Goal: Task Accomplishment & Management: Manage account settings

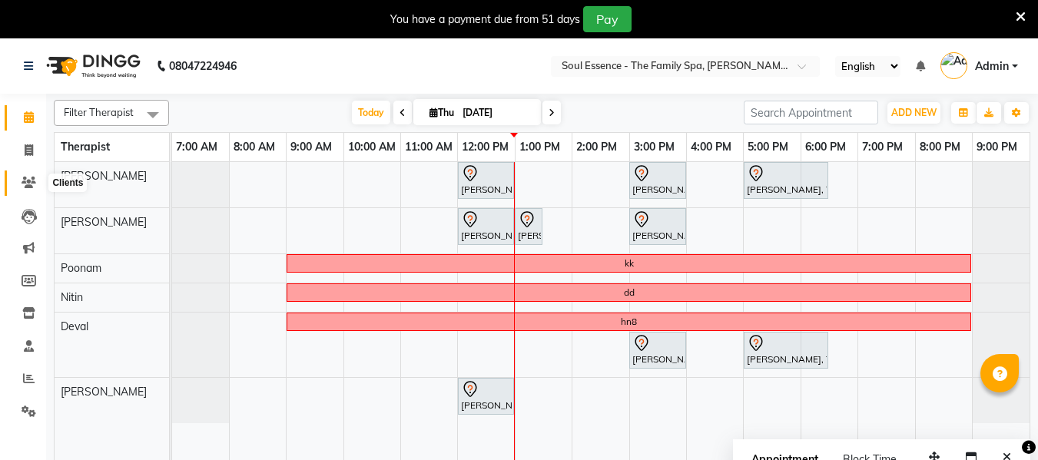
click at [27, 186] on icon at bounding box center [29, 183] width 15 height 12
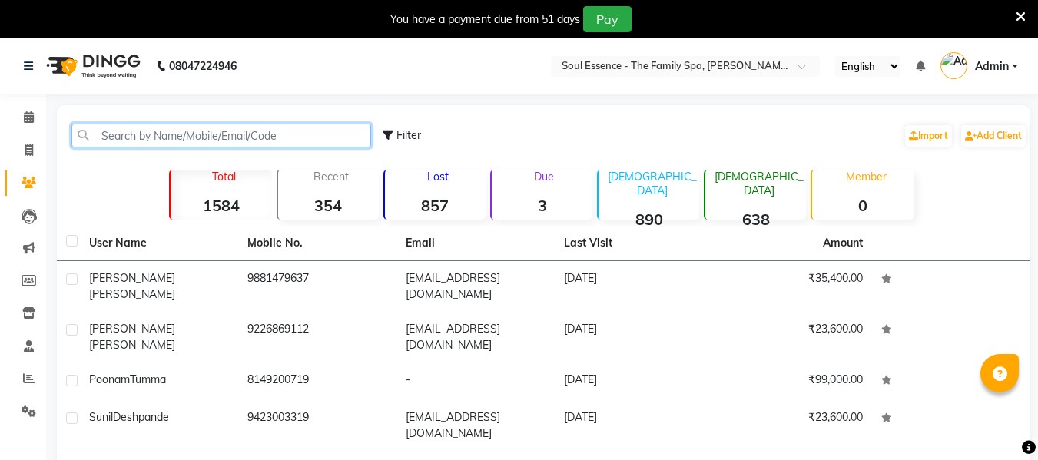
click at [121, 134] on input "text" at bounding box center [221, 136] width 300 height 24
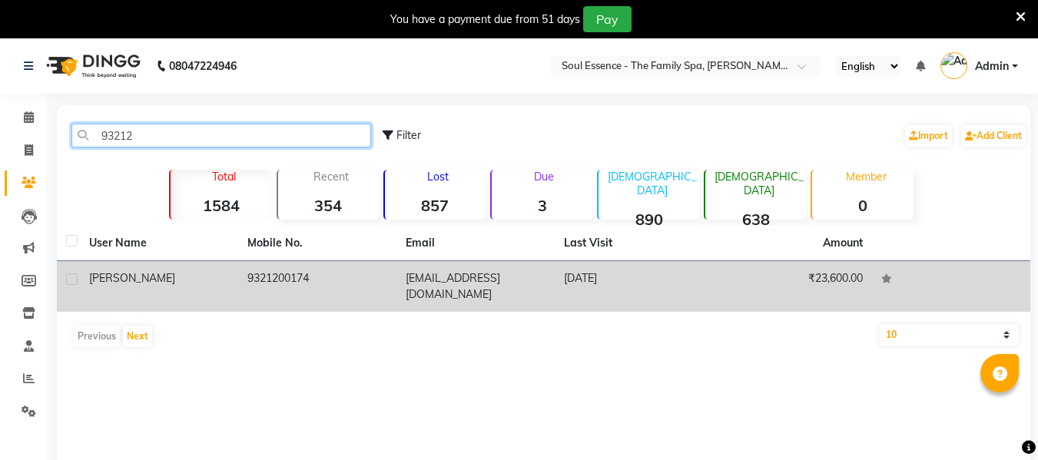
type input "93212"
click at [104, 281] on span "Vijayalaxmi" at bounding box center [132, 278] width 86 height 14
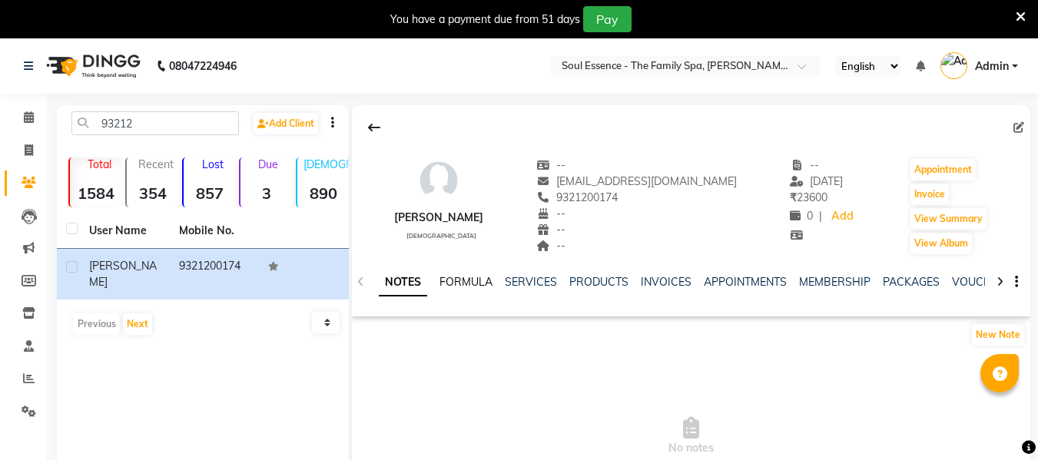
click at [473, 285] on link "FORMULA" at bounding box center [465, 282] width 53 height 14
click at [32, 118] on icon at bounding box center [29, 117] width 10 height 12
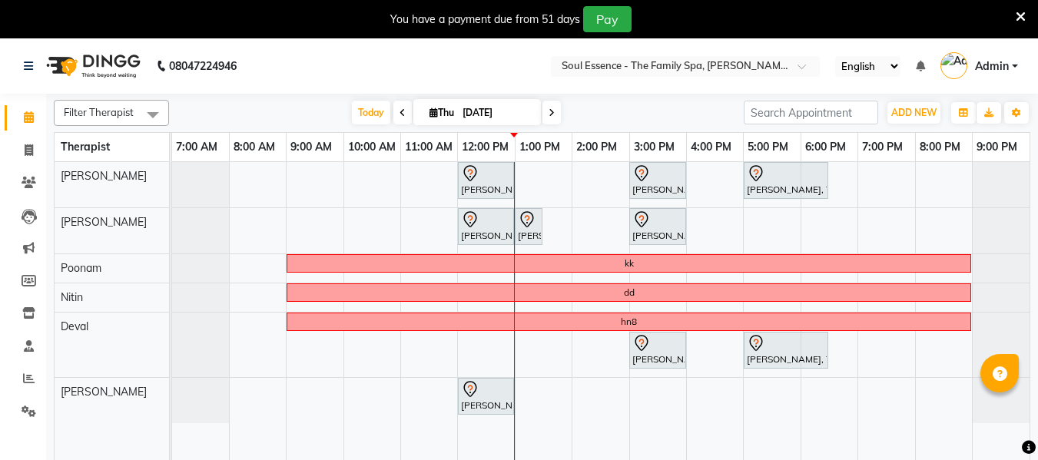
click at [550, 108] on icon at bounding box center [552, 112] width 6 height 9
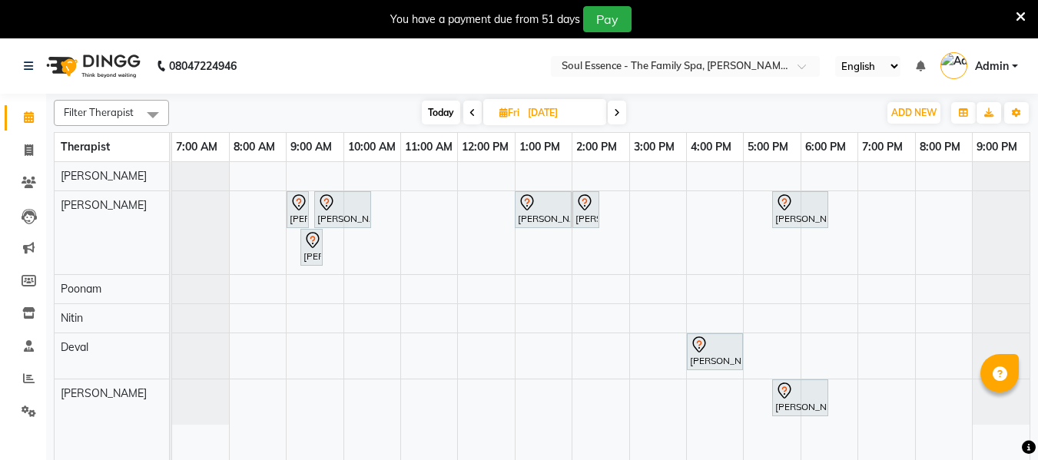
click at [469, 114] on icon at bounding box center [472, 112] width 6 height 9
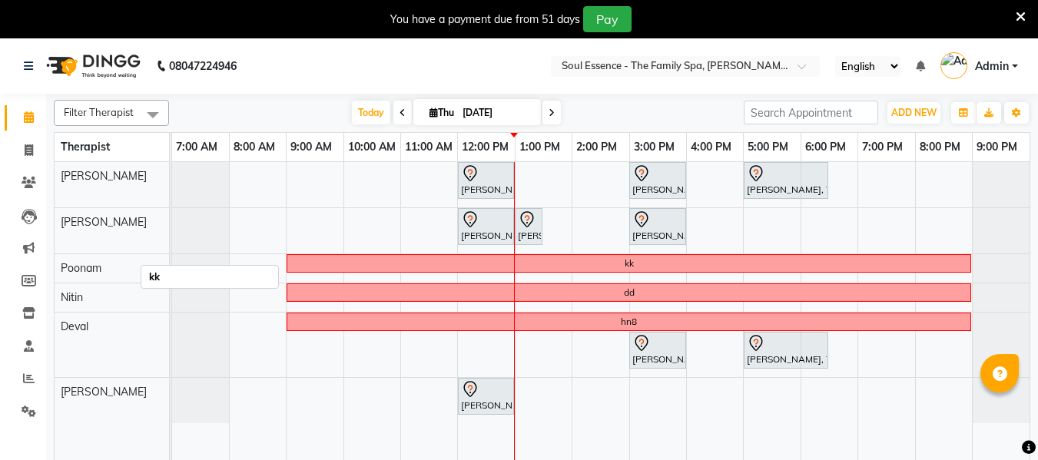
click at [510, 270] on div "kk" at bounding box center [629, 264] width 682 height 14
click at [552, 122] on span at bounding box center [551, 113] width 18 height 24
type input "[DATE]"
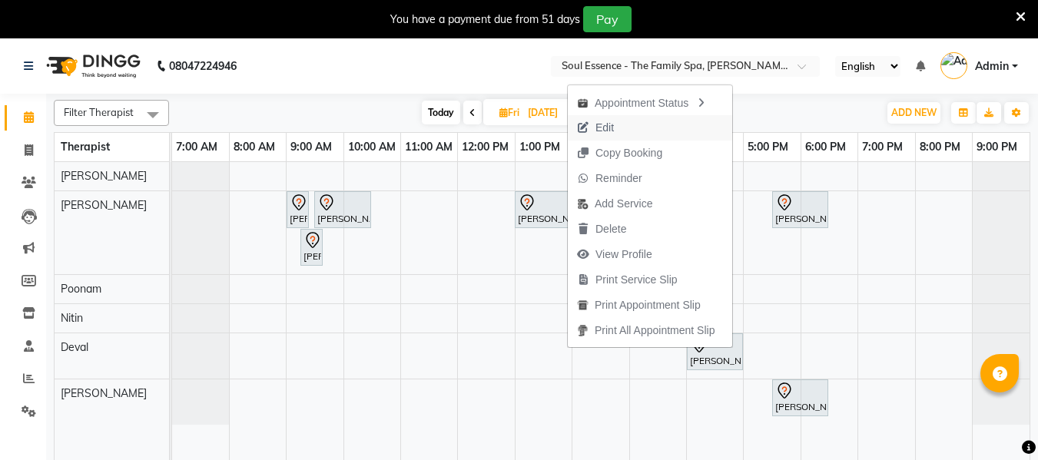
click at [605, 131] on span "Edit" at bounding box center [604, 128] width 18 height 16
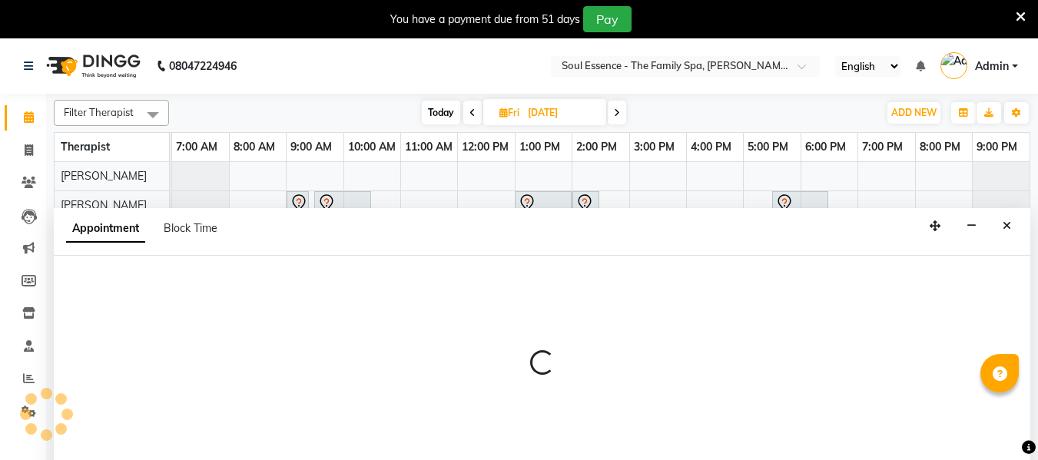
scroll to position [38, 0]
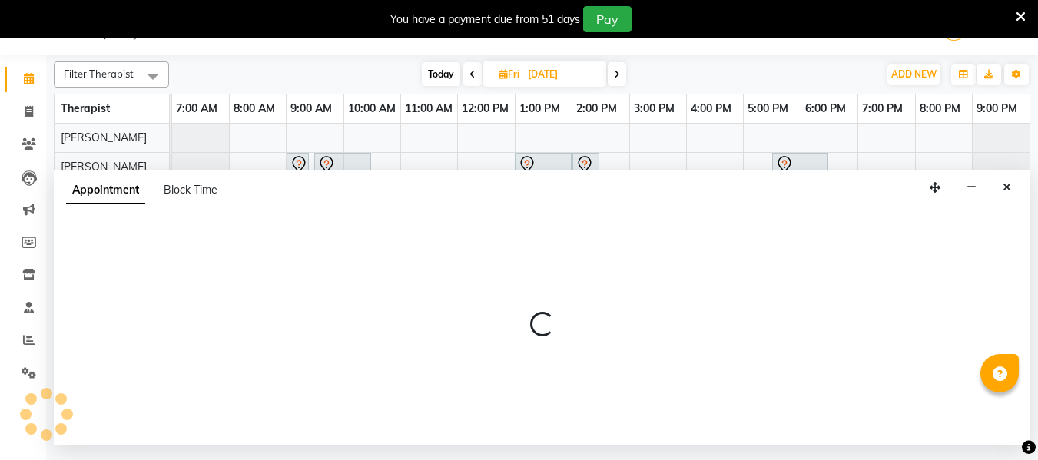
select select "tentative"
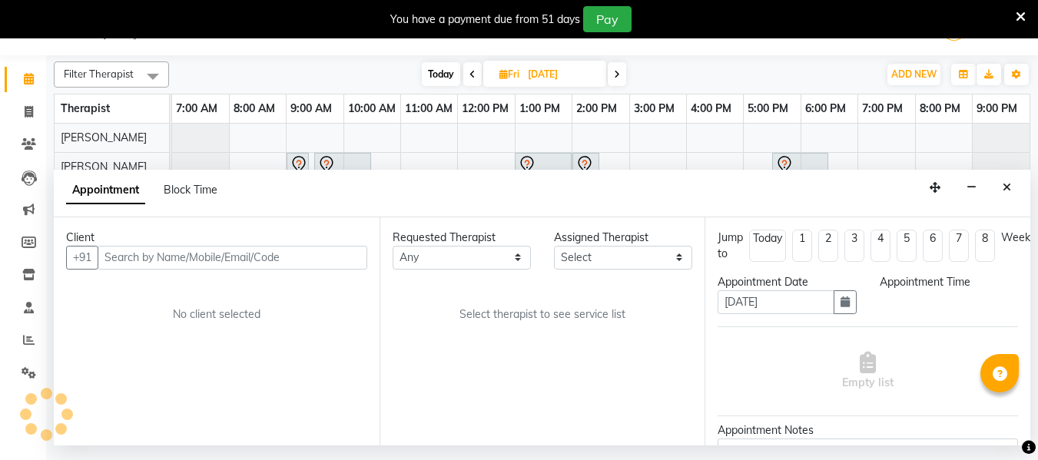
select select "12594"
select select "780"
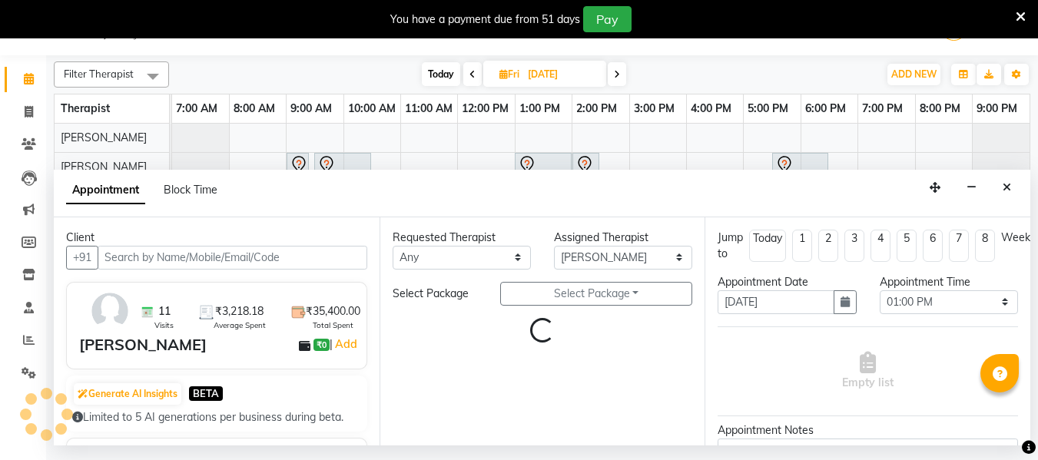
select select "1188"
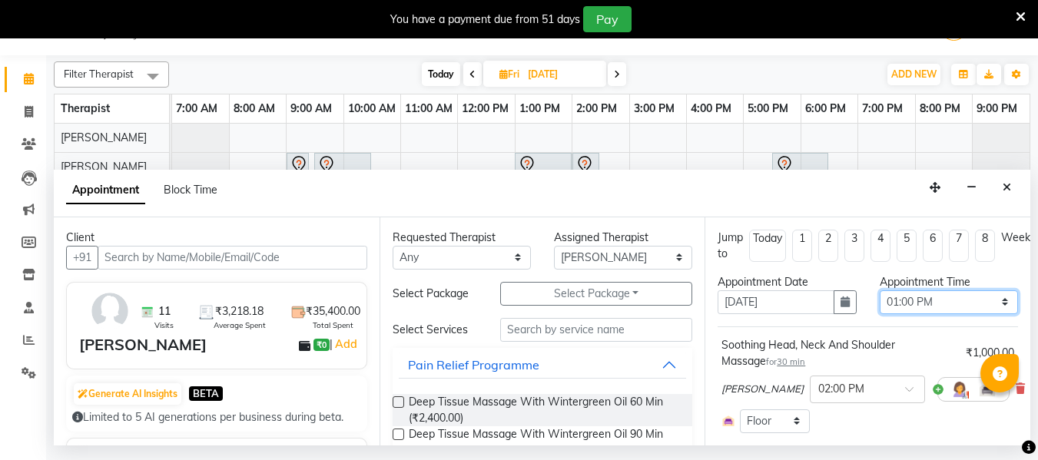
click at [891, 300] on select "Select 08:00 AM 08:15 AM 08:30 AM 08:45 AM 09:00 AM 09:15 AM 09:30 AM 09:45 AM …" at bounding box center [949, 302] width 138 height 24
select select "840"
click at [880, 290] on select "Select 08:00 AM 08:15 AM 08:30 AM 08:45 AM 09:00 AM 09:15 AM 09:30 AM 09:45 AM …" at bounding box center [949, 302] width 138 height 24
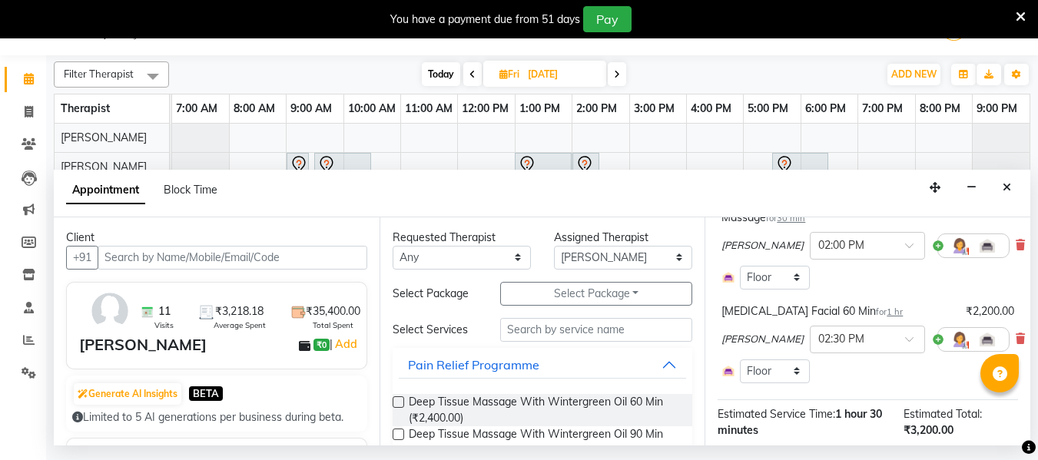
scroll to position [297, 0]
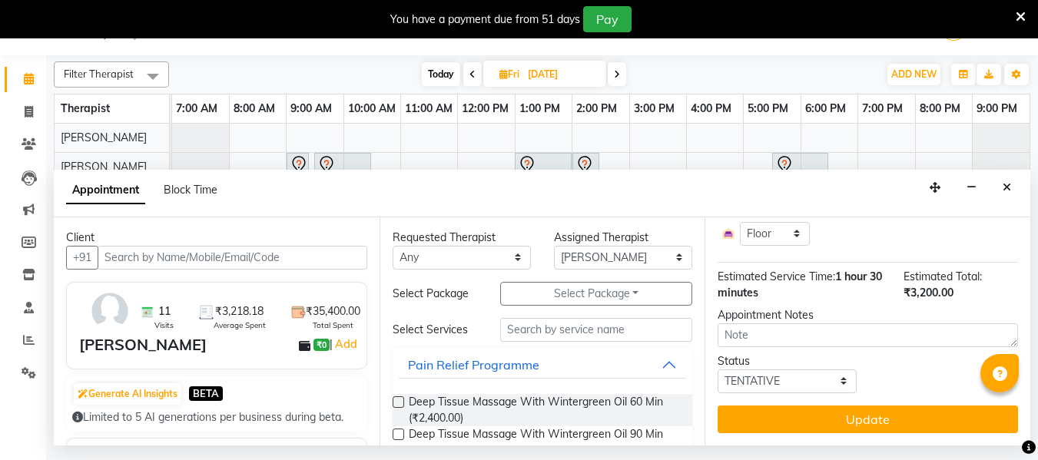
click at [874, 406] on button "Update" at bounding box center [868, 420] width 300 height 28
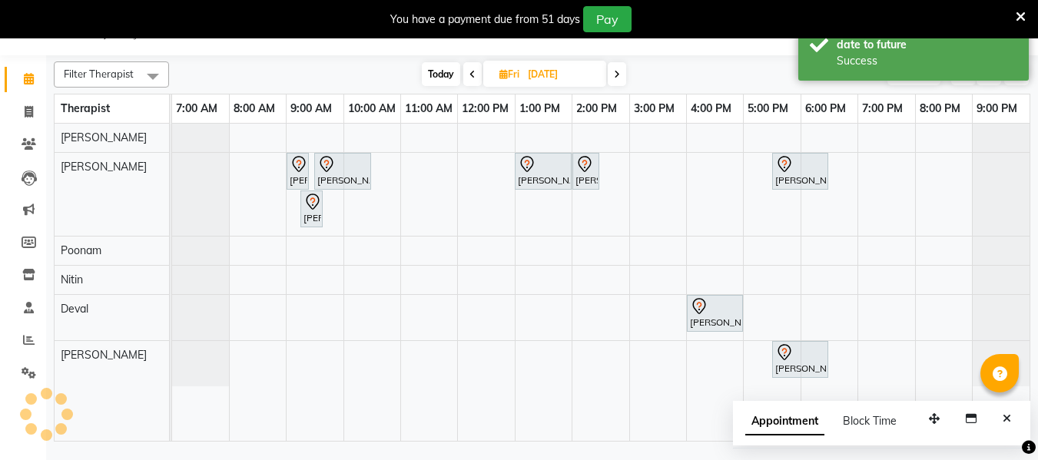
scroll to position [0, 0]
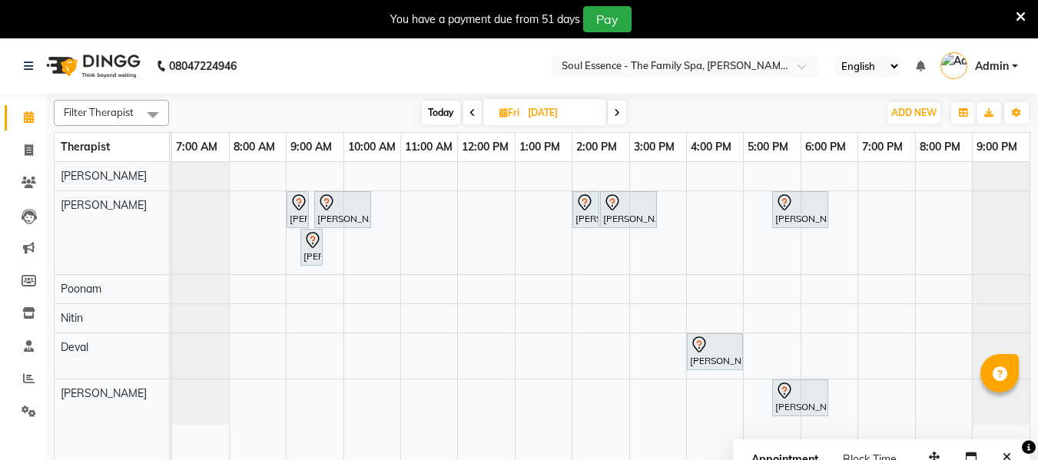
drag, startPoint x: 444, startPoint y: 114, endPoint x: 493, endPoint y: 131, distance: 52.0
click at [444, 115] on span "Today" at bounding box center [441, 113] width 38 height 24
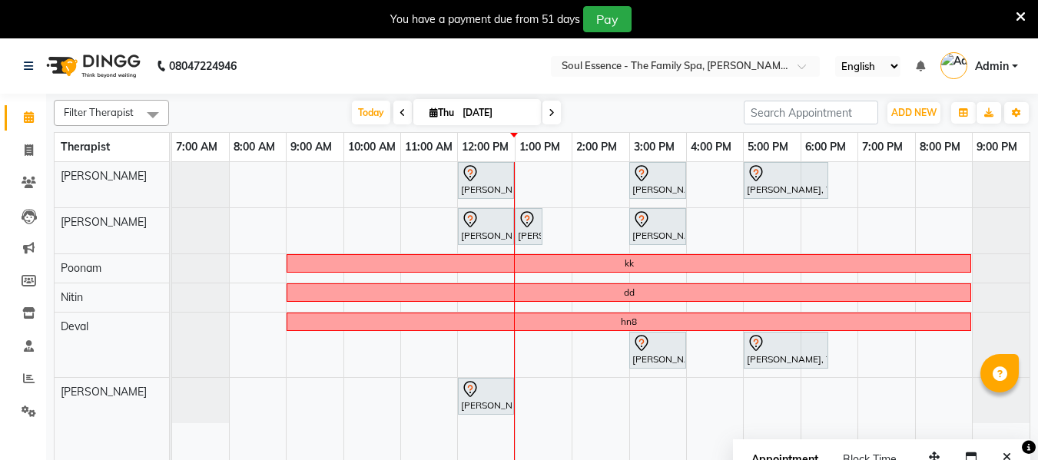
click at [554, 111] on span at bounding box center [551, 113] width 18 height 24
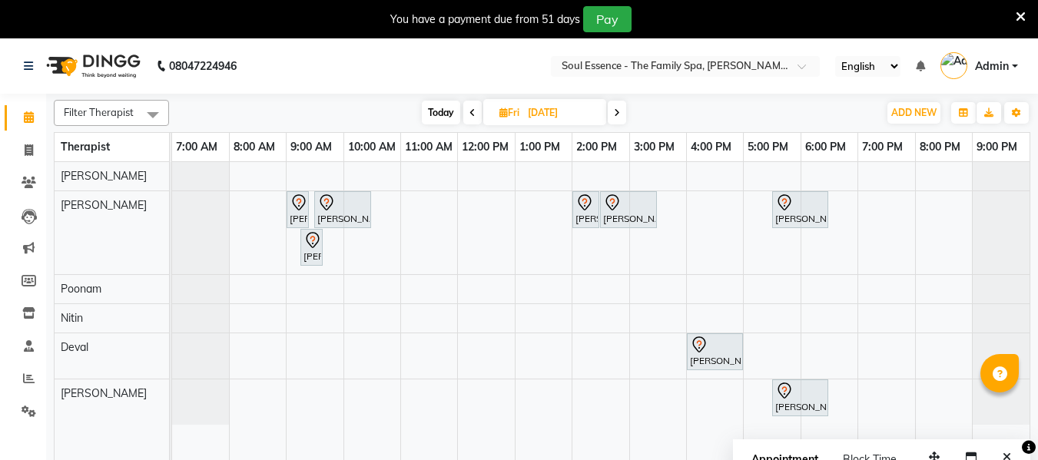
click at [614, 121] on span at bounding box center [617, 113] width 18 height 24
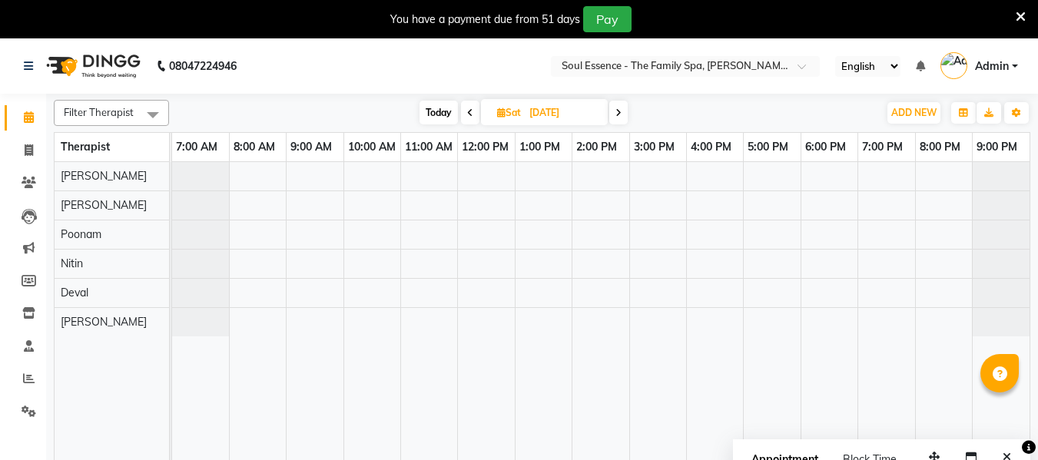
click at [623, 116] on span at bounding box center [618, 113] width 18 height 24
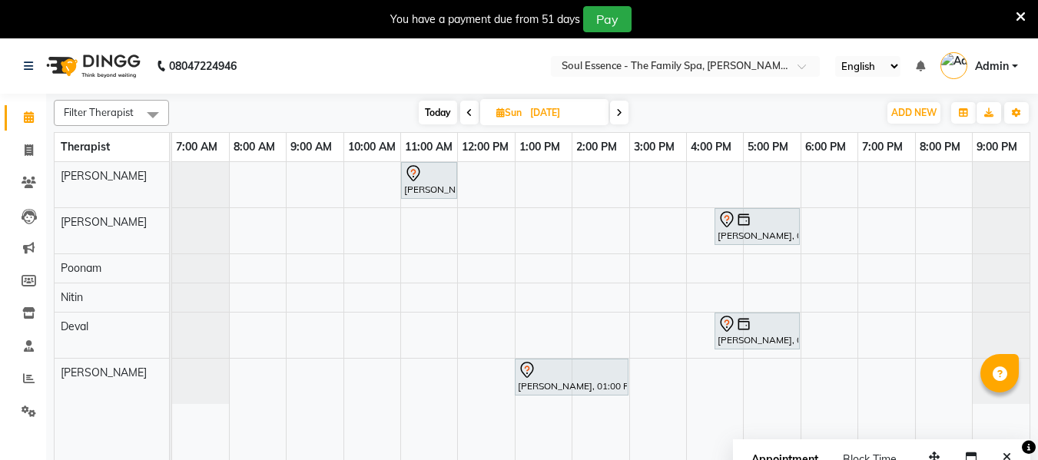
click at [464, 111] on span at bounding box center [469, 113] width 18 height 24
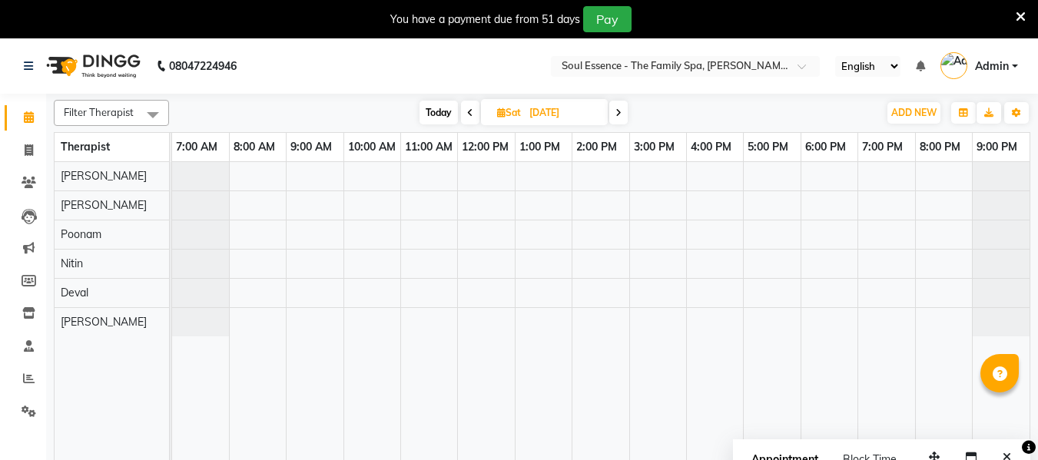
click at [461, 113] on span at bounding box center [470, 113] width 18 height 24
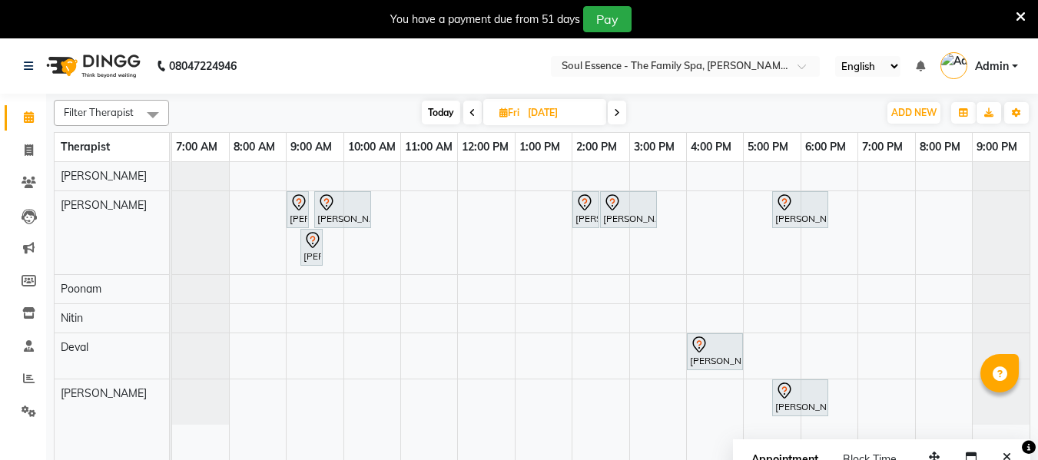
click at [470, 111] on icon at bounding box center [472, 112] width 6 height 9
type input "[DATE]"
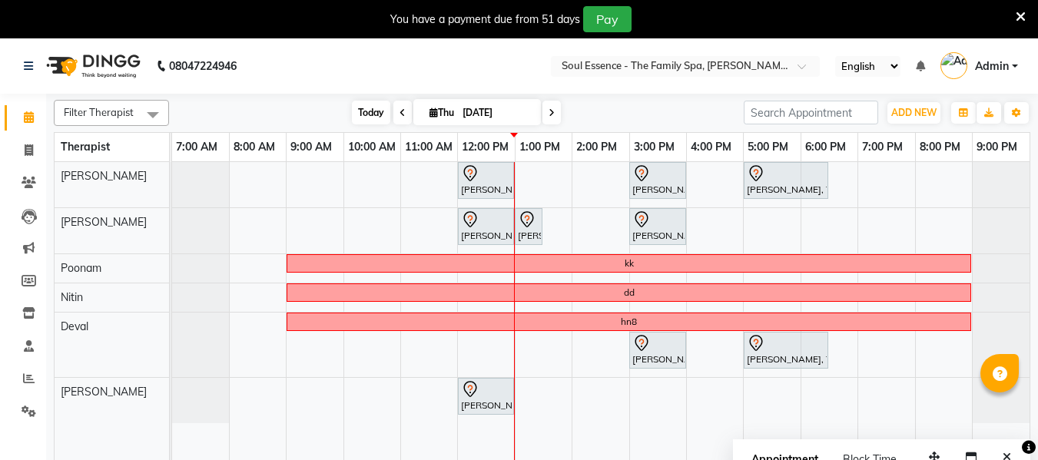
drag, startPoint x: 360, startPoint y: 114, endPoint x: 370, endPoint y: 114, distance: 9.3
click at [361, 114] on span "Today" at bounding box center [371, 113] width 38 height 24
click at [802, 278] on div "Netra Gulawani, TK02, 12:00 PM-01:00 PM, Deep Tissue Massage With Wintergreen O…" at bounding box center [600, 320] width 857 height 317
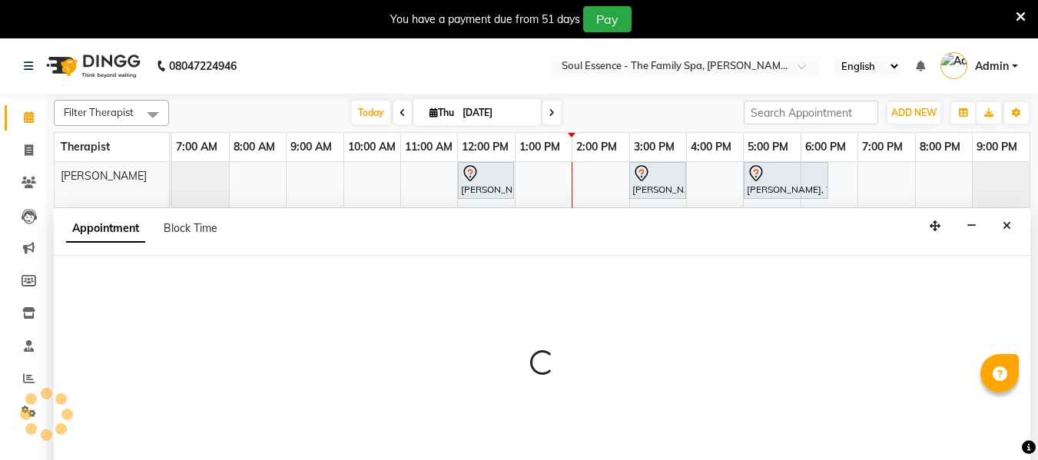
scroll to position [38, 0]
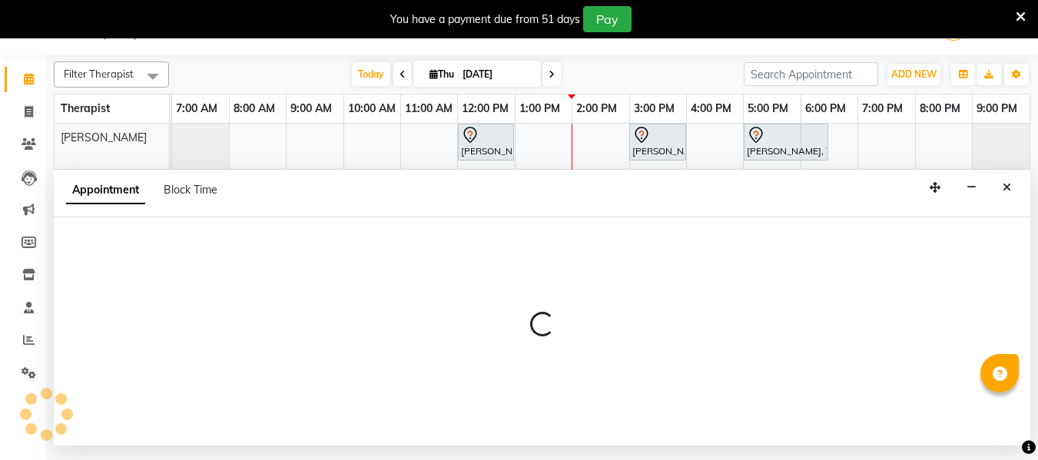
select select "45892"
select select "tentative"
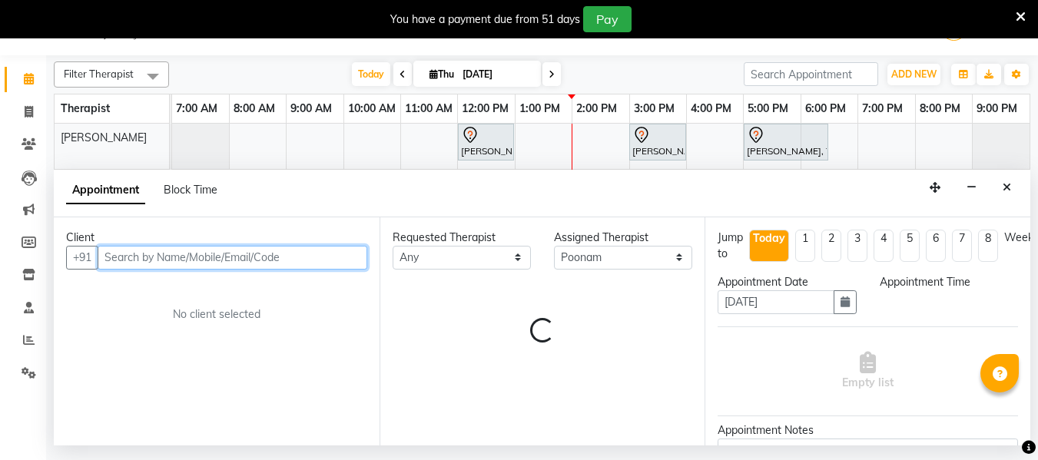
select select "1080"
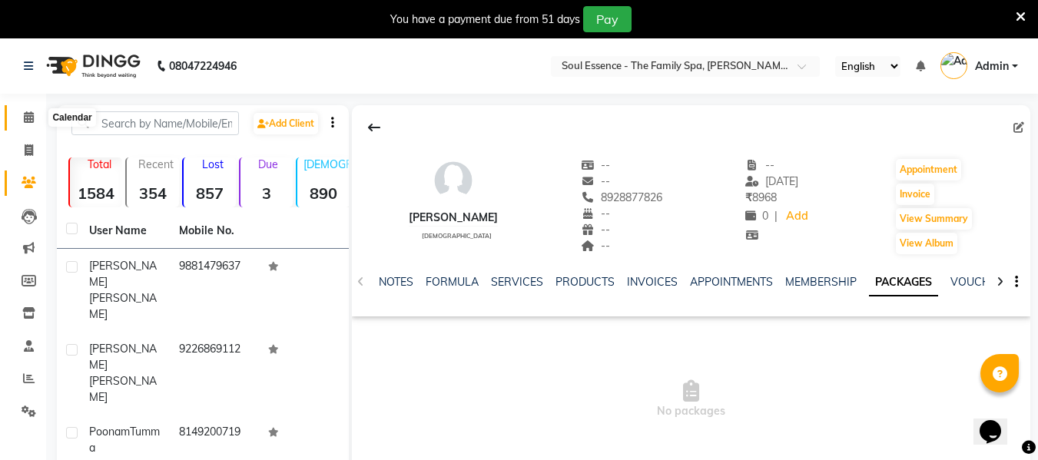
click at [31, 118] on icon at bounding box center [29, 117] width 10 height 12
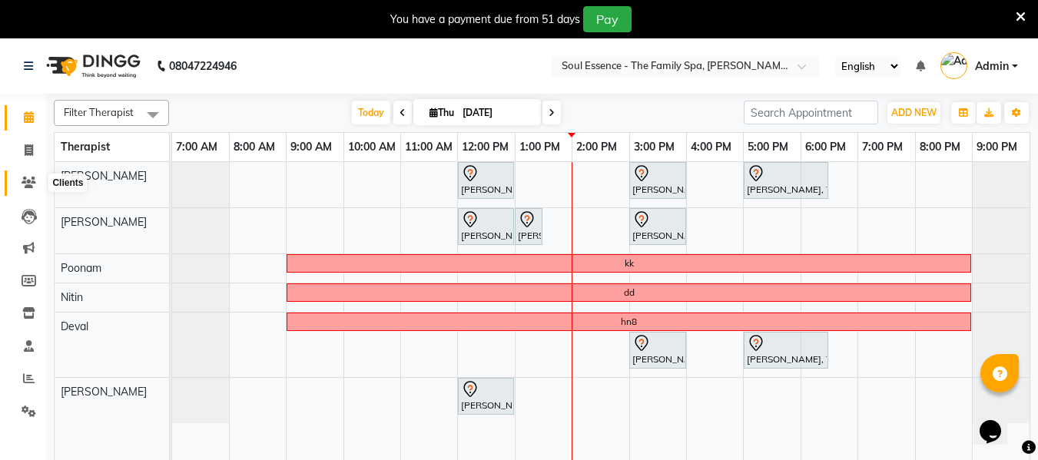
click at [28, 184] on icon at bounding box center [29, 183] width 15 height 12
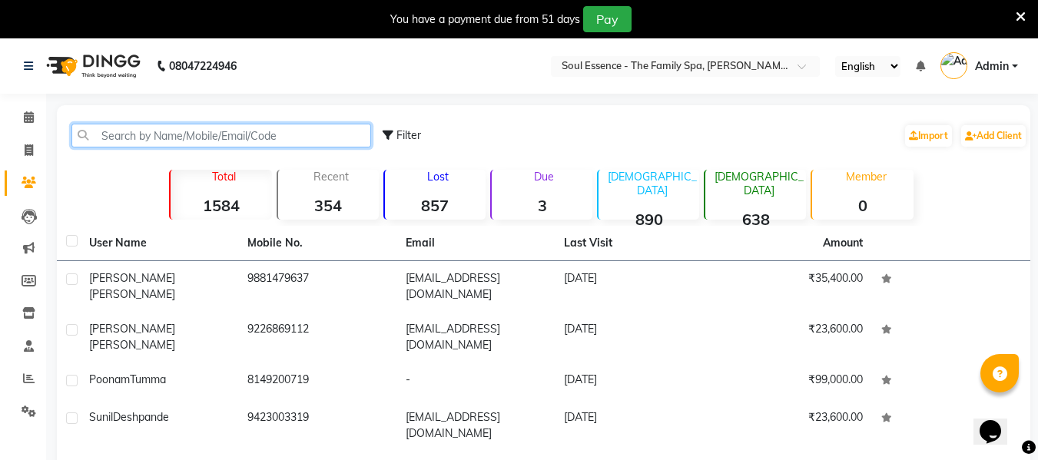
click at [105, 136] on input "text" at bounding box center [221, 136] width 300 height 24
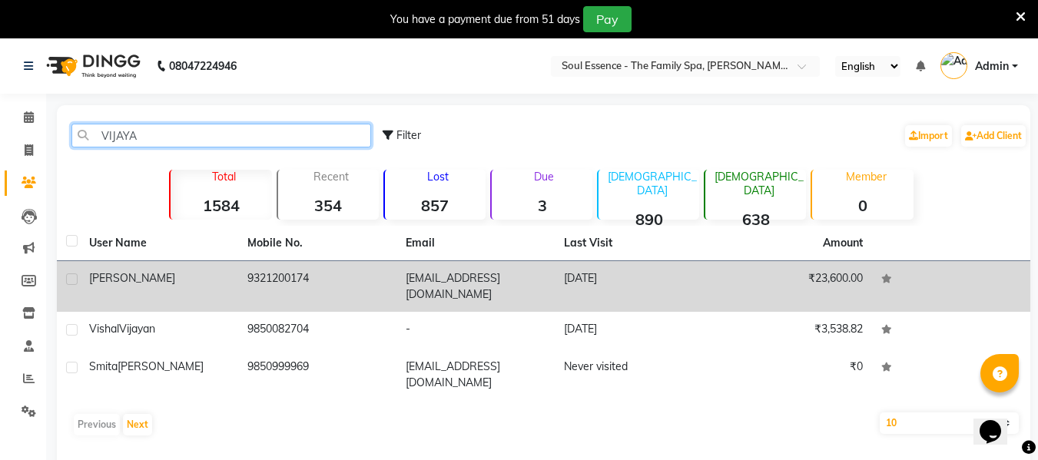
type input "VIJAYA"
click at [284, 275] on td "9321200174" at bounding box center [317, 286] width 158 height 51
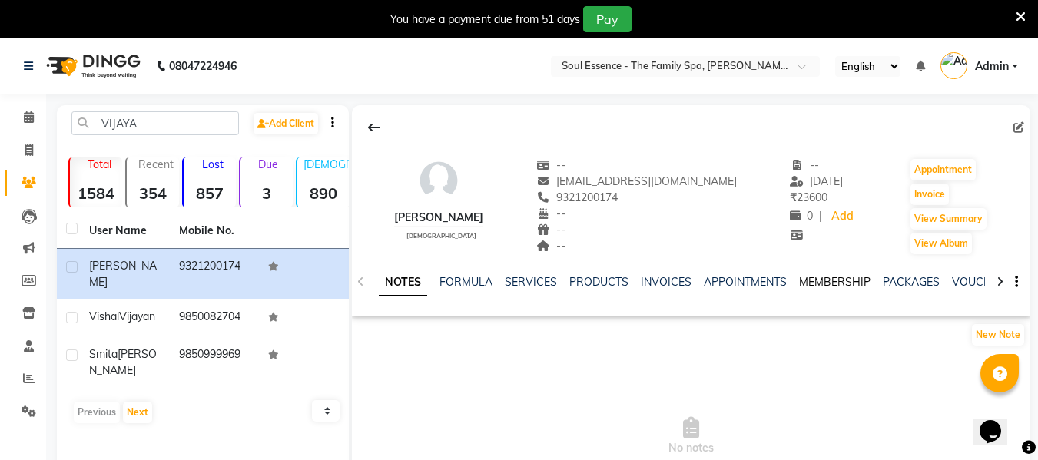
drag, startPoint x: 843, startPoint y: 280, endPoint x: 831, endPoint y: 286, distance: 13.4
click at [842, 282] on link "MEMBERSHIP" at bounding box center [834, 282] width 71 height 14
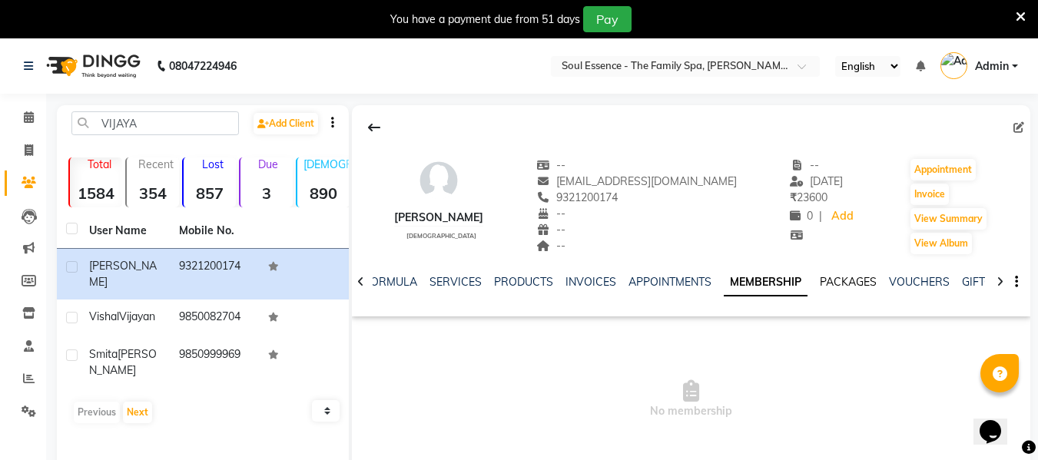
click at [838, 280] on link "PACKAGES" at bounding box center [848, 282] width 57 height 14
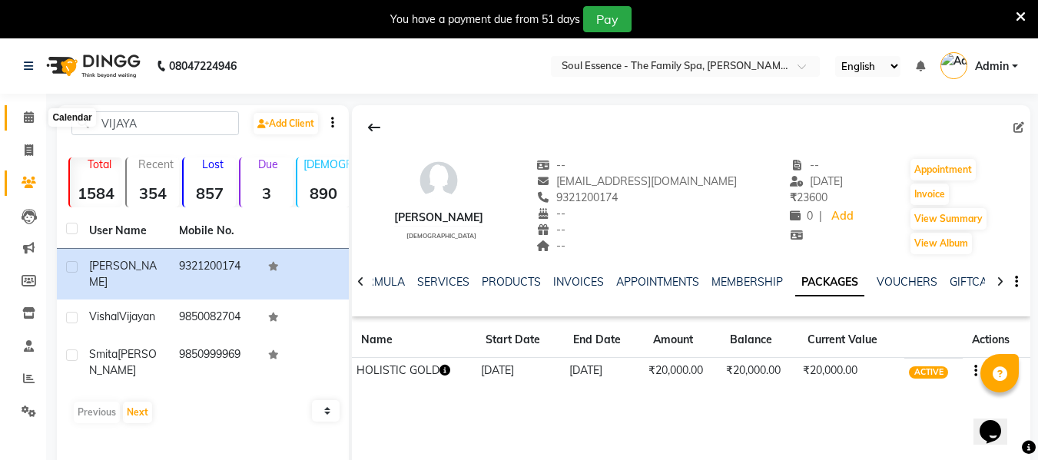
click at [25, 123] on span at bounding box center [28, 118] width 27 height 18
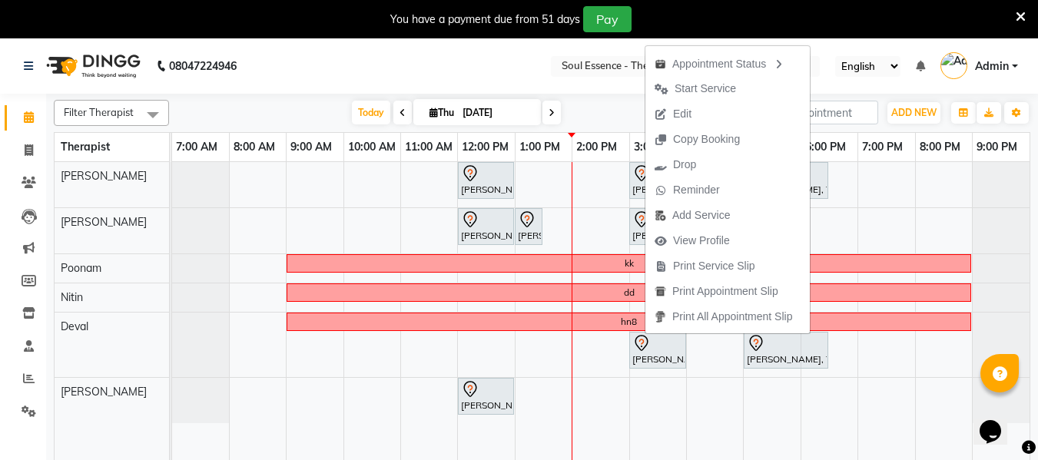
click at [702, 116] on button "Edit" at bounding box center [727, 113] width 164 height 25
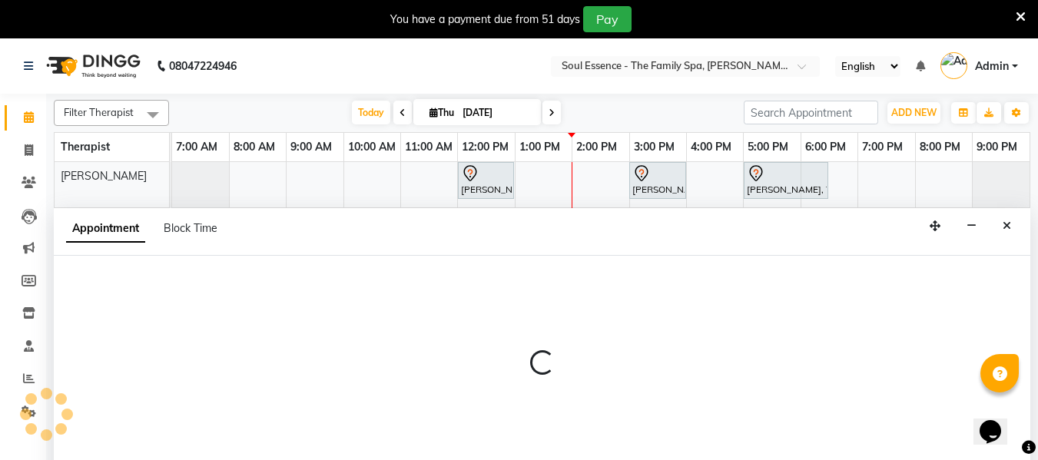
scroll to position [38, 0]
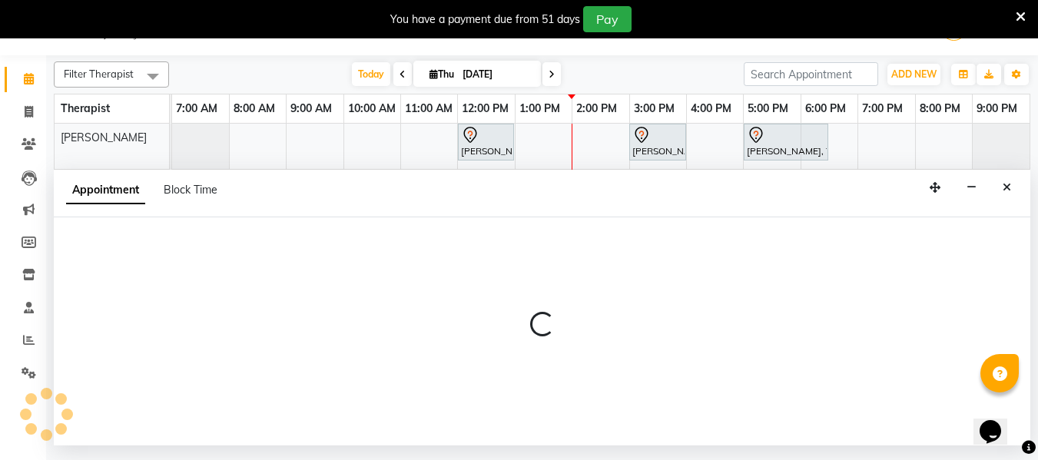
select select "tentative"
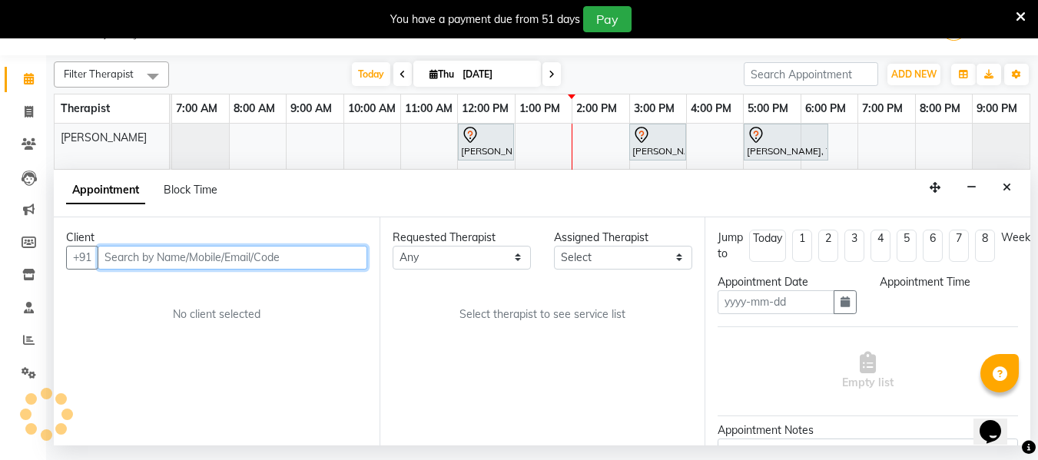
type input "[DATE]"
select select "64215"
select select "900"
select select "1188"
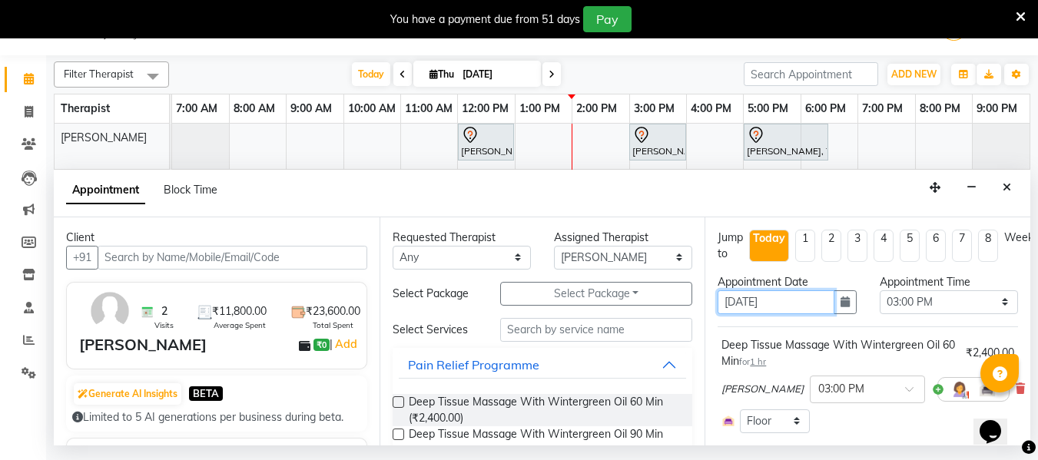
click at [733, 300] on input "[DATE]" at bounding box center [776, 302] width 116 height 24
click at [737, 299] on input "[DATE]" at bounding box center [776, 302] width 116 height 24
type input "[DATE]"
select select "900"
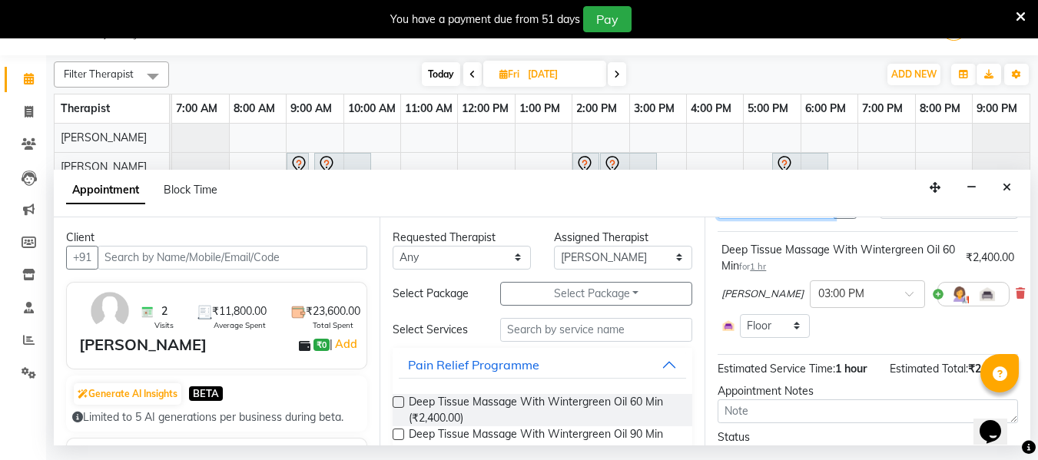
scroll to position [183, 0]
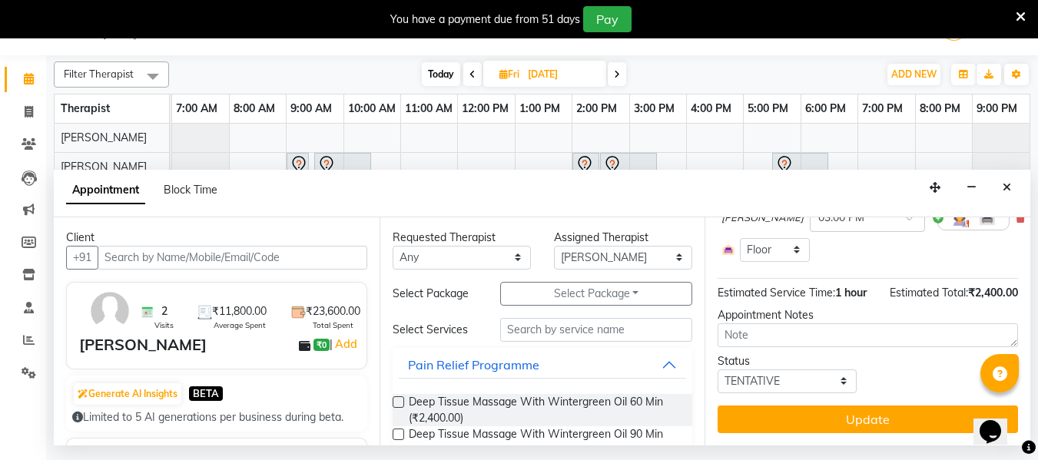
type input "[DATE]"
click at [901, 419] on button "Update" at bounding box center [868, 420] width 300 height 28
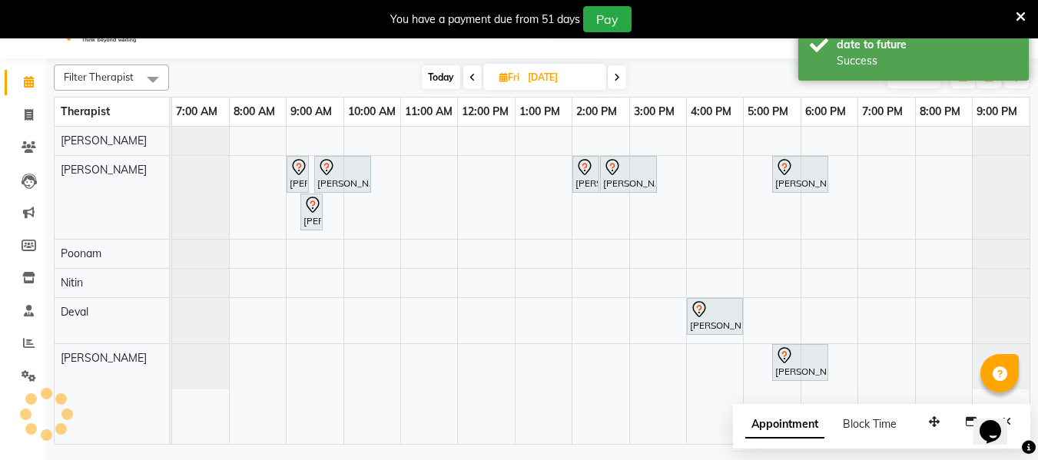
scroll to position [0, 0]
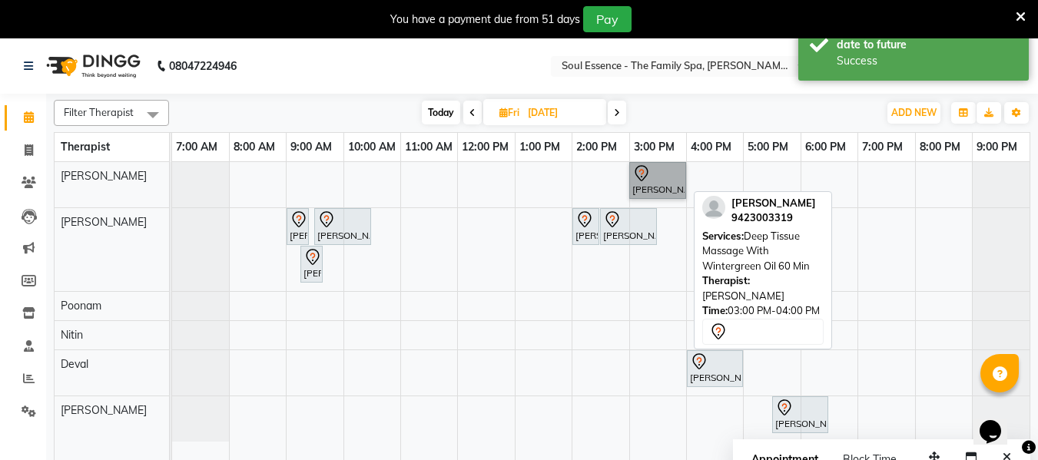
drag, startPoint x: 672, startPoint y: 194, endPoint x: 667, endPoint y: 200, distance: 8.2
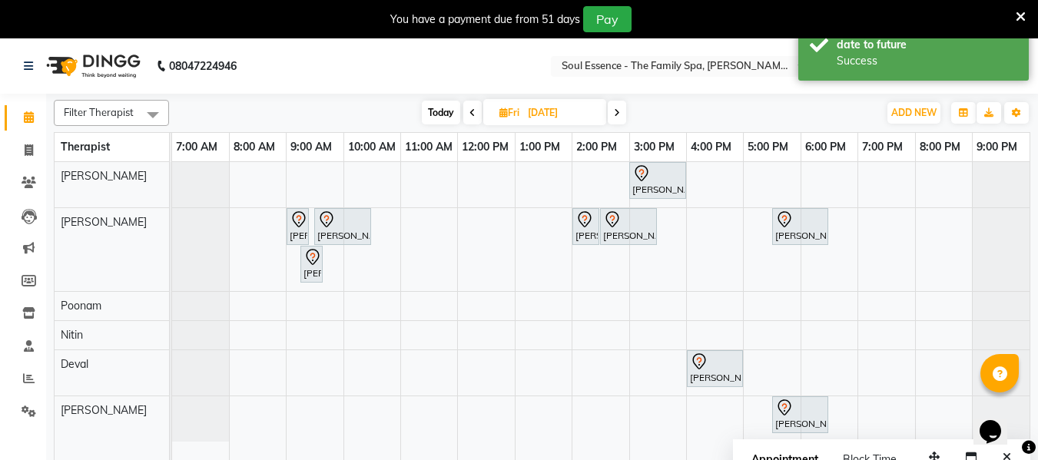
drag, startPoint x: 667, startPoint y: 200, endPoint x: 482, endPoint y: 58, distance: 233.4
click at [482, 58] on nav "08047224946 Select Location × Soul Essence - The Family Spa, [PERSON_NAME] Colo…" at bounding box center [519, 65] width 1038 height 55
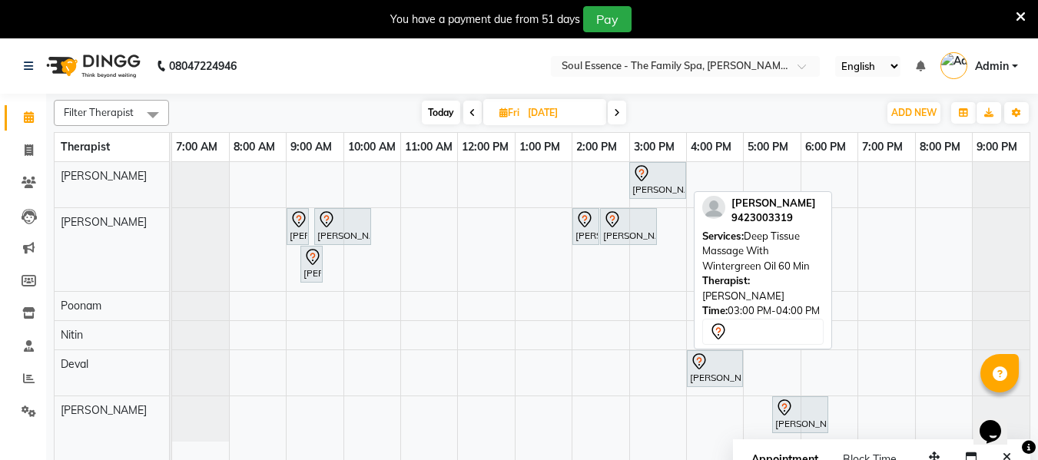
click at [653, 177] on div at bounding box center [657, 173] width 51 height 18
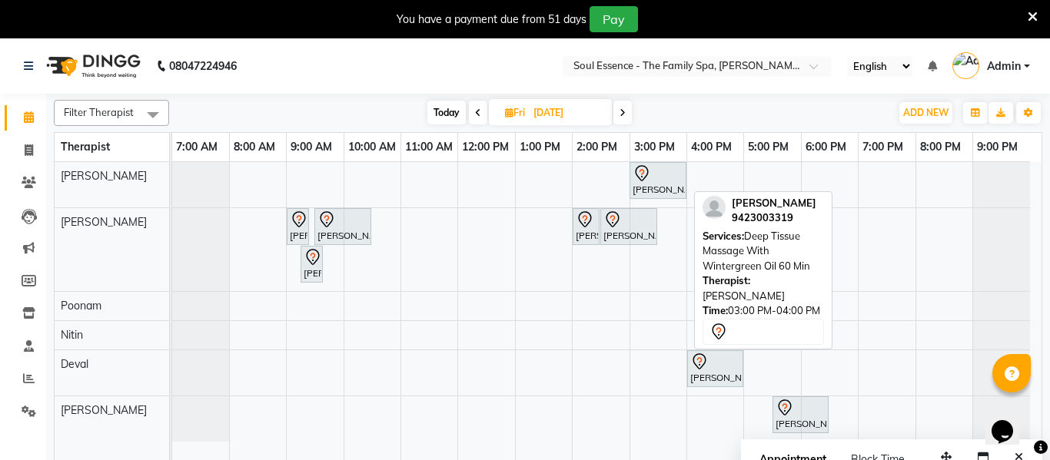
select select "7"
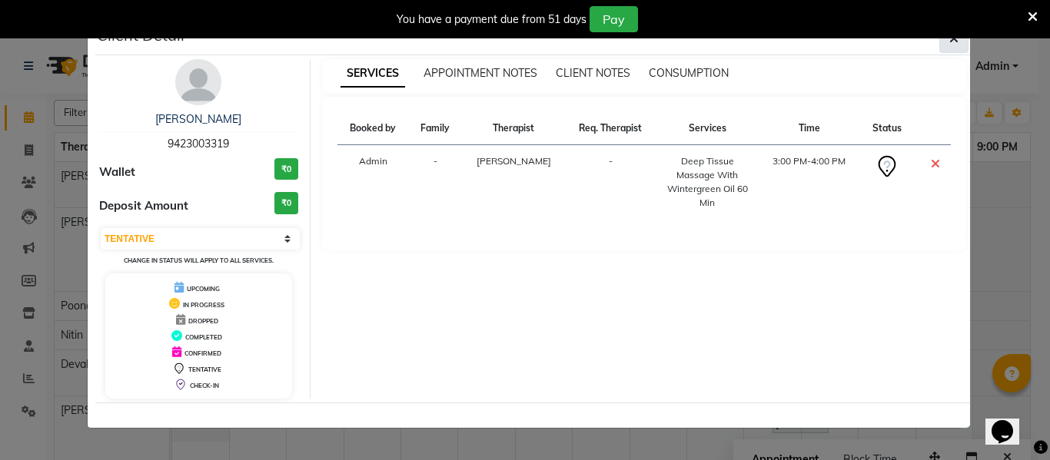
click at [947, 39] on button "button" at bounding box center [953, 38] width 29 height 29
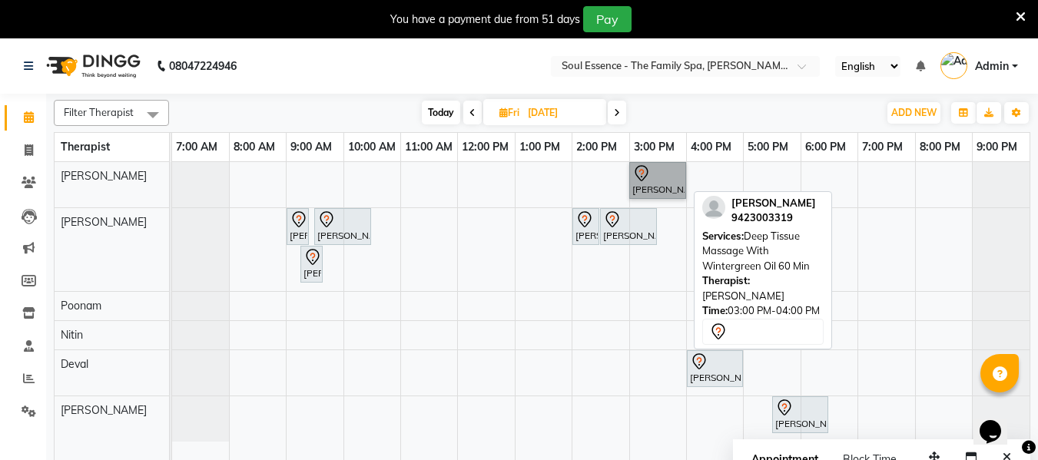
drag, startPoint x: 651, startPoint y: 194, endPoint x: 662, endPoint y: 191, distance: 11.9
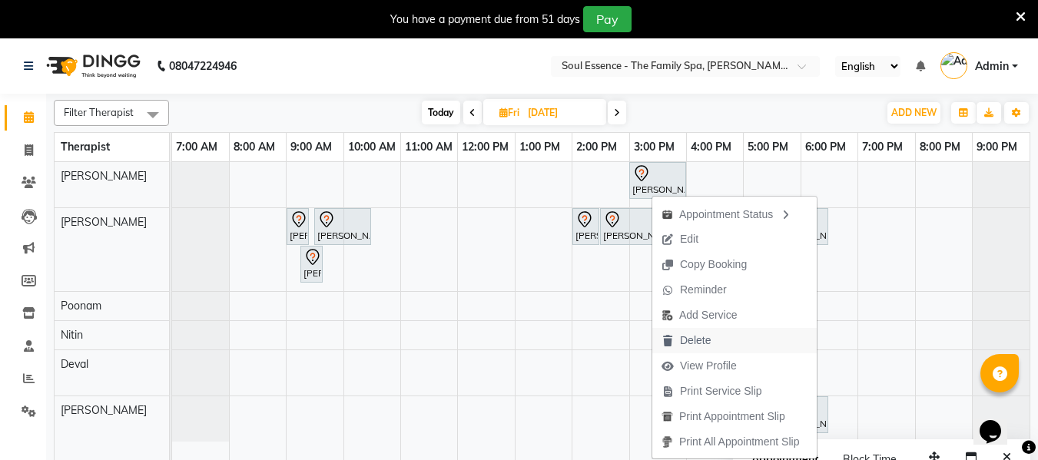
click at [688, 341] on span "Delete" at bounding box center [695, 341] width 31 height 16
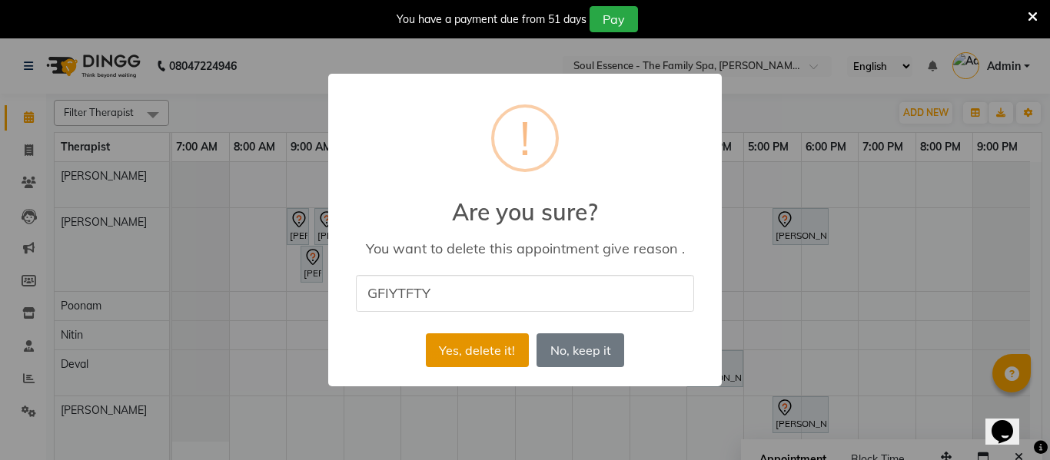
type input "GFIYTFTY"
click at [489, 353] on button "Yes, delete it!" at bounding box center [477, 350] width 103 height 34
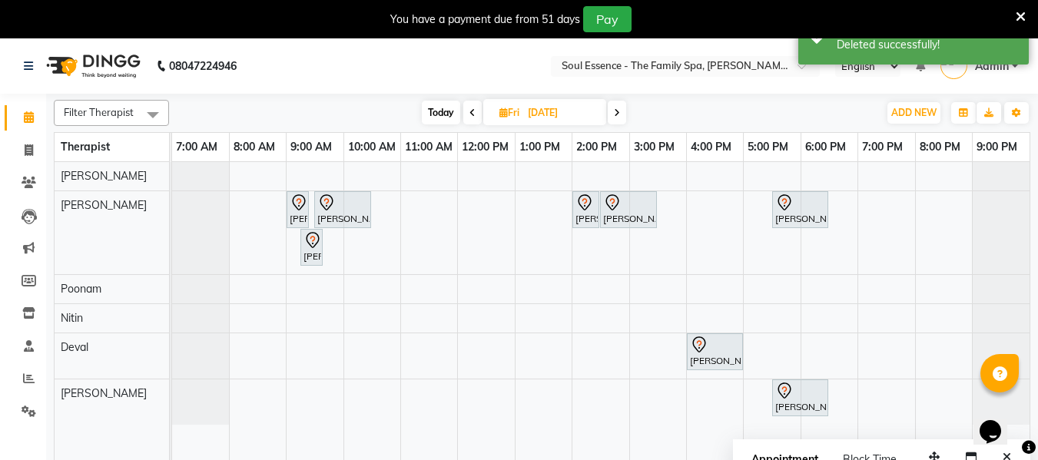
click at [475, 117] on span at bounding box center [472, 113] width 18 height 24
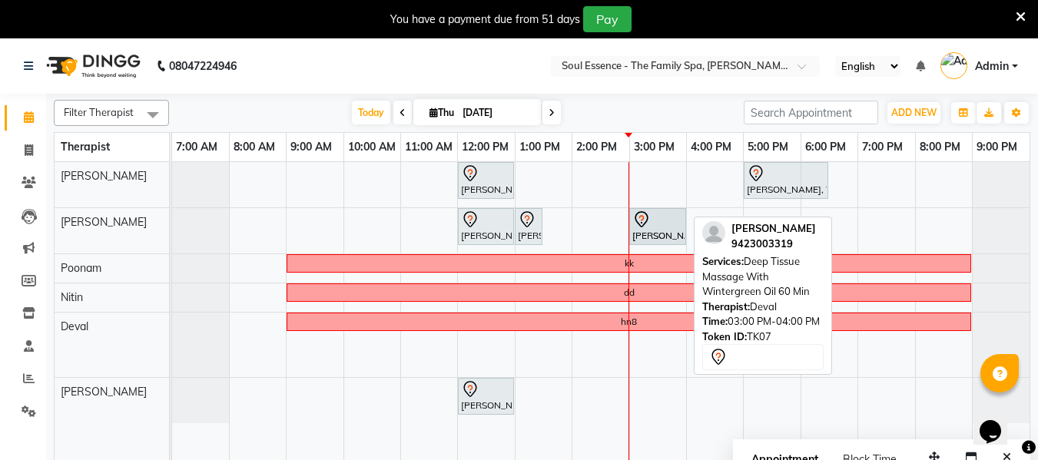
drag, startPoint x: 655, startPoint y: 355, endPoint x: 660, endPoint y: 201, distance: 153.8
click at [660, 204] on div "Netra Gulawani, TK02, 12:00 PM-01:00 PM, Deep Tissue Massage With Wintergreen O…" at bounding box center [600, 320] width 857 height 317
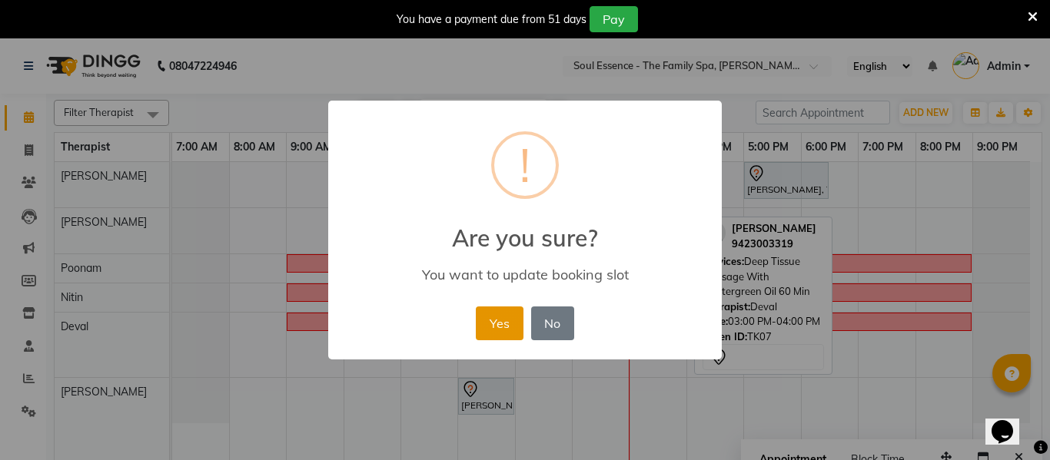
drag, startPoint x: 473, startPoint y: 325, endPoint x: 486, endPoint y: 318, distance: 14.8
click at [482, 320] on div "Yes No No" at bounding box center [524, 323] width 105 height 41
click at [515, 315] on button "Yes" at bounding box center [499, 324] width 47 height 34
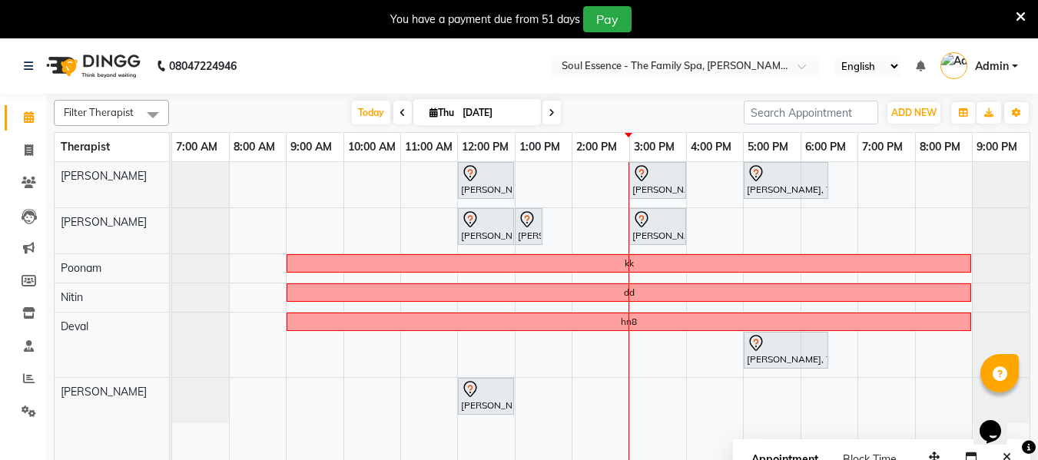
click at [552, 119] on span at bounding box center [551, 113] width 18 height 24
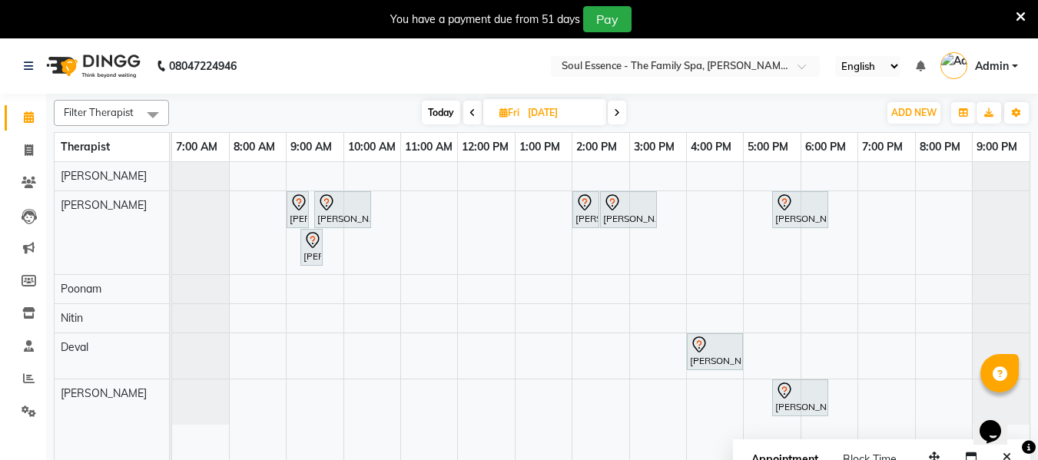
click at [469, 114] on icon at bounding box center [472, 112] width 6 height 9
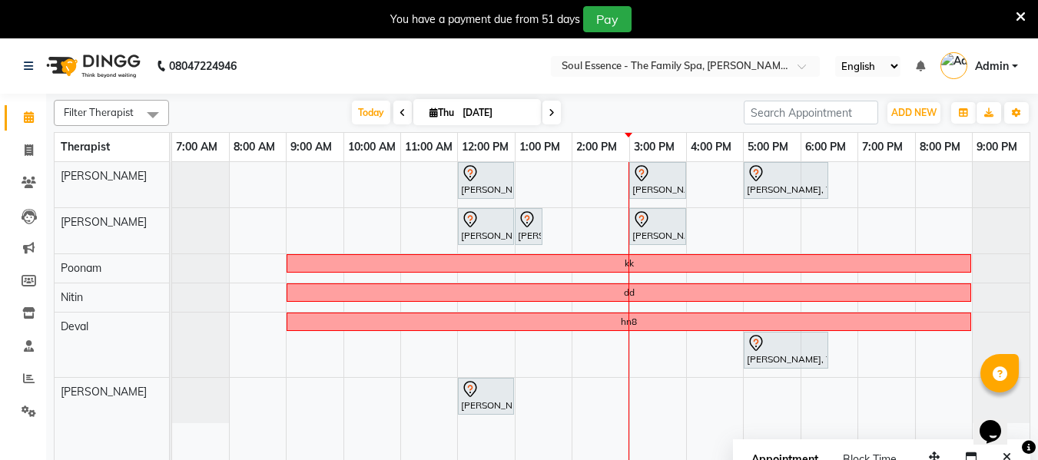
click at [549, 128] on div "Filter Therapist Select All [PERSON_NAME] [PERSON_NAME] Nitin [PERSON_NAME] [DA…" at bounding box center [542, 287] width 977 height 386
click at [550, 119] on span at bounding box center [551, 113] width 18 height 24
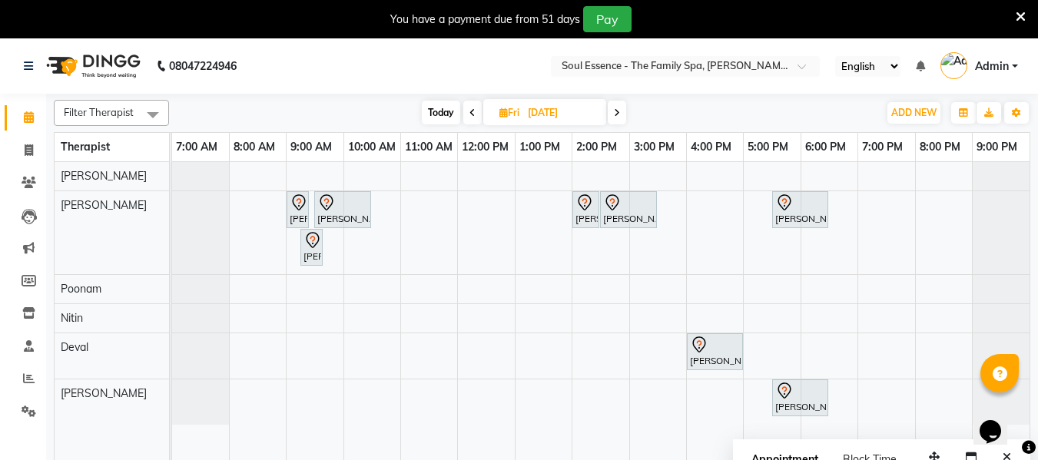
click at [471, 119] on span at bounding box center [472, 113] width 18 height 24
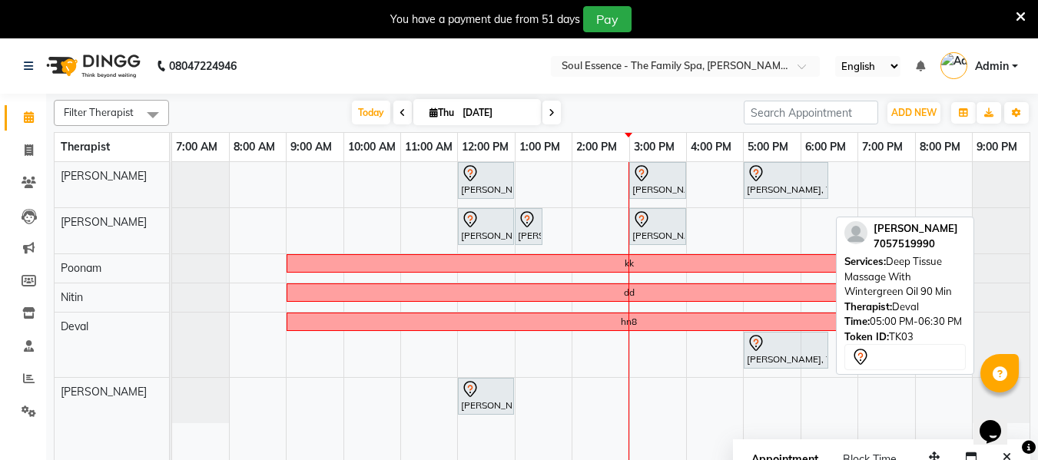
click at [787, 362] on div "[PERSON_NAME], TK03, 05:00 PM-06:30 PM, Deep Tissue Massage With Wintergreen Oi…" at bounding box center [785, 350] width 81 height 32
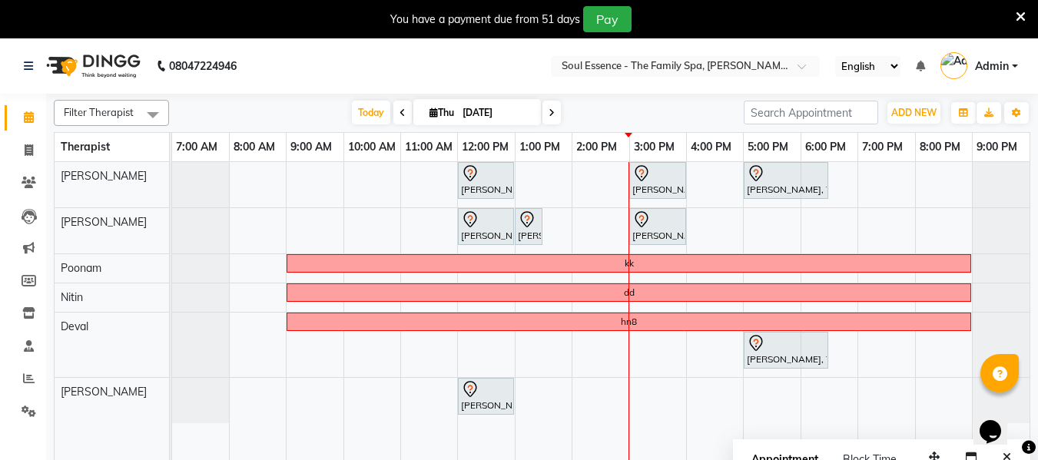
click at [551, 114] on icon at bounding box center [552, 112] width 6 height 9
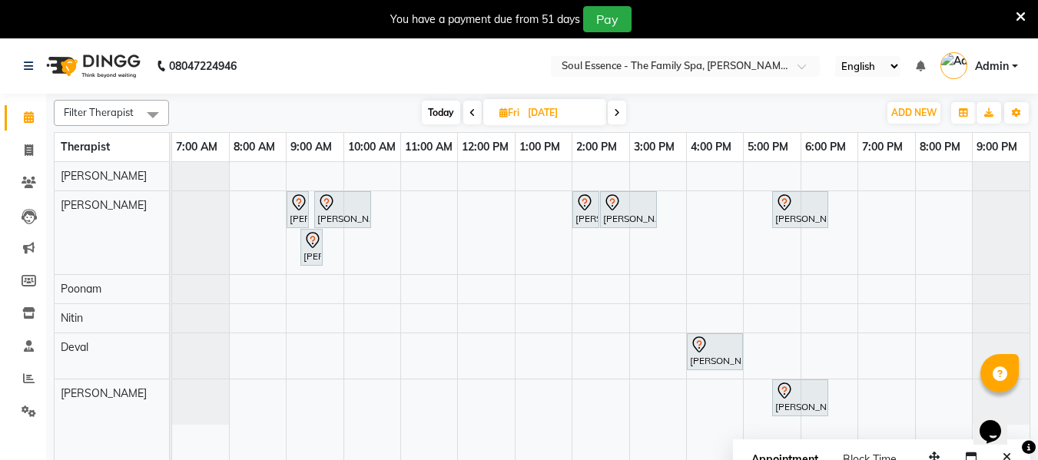
click at [622, 114] on span at bounding box center [617, 113] width 18 height 24
type input "[DATE]"
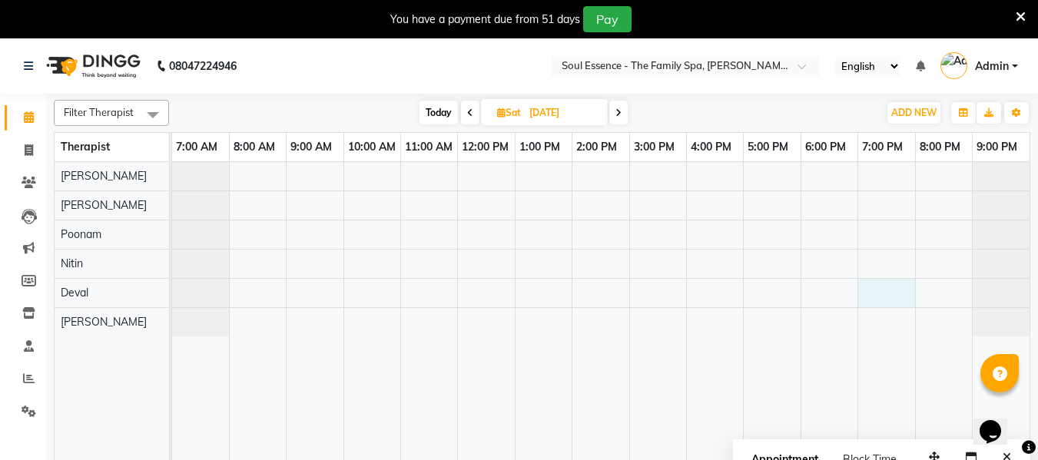
click at [870, 287] on div at bounding box center [600, 320] width 857 height 317
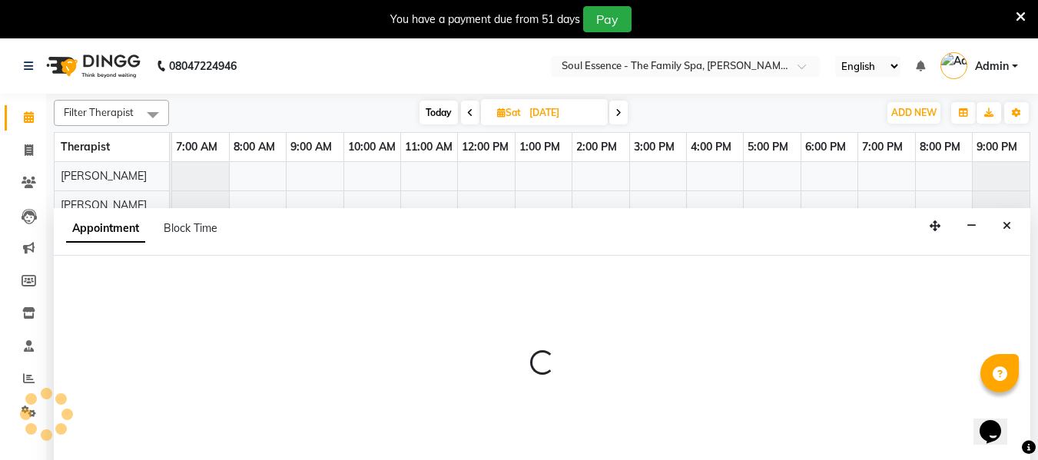
scroll to position [38, 0]
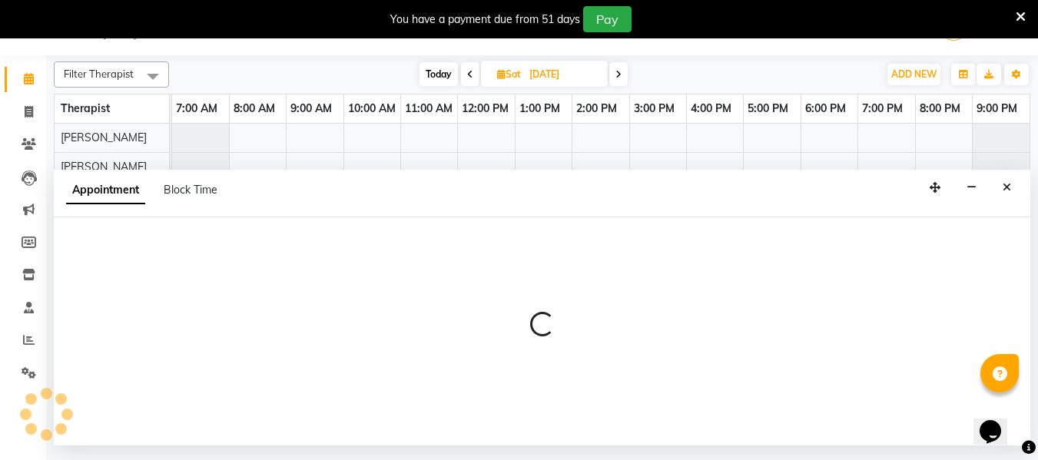
select select "66088"
select select "1140"
select select "tentative"
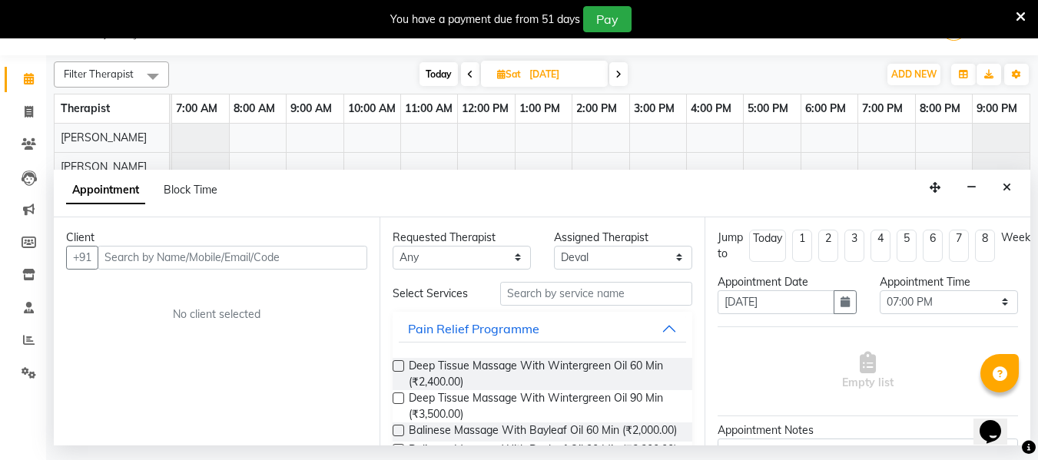
drag, startPoint x: 1005, startPoint y: 187, endPoint x: 896, endPoint y: 184, distance: 109.1
click at [1004, 185] on icon "Close" at bounding box center [1007, 187] width 8 height 11
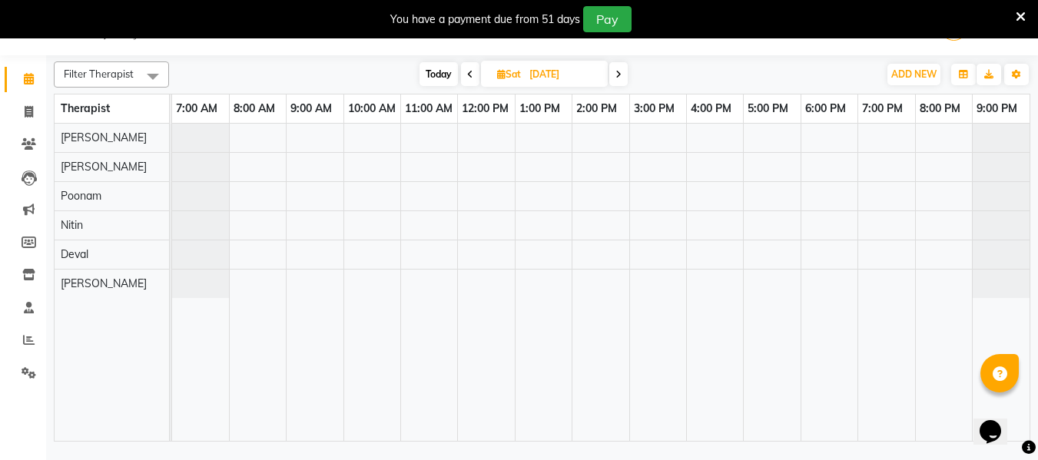
click at [469, 70] on icon at bounding box center [470, 74] width 6 height 9
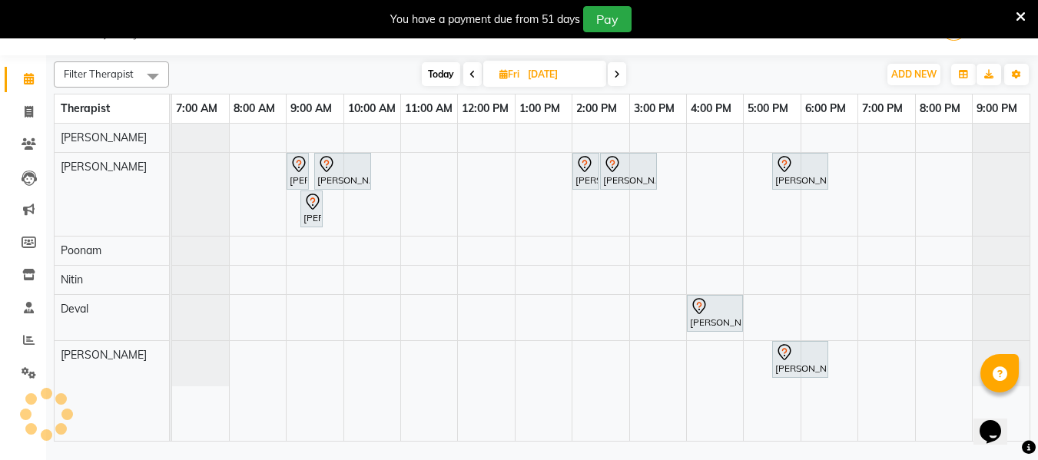
click at [469, 70] on icon at bounding box center [472, 74] width 6 height 9
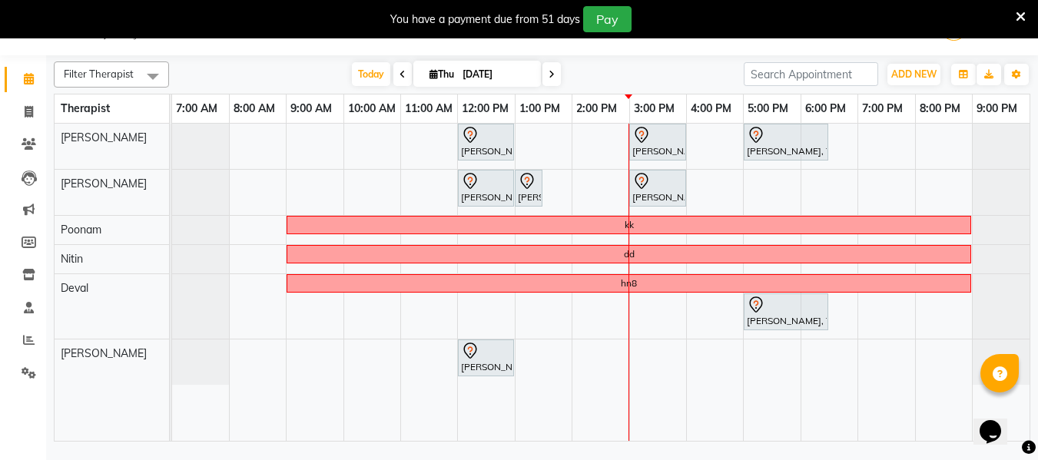
click at [549, 80] on span at bounding box center [551, 74] width 18 height 24
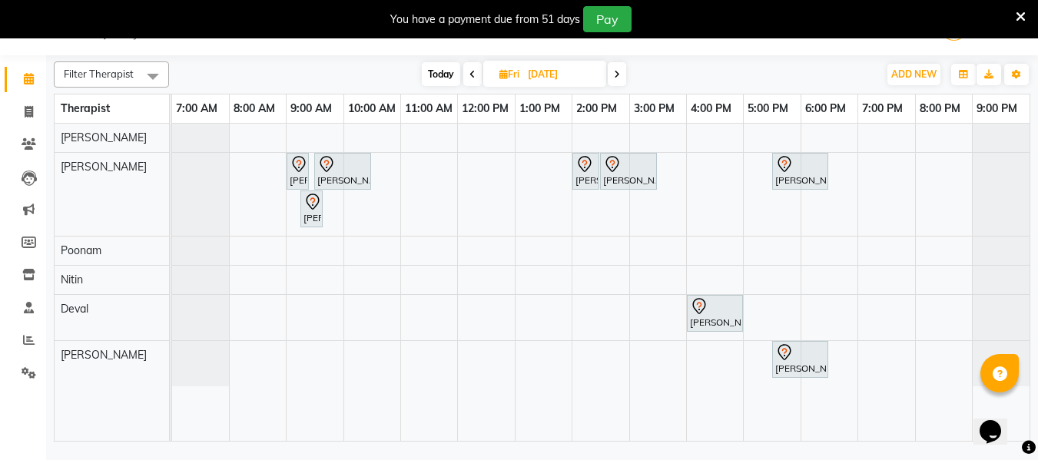
click at [612, 78] on span at bounding box center [617, 74] width 18 height 24
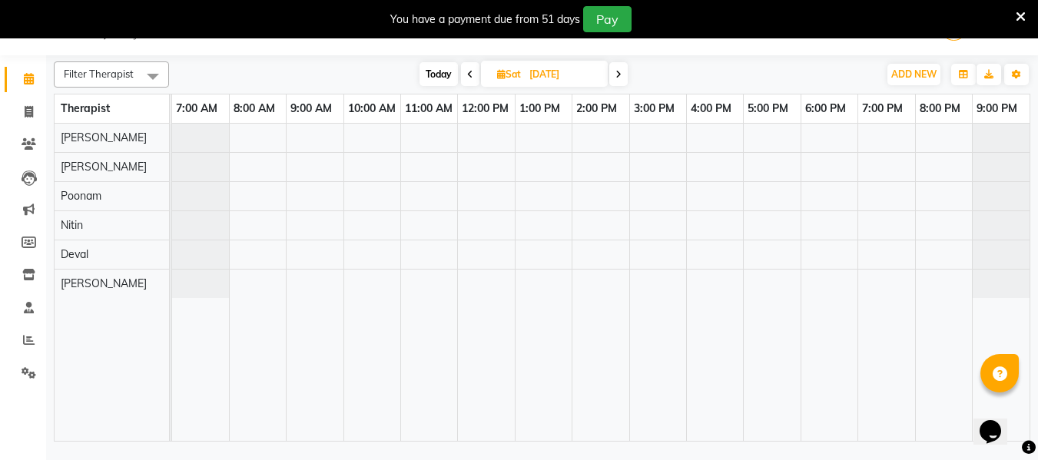
click at [473, 75] on span at bounding box center [470, 74] width 18 height 24
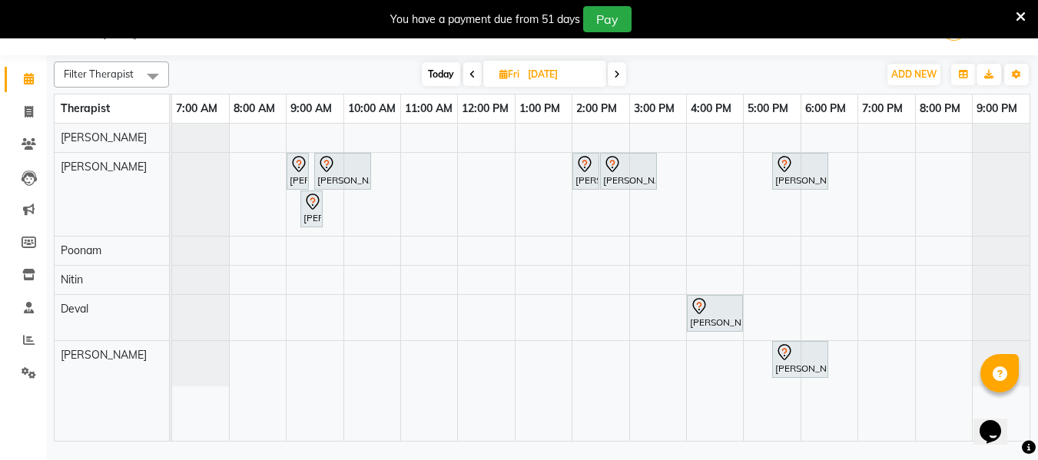
click at [476, 73] on span at bounding box center [472, 74] width 18 height 24
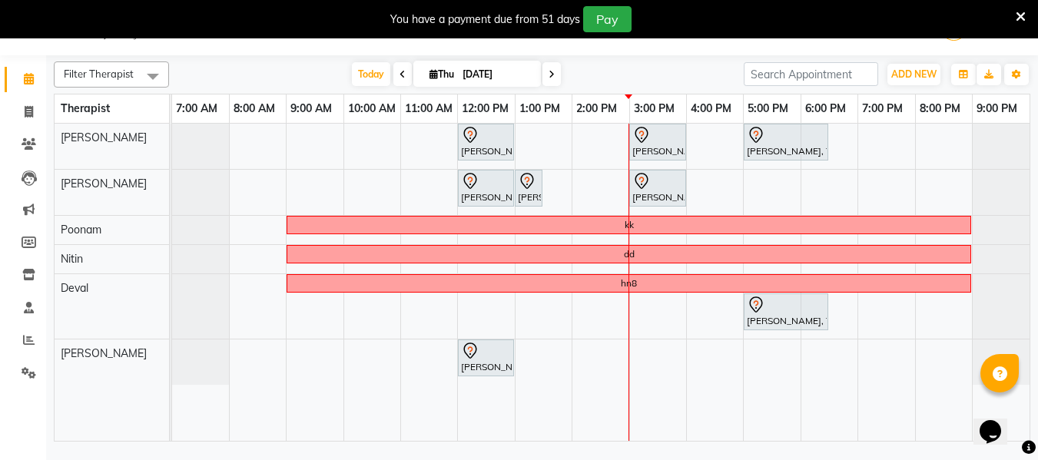
click at [550, 75] on icon at bounding box center [552, 74] width 6 height 9
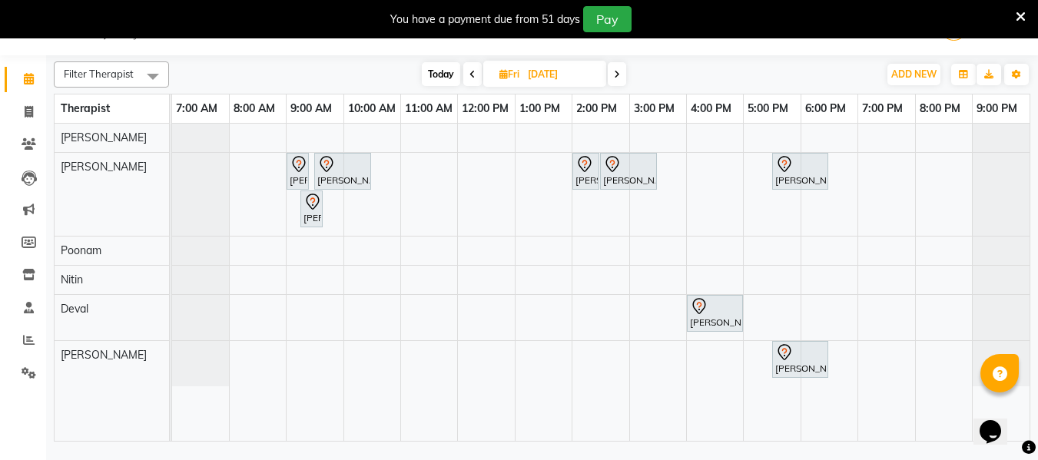
click at [620, 83] on span at bounding box center [617, 74] width 18 height 24
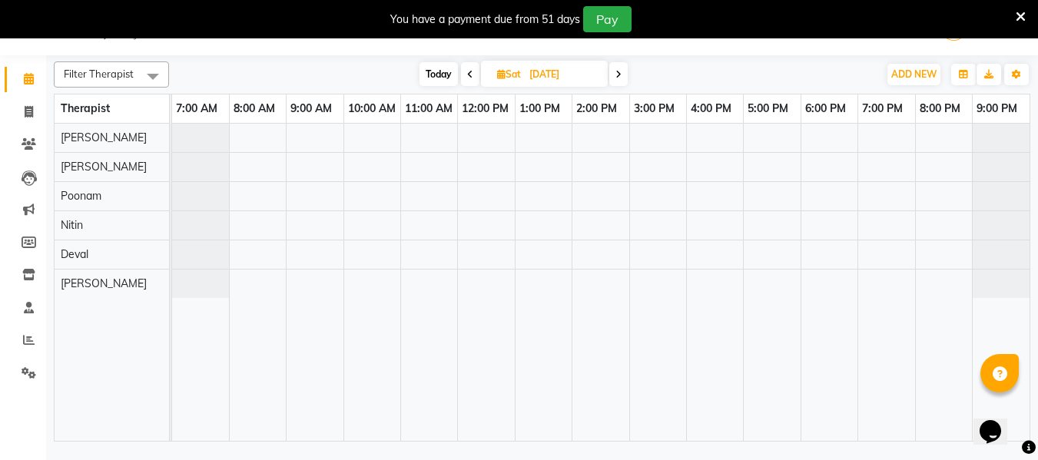
click at [471, 75] on icon at bounding box center [470, 74] width 6 height 9
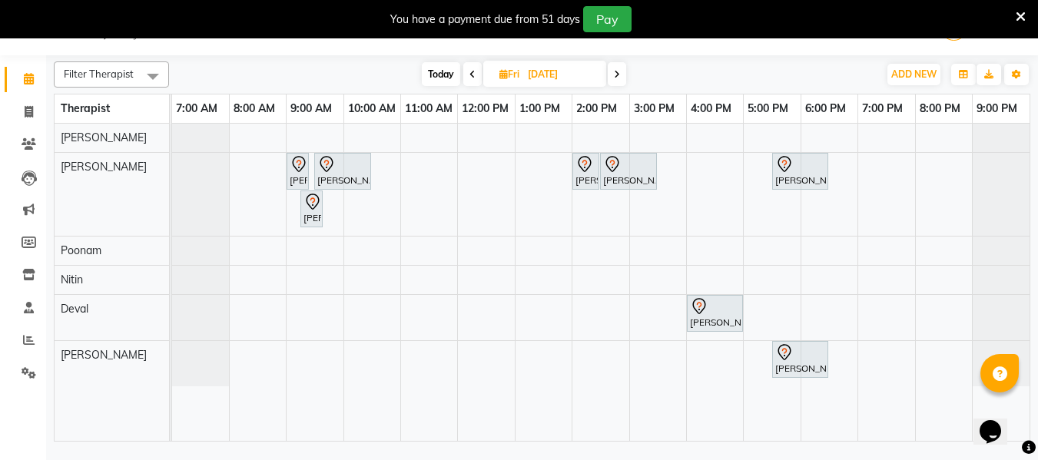
click at [473, 81] on span at bounding box center [472, 74] width 18 height 24
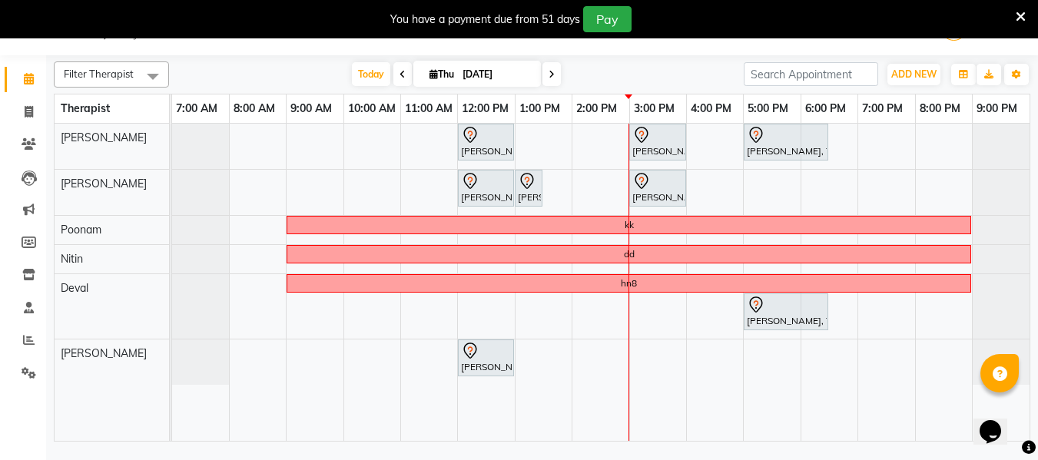
click at [554, 75] on span at bounding box center [551, 74] width 18 height 24
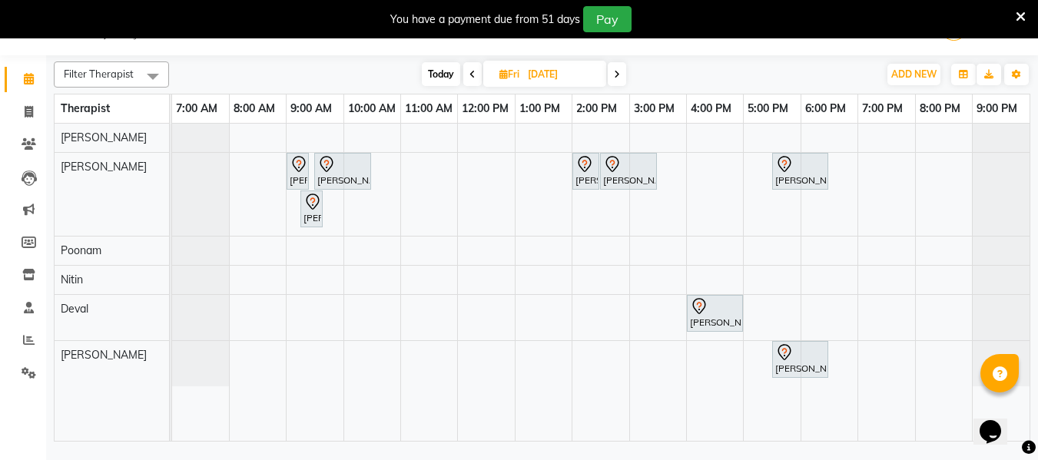
click at [612, 73] on span at bounding box center [617, 74] width 18 height 24
type input "[DATE]"
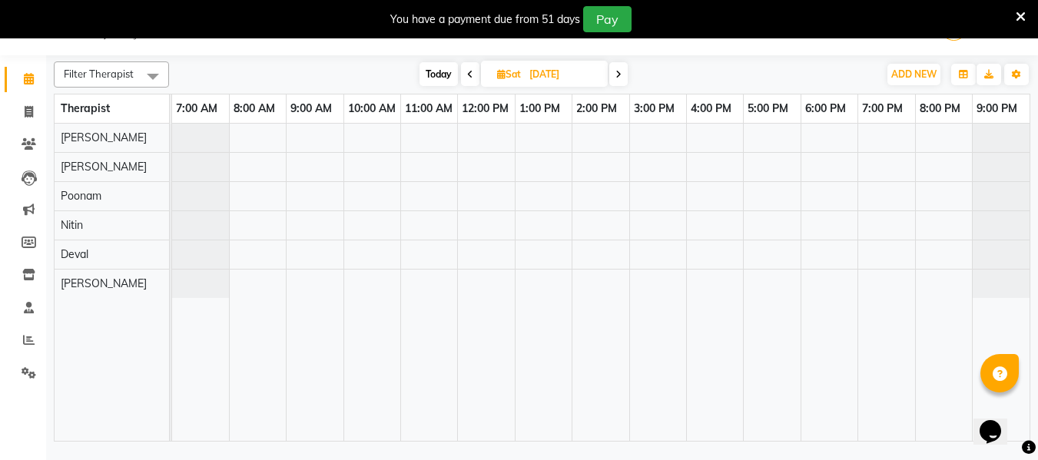
click at [831, 256] on div at bounding box center [600, 282] width 857 height 317
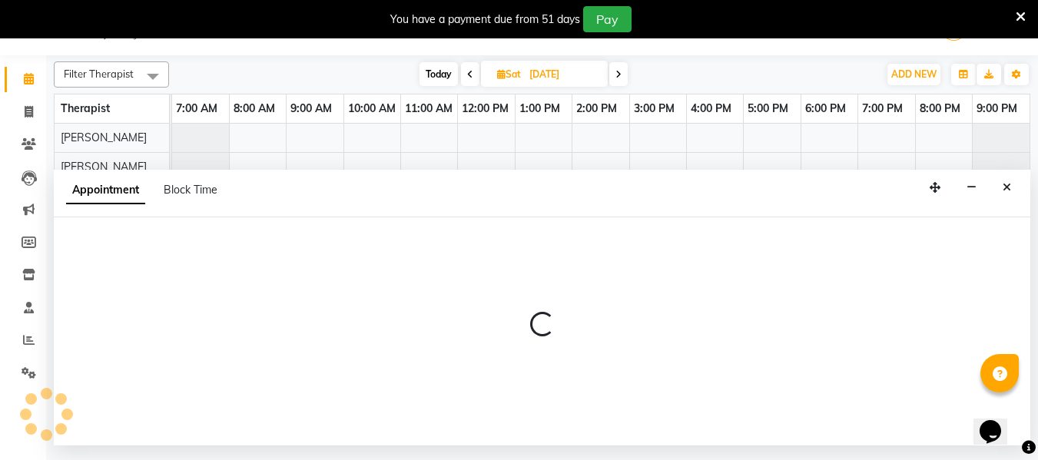
select select "66088"
select select "tentative"
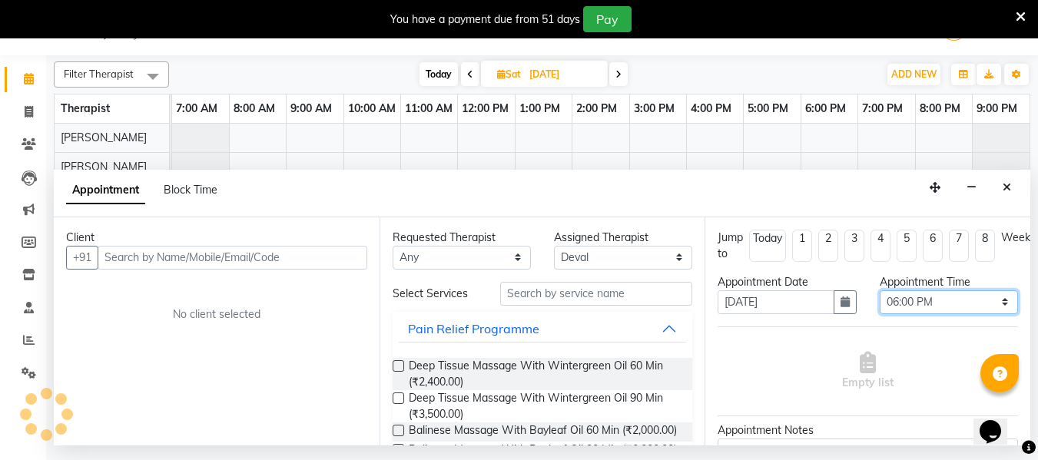
click at [885, 302] on select "Select 08:00 AM 08:15 AM 08:30 AM 08:45 AM 09:00 AM 09:15 AM 09:30 AM 09:45 AM …" at bounding box center [949, 302] width 138 height 24
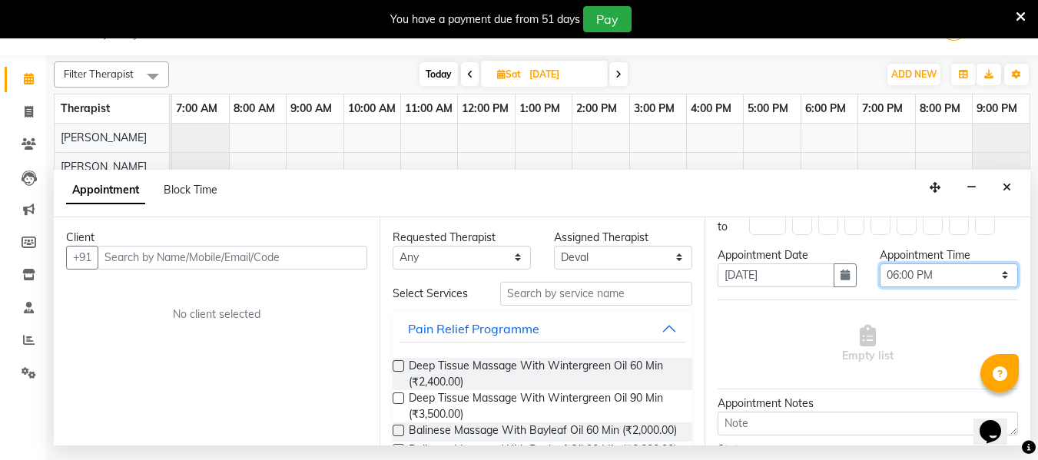
scroll to position [0, 0]
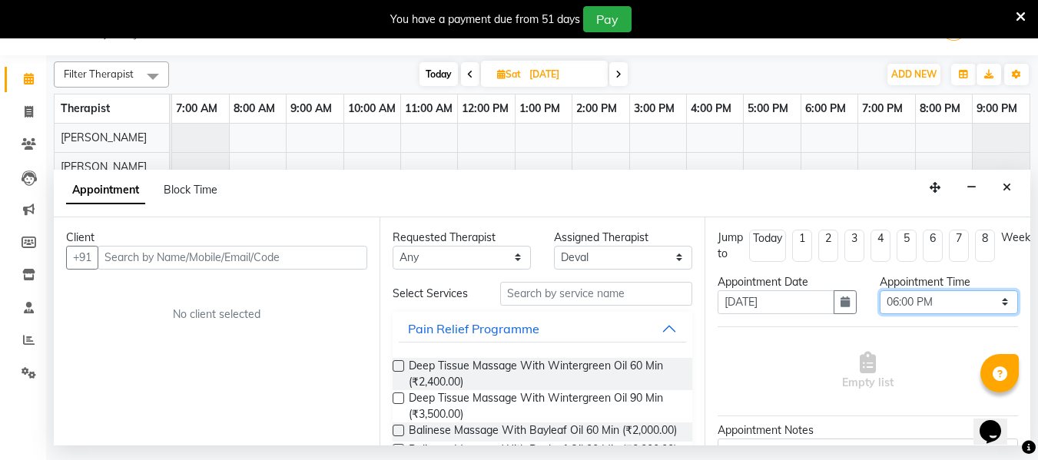
click at [904, 303] on select "Select 08:00 AM 08:15 AM 08:30 AM 08:45 AM 09:00 AM 09:15 AM 09:30 AM 09:45 AM …" at bounding box center [949, 302] width 138 height 24
select select "1110"
click at [880, 290] on select "Select 08:00 AM 08:15 AM 08:30 AM 08:45 AM 09:00 AM 09:15 AM 09:30 AM 09:45 AM …" at bounding box center [949, 302] width 138 height 24
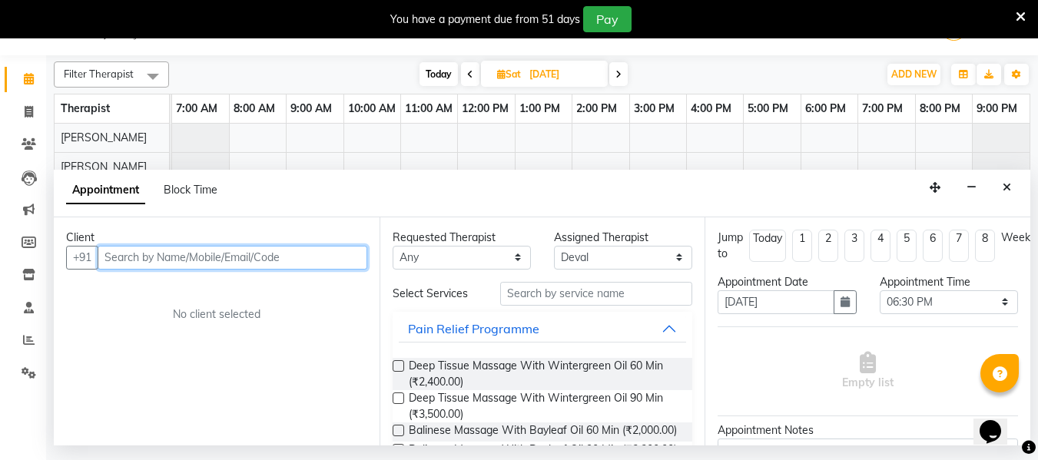
click at [134, 258] on input "text" at bounding box center [233, 258] width 270 height 24
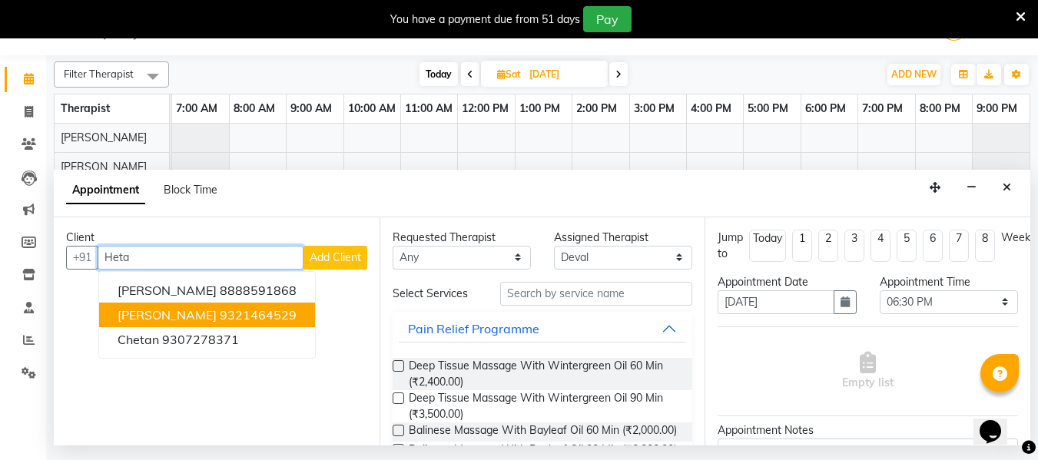
drag, startPoint x: 211, startPoint y: 324, endPoint x: 221, endPoint y: 319, distance: 11.3
click at [221, 319] on button "Hetal Patadiya 9321464529" at bounding box center [207, 315] width 216 height 25
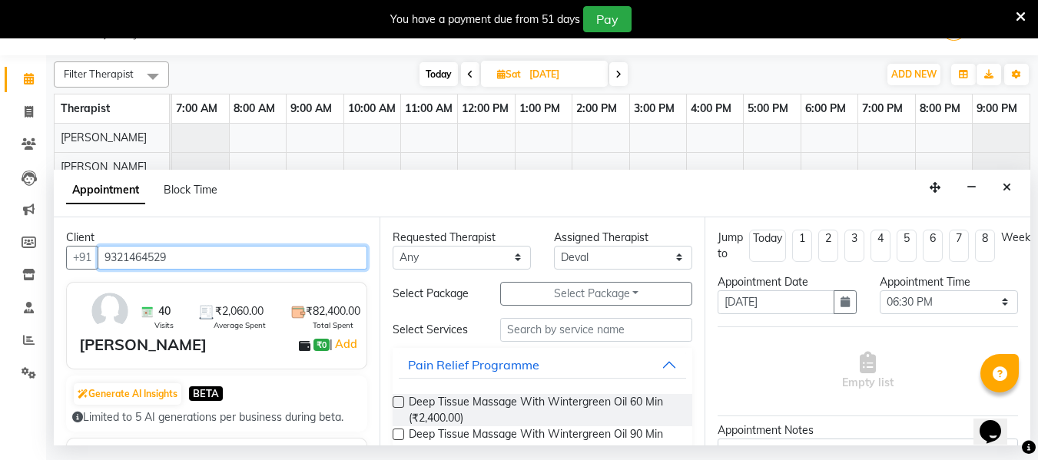
type input "9321464529"
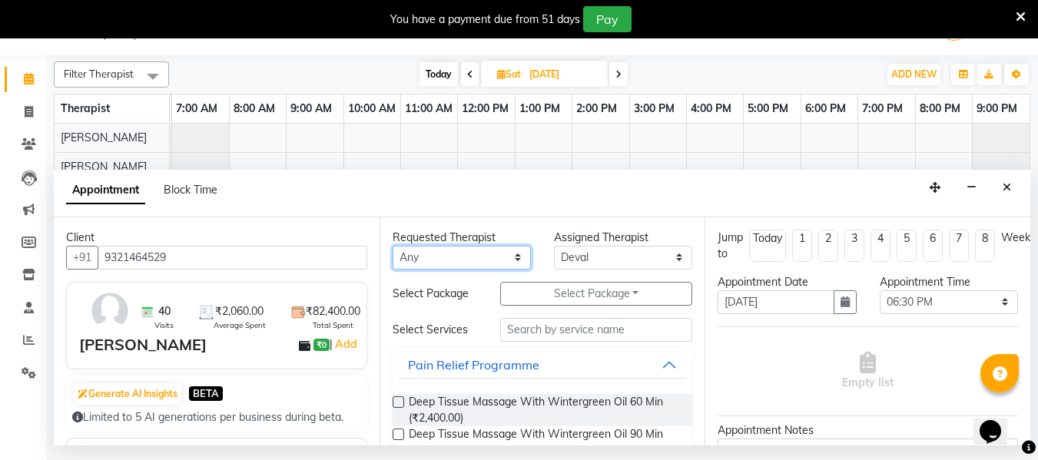
click at [442, 253] on select "Any Deval Gauri Thorath Nitin Poonam pradyumna Surma" at bounding box center [462, 258] width 138 height 24
click at [393, 246] on select "Any Deval Gauri Thorath Nitin Poonam pradyumna Surma" at bounding box center [462, 258] width 138 height 24
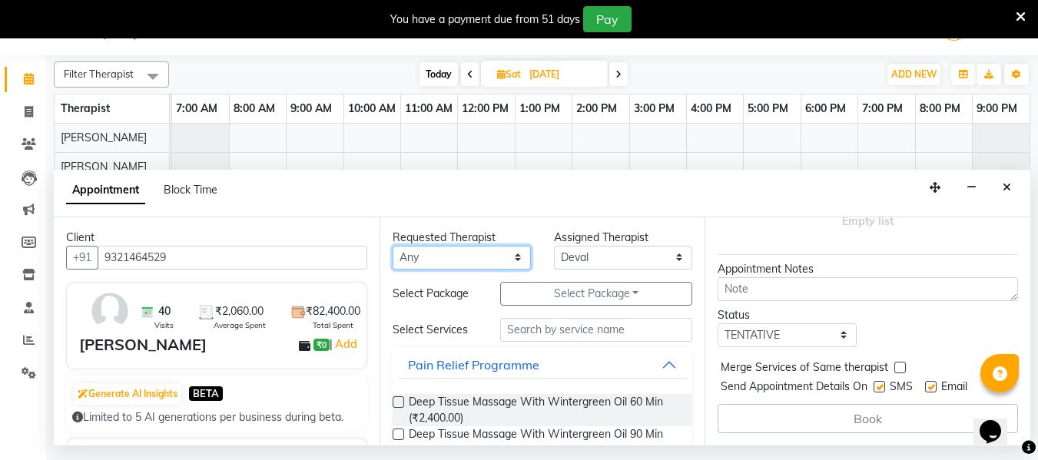
scroll to position [173, 0]
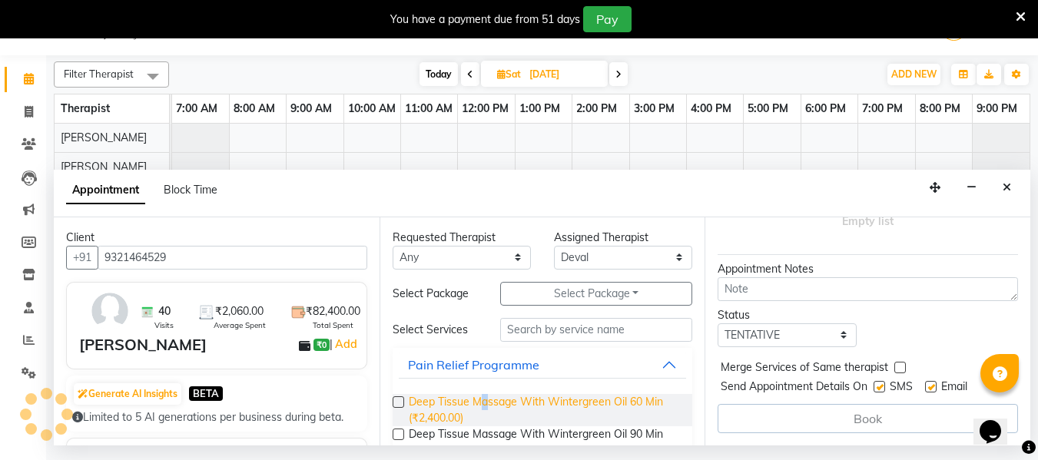
click at [489, 403] on span "Deep Tissue Massage With Wintergreen Oil 60 Min (₹2,400.00)" at bounding box center [545, 410] width 272 height 32
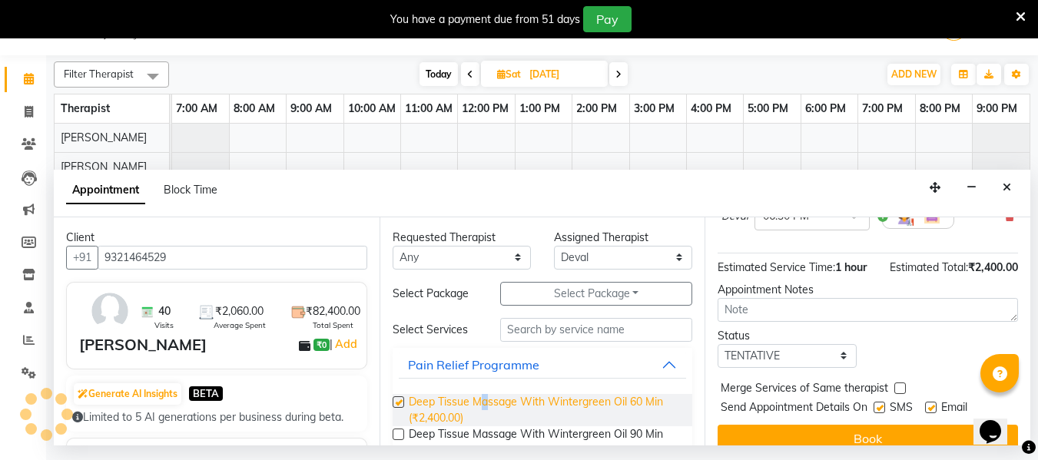
checkbox input "false"
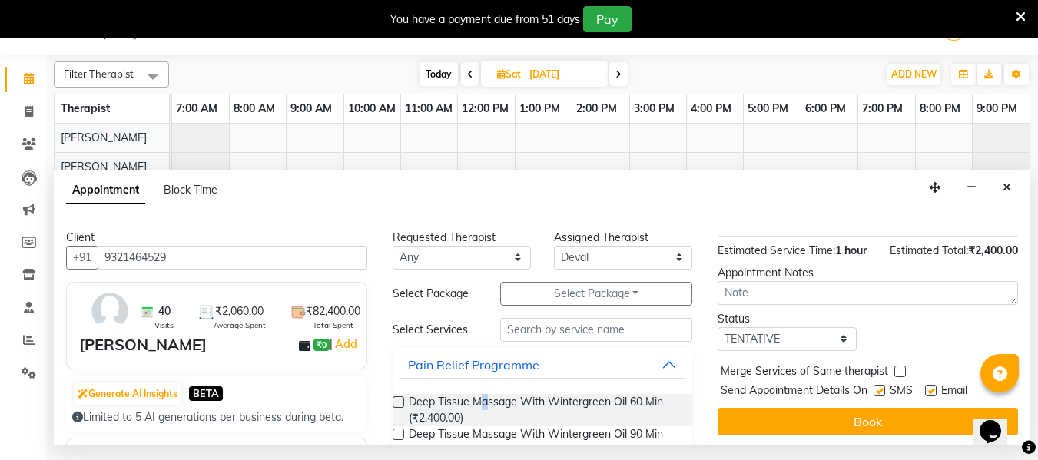
scroll to position [204, 0]
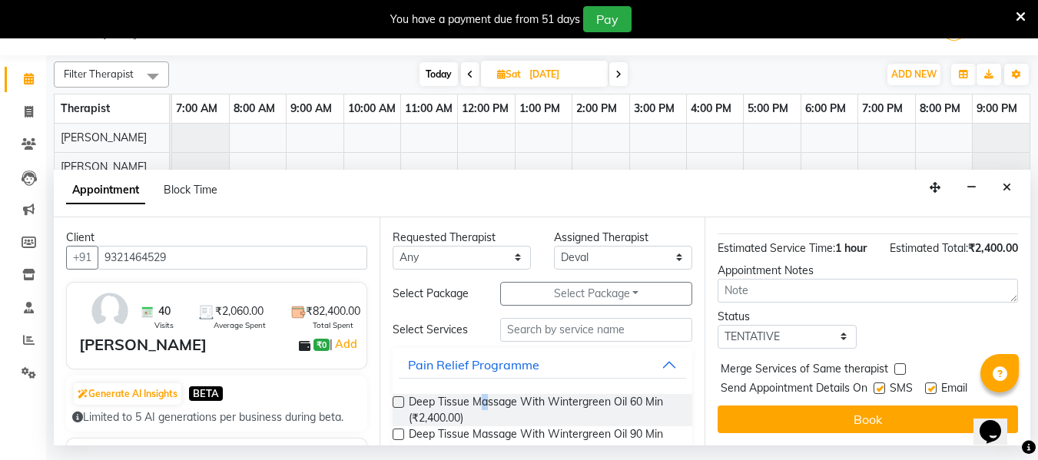
click at [830, 413] on button "Book" at bounding box center [868, 420] width 300 height 28
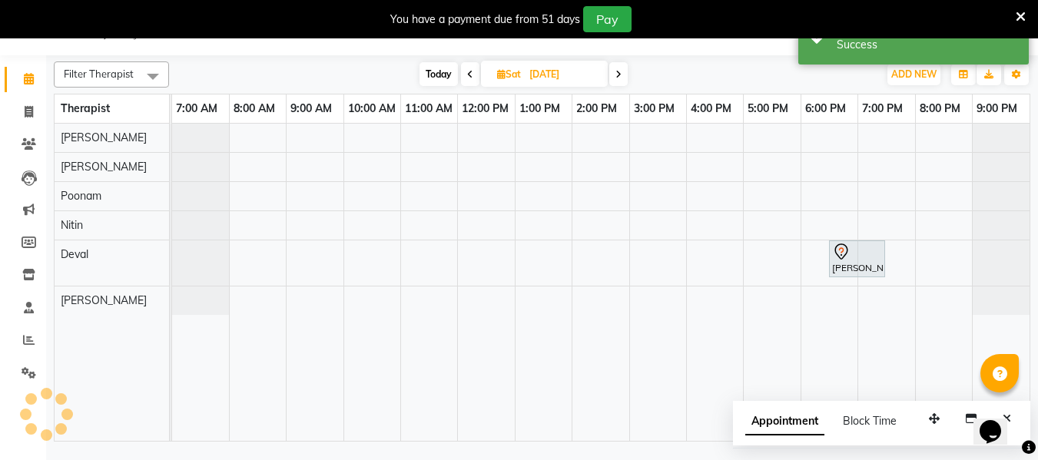
scroll to position [0, 0]
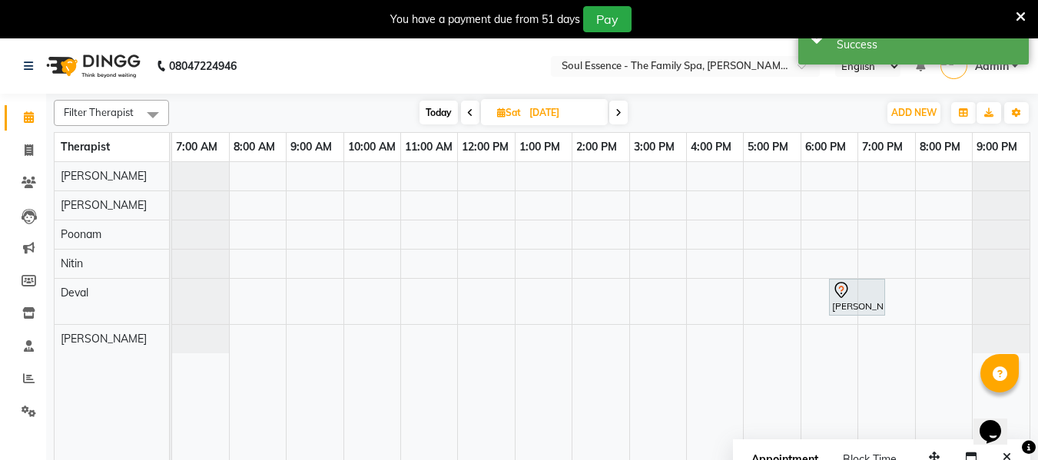
click at [453, 109] on span "Today" at bounding box center [439, 113] width 38 height 24
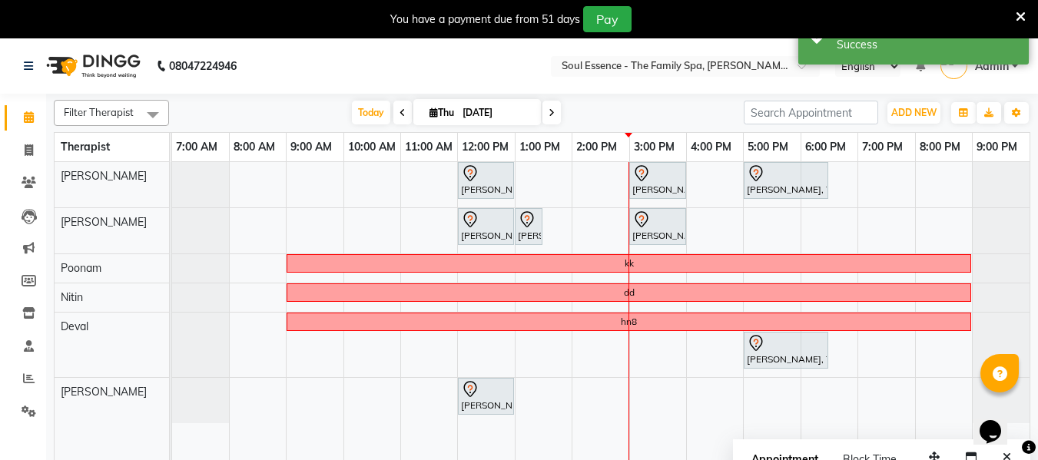
click at [400, 111] on icon at bounding box center [403, 112] width 6 height 9
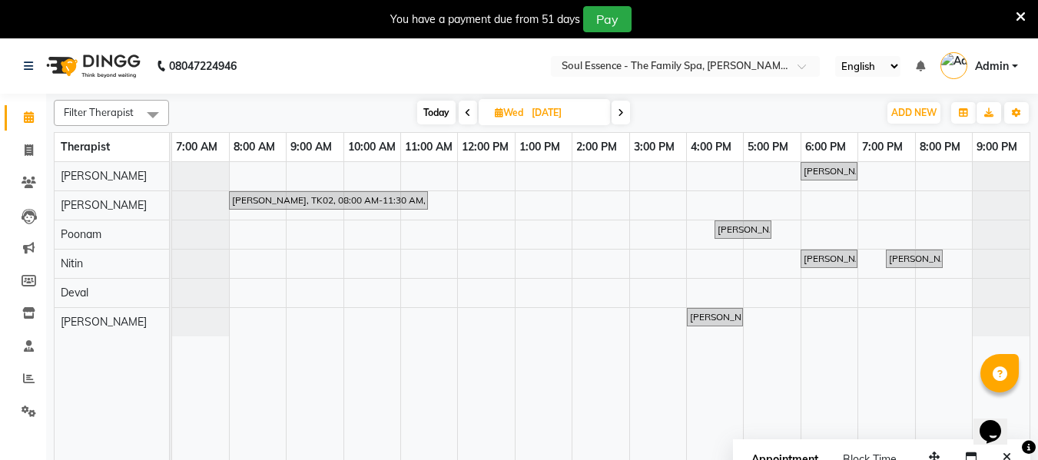
click at [624, 117] on icon at bounding box center [621, 112] width 6 height 9
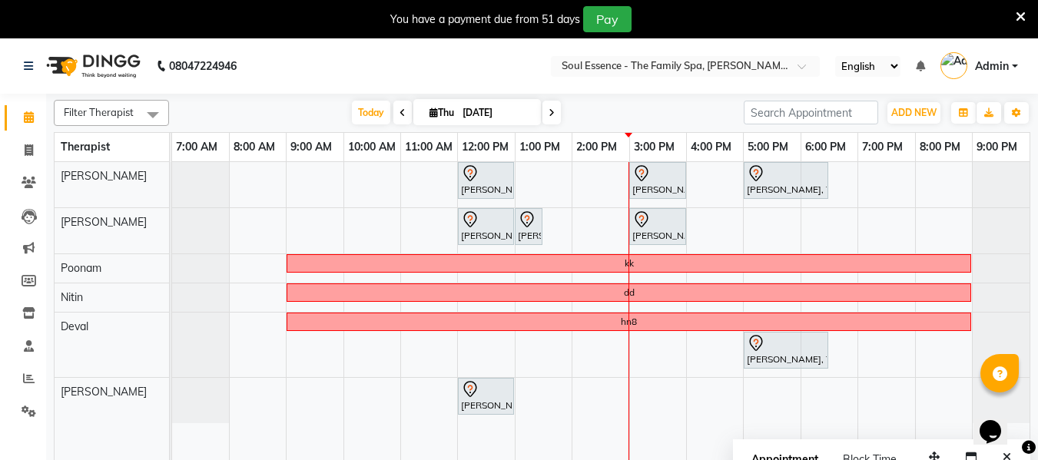
click at [546, 118] on span at bounding box center [551, 113] width 18 height 24
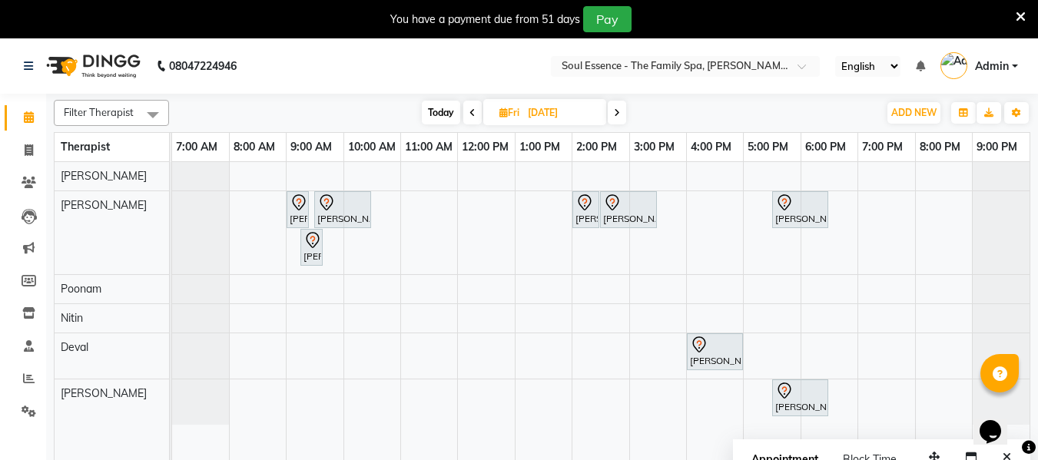
click at [625, 114] on span at bounding box center [617, 113] width 18 height 24
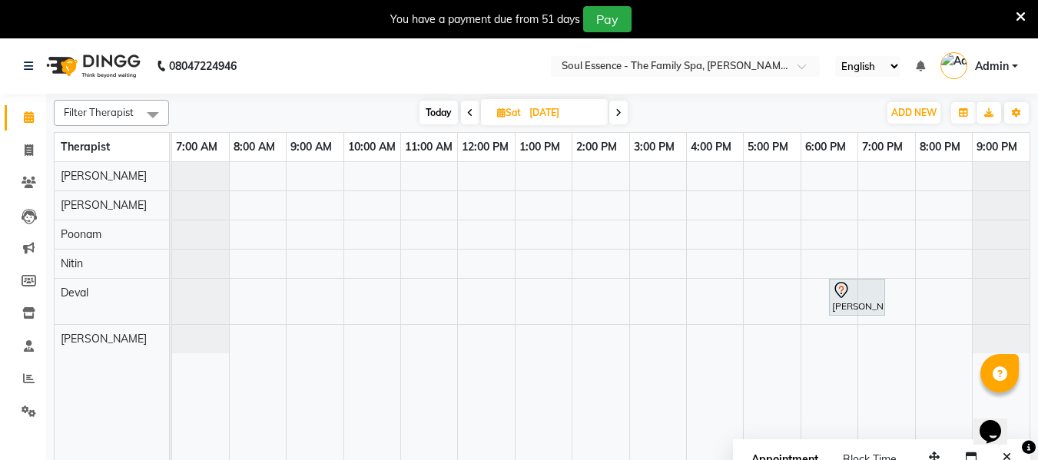
click at [440, 113] on span "Today" at bounding box center [439, 113] width 38 height 24
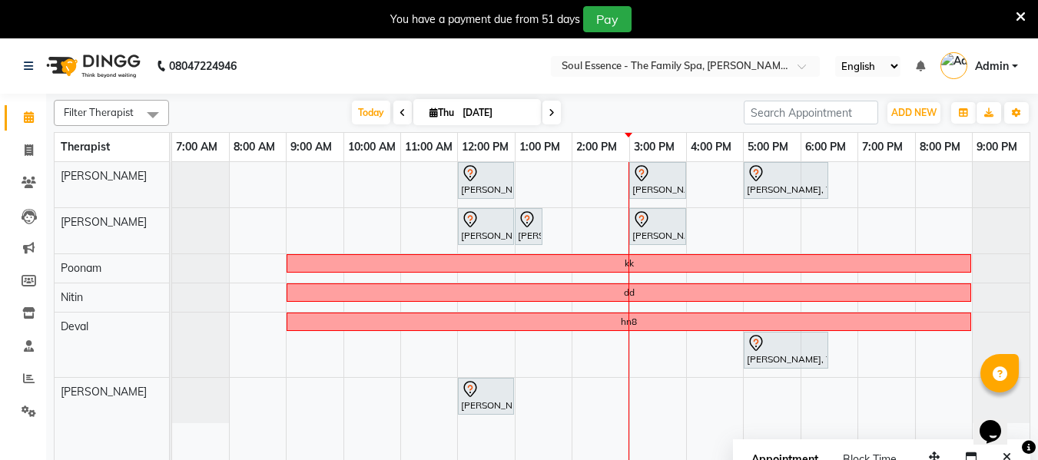
click at [642, 113] on div "[DATE] [DATE]" at bounding box center [456, 112] width 559 height 23
click at [551, 116] on icon at bounding box center [552, 112] width 6 height 9
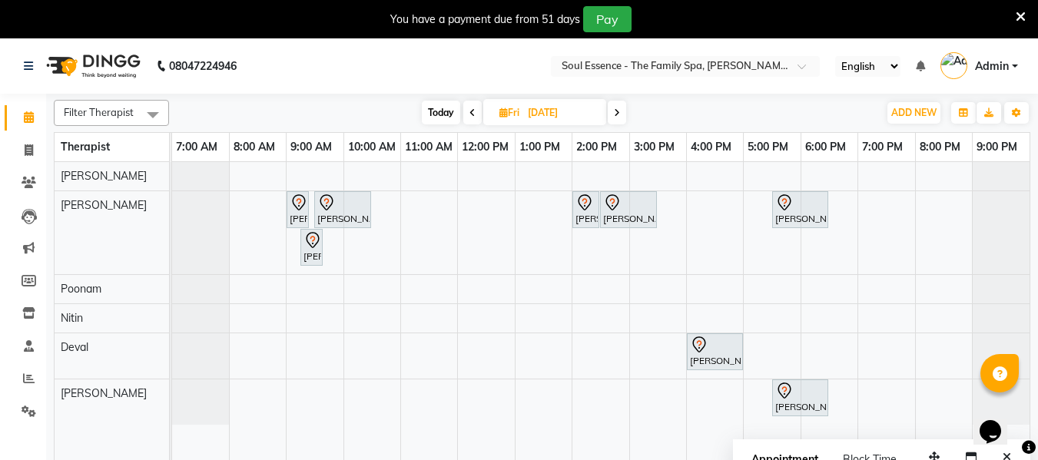
click at [449, 114] on span "Today" at bounding box center [441, 113] width 38 height 24
type input "[DATE]"
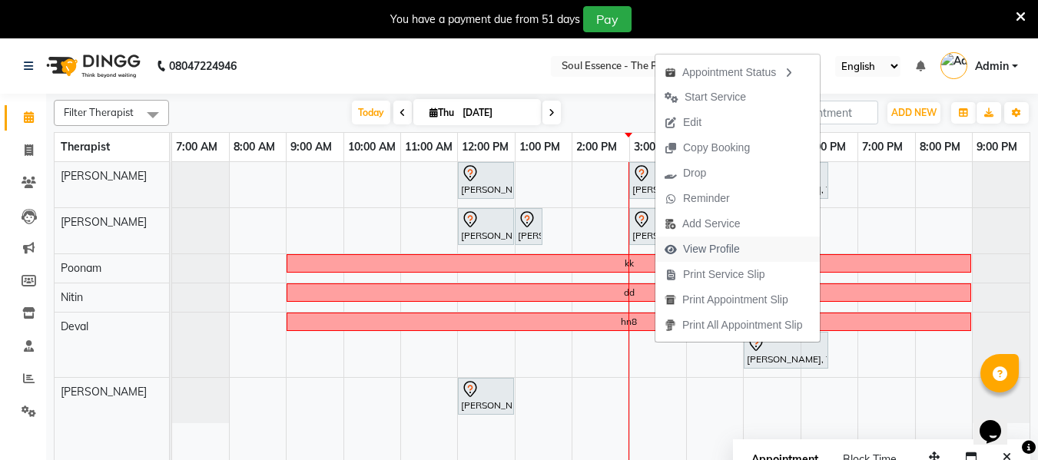
click at [728, 254] on span "View Profile" at bounding box center [711, 249] width 57 height 16
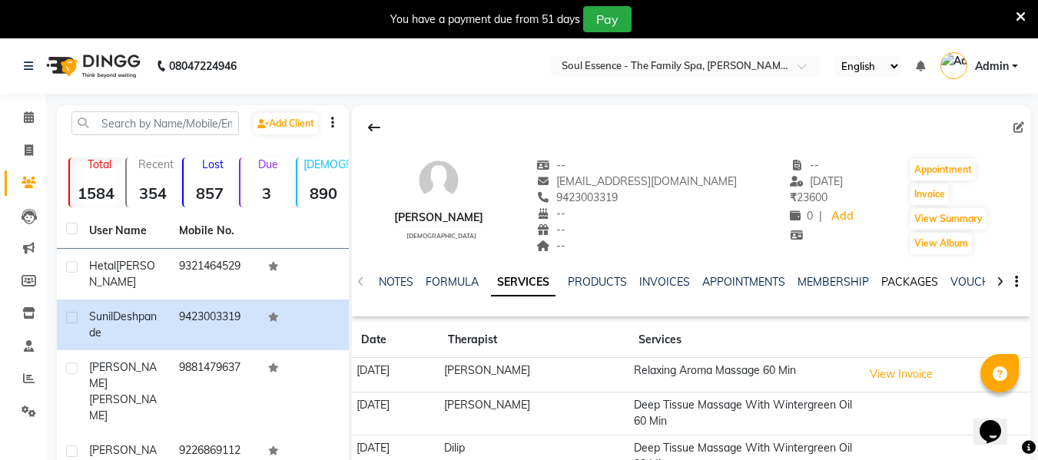
click at [887, 280] on link "PACKAGES" at bounding box center [909, 282] width 57 height 14
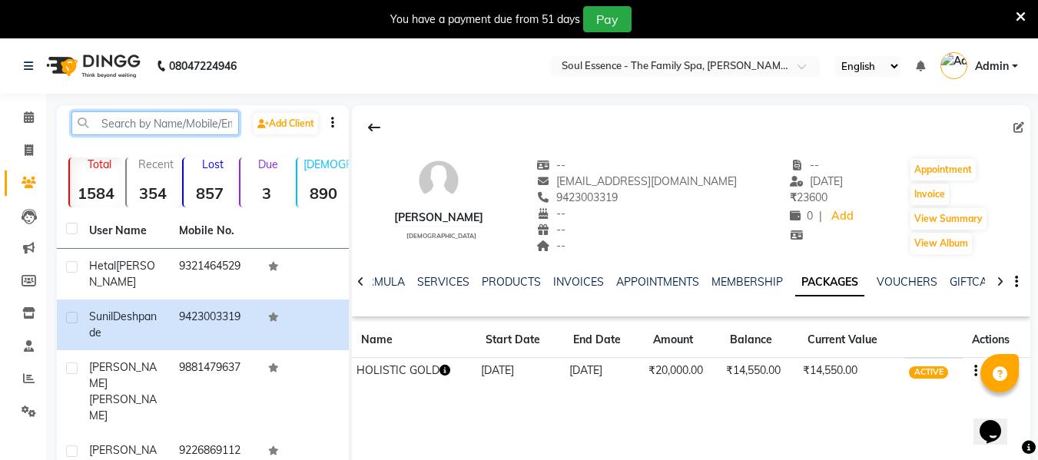
click at [112, 126] on input "text" at bounding box center [155, 123] width 168 height 24
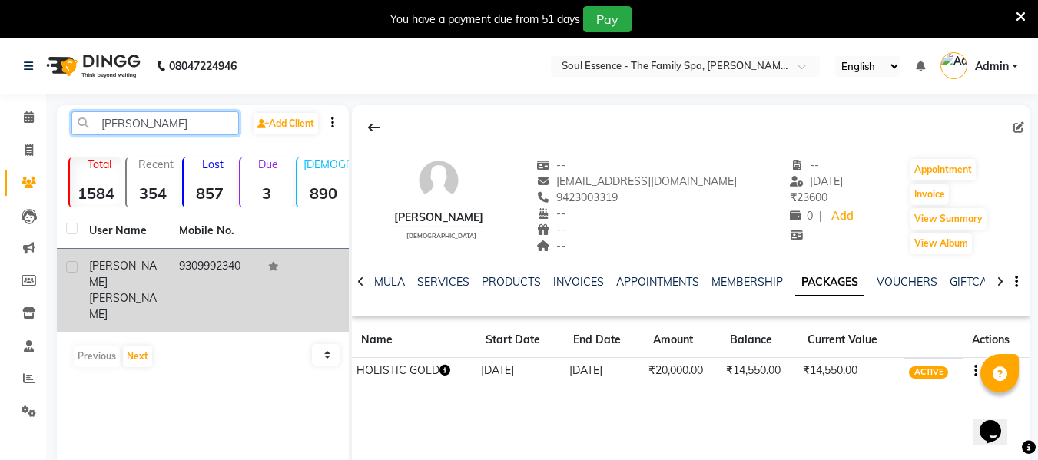
type input "gadre"
click at [273, 274] on td at bounding box center [304, 290] width 90 height 83
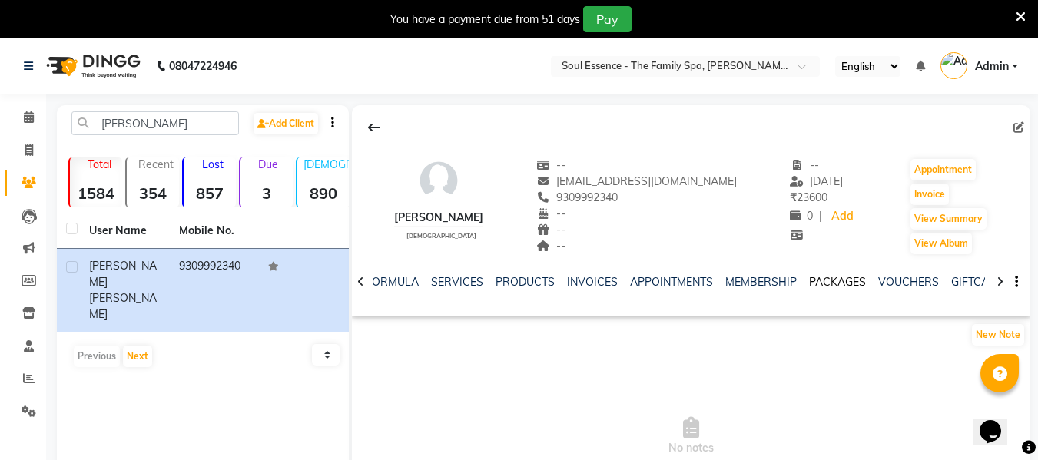
click at [847, 281] on link "PACKAGES" at bounding box center [837, 282] width 57 height 14
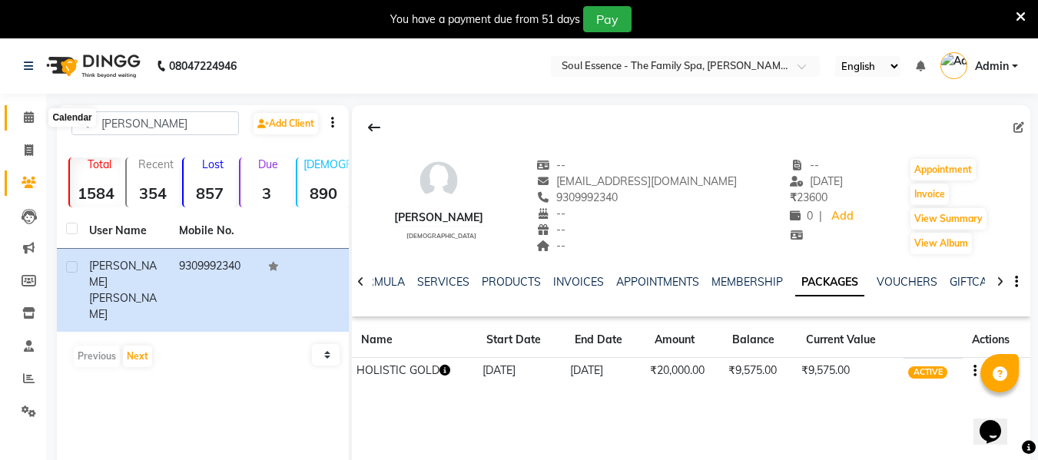
click at [27, 117] on icon at bounding box center [29, 117] width 10 height 12
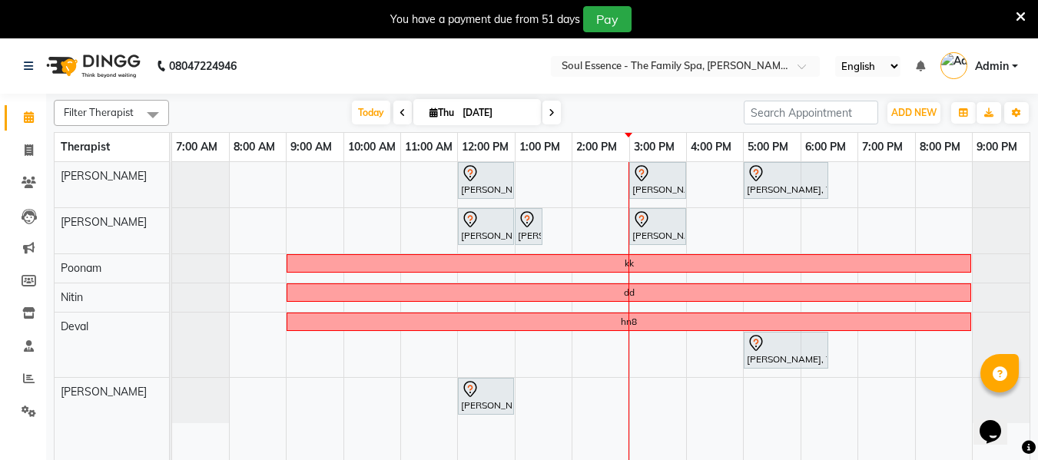
click at [559, 111] on span at bounding box center [551, 113] width 18 height 24
type input "[DATE]"
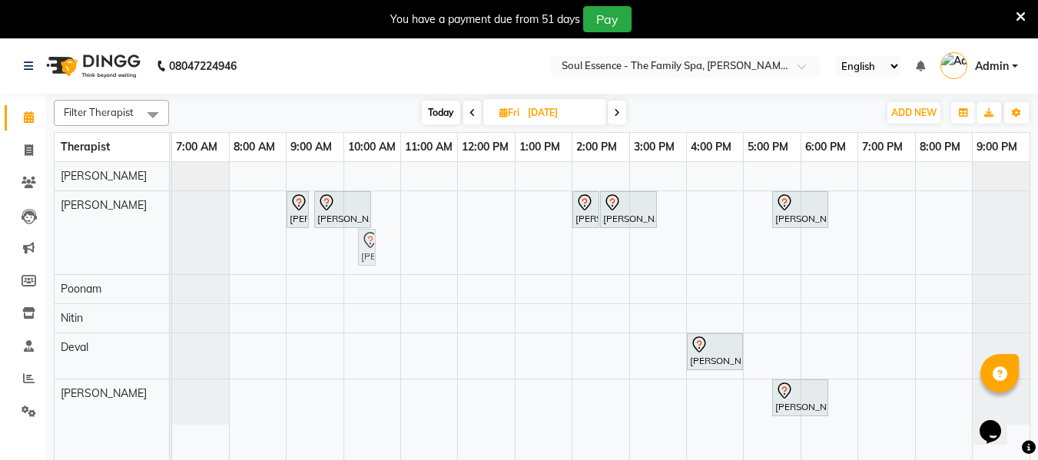
drag, startPoint x: 317, startPoint y: 248, endPoint x: 388, endPoint y: 204, distance: 83.2
click at [388, 204] on div "Poonam Tumma, 09:00 AM-09:15 AM, Full Arms Waxing Poonam Tumma, 09:30 AM-10:30 …" at bounding box center [600, 320] width 857 height 317
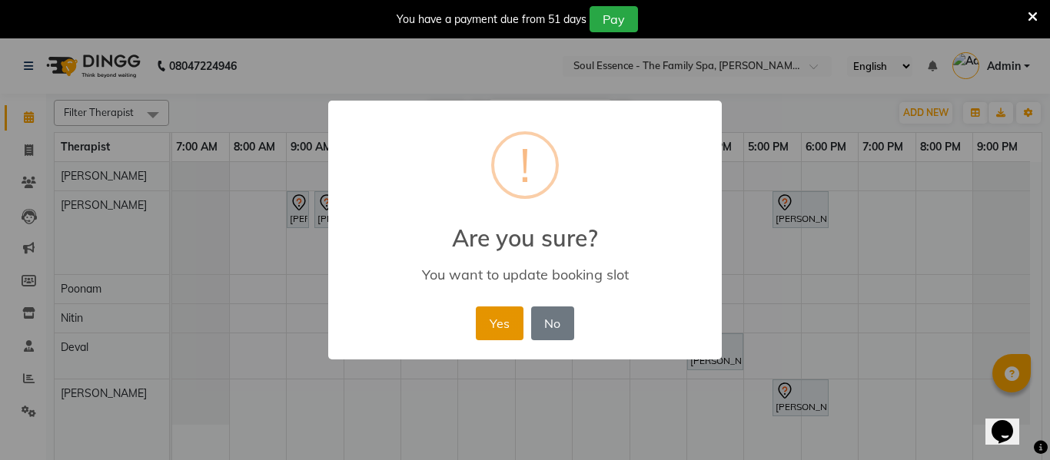
click at [487, 323] on button "Yes" at bounding box center [499, 324] width 47 height 34
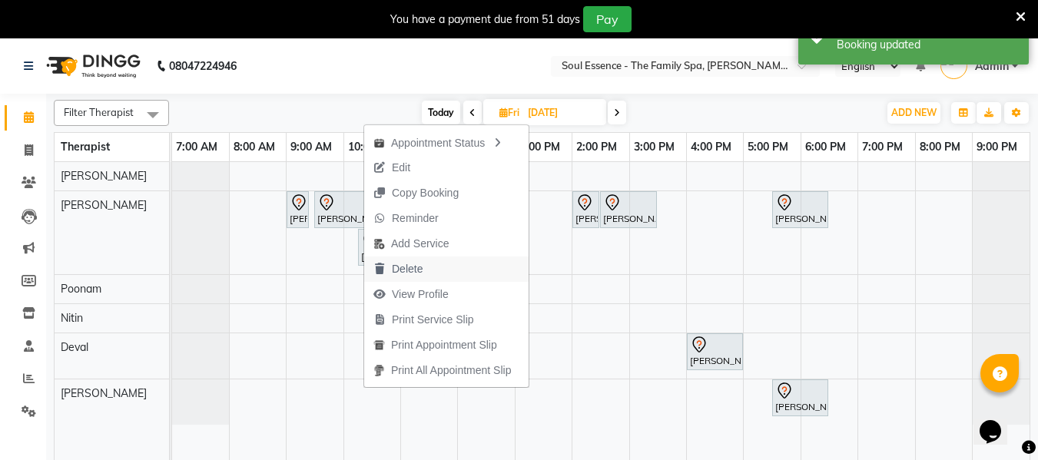
click at [403, 264] on span "Delete" at bounding box center [407, 269] width 31 height 16
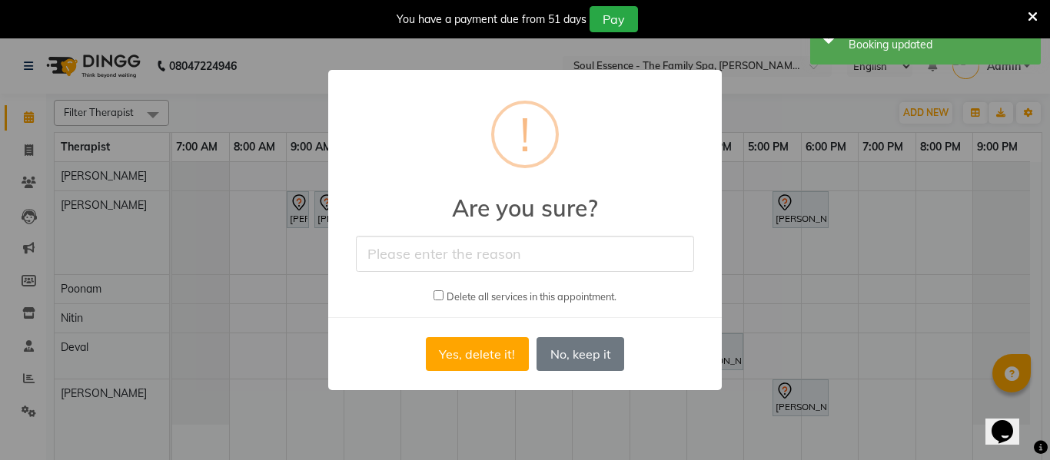
click at [439, 292] on input "checkbox" at bounding box center [438, 295] width 10 height 10
checkbox input "true"
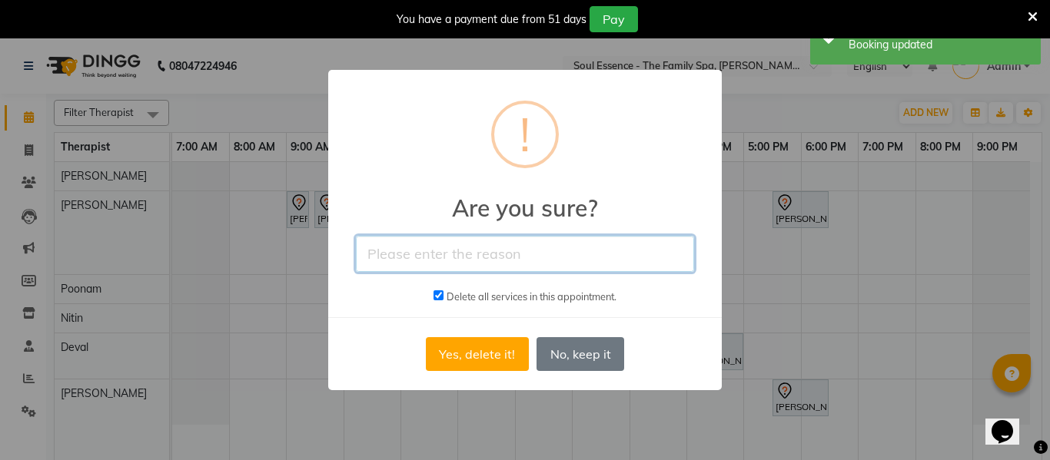
click at [449, 262] on input "text" at bounding box center [525, 254] width 338 height 36
type input "yes"
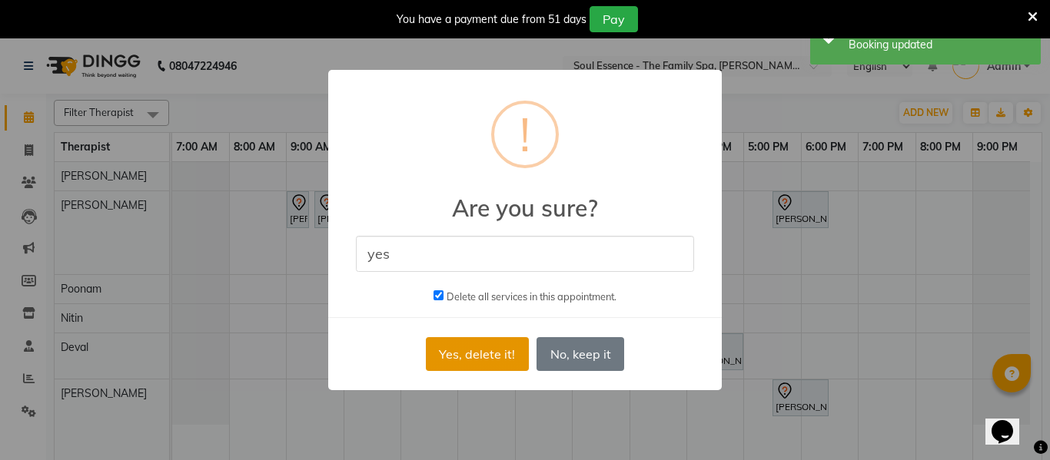
click at [461, 339] on button "Yes, delete it!" at bounding box center [477, 354] width 103 height 34
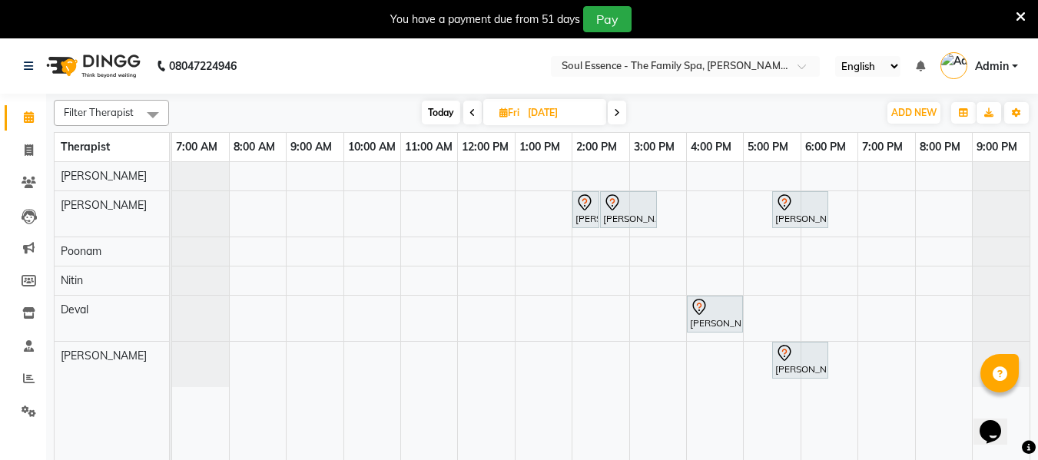
click at [356, 206] on div "Anuradha deodhar, 02:00 PM-02:30 PM, Soothing Head, Neck And Shoulder Massage A…" at bounding box center [600, 320] width 857 height 317
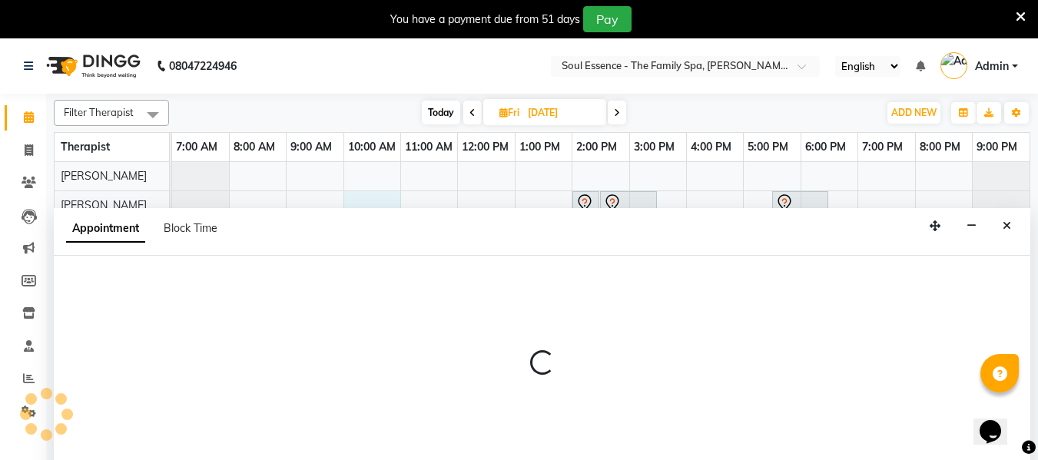
click at [356, 208] on div "Appointment Block Time" at bounding box center [542, 232] width 977 height 48
select select "12594"
select select "600"
select select "tentative"
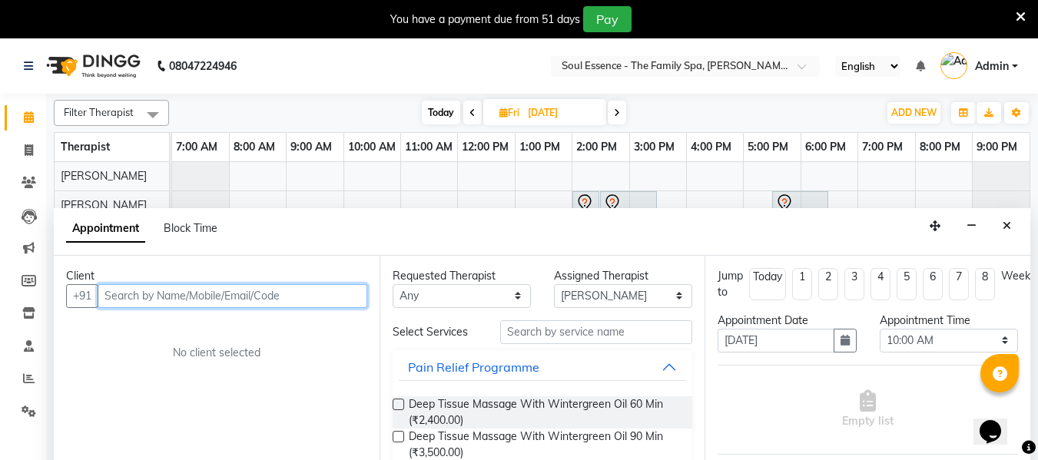
scroll to position [38, 0]
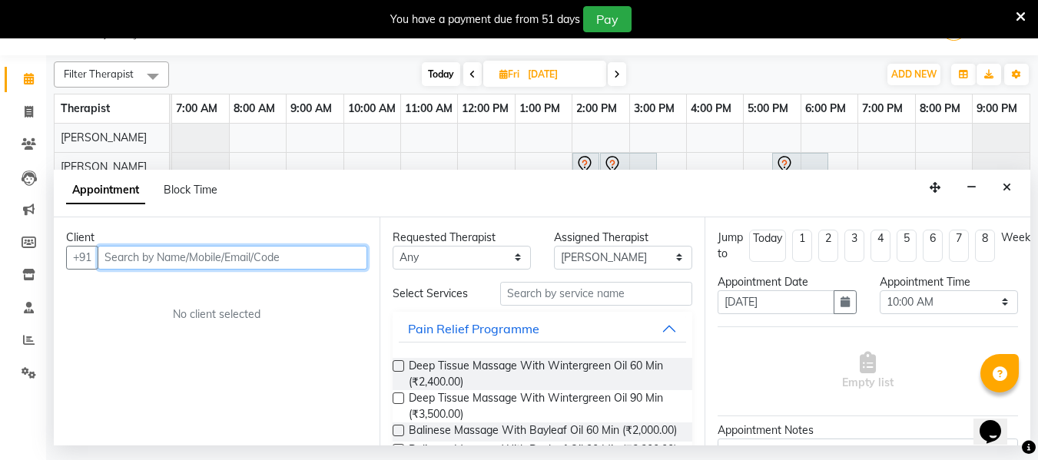
drag, startPoint x: 137, startPoint y: 254, endPoint x: 113, endPoint y: 259, distance: 24.3
click at [137, 255] on input "text" at bounding box center [233, 258] width 270 height 24
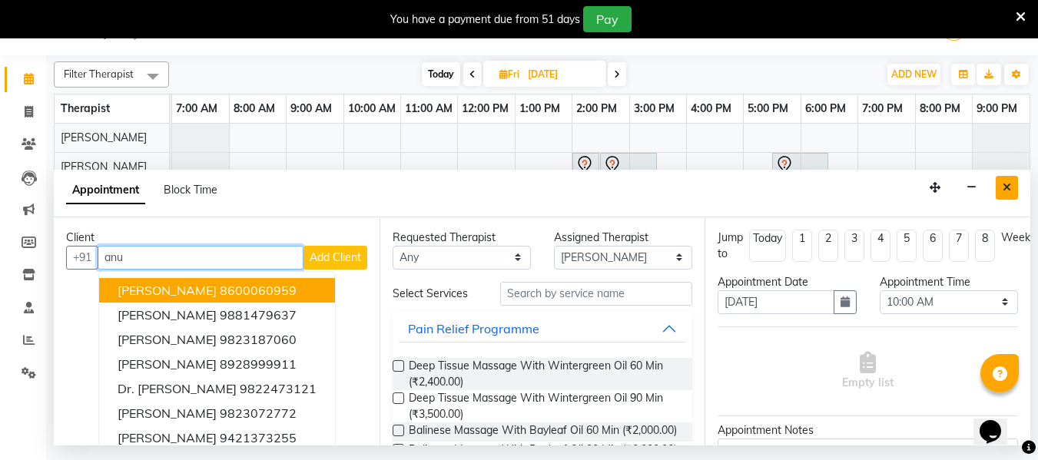
type input "anu"
click at [1007, 191] on icon "Close" at bounding box center [1007, 187] width 8 height 11
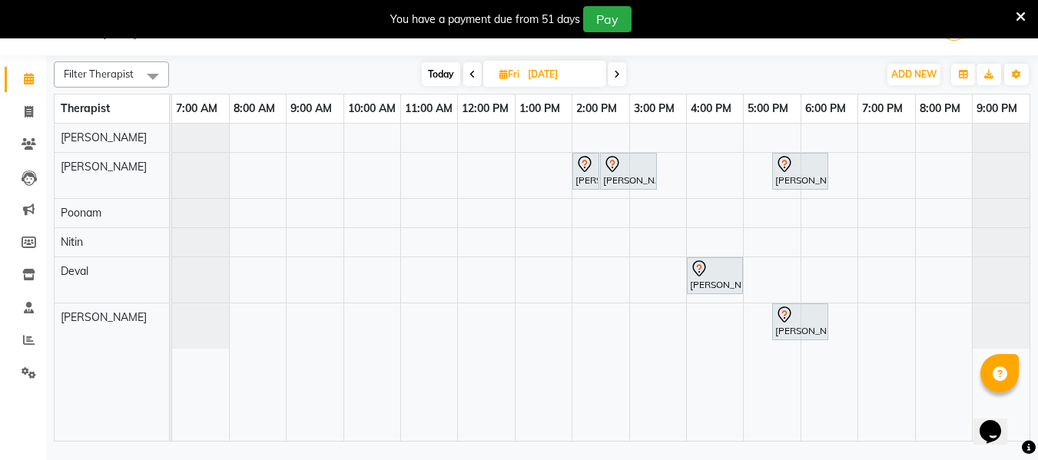
click at [326, 177] on div "Anuradha deodhar, 02:00 PM-02:30 PM, Soothing Head, Neck And Shoulder Massage A…" at bounding box center [600, 282] width 857 height 317
select select "12594"
select select "tentative"
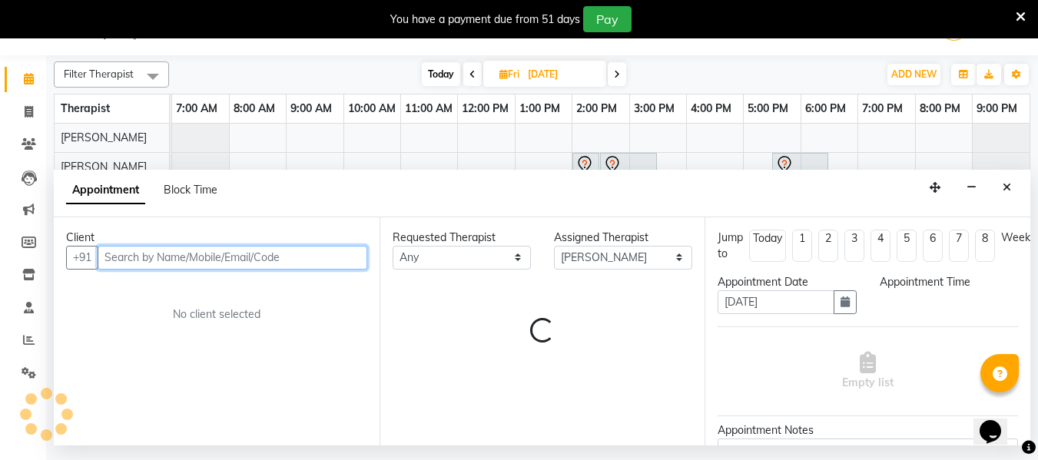
select select "540"
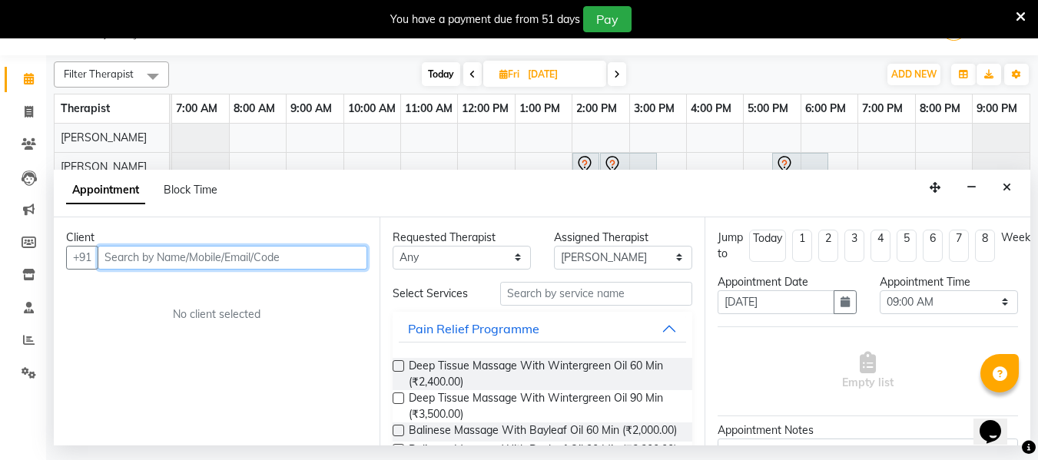
drag, startPoint x: 180, startPoint y: 257, endPoint x: 188, endPoint y: 237, distance: 21.7
click at [177, 257] on input "text" at bounding box center [233, 258] width 270 height 24
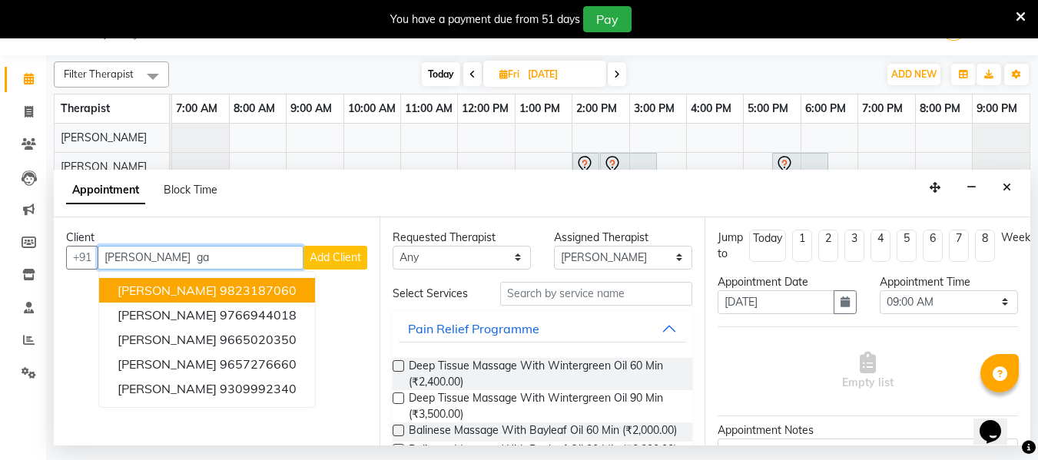
type input "anuja gar"
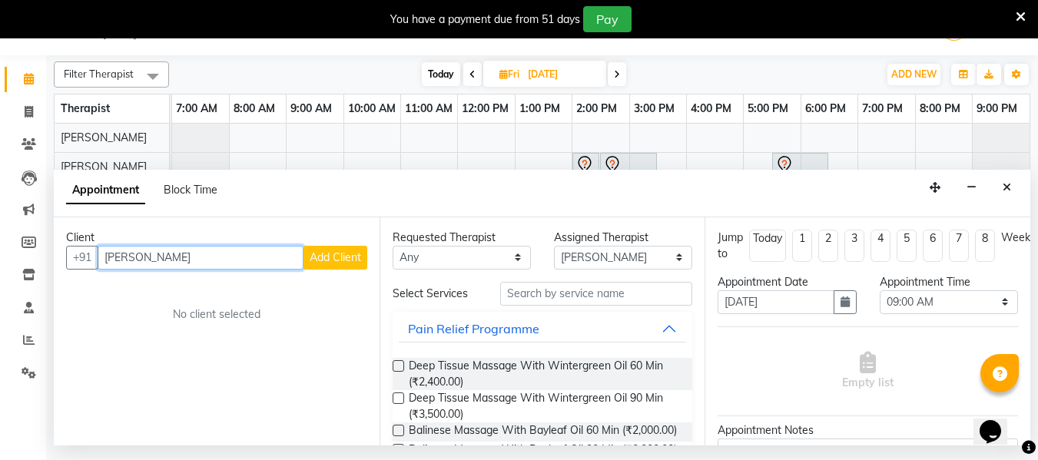
drag, startPoint x: 217, startPoint y: 258, endPoint x: 0, endPoint y: 294, distance: 220.4
click at [0, 294] on app-home "08047224946 Select Location × Soul Essence - The Family Spa, Mayur Colony Engli…" at bounding box center [519, 223] width 1038 height 446
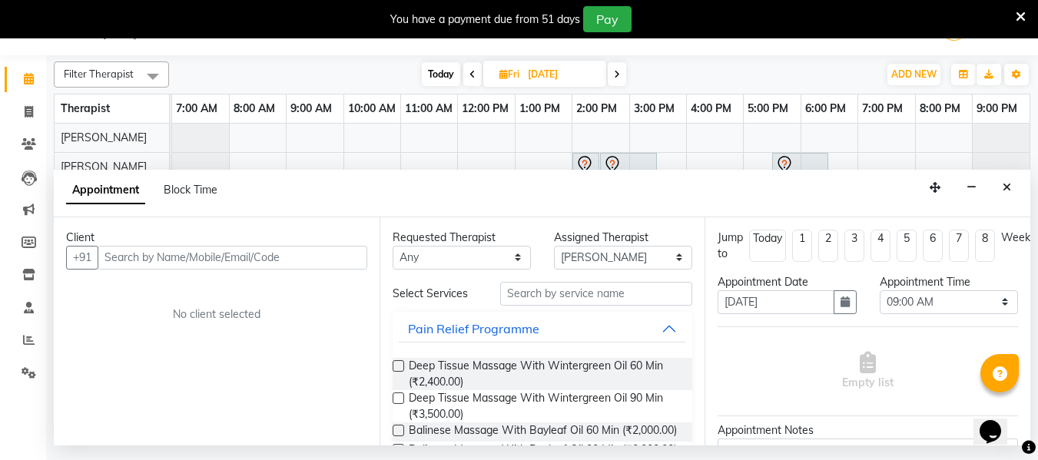
click at [1005, 185] on icon "Close" at bounding box center [1007, 187] width 8 height 11
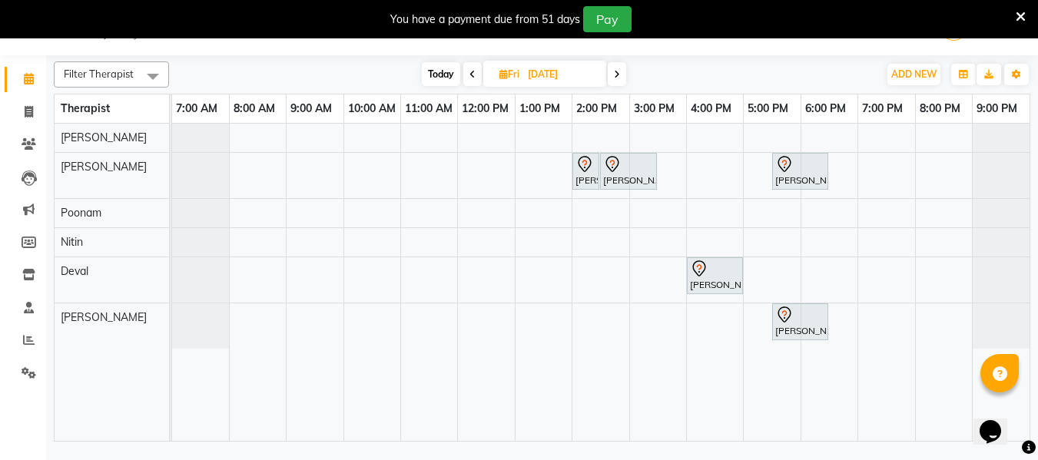
click at [423, 77] on span "Today" at bounding box center [441, 74] width 38 height 24
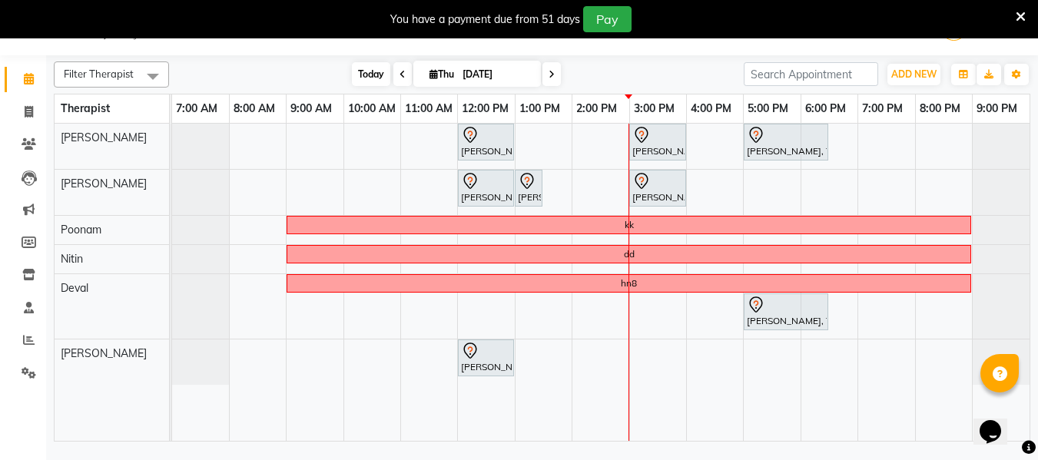
click at [354, 74] on span "Today" at bounding box center [371, 74] width 38 height 24
click at [552, 72] on icon at bounding box center [552, 74] width 6 height 9
type input "[DATE]"
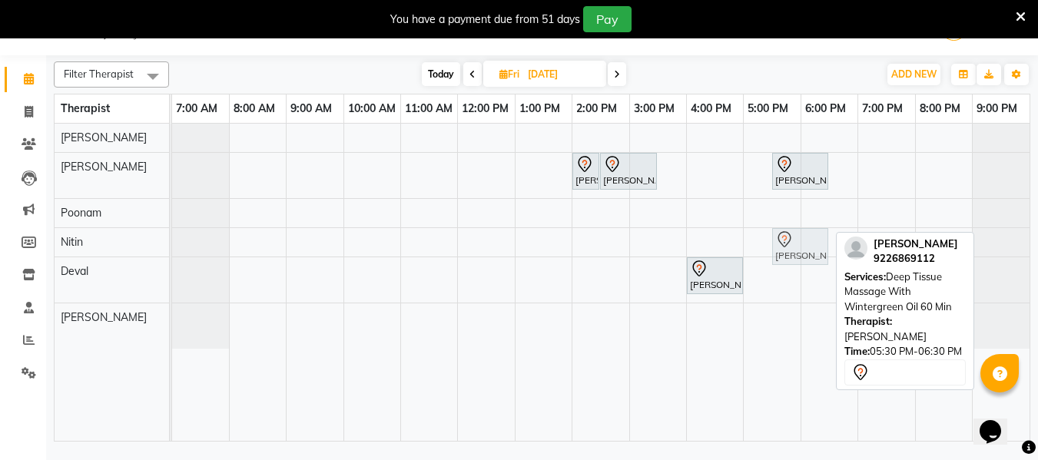
drag, startPoint x: 809, startPoint y: 323, endPoint x: 821, endPoint y: 235, distance: 89.2
click at [821, 235] on tbody "Anuradha deodhar, 02:00 PM-02:30 PM, Soothing Head, Neck And Shoulder Massage A…" at bounding box center [600, 236] width 857 height 225
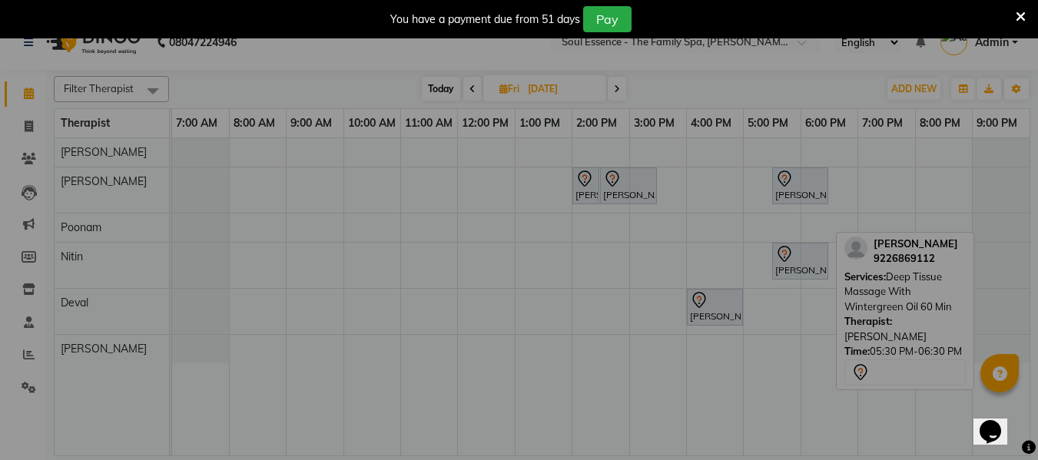
scroll to position [24, 0]
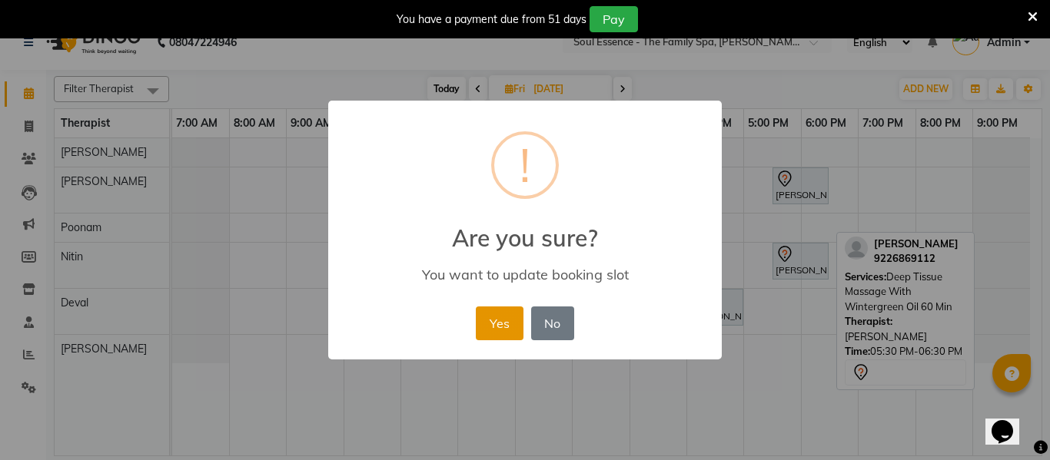
click at [514, 318] on button "Yes" at bounding box center [499, 324] width 47 height 34
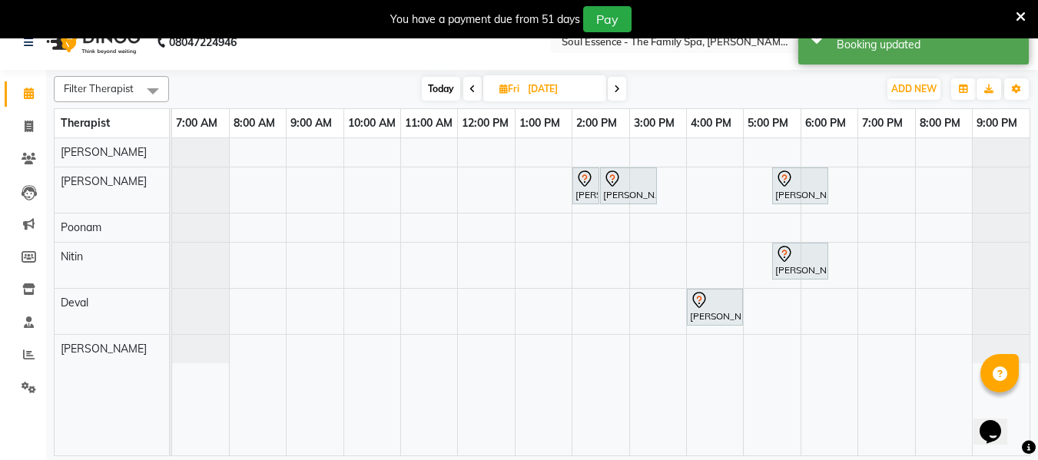
click at [702, 185] on div "Anuradha deodhar, 02:00 PM-02:30 PM, Soothing Head, Neck And Shoulder Massage A…" at bounding box center [600, 296] width 857 height 317
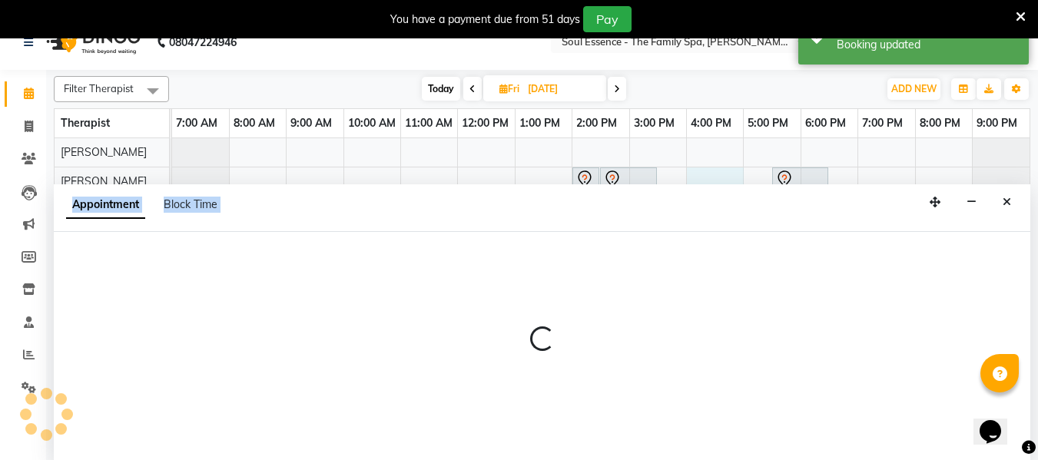
click at [702, 185] on div "Appointment Block Time" at bounding box center [542, 208] width 977 height 48
select select "12594"
select select "960"
select select "tentative"
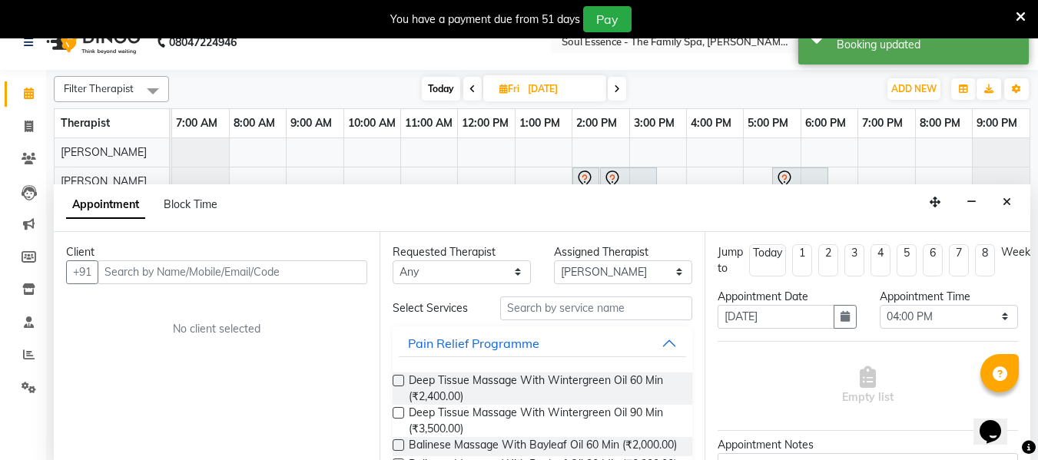
scroll to position [38, 0]
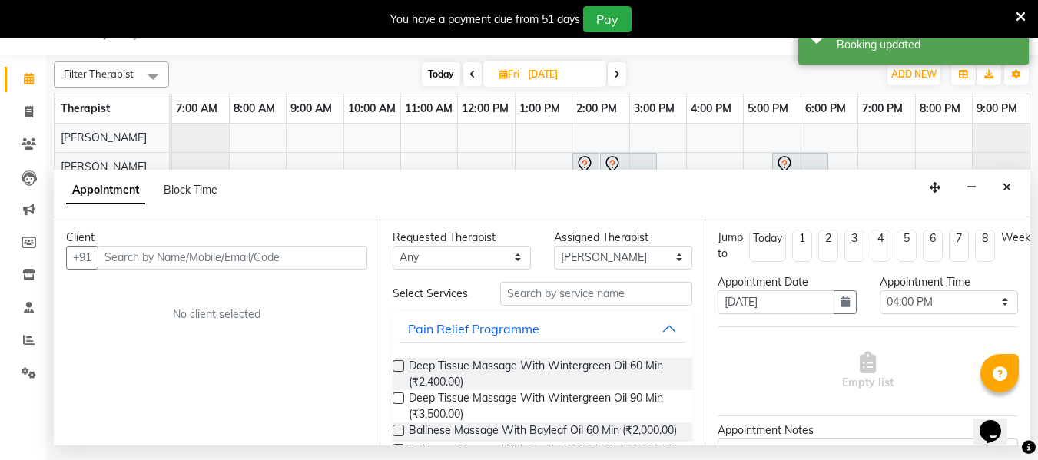
click at [110, 260] on input "text" at bounding box center [233, 258] width 270 height 24
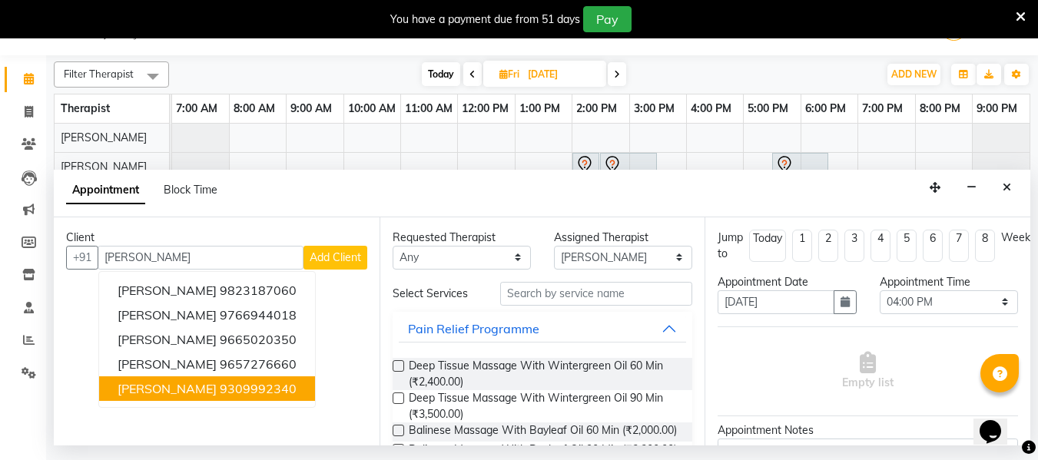
click at [148, 386] on span "Anuja Gadre" at bounding box center [167, 388] width 99 height 15
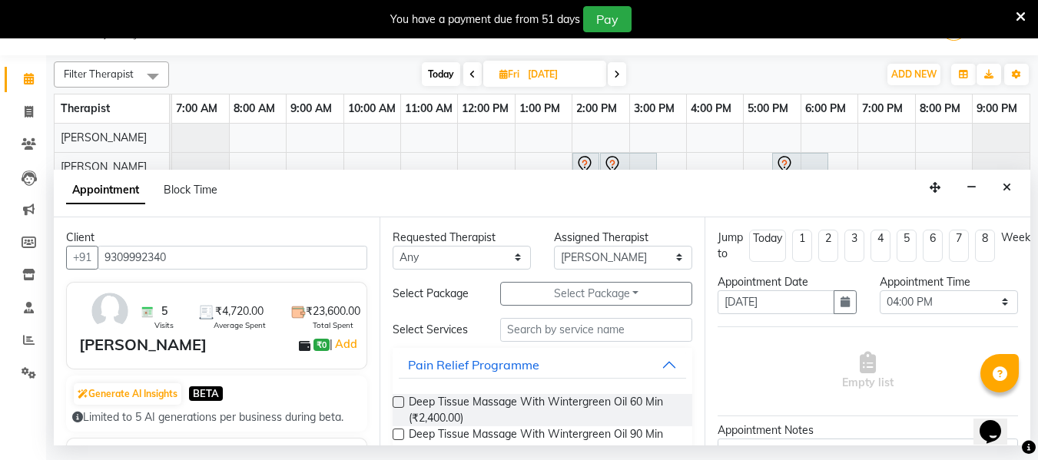
type input "9309992340"
click at [397, 403] on label at bounding box center [399, 402] width 12 height 12
click at [397, 403] on input "checkbox" at bounding box center [398, 404] width 10 height 10
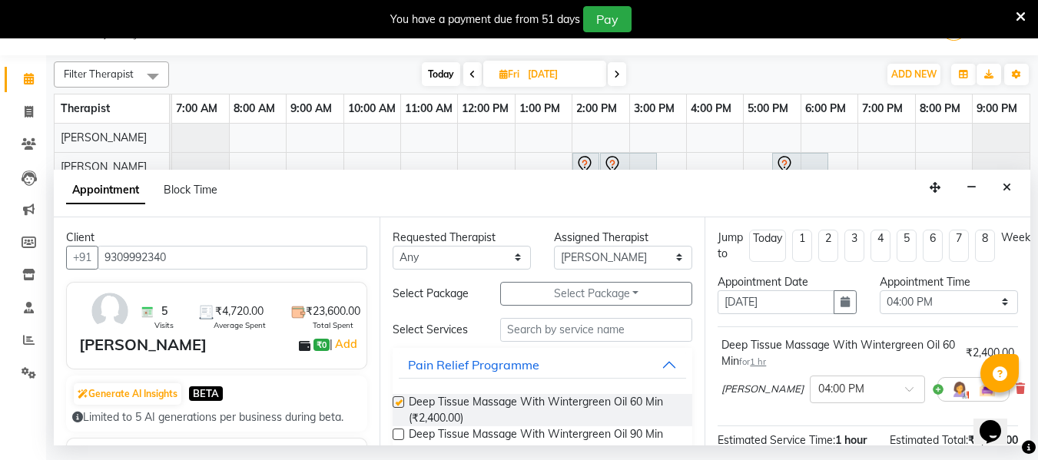
checkbox input "false"
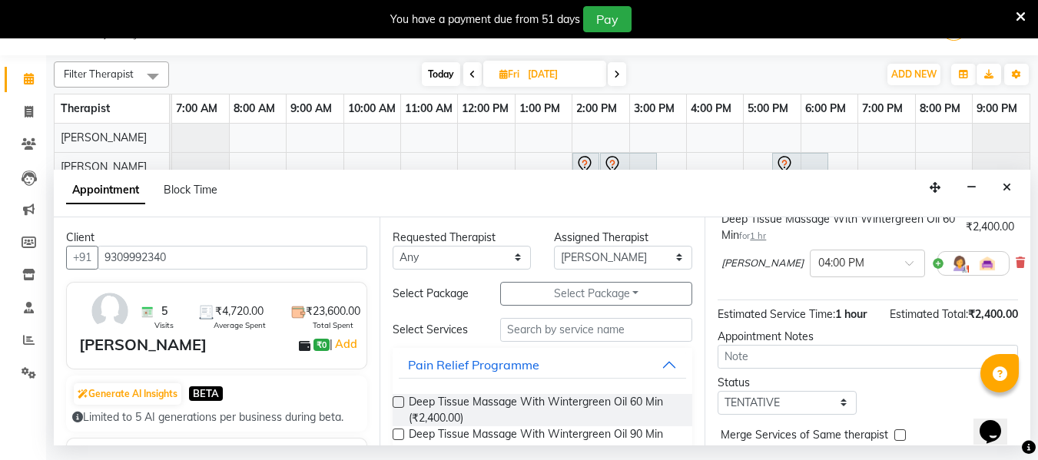
scroll to position [206, 0]
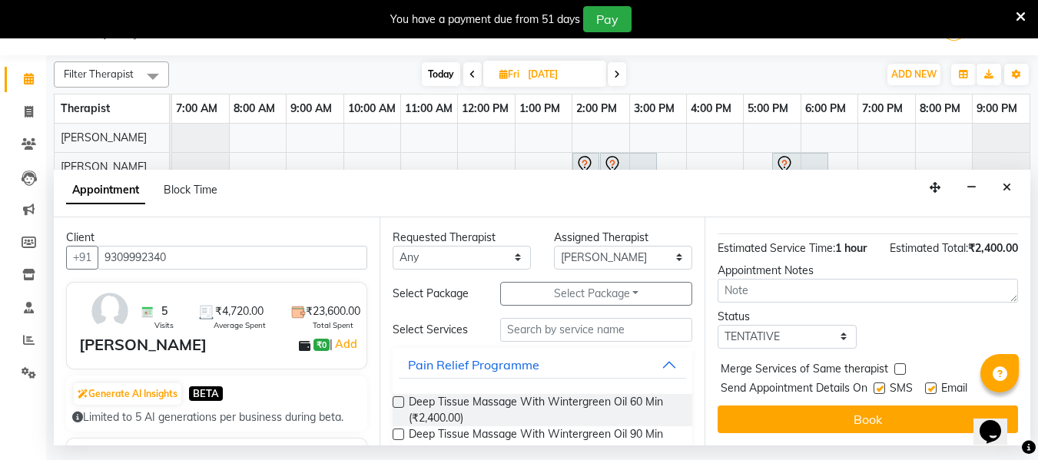
click at [830, 411] on button "Book" at bounding box center [868, 420] width 300 height 28
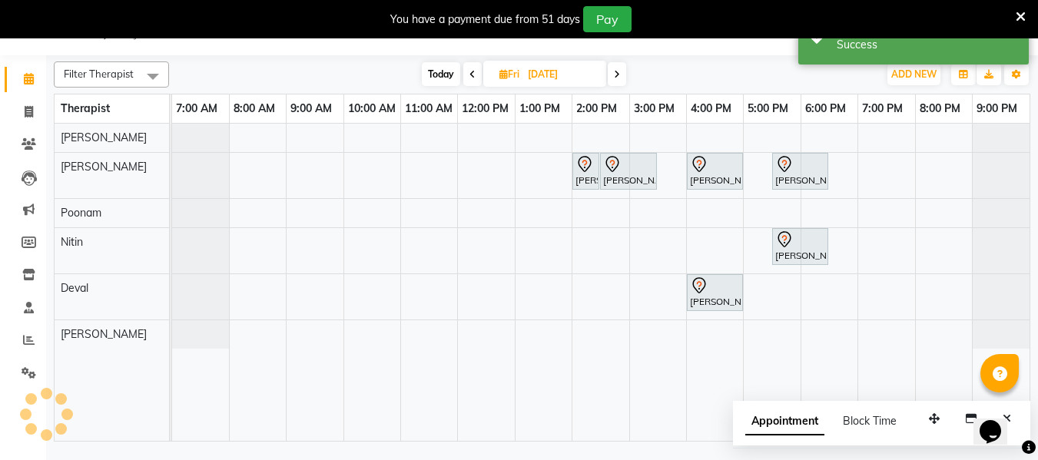
scroll to position [0, 0]
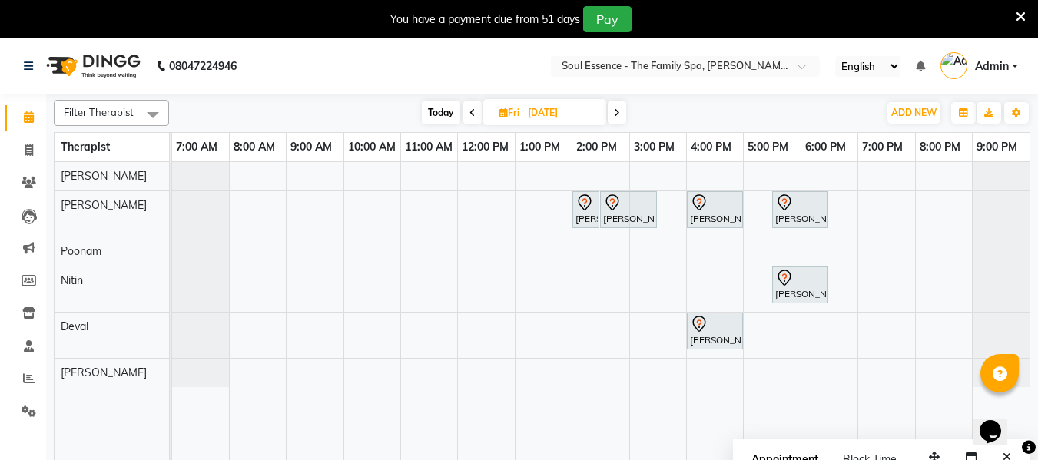
drag, startPoint x: 439, startPoint y: 116, endPoint x: 449, endPoint y: 119, distance: 10.5
click at [440, 116] on span "Today" at bounding box center [441, 113] width 38 height 24
type input "[DATE]"
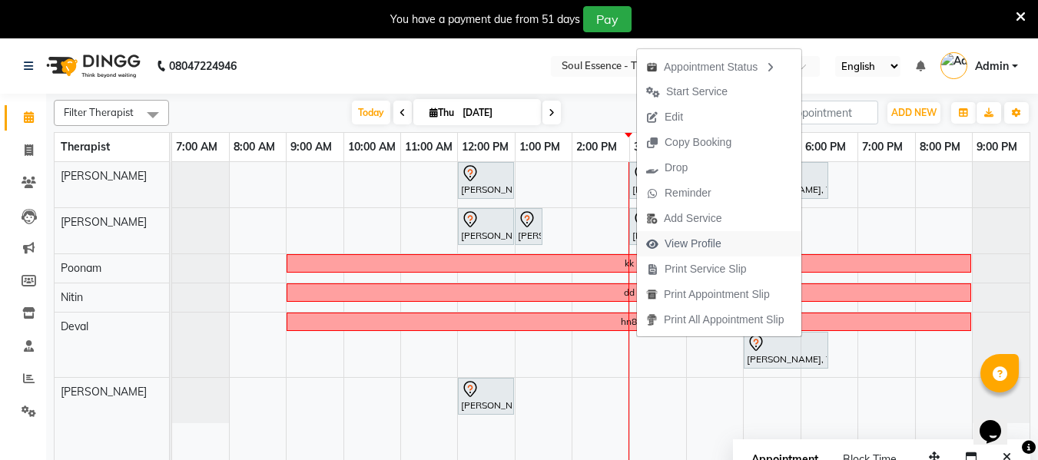
click at [713, 239] on span "View Profile" at bounding box center [693, 244] width 57 height 16
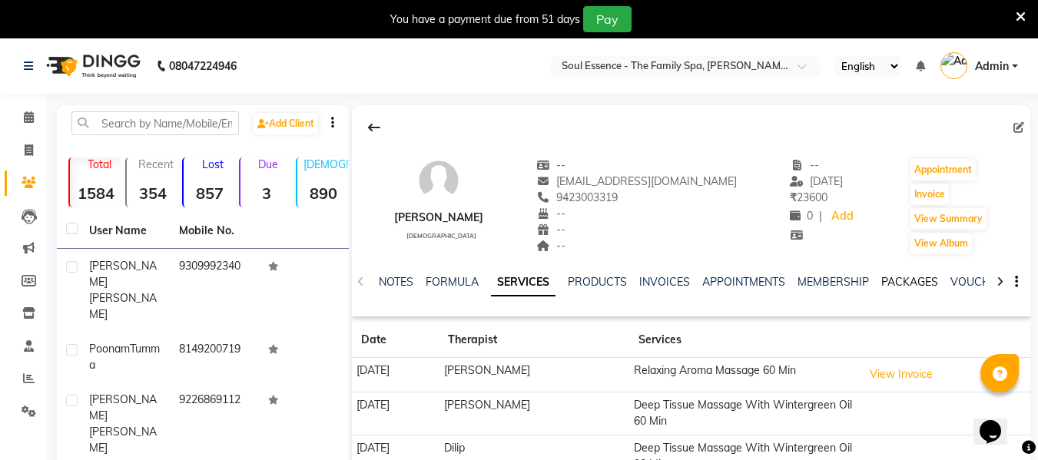
click at [896, 278] on link "PACKAGES" at bounding box center [909, 282] width 57 height 14
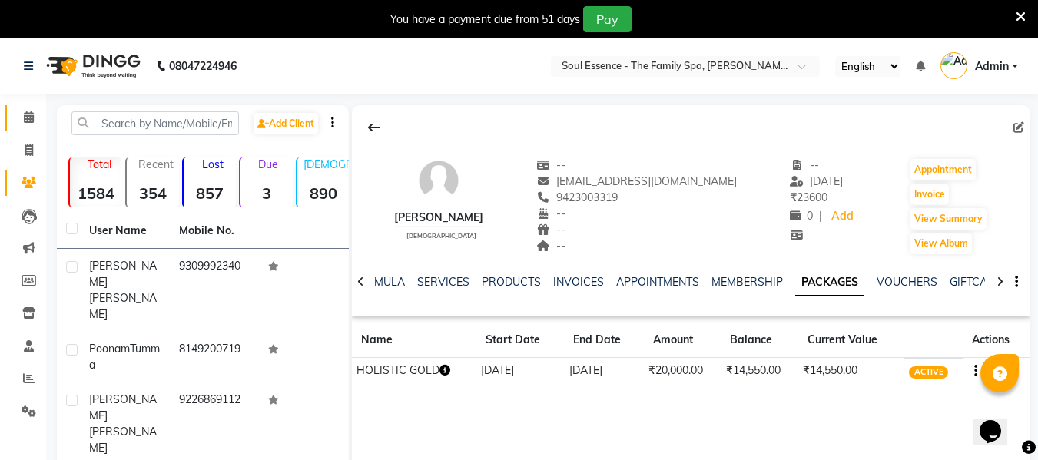
click at [30, 119] on icon at bounding box center [29, 117] width 10 height 12
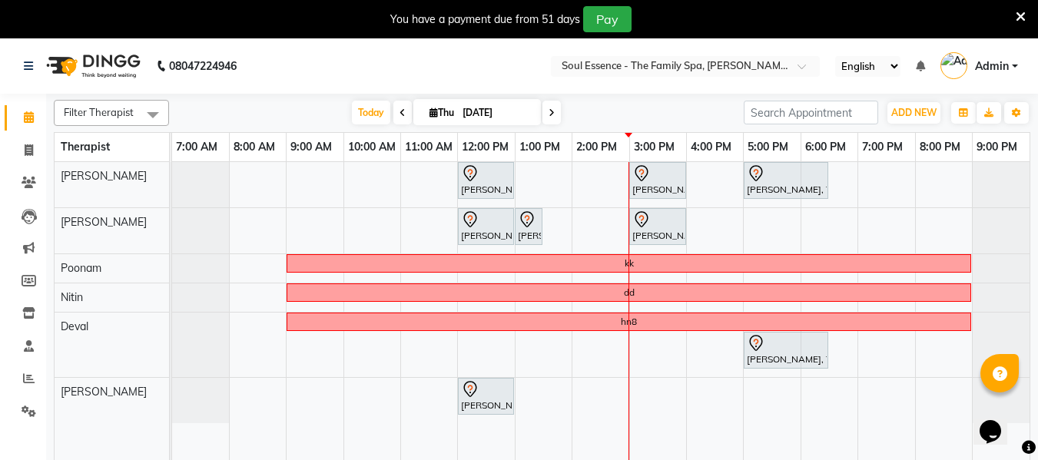
click at [862, 183] on div "[PERSON_NAME], TK02, 12:00 PM-01:00 PM, Deep Tissue Massage With Wintergreen Oi…" at bounding box center [600, 320] width 857 height 317
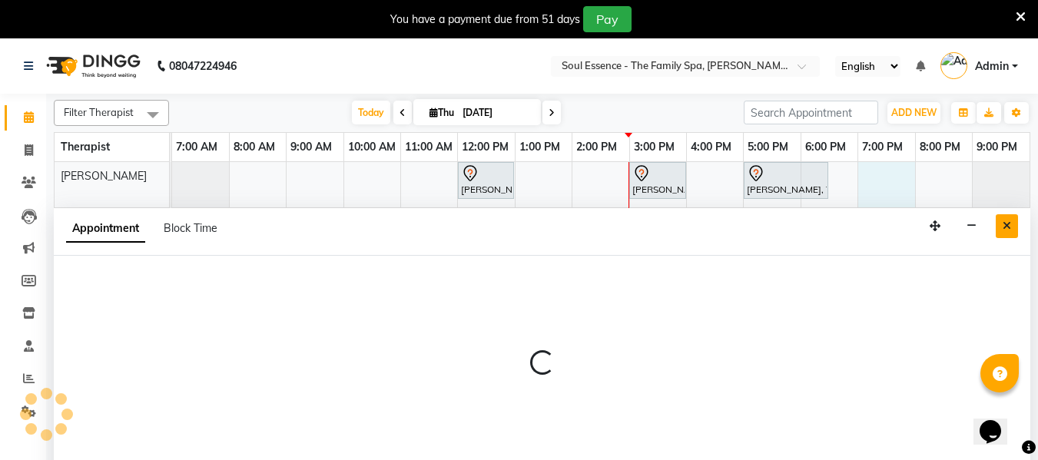
scroll to position [38, 0]
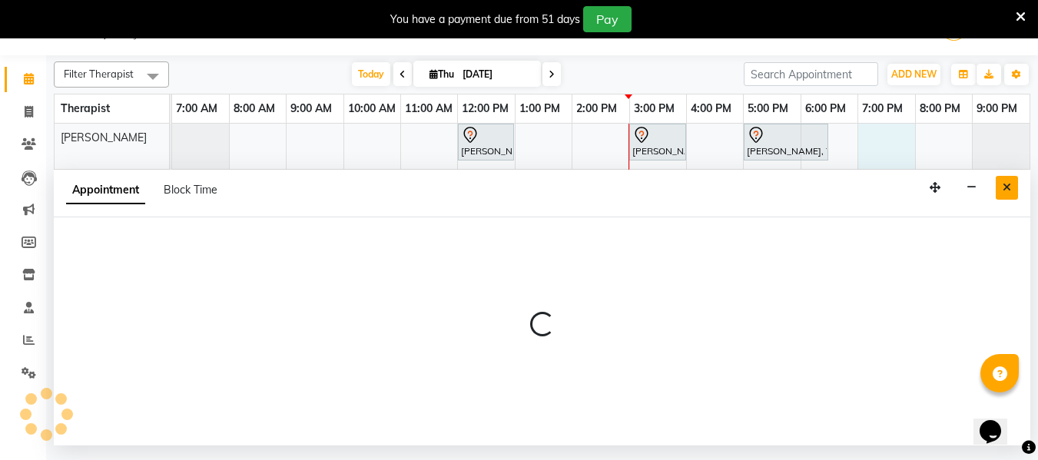
select select "64215"
select select "1140"
select select "tentative"
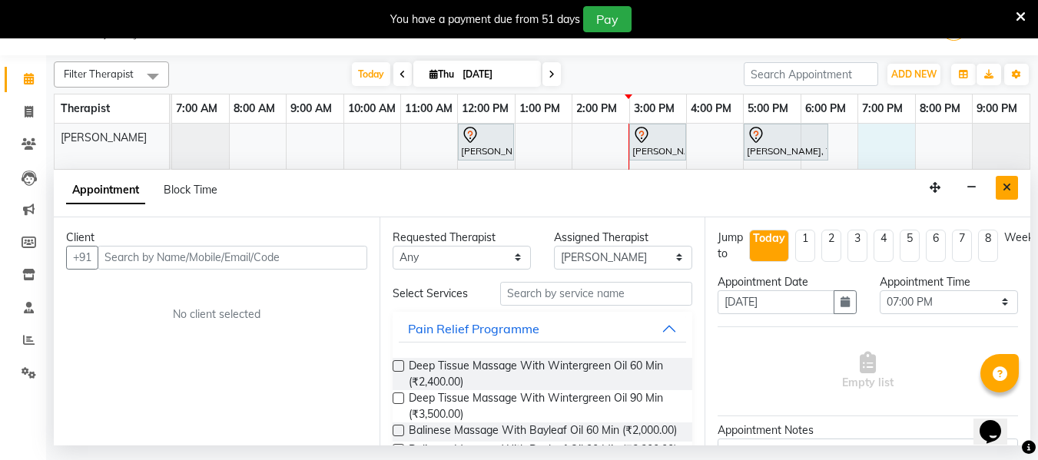
click at [1010, 191] on icon "Close" at bounding box center [1007, 187] width 8 height 11
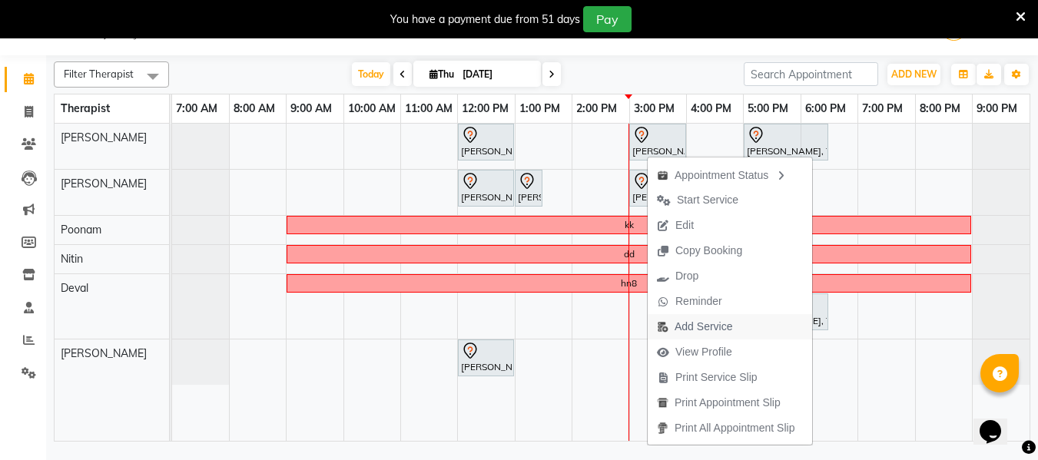
drag, startPoint x: 722, startPoint y: 354, endPoint x: 744, endPoint y: 337, distance: 27.4
click at [744, 337] on ul "Appointment Status Start Service Edit Copy Booking Drop Reminder Add Service Vi…" at bounding box center [730, 301] width 166 height 289
click at [725, 353] on span "View Profile" at bounding box center [703, 352] width 57 height 16
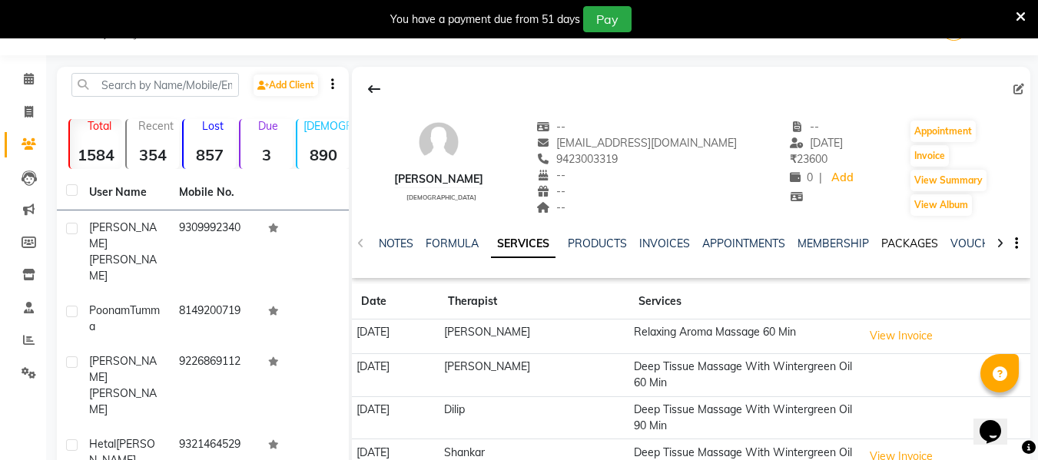
click at [909, 238] on link "PACKAGES" at bounding box center [909, 244] width 57 height 14
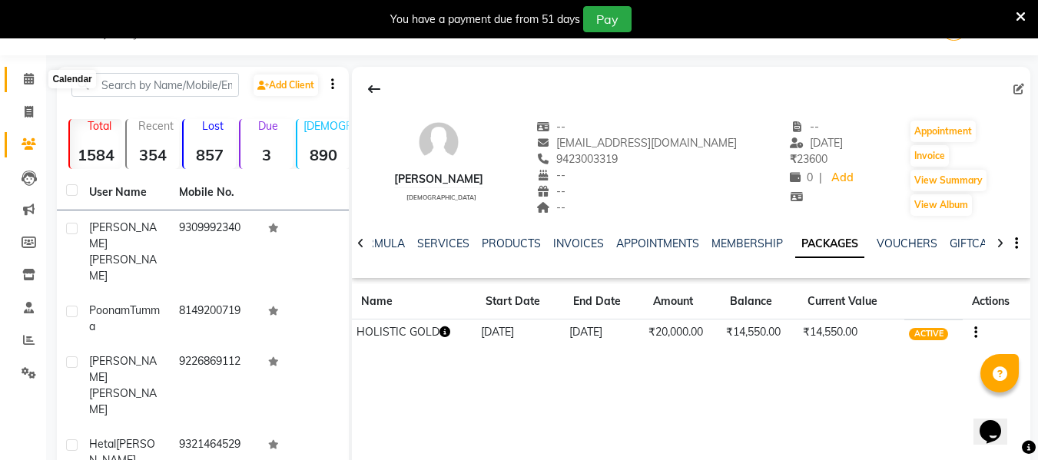
click at [29, 79] on icon at bounding box center [29, 79] width 10 height 12
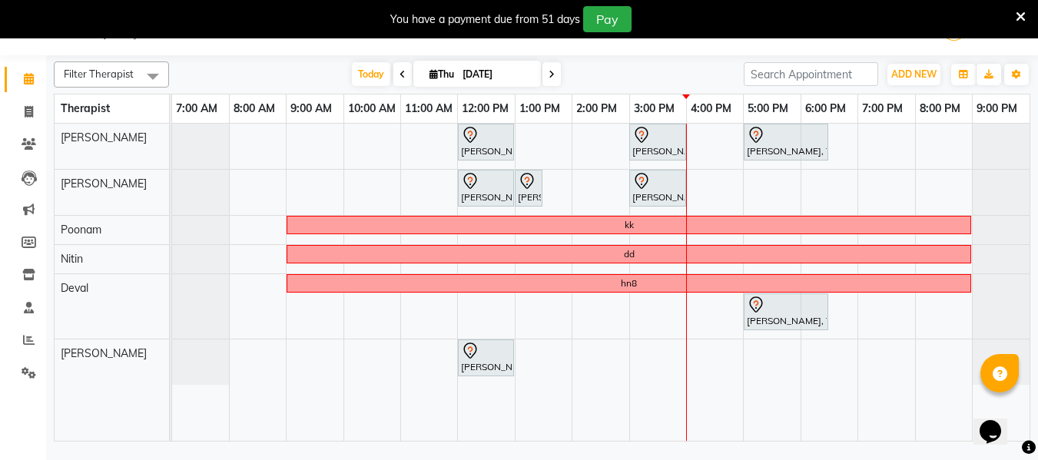
click at [553, 78] on span at bounding box center [551, 74] width 18 height 24
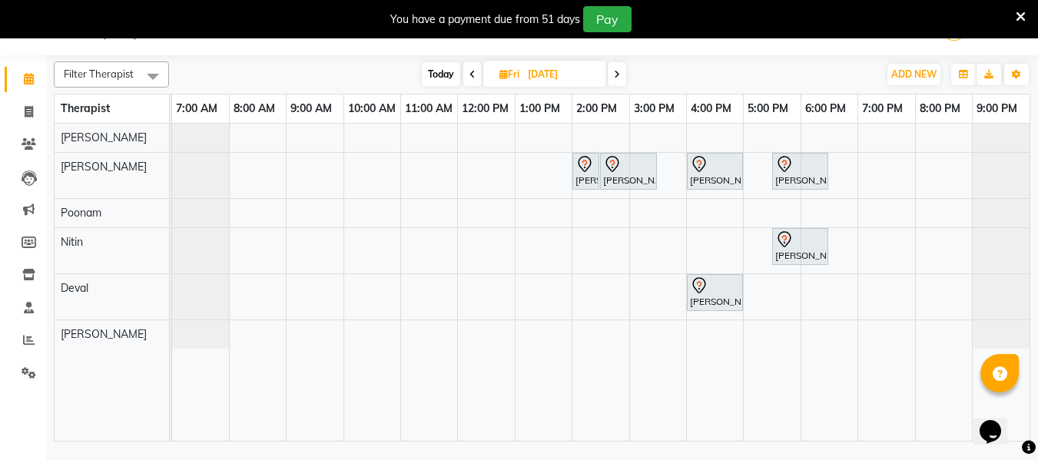
click at [435, 72] on span "Today" at bounding box center [441, 74] width 38 height 24
type input "[DATE]"
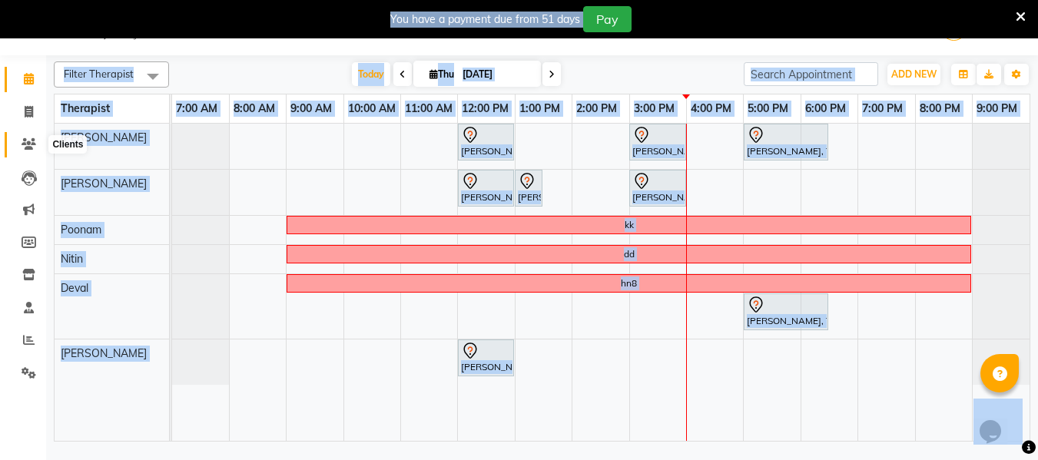
click at [18, 141] on span at bounding box center [28, 145] width 27 height 18
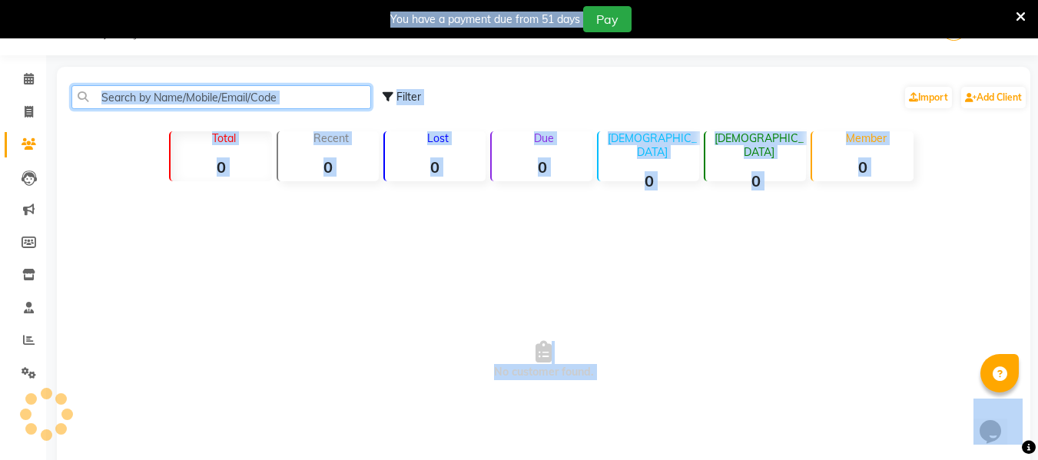
click at [151, 97] on input "text" at bounding box center [221, 97] width 300 height 24
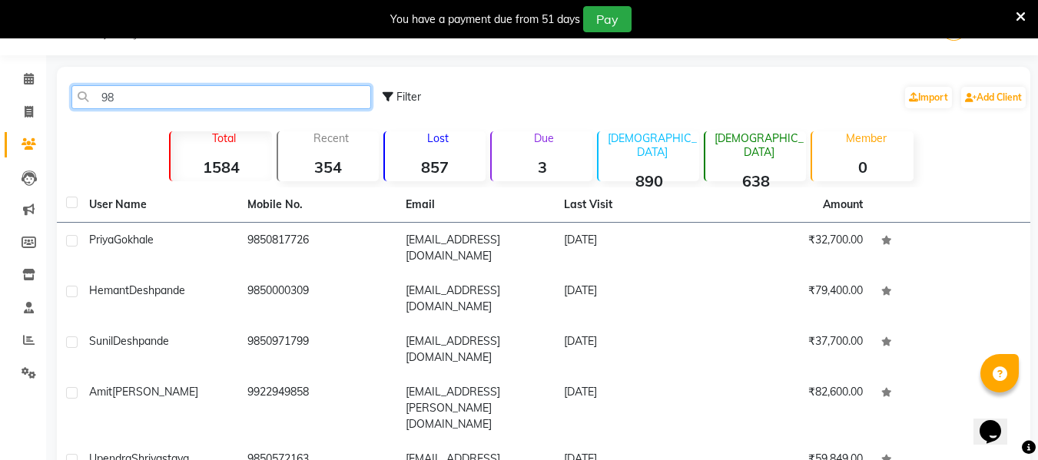
type input "9"
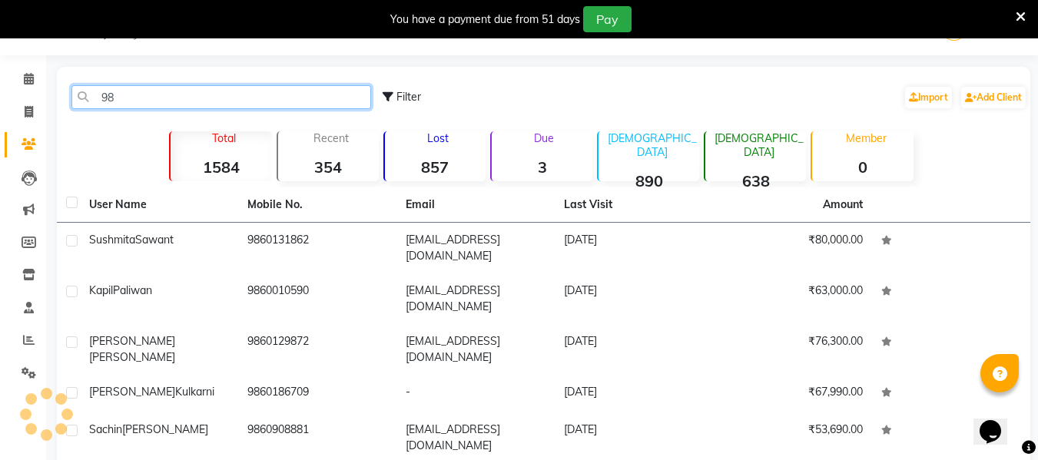
type input "9"
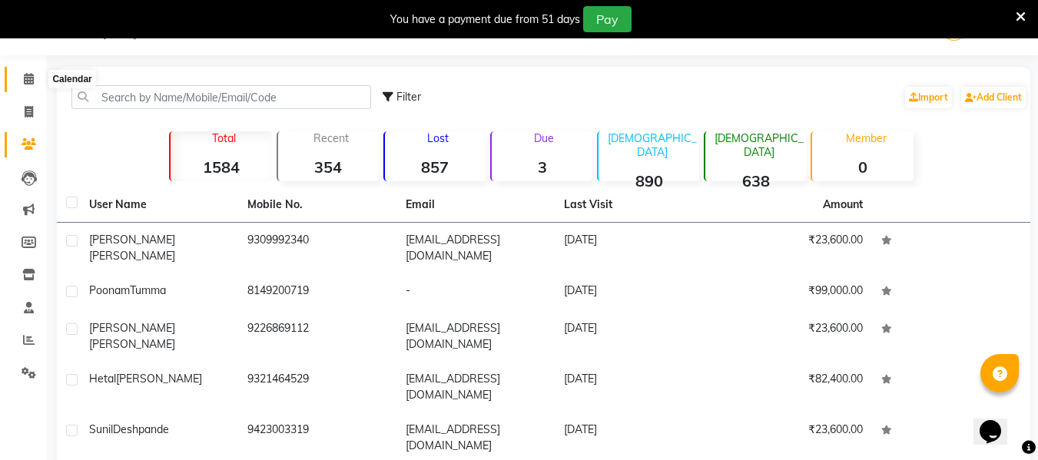
click at [35, 82] on span at bounding box center [28, 80] width 27 height 18
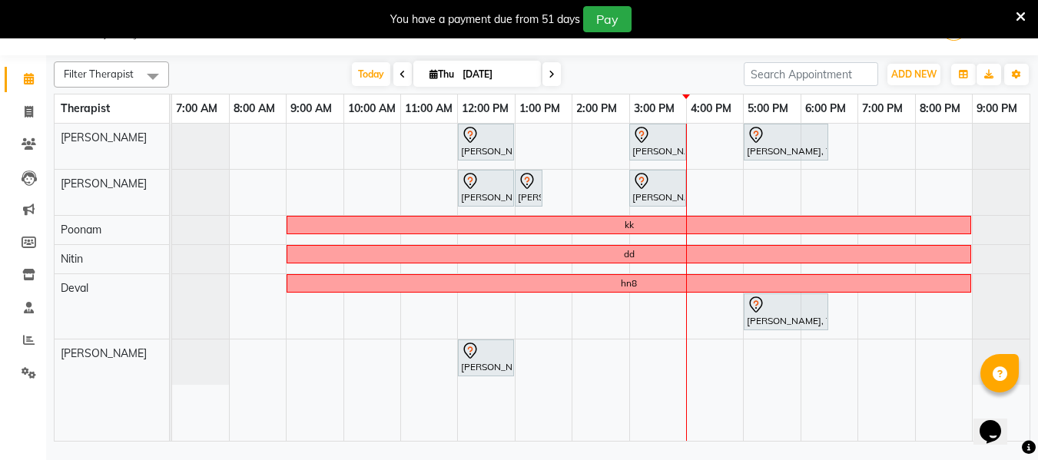
click at [546, 82] on span at bounding box center [551, 74] width 18 height 24
type input "[DATE]"
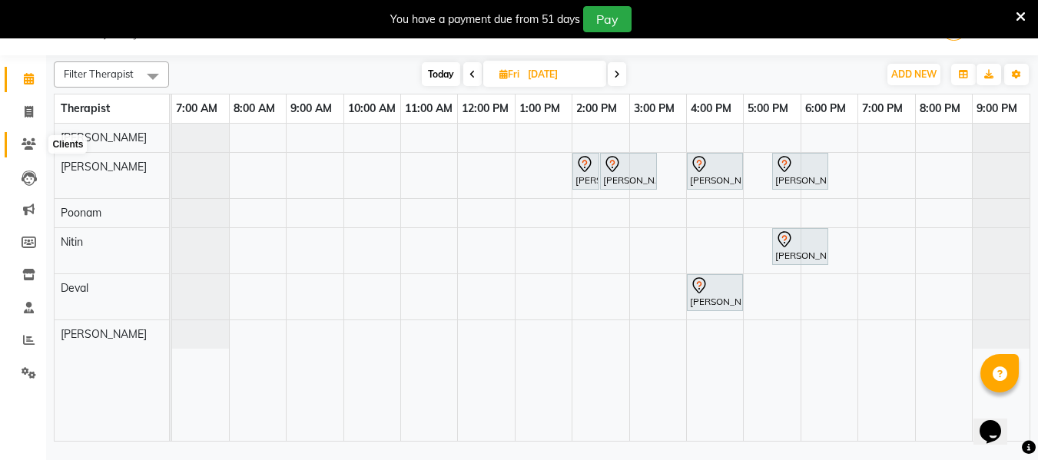
click at [28, 140] on icon at bounding box center [29, 144] width 15 height 12
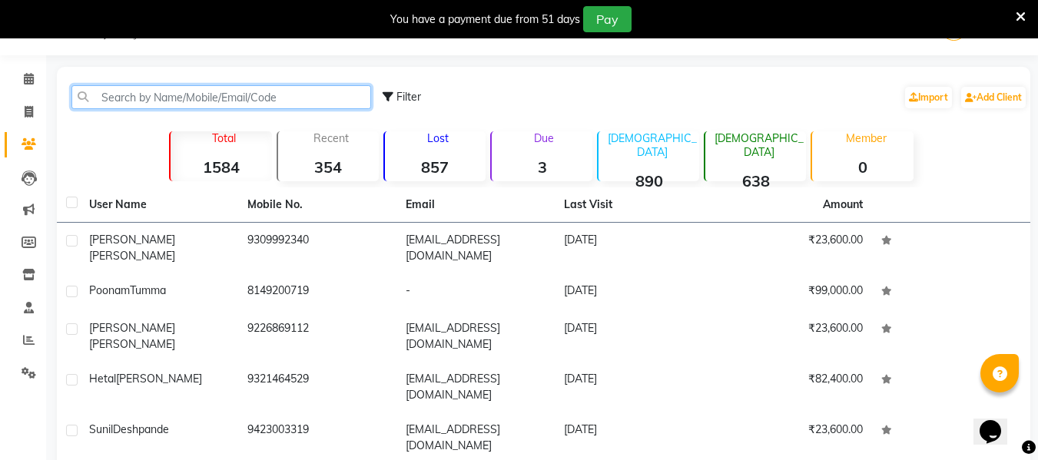
click at [131, 97] on input "text" at bounding box center [221, 97] width 300 height 24
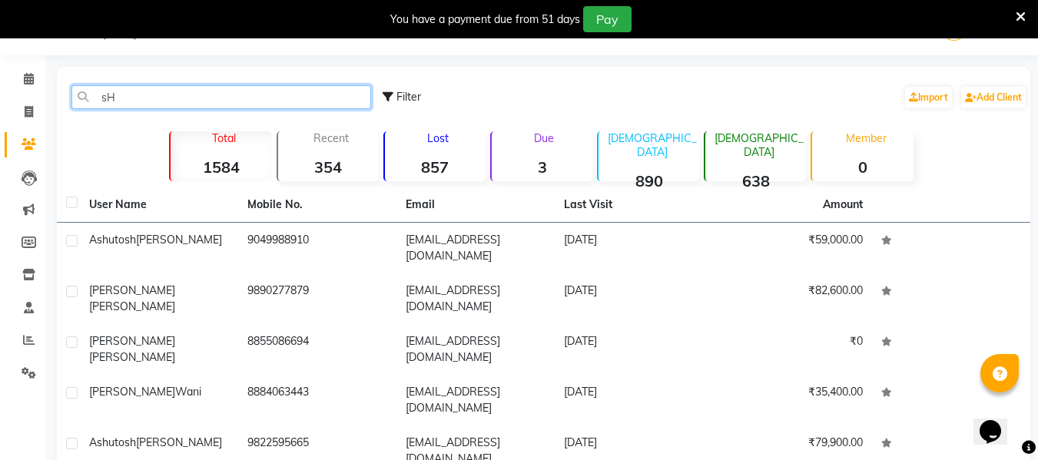
type input "s"
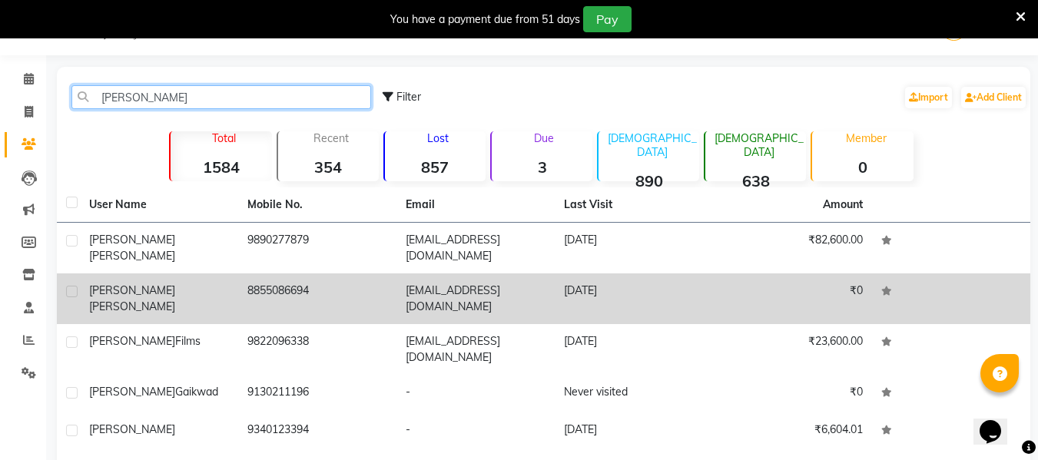
type input "Shubham"
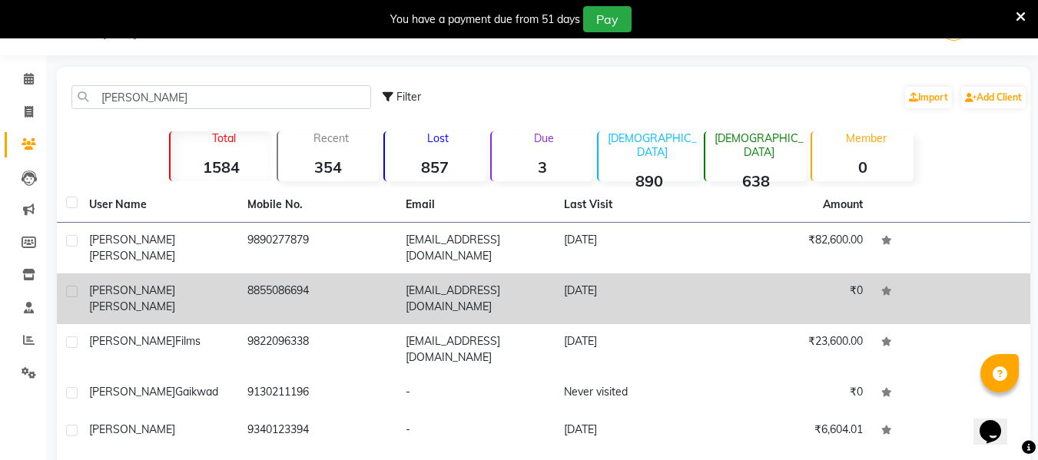
click at [216, 298] on div "Shubham Surve" at bounding box center [159, 299] width 140 height 32
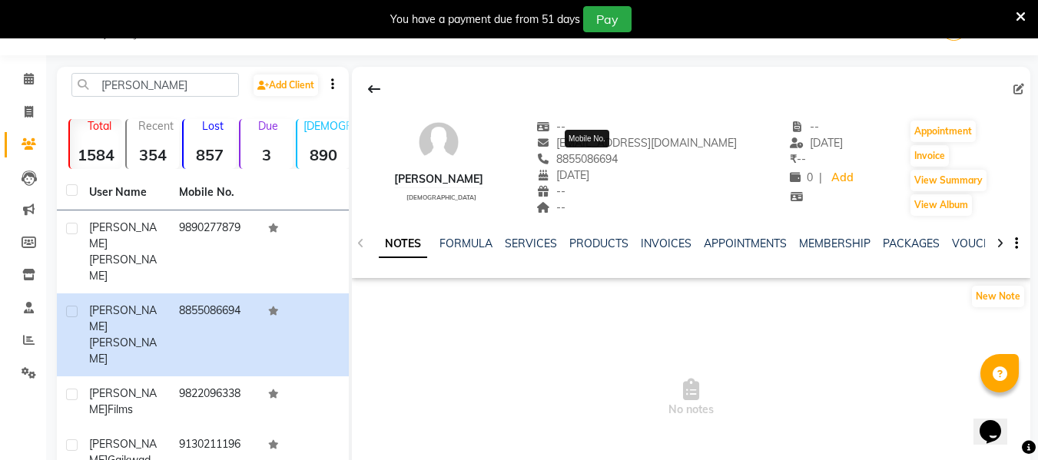
click at [618, 156] on span "8855086694" at bounding box center [576, 159] width 81 height 14
click at [609, 154] on span "8855086694" at bounding box center [576, 159] width 81 height 14
copy span "8855086694"
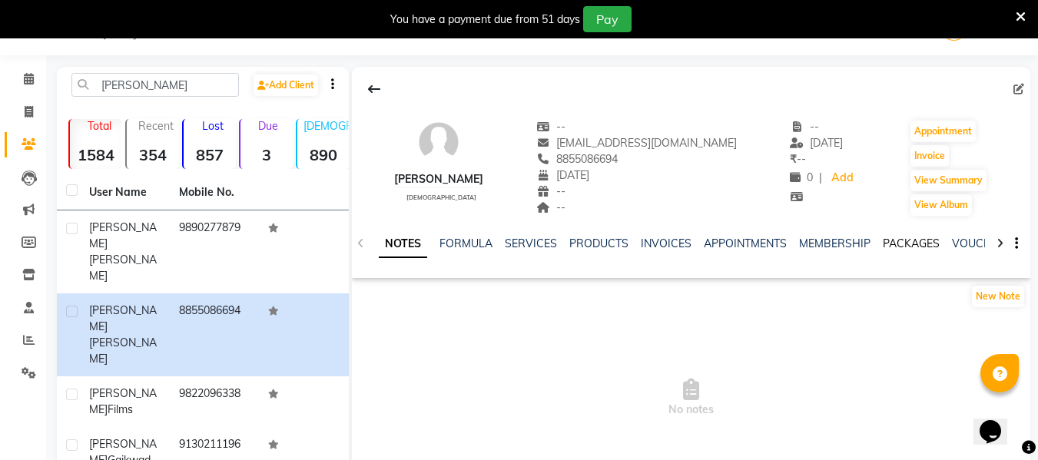
click at [891, 248] on link "PACKAGES" at bounding box center [911, 244] width 57 height 14
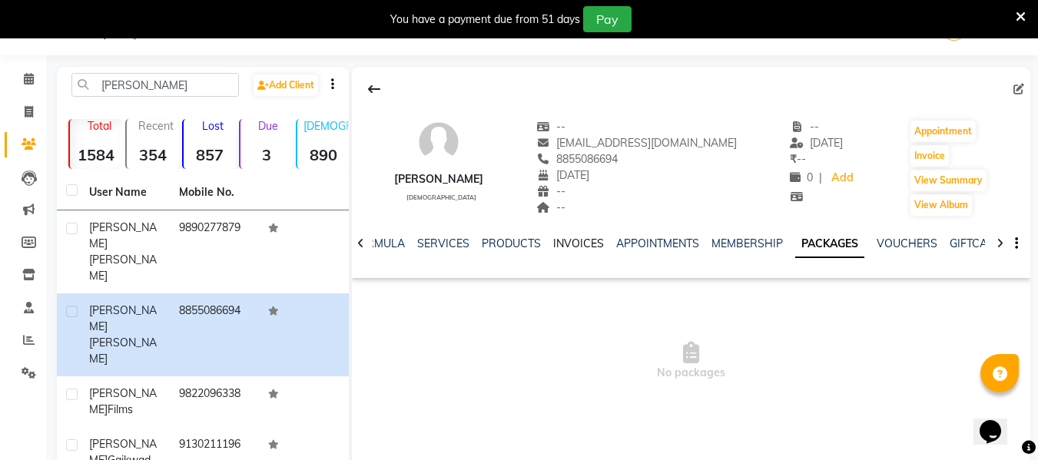
click at [575, 241] on link "INVOICES" at bounding box center [578, 244] width 51 height 14
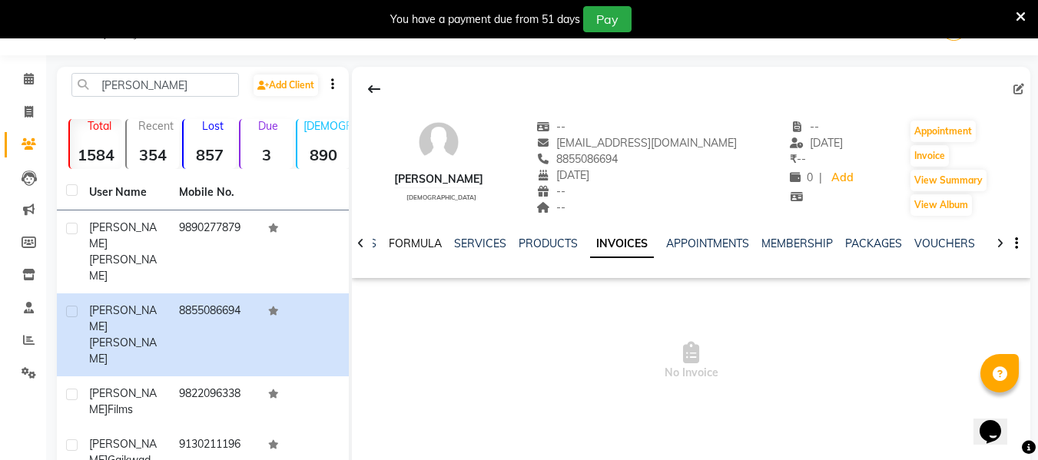
click at [420, 245] on link "FORMULA" at bounding box center [415, 244] width 53 height 14
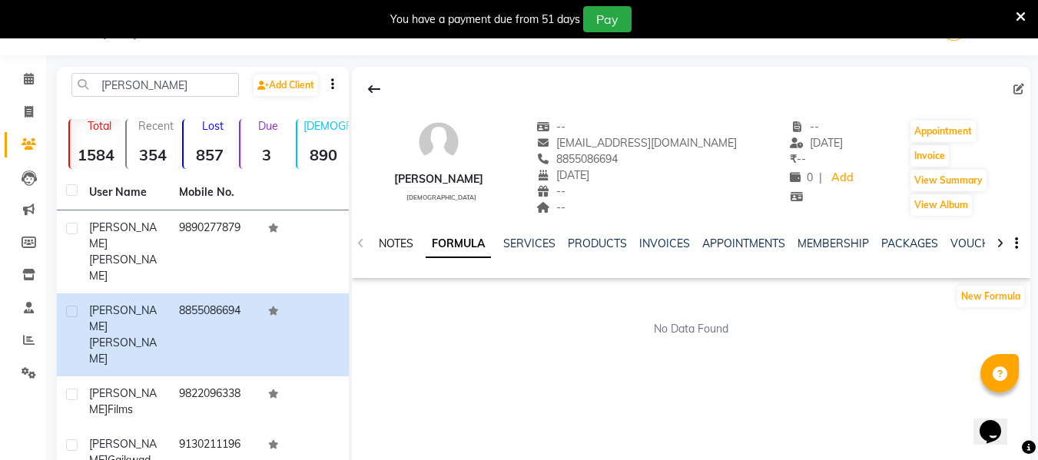
click at [394, 240] on link "NOTES" at bounding box center [396, 244] width 35 height 14
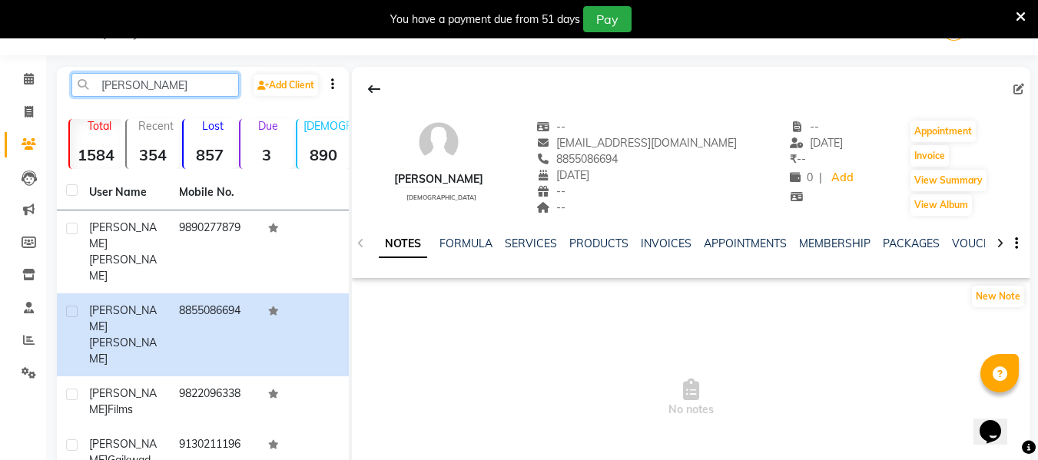
click at [139, 94] on input "Shubham" at bounding box center [155, 85] width 168 height 24
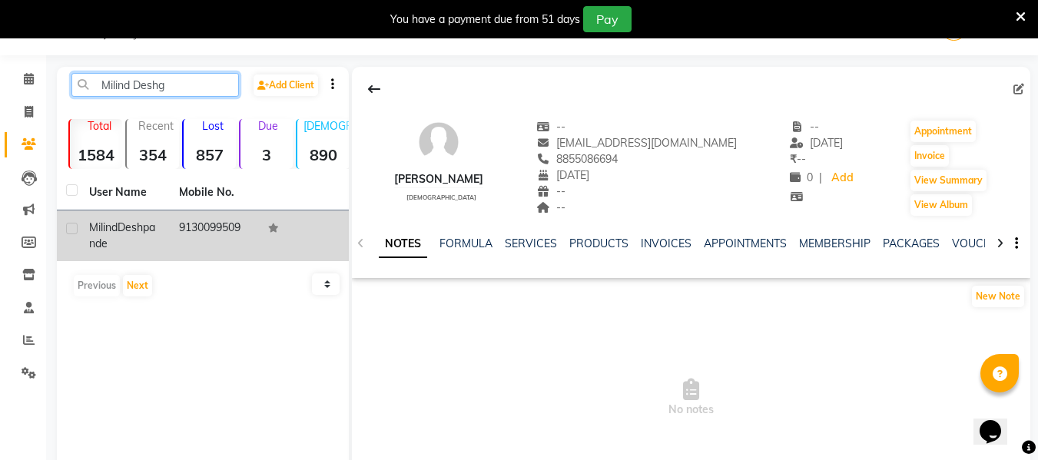
type input "Milind Deshg"
click at [162, 258] on td "Milind Deshpande" at bounding box center [125, 236] width 90 height 51
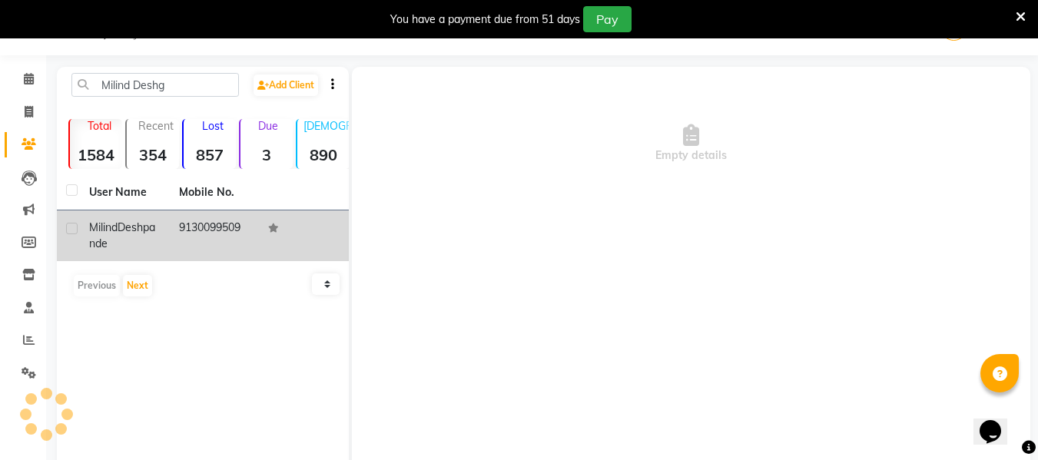
click at [184, 224] on td "9130099509" at bounding box center [215, 236] width 90 height 51
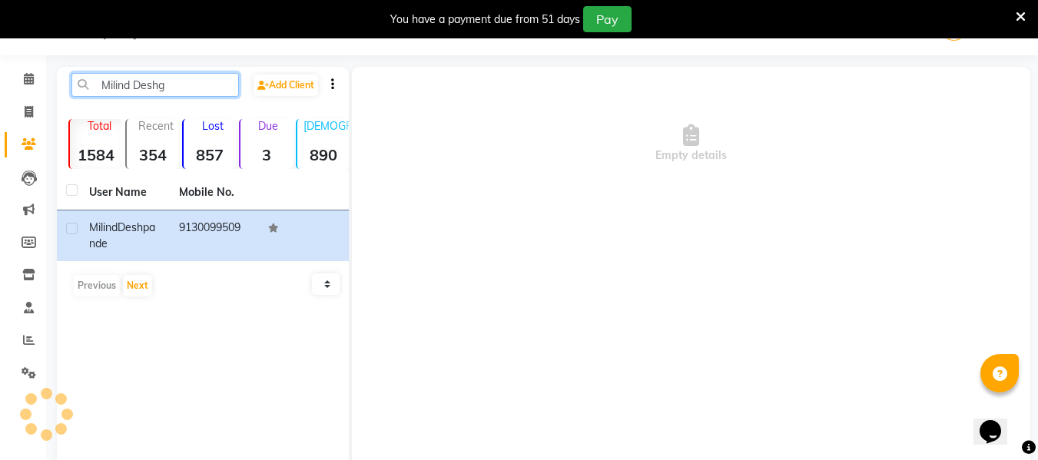
click at [155, 85] on input "Milind Deshg" at bounding box center [155, 85] width 168 height 24
drag, startPoint x: 184, startPoint y: 89, endPoint x: 53, endPoint y: 76, distance: 131.3
click at [53, 76] on main "Milind Deshg Add Client Total 1584 Recent 354 Lost 857 Due 3 Male 890 Female 63…" at bounding box center [542, 309] width 992 height 484
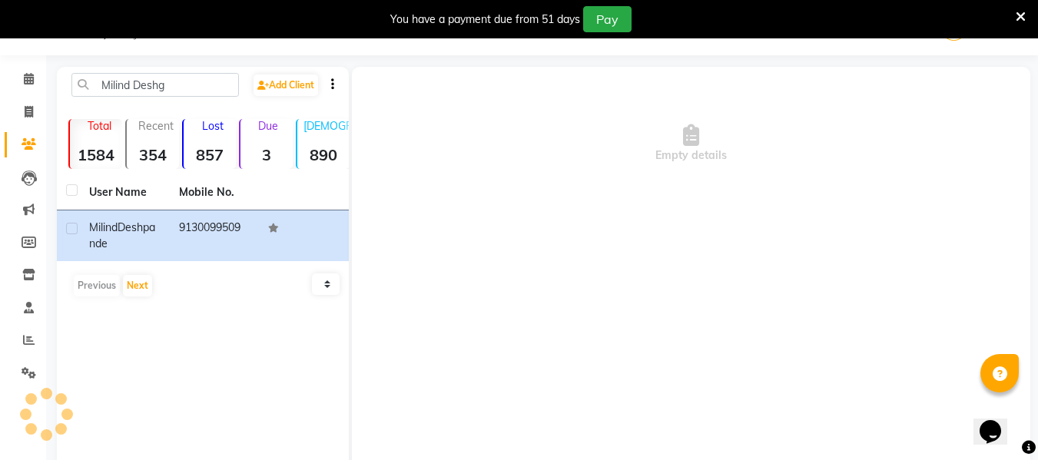
click at [1016, 19] on icon at bounding box center [1021, 17] width 10 height 14
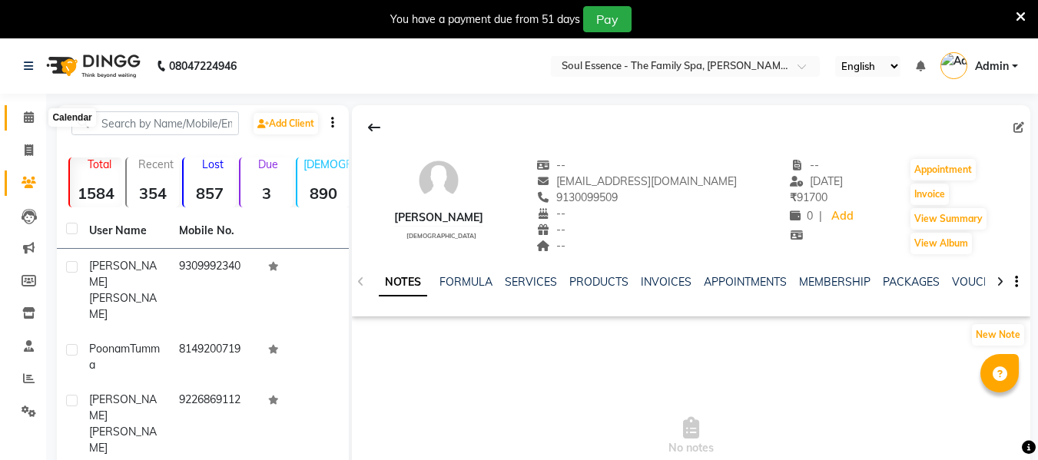
click at [27, 121] on icon at bounding box center [29, 117] width 10 height 12
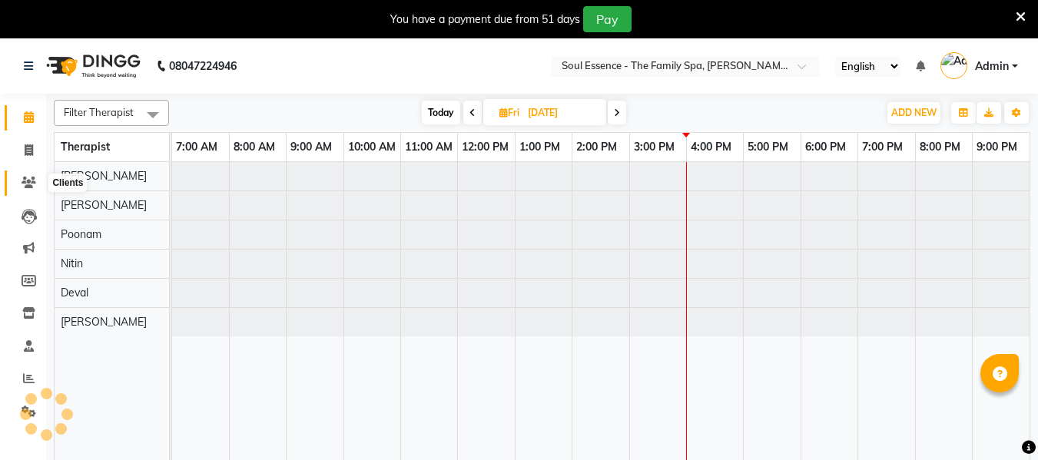
click at [31, 186] on icon at bounding box center [29, 183] width 15 height 12
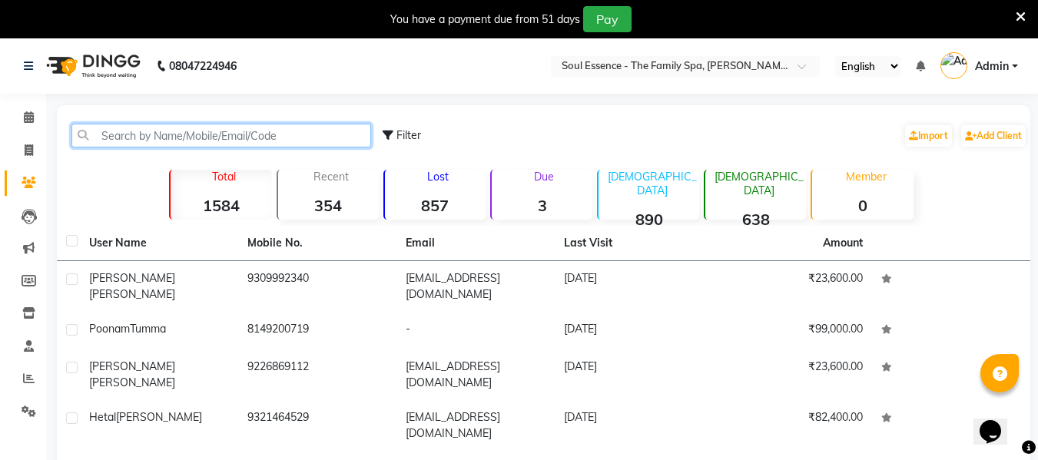
click at [121, 140] on input "text" at bounding box center [221, 136] width 300 height 24
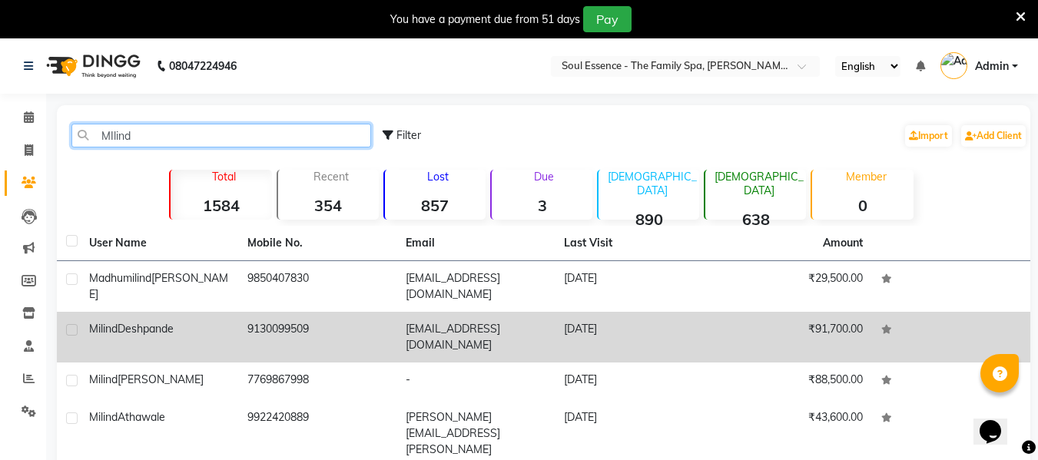
type input "MIlind"
click at [255, 315] on td "9130099509" at bounding box center [317, 337] width 158 height 51
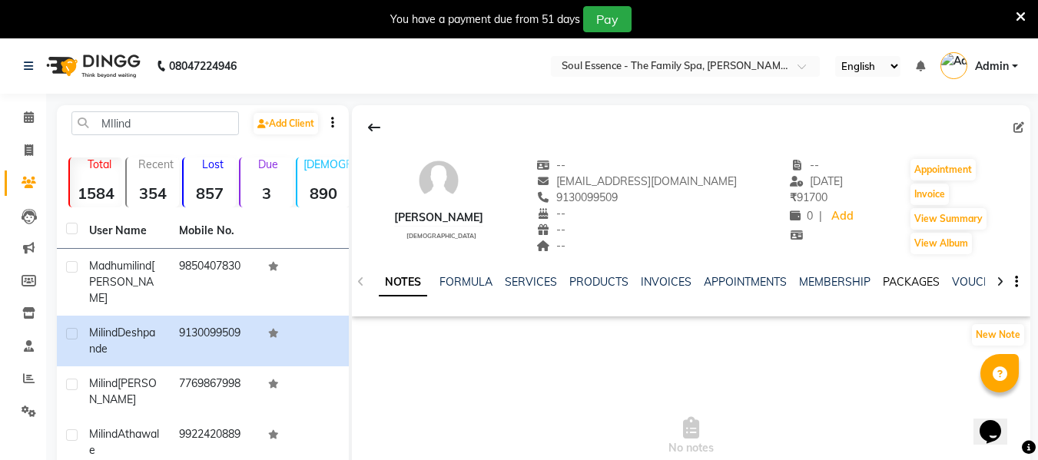
click at [884, 288] on link "PACKAGES" at bounding box center [911, 282] width 57 height 14
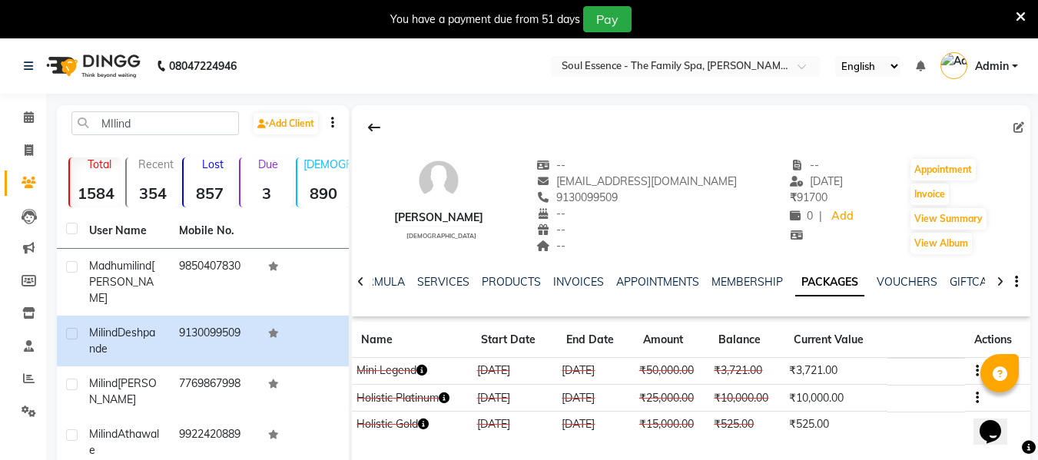
click at [638, 206] on div "--" at bounding box center [636, 214] width 201 height 16
click at [618, 197] on span "9130099509" at bounding box center [576, 198] width 81 height 14
copy span "9130099509"
click at [31, 146] on icon at bounding box center [29, 150] width 8 height 12
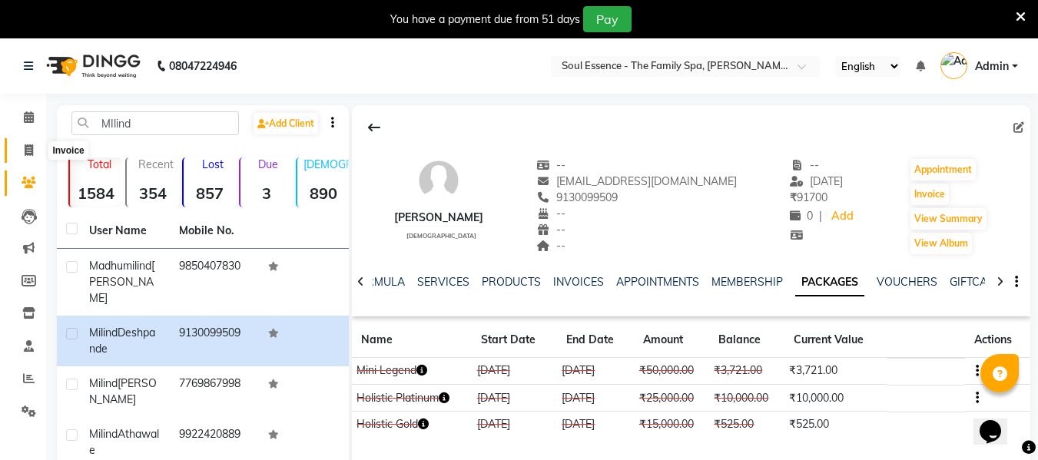
select select "service"
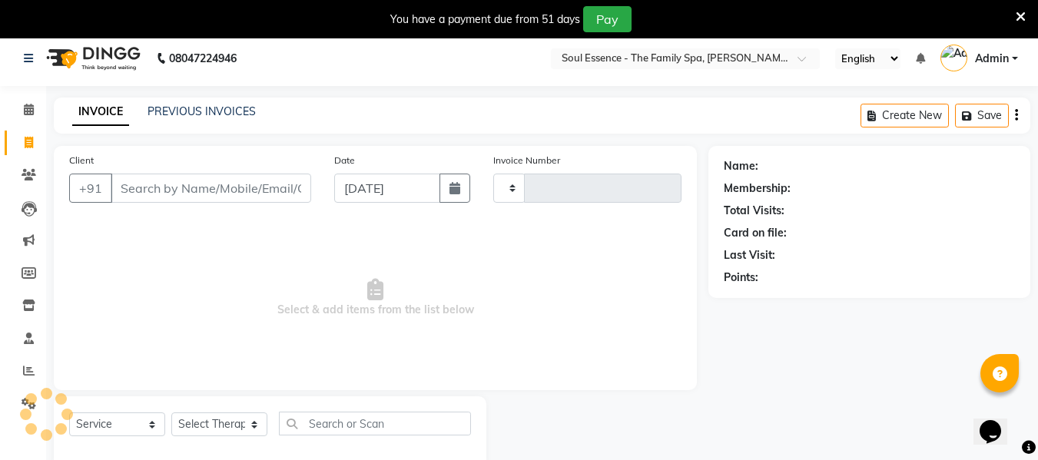
scroll to position [40, 0]
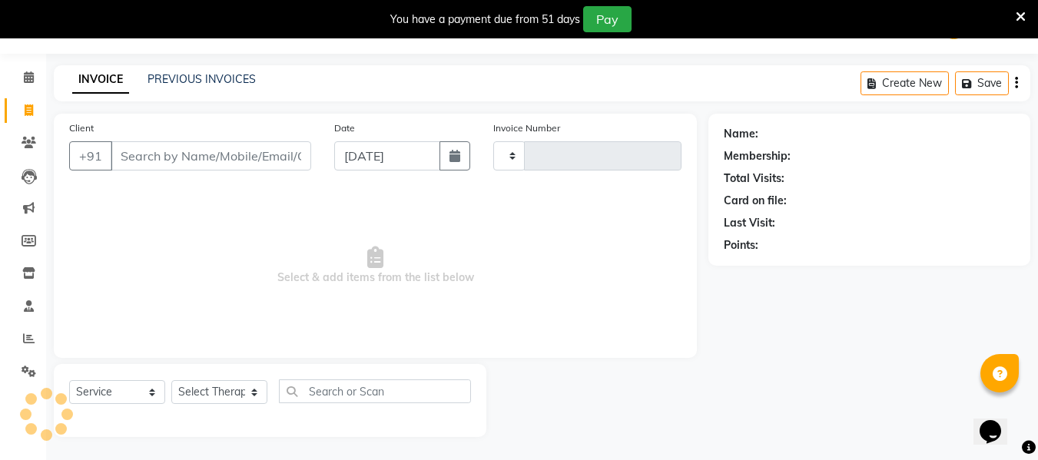
click at [163, 164] on input "Client" at bounding box center [211, 155] width 201 height 29
type input "1478"
select select "774"
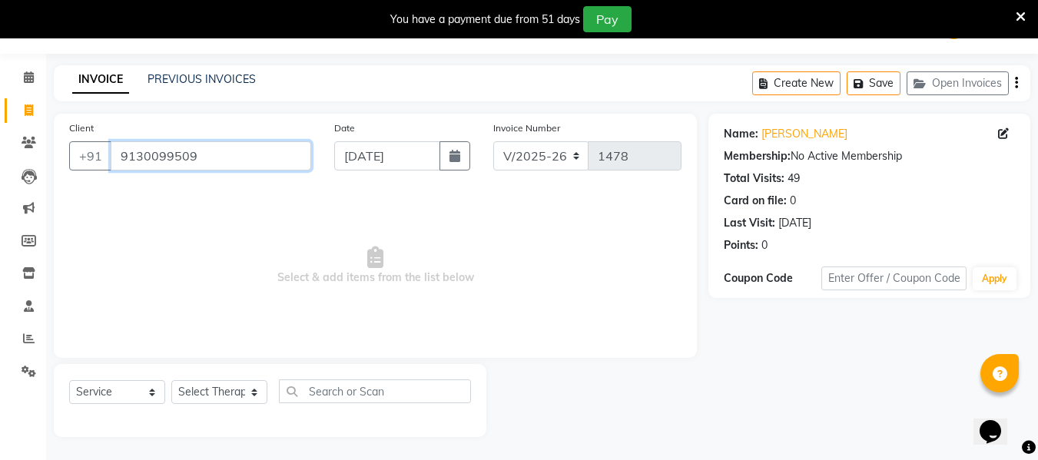
click at [215, 159] on input "9130099509" at bounding box center [211, 155] width 201 height 29
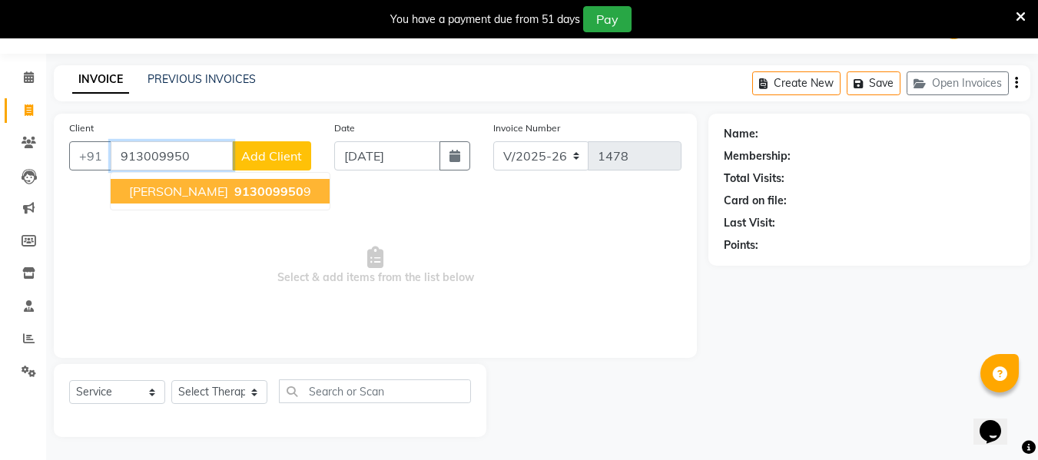
click at [234, 197] on button "[PERSON_NAME] 913009950 9" at bounding box center [220, 191] width 219 height 25
type input "9130099509"
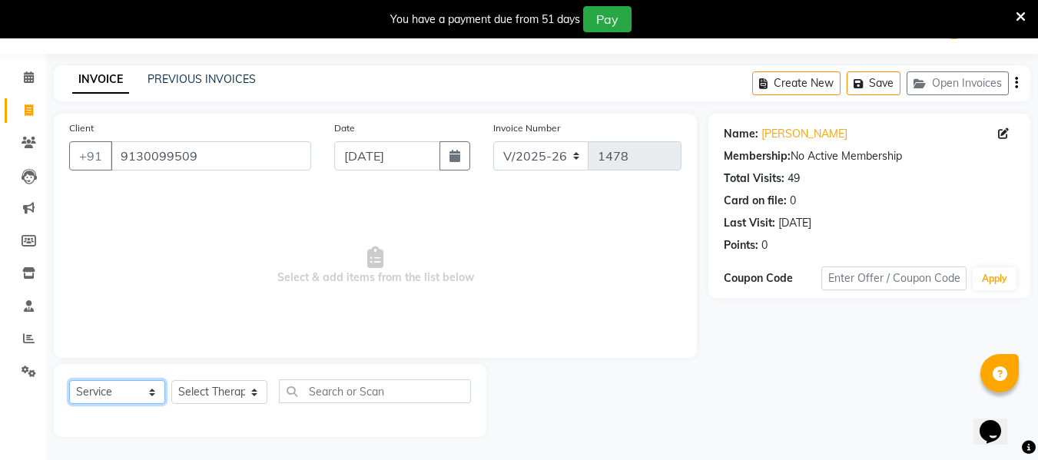
click at [118, 398] on select "Select Service Product Membership Package Voucher Prepaid Gift Card" at bounding box center [117, 392] width 96 height 24
select select "package"
click at [69, 380] on select "Select Service Product Membership Package Voucher Prepaid Gift Card" at bounding box center [117, 392] width 96 height 24
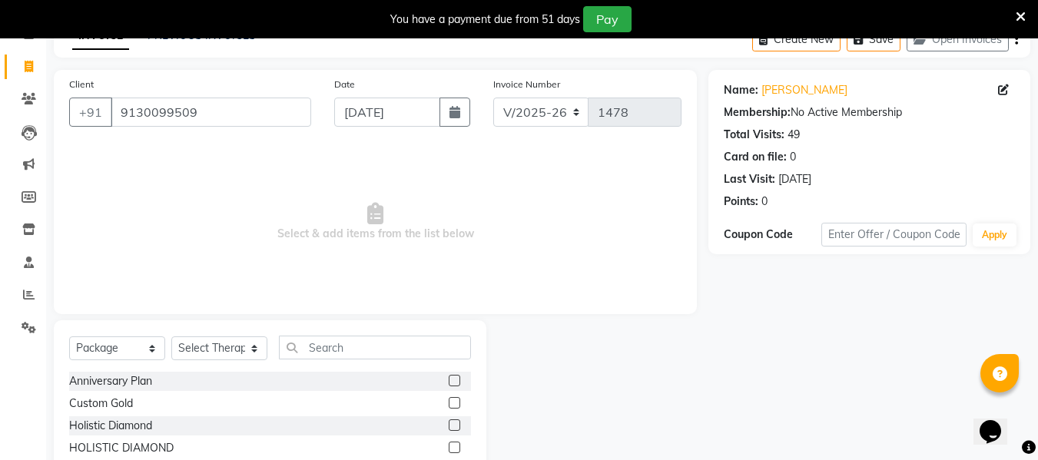
scroll to position [0, 0]
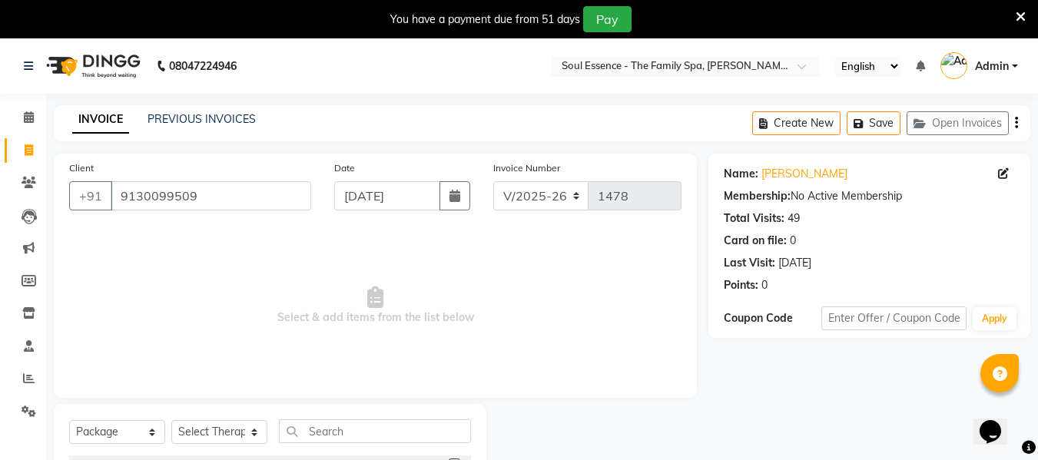
click at [607, 154] on div "Client [PHONE_NUMBER] Date [DATE] Invoice Number V/2025 V/[PHONE_NUMBER] Select…" at bounding box center [375, 276] width 643 height 244
click at [454, 197] on icon "button" at bounding box center [454, 196] width 11 height 12
select select "9"
select select "2025"
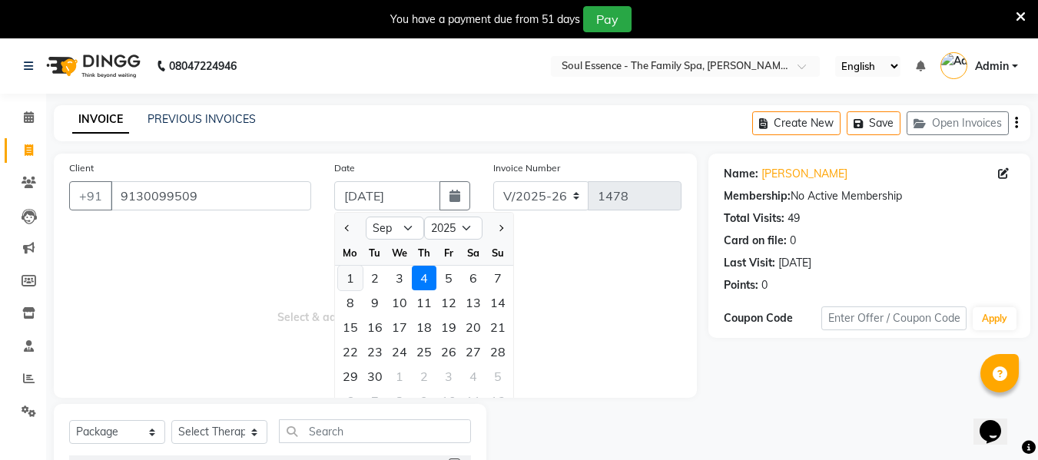
click at [353, 280] on div "1" at bounding box center [350, 278] width 25 height 25
type input "[DATE]"
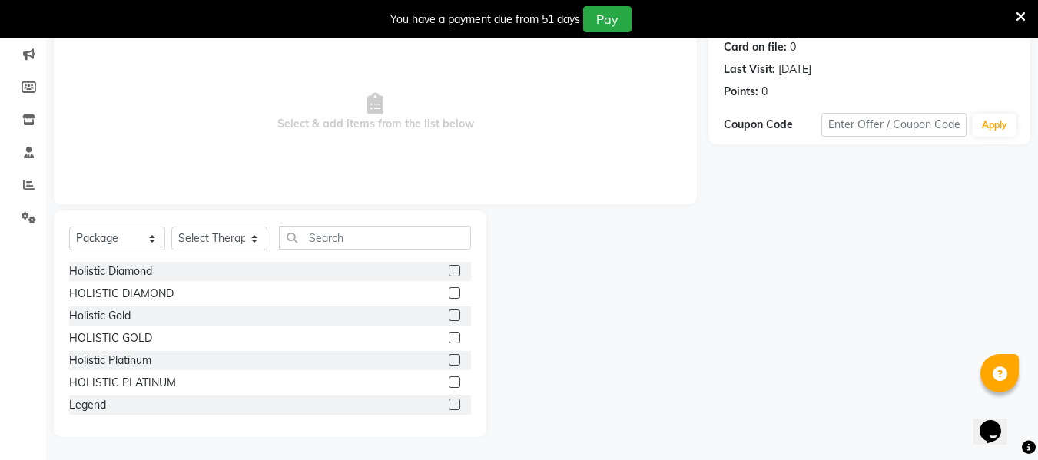
scroll to position [69, 0]
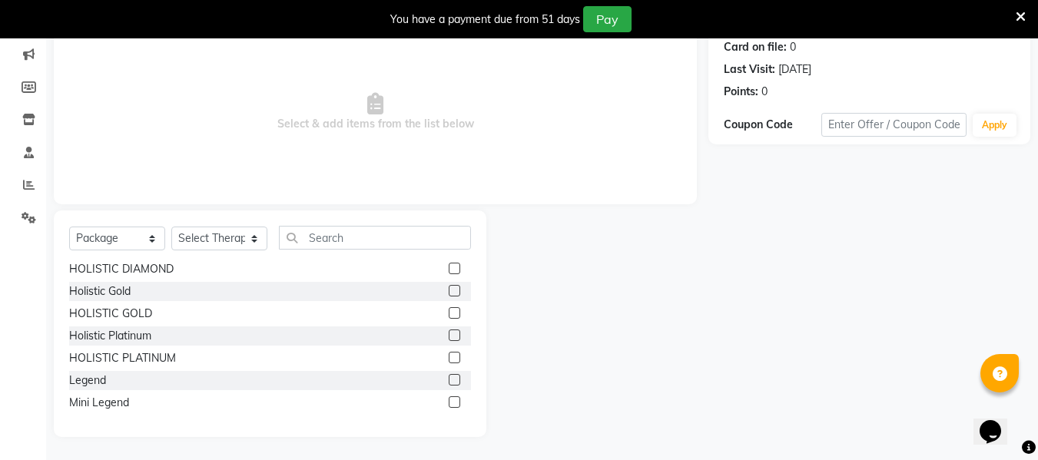
click at [449, 379] on label at bounding box center [455, 380] width 12 height 12
click at [449, 379] on input "checkbox" at bounding box center [454, 381] width 10 height 10
checkbox input "false"
click at [213, 231] on select "Select Therapist Deval [PERSON_NAME] [PERSON_NAME]" at bounding box center [219, 239] width 96 height 24
select select "12594"
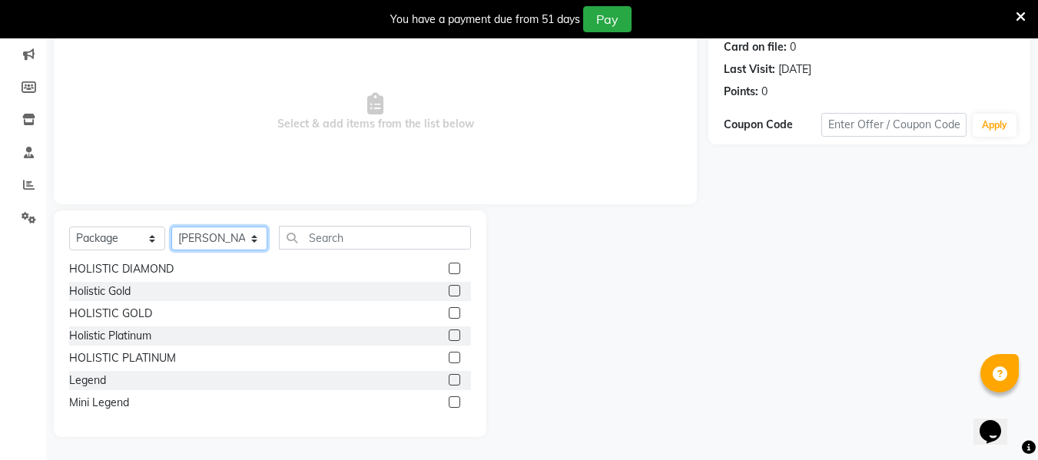
click at [171, 227] on select "Select Therapist Deval [PERSON_NAME] [PERSON_NAME]" at bounding box center [219, 239] width 96 height 24
click at [449, 374] on label at bounding box center [455, 380] width 12 height 12
click at [449, 376] on input "checkbox" at bounding box center [454, 381] width 10 height 10
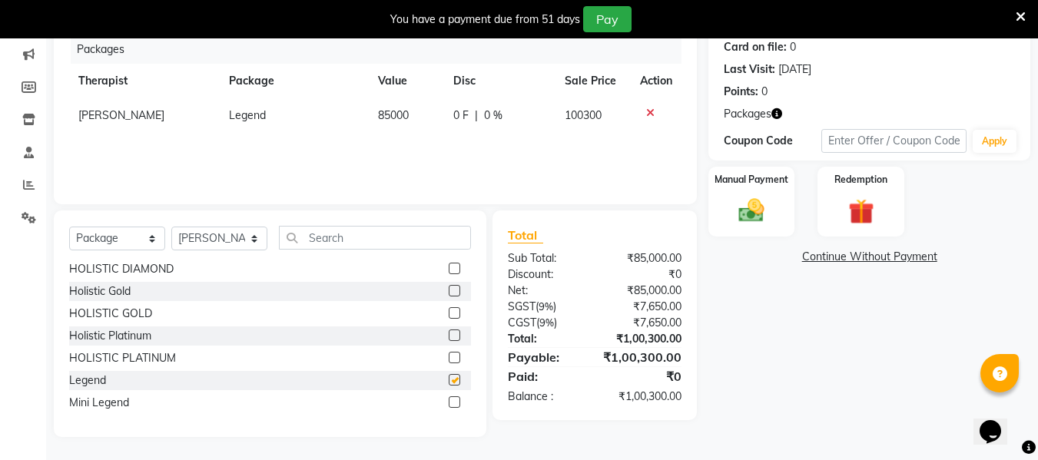
checkbox input "false"
click at [644, 112] on div at bounding box center [656, 113] width 32 height 11
click at [643, 112] on div at bounding box center [656, 113] width 32 height 11
click at [649, 111] on icon at bounding box center [650, 113] width 8 height 11
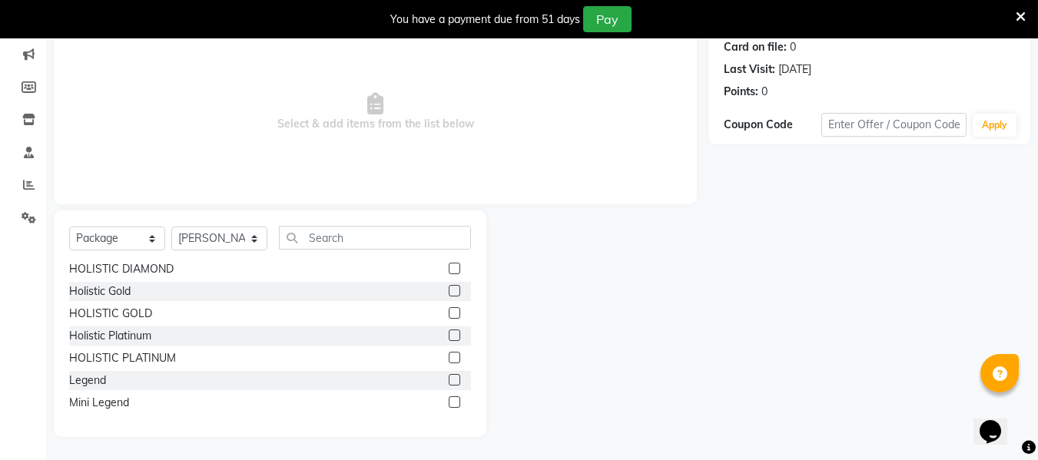
click at [449, 403] on label at bounding box center [455, 402] width 12 height 12
click at [449, 403] on input "checkbox" at bounding box center [454, 403] width 10 height 10
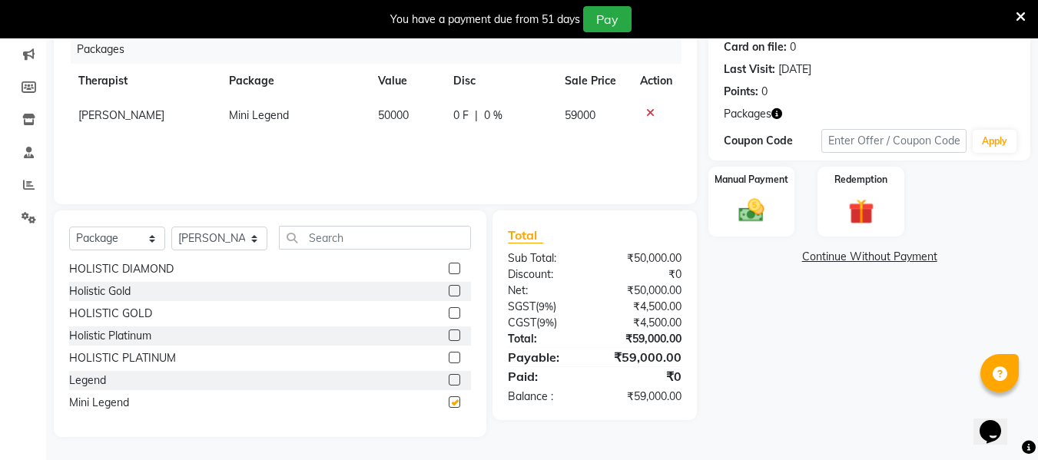
checkbox input "false"
click at [705, 226] on div "Manual Payment Redemption" at bounding box center [869, 202] width 345 height 70
click at [732, 223] on img at bounding box center [751, 211] width 43 height 31
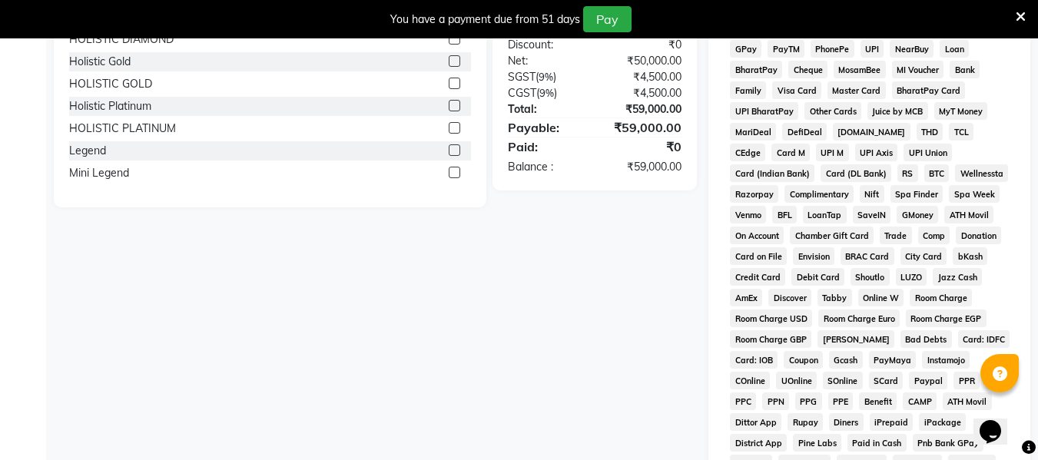
scroll to position [215, 0]
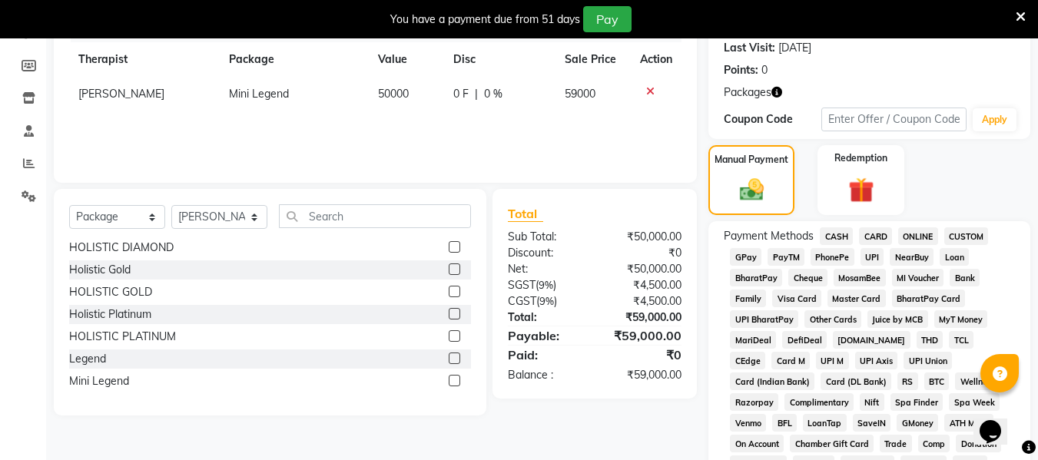
click at [745, 258] on span "GPay" at bounding box center [746, 257] width 32 height 18
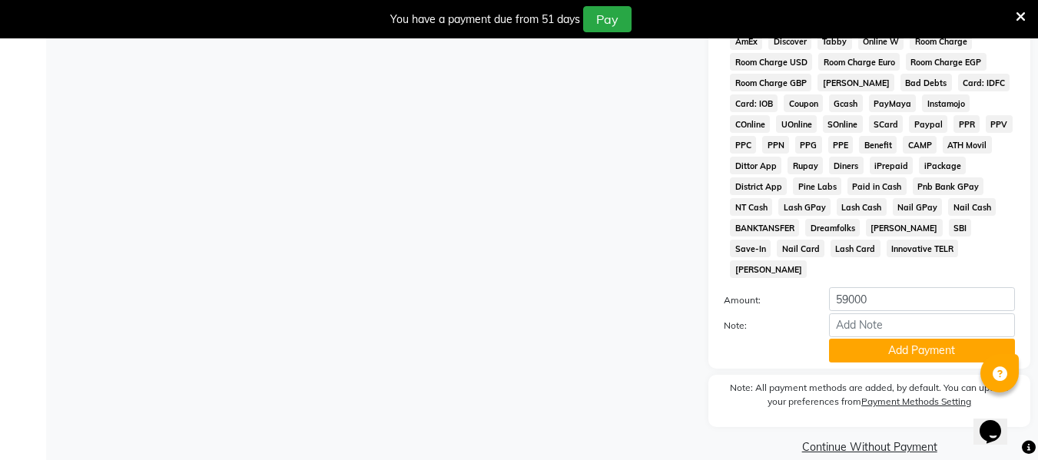
scroll to position [681, 0]
click at [917, 316] on div "Note:" at bounding box center [869, 326] width 314 height 26
click at [924, 338] on button "Add Payment" at bounding box center [922, 350] width 186 height 24
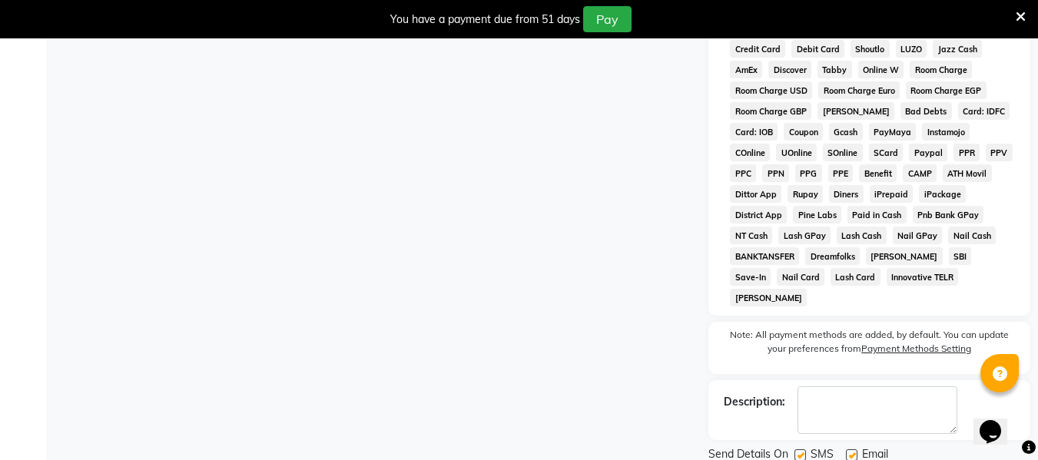
scroll to position [686, 0]
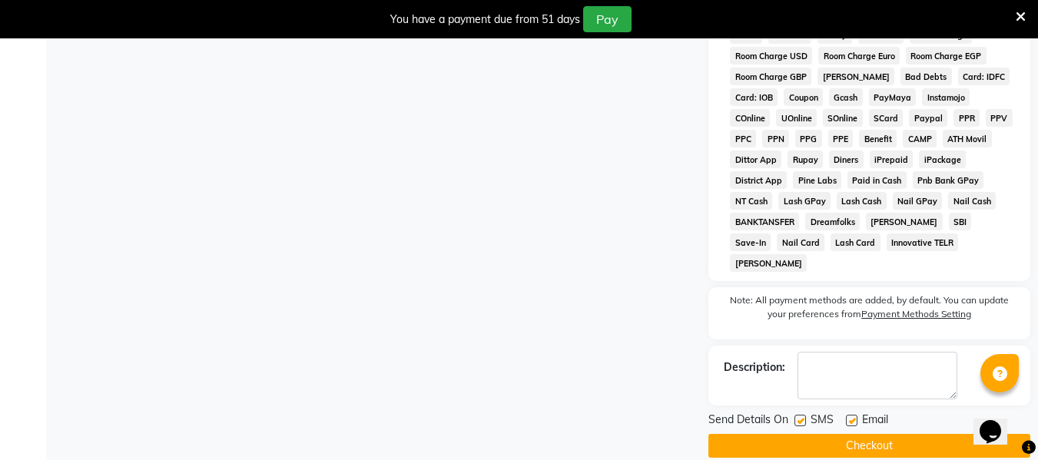
click at [885, 434] on button "Checkout" at bounding box center [869, 446] width 322 height 24
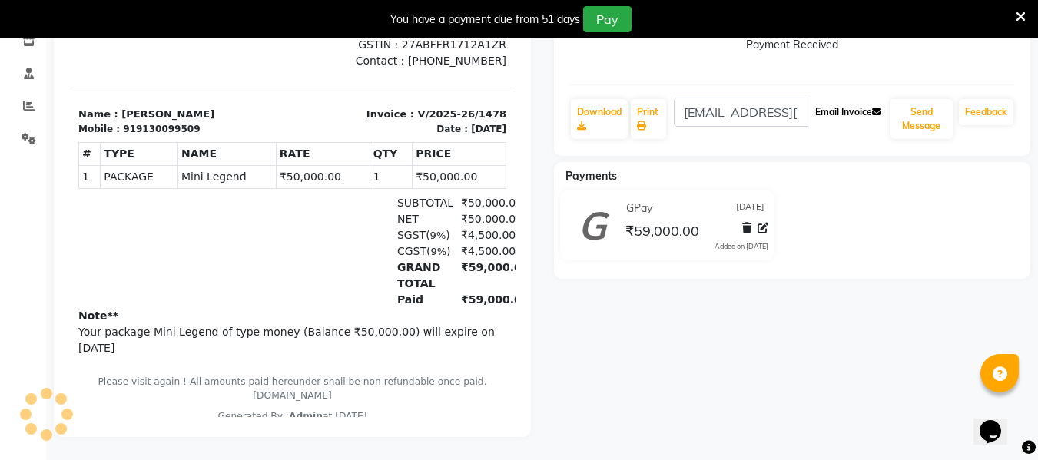
click at [846, 99] on button "Email Invoice" at bounding box center [848, 112] width 78 height 26
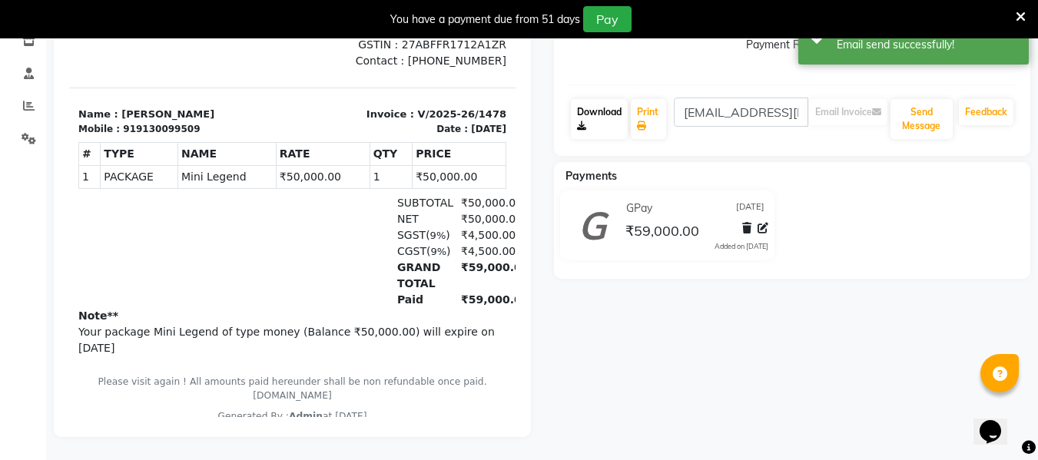
click at [600, 99] on link "Download" at bounding box center [599, 119] width 57 height 40
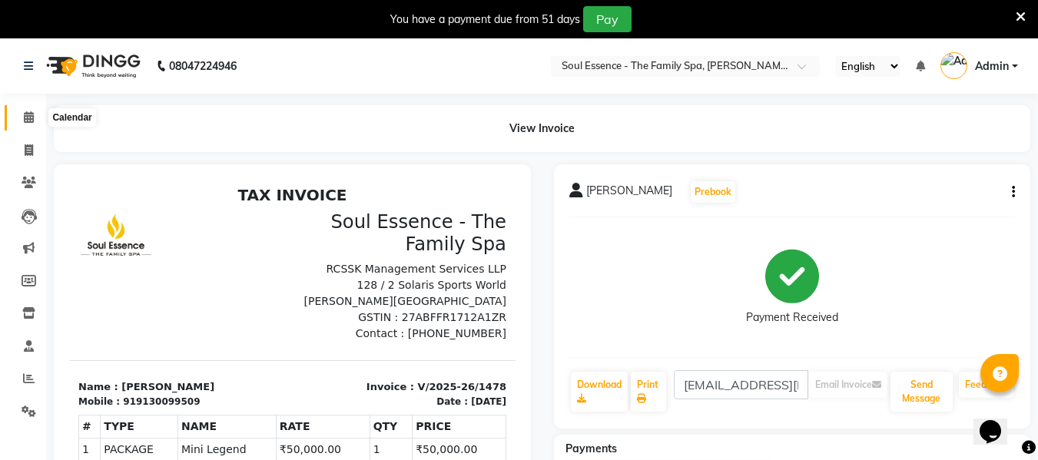
click at [35, 119] on span at bounding box center [28, 118] width 27 height 18
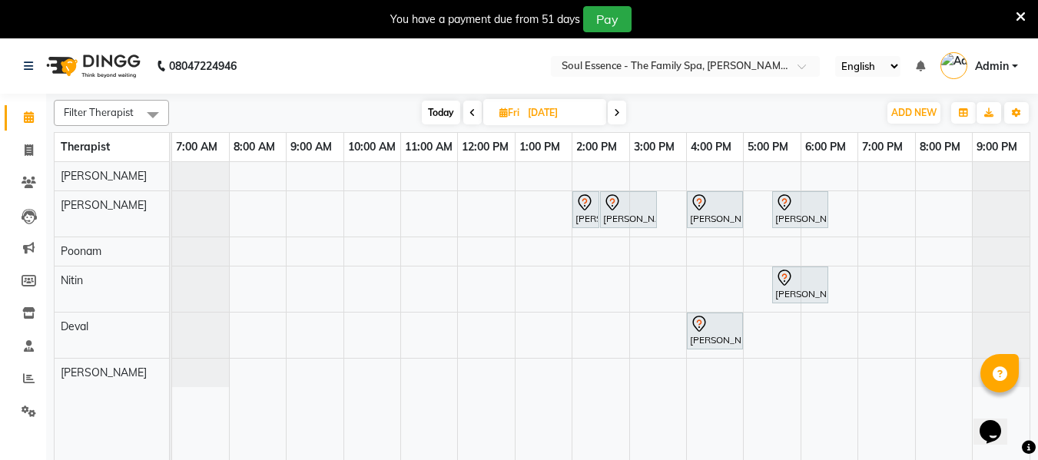
click at [432, 112] on span "Today" at bounding box center [441, 113] width 38 height 24
type input "[DATE]"
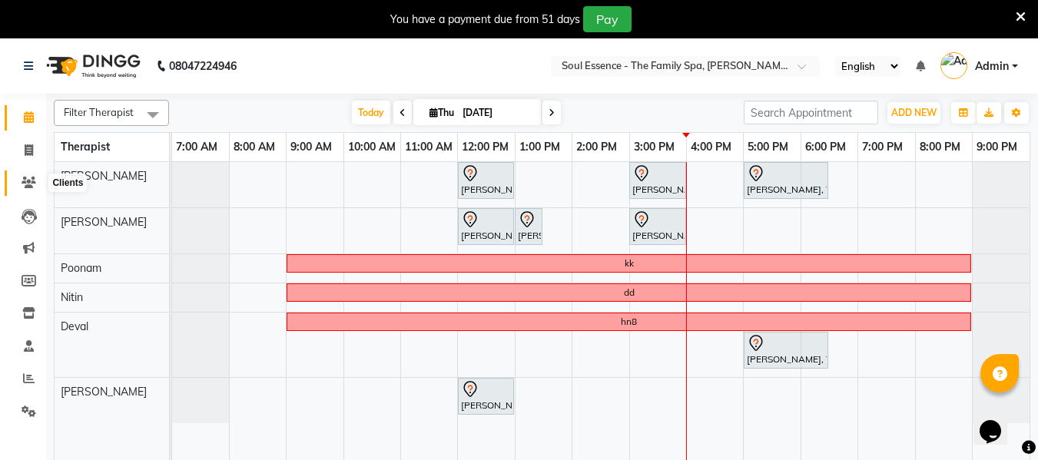
click at [27, 177] on icon at bounding box center [29, 183] width 15 height 12
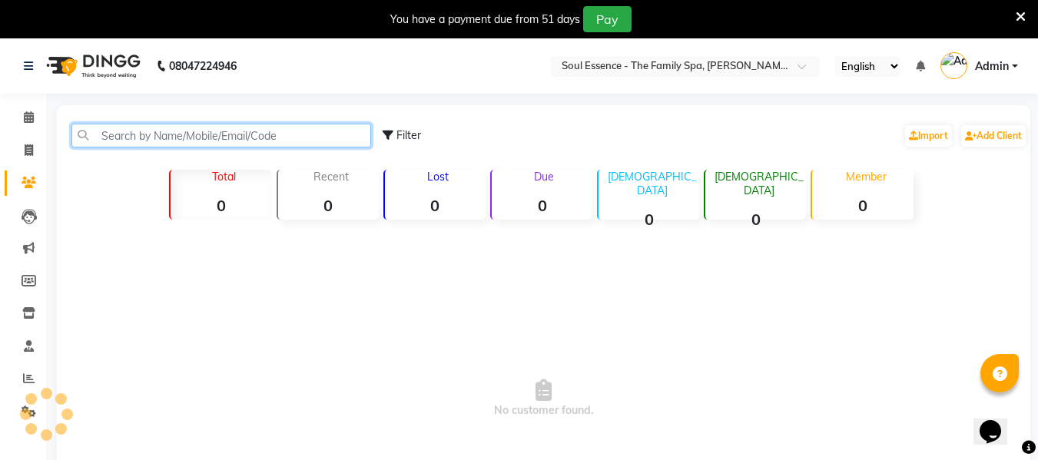
click at [138, 130] on input "text" at bounding box center [221, 136] width 300 height 24
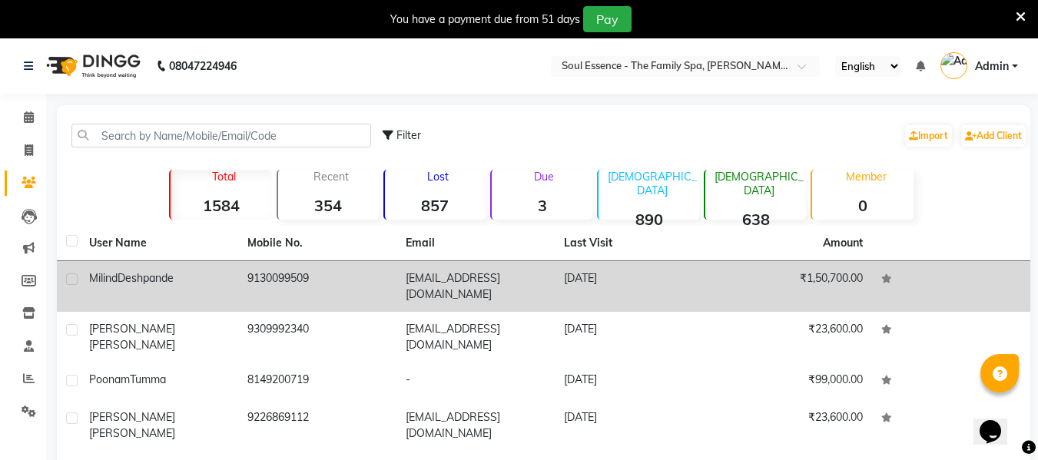
click at [315, 292] on td "9130099509" at bounding box center [317, 286] width 158 height 51
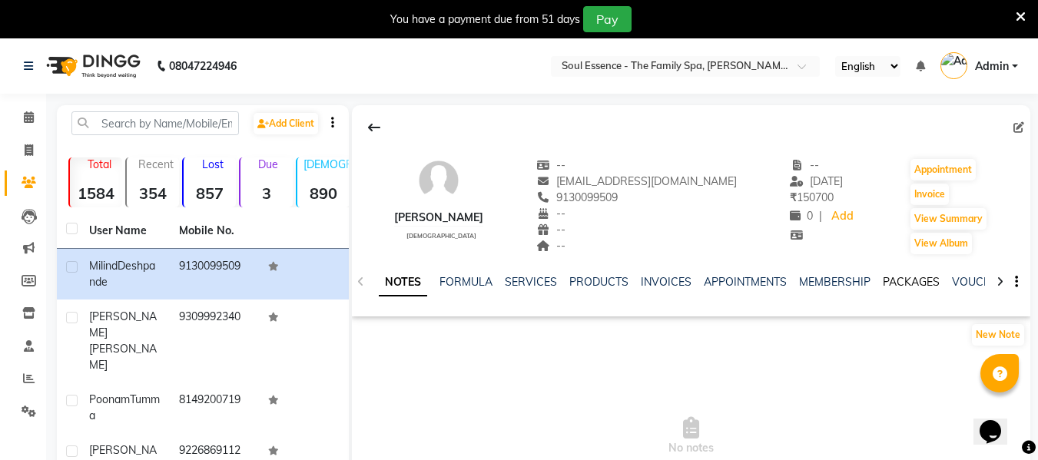
click at [893, 280] on link "PACKAGES" at bounding box center [911, 282] width 57 height 14
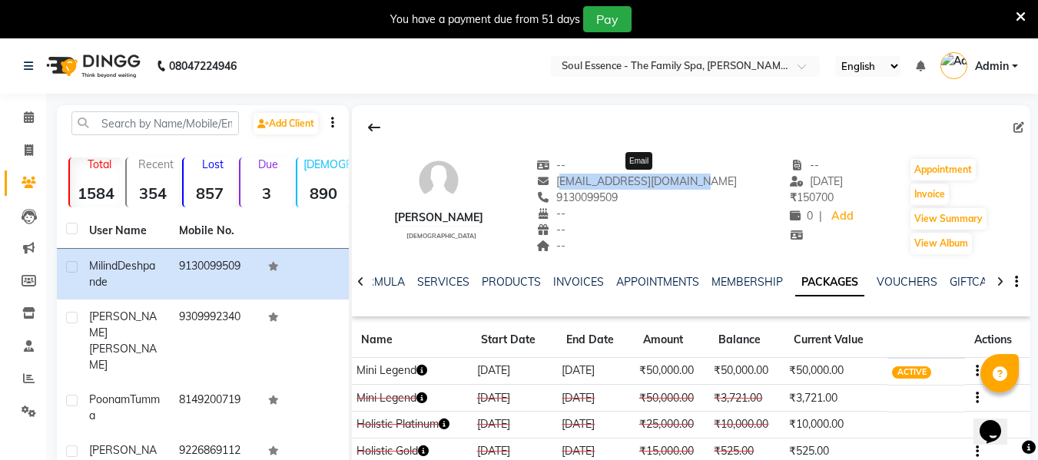
drag, startPoint x: 726, startPoint y: 184, endPoint x: 580, endPoint y: 181, distance: 146.0
click at [579, 181] on div "[PERSON_NAME] [DEMOGRAPHIC_DATA] -- [EMAIL_ADDRESS][DOMAIN_NAME] Email 91300995…" at bounding box center [691, 199] width 678 height 114
copy span "[EMAIL_ADDRESS][DOMAIN_NAME]"
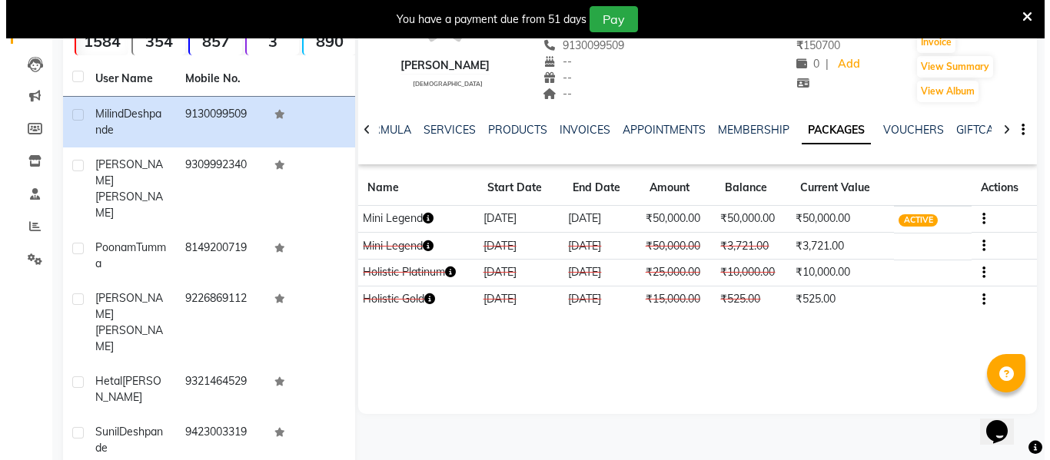
scroll to position [154, 0]
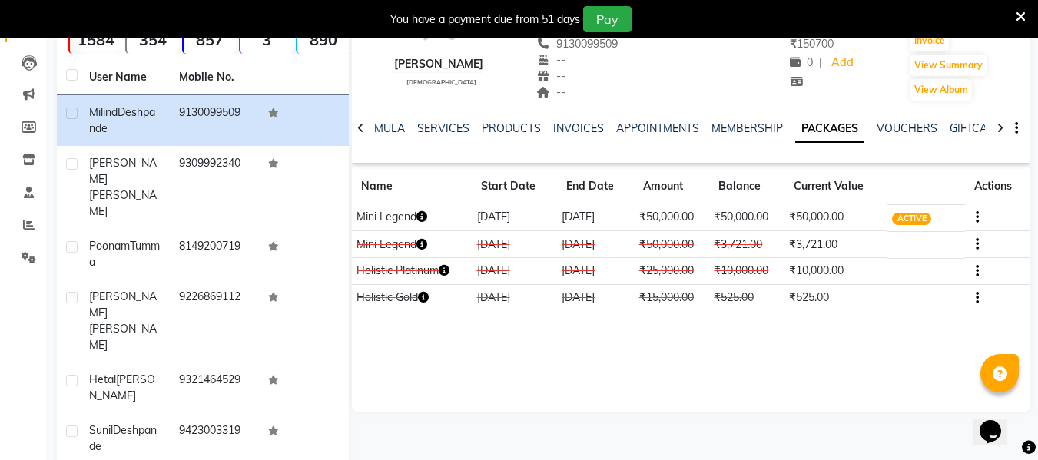
click at [977, 244] on icon "button" at bounding box center [977, 244] width 3 height 1
click at [877, 246] on div "Edit" at bounding box center [904, 244] width 101 height 19
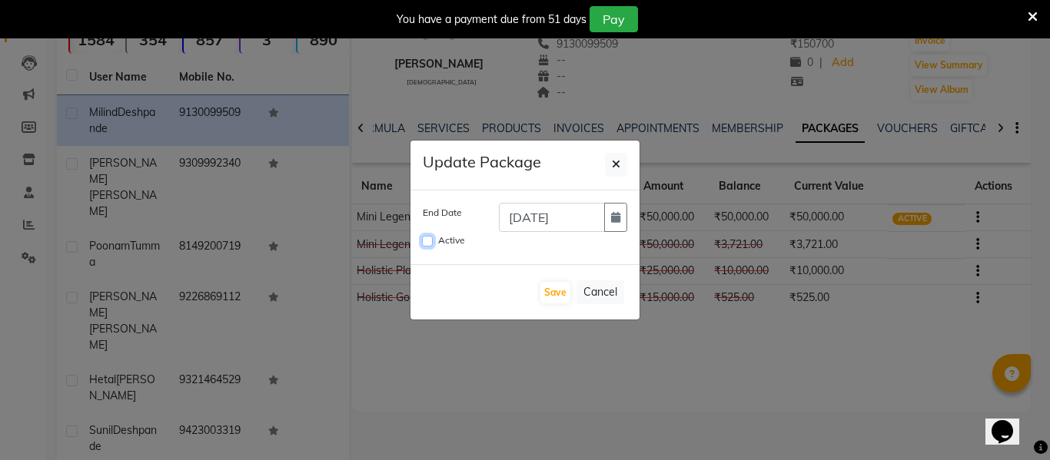
click at [432, 241] on input "Active" at bounding box center [427, 241] width 11 height 11
checkbox input "true"
click at [550, 294] on button "Save" at bounding box center [555, 293] width 30 height 22
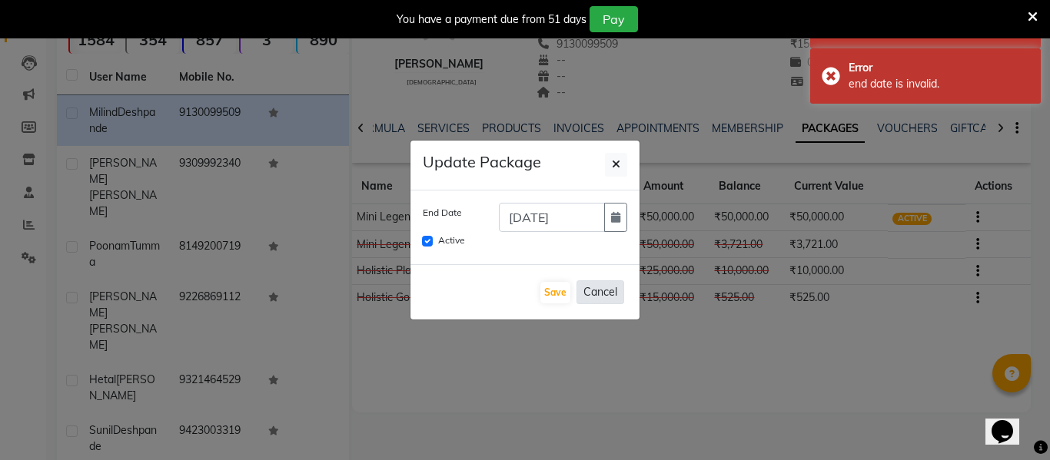
click at [590, 295] on button "Cancel" at bounding box center [600, 292] width 48 height 24
checkbox input "false"
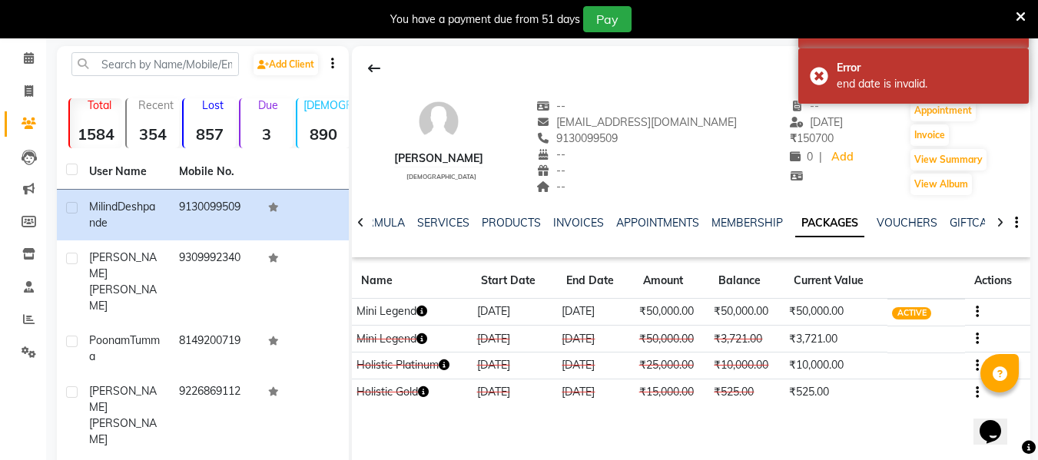
scroll to position [0, 0]
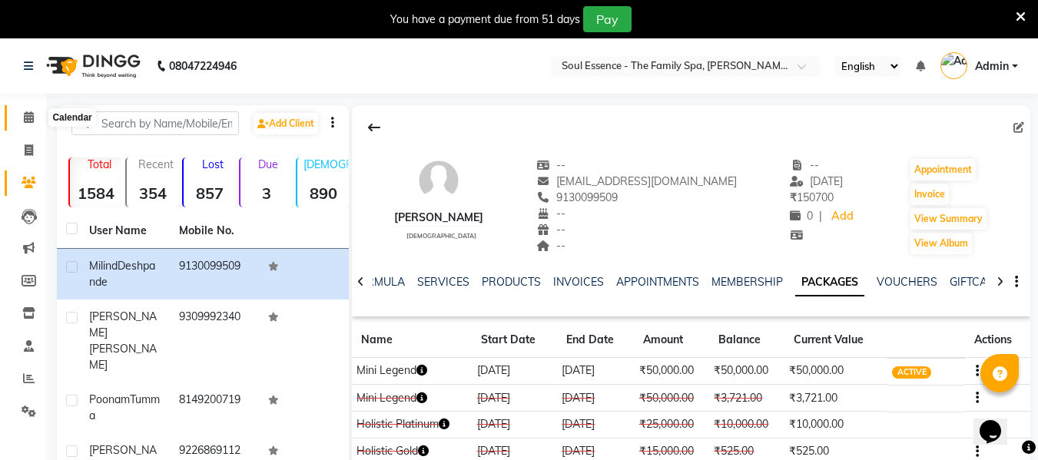
click at [36, 114] on span at bounding box center [28, 118] width 27 height 18
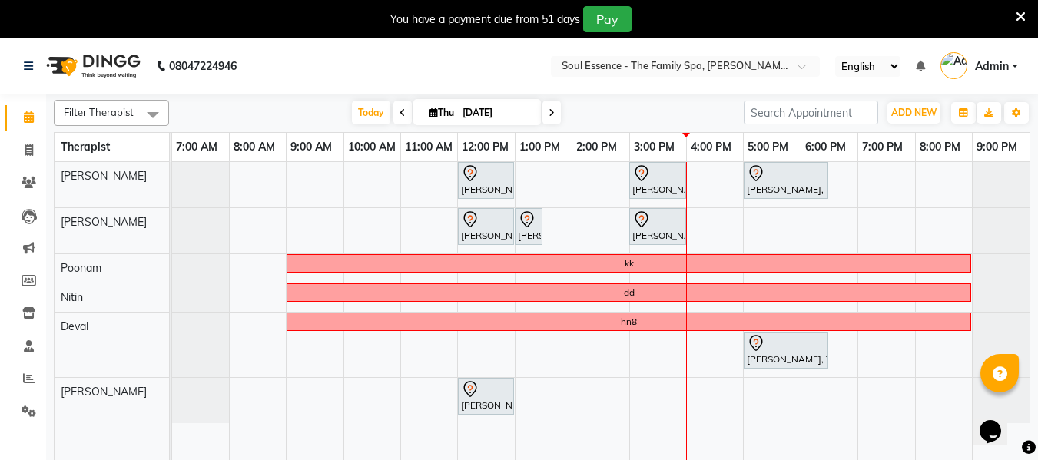
click at [550, 109] on icon at bounding box center [552, 112] width 6 height 9
type input "[DATE]"
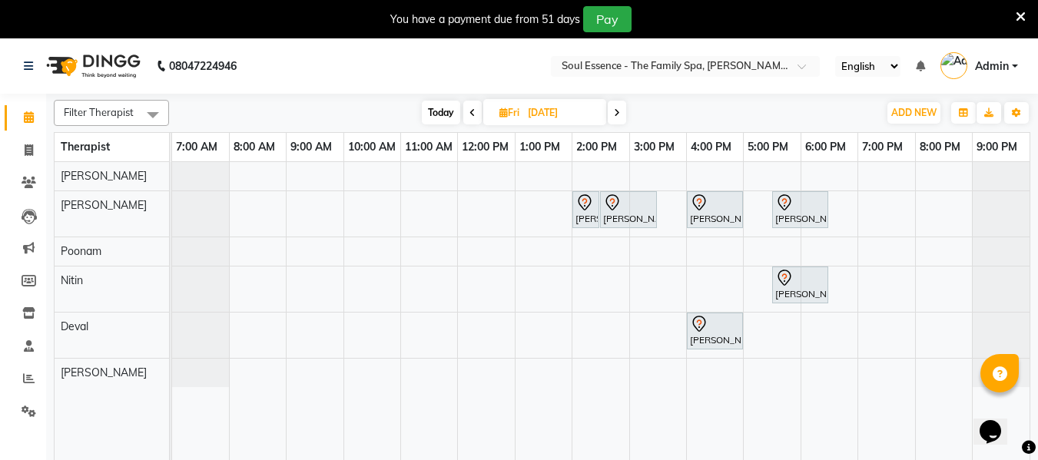
click at [549, 105] on input "[DATE]" at bounding box center [561, 112] width 77 height 23
select select "9"
select select "2025"
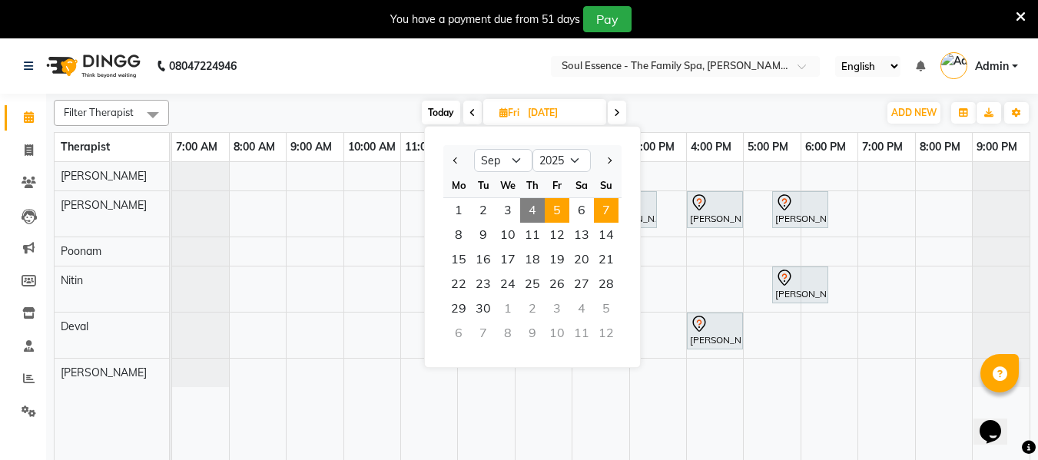
click at [603, 213] on span "7" at bounding box center [606, 210] width 25 height 25
type input "[DATE]"
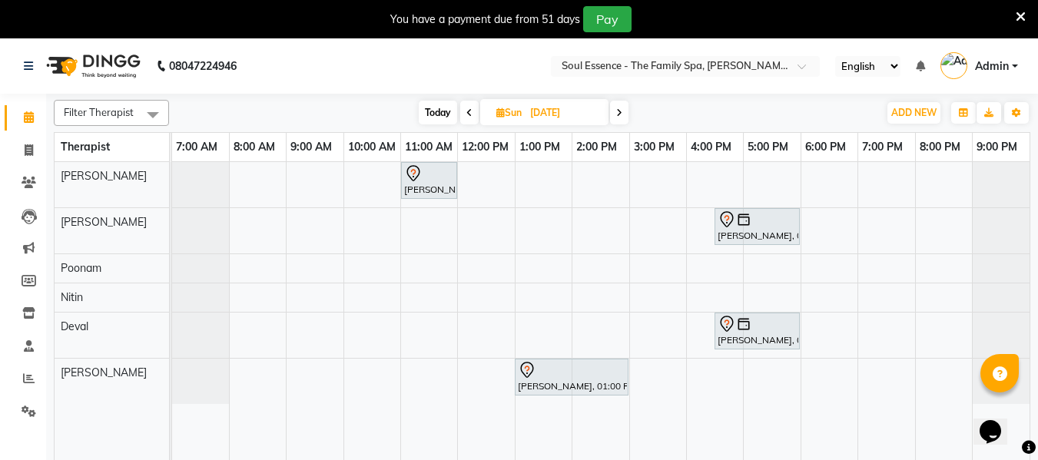
click at [495, 175] on div "[PERSON_NAME], 11:00 AM-12:00 PM, Deep Tissue Massage With Wintergreen Oil 60 M…" at bounding box center [600, 320] width 857 height 317
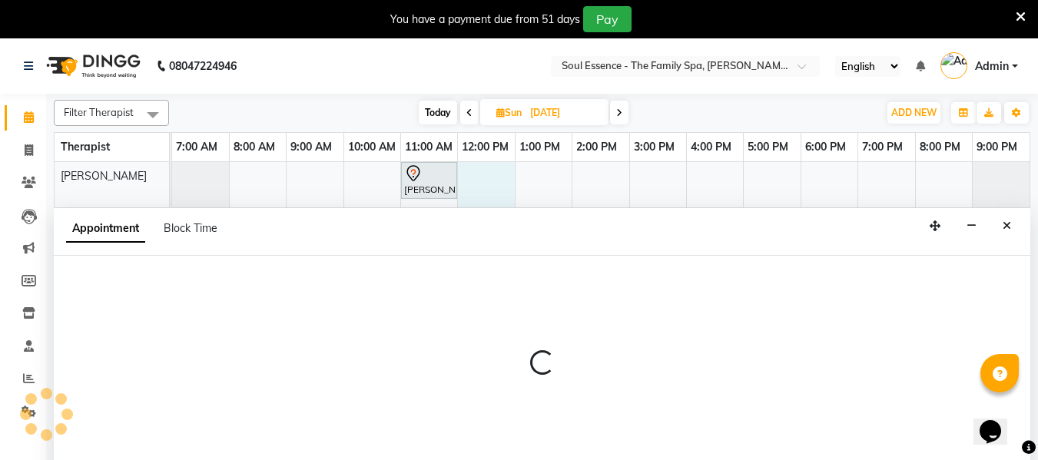
scroll to position [38, 0]
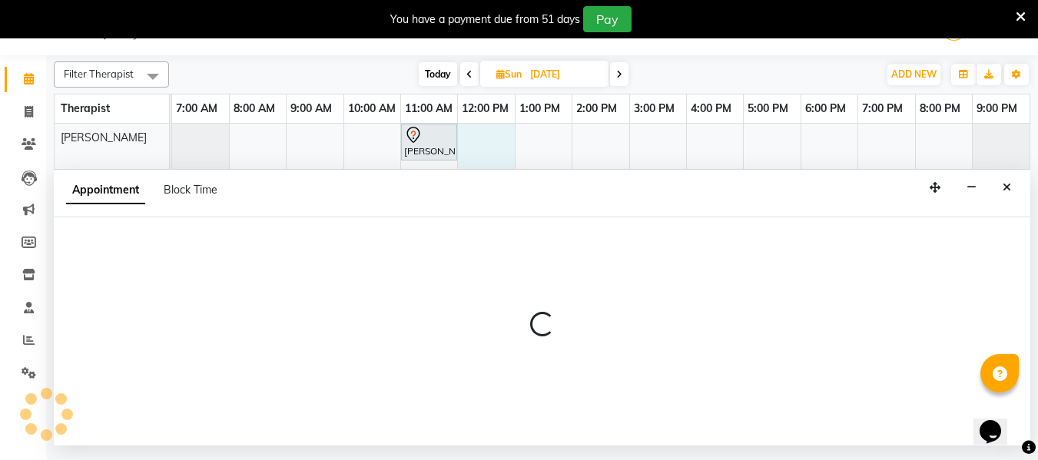
select select "64215"
select select "tentative"
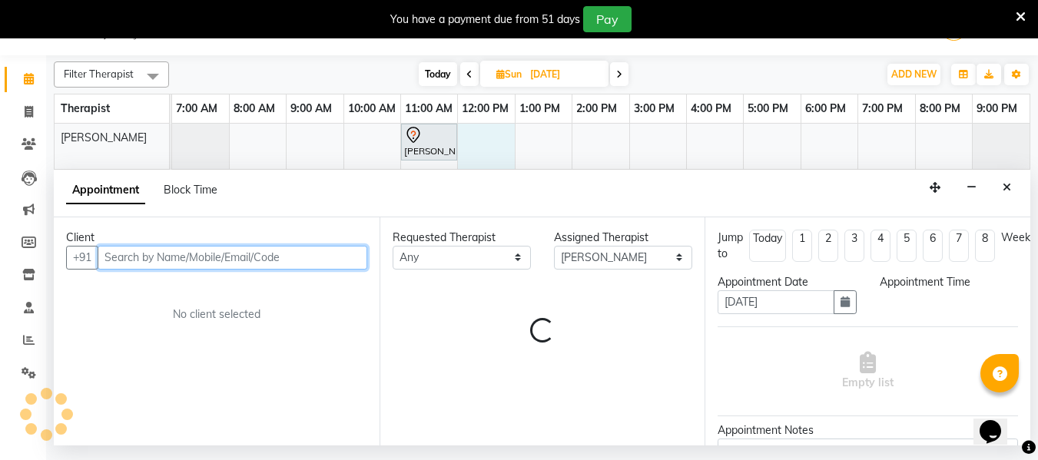
select select "720"
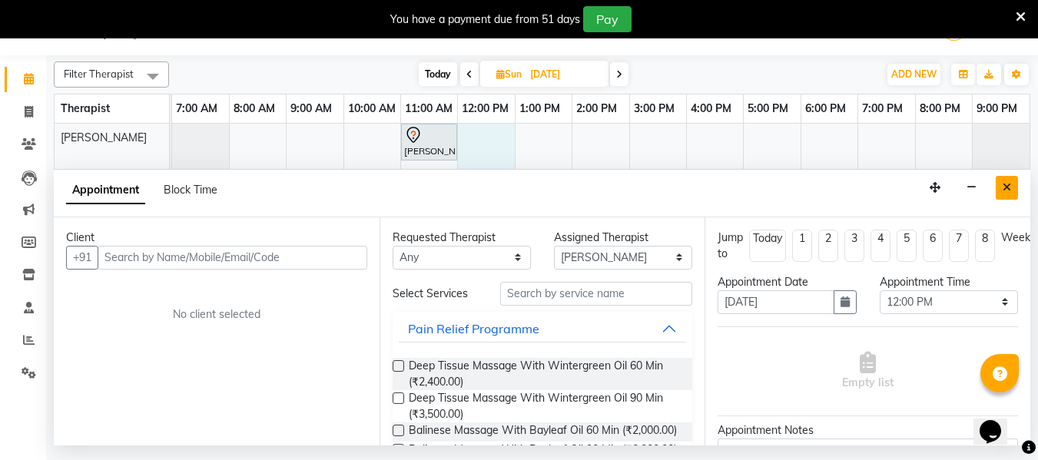
drag, startPoint x: 993, startPoint y: 182, endPoint x: 1002, endPoint y: 182, distance: 9.2
click at [993, 181] on div "Appointment Block Time" at bounding box center [542, 194] width 977 height 48
click at [1013, 187] on button "Close" at bounding box center [1007, 188] width 22 height 24
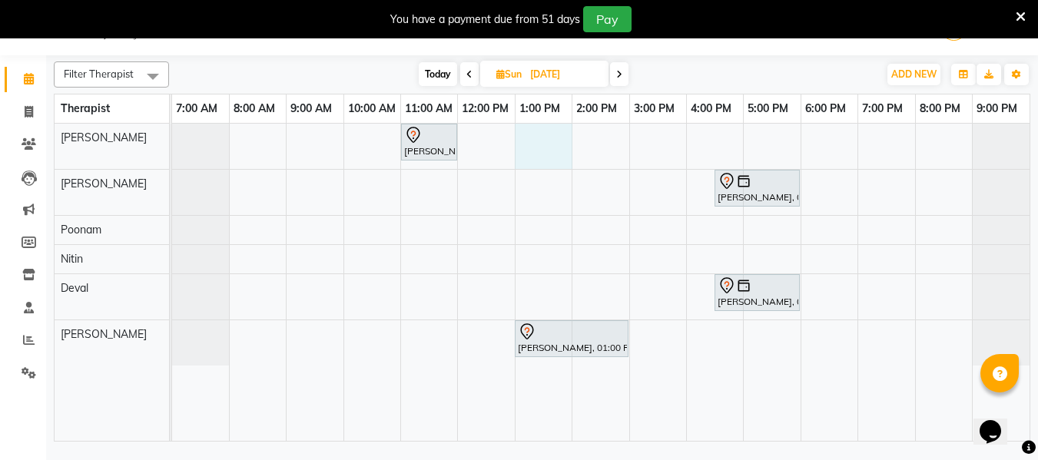
click at [519, 145] on div "[PERSON_NAME], 11:00 AM-12:00 PM, Deep Tissue Massage With Wintergreen Oil 60 M…" at bounding box center [600, 282] width 857 height 317
select select "64215"
select select "780"
select select "tentative"
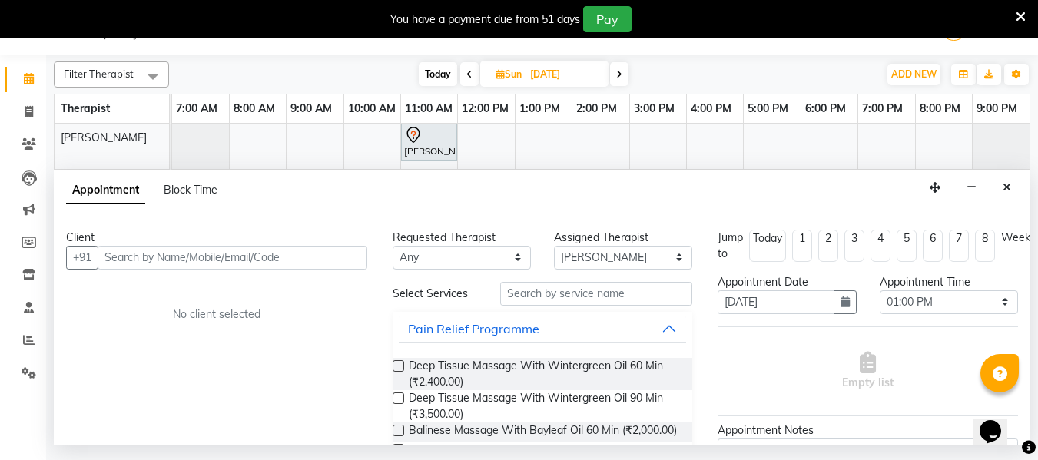
click at [138, 258] on input "text" at bounding box center [233, 258] width 270 height 24
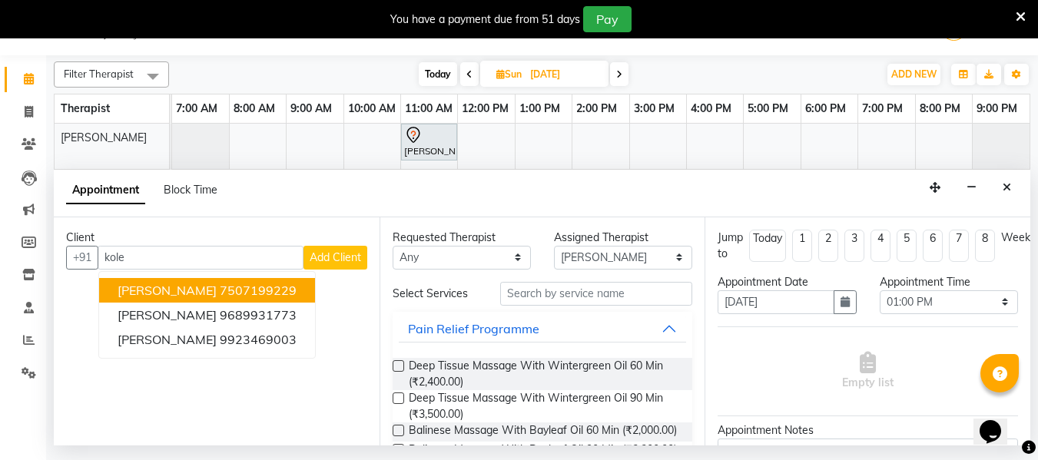
click at [211, 298] on button "[PERSON_NAME] 7507199229" at bounding box center [207, 290] width 216 height 25
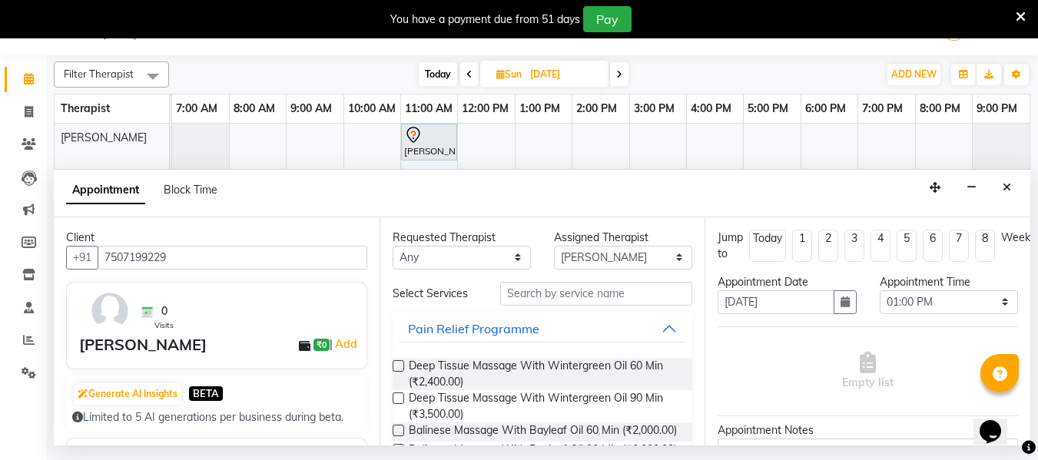
type input "7507199229"
click at [393, 362] on label at bounding box center [399, 366] width 12 height 12
click at [393, 363] on input "checkbox" at bounding box center [398, 368] width 10 height 10
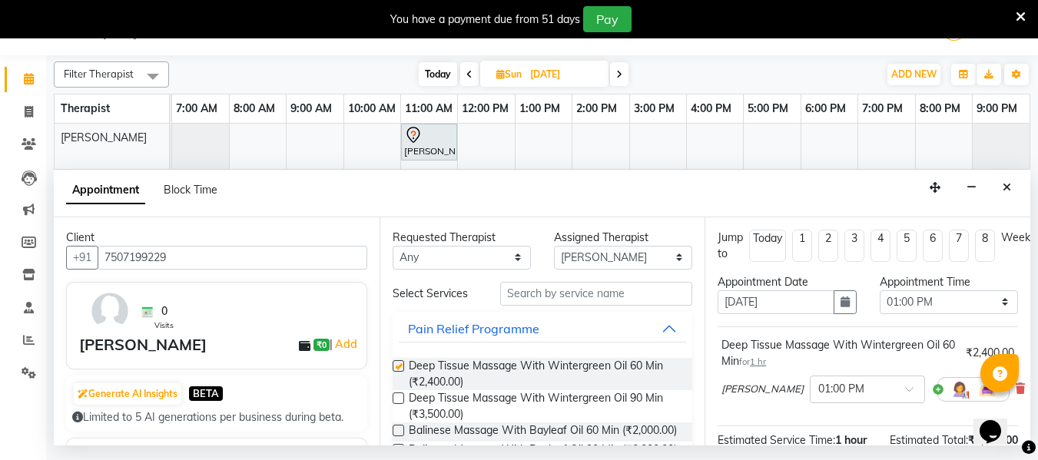
checkbox input "false"
click at [564, 280] on div "Requested Therapist Any Deval Gauri [PERSON_NAME] Poonam [PERSON_NAME] Assigned…" at bounding box center [543, 331] width 326 height 228
click at [557, 294] on input "text" at bounding box center [596, 294] width 192 height 24
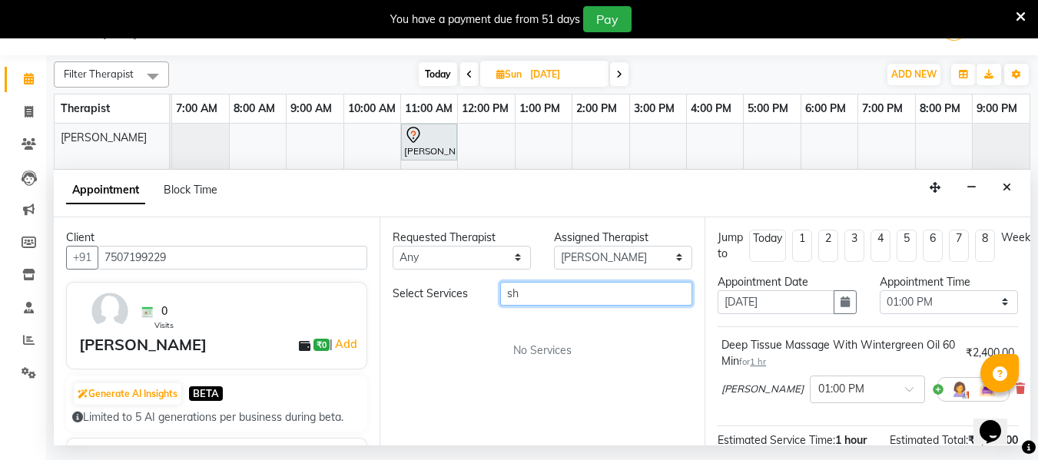
type input "s"
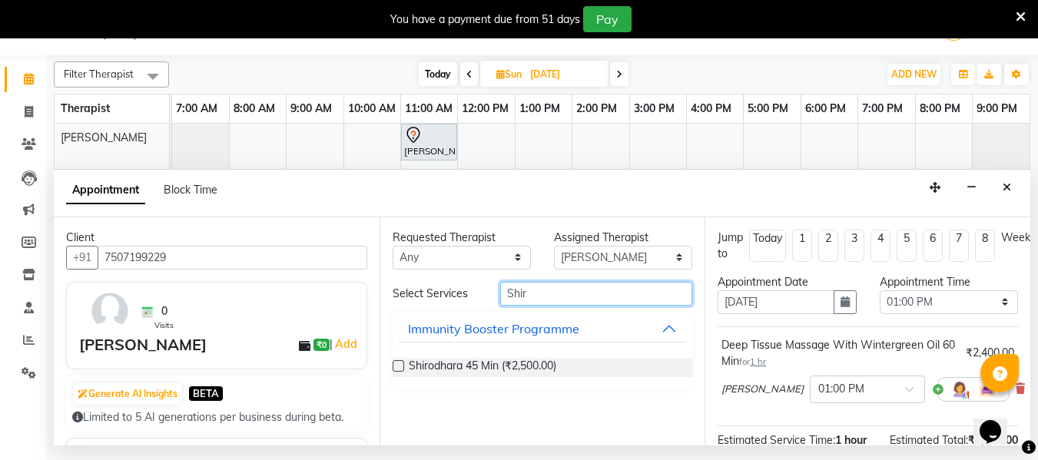
type input "Shir"
click at [395, 367] on label at bounding box center [399, 366] width 12 height 12
click at [395, 367] on input "checkbox" at bounding box center [398, 368] width 10 height 10
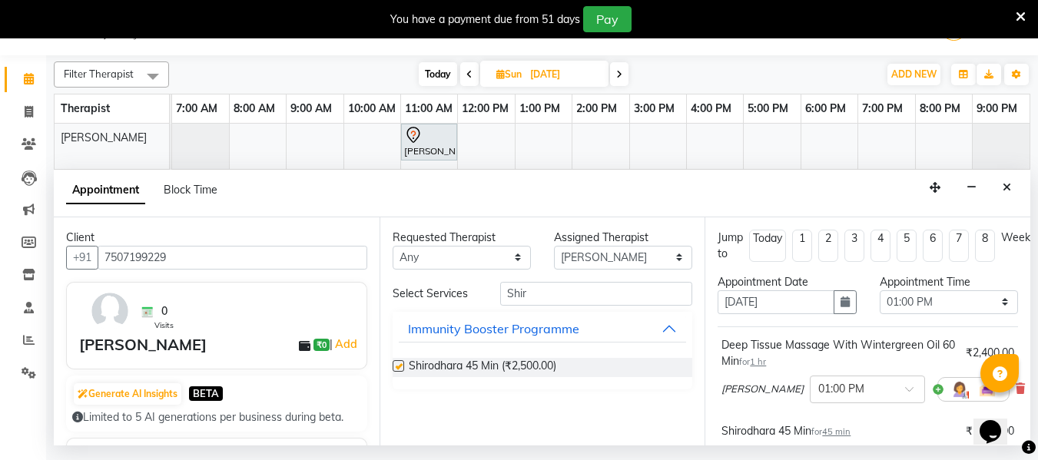
checkbox input "false"
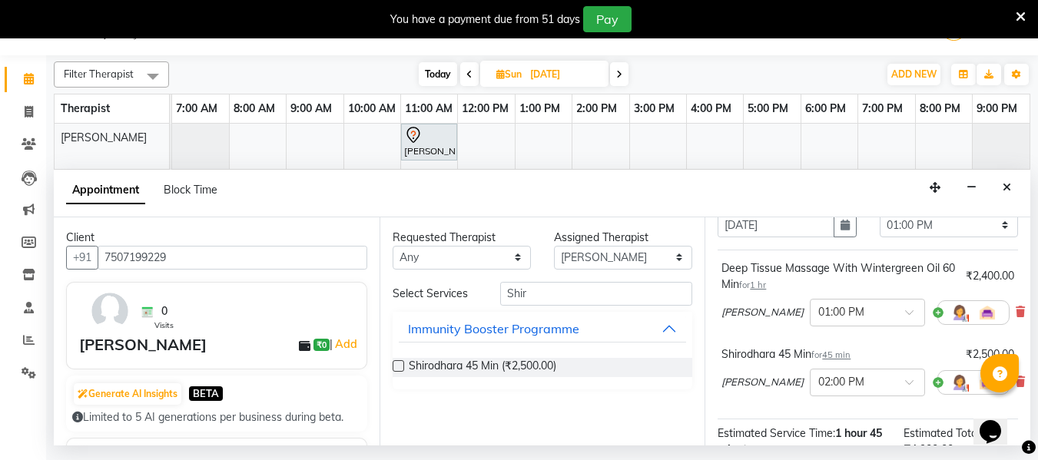
scroll to position [290, 0]
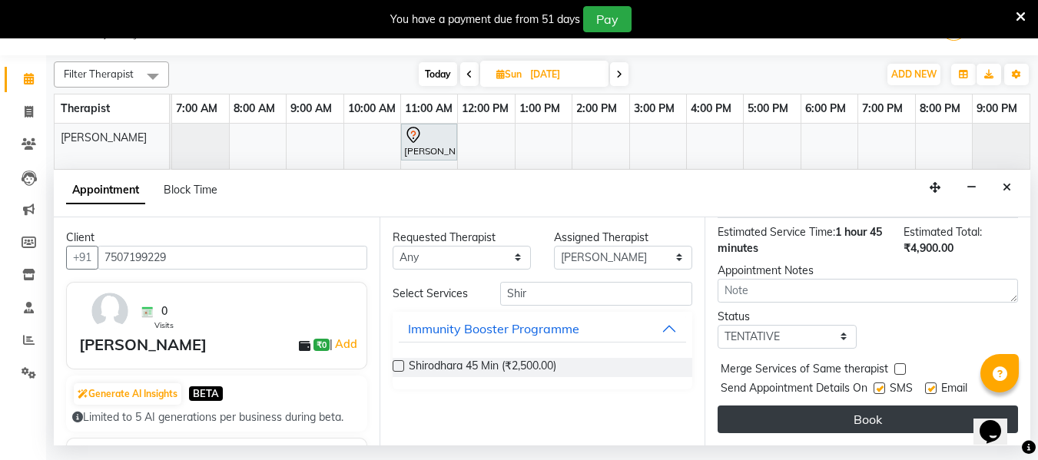
click at [871, 406] on button "Book" at bounding box center [868, 420] width 300 height 28
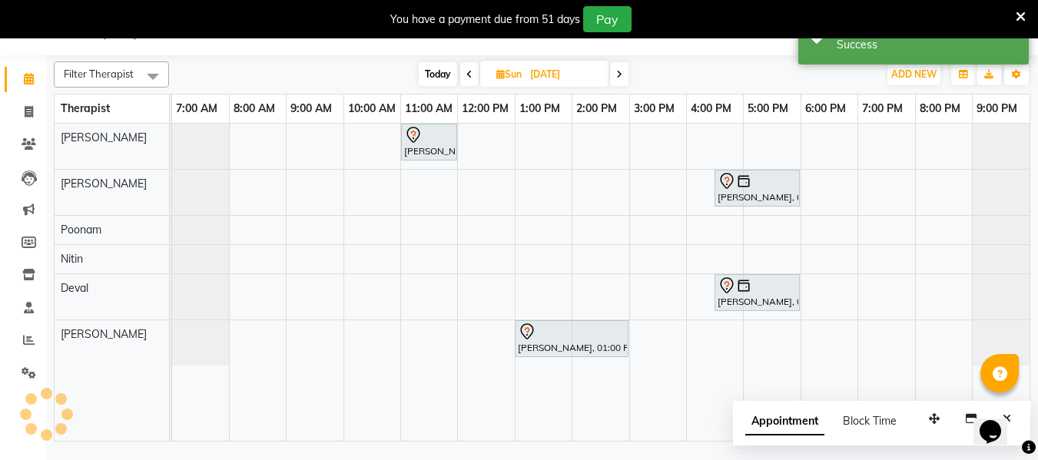
scroll to position [0, 0]
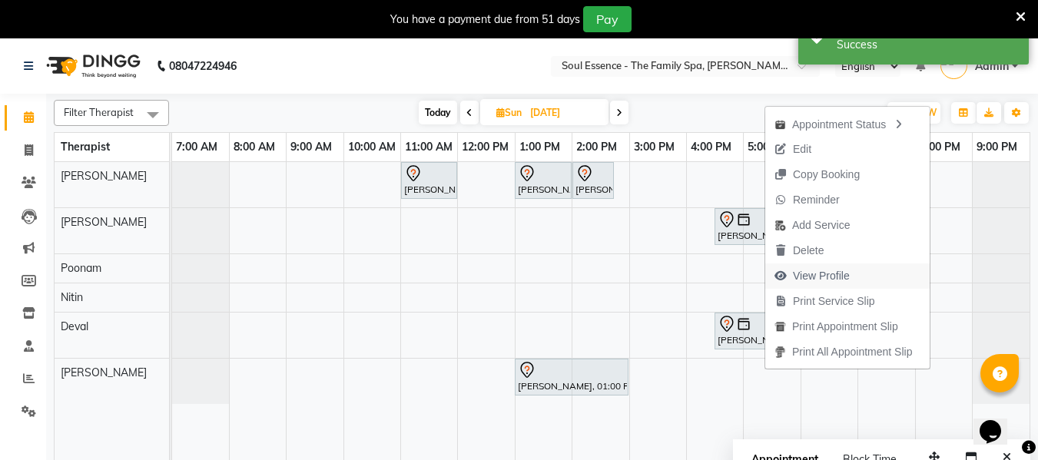
click at [814, 273] on span "View Profile" at bounding box center [821, 276] width 57 height 16
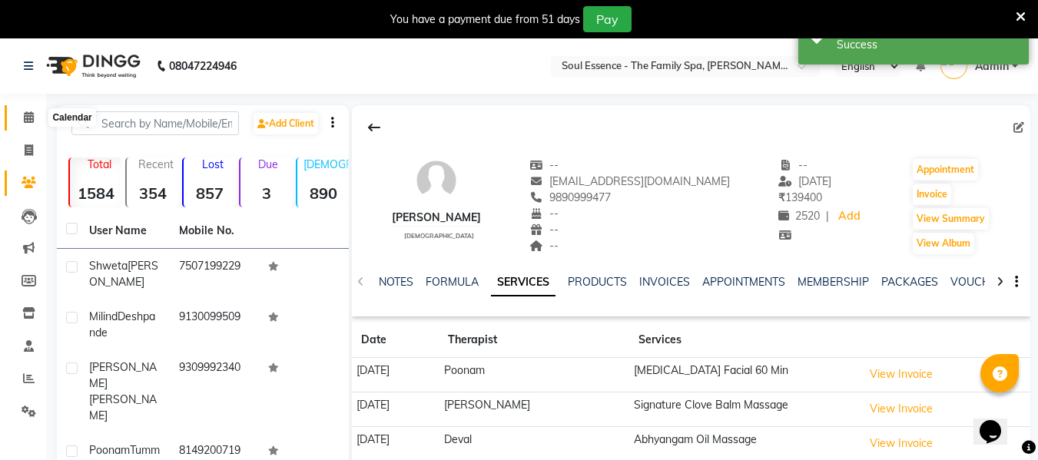
click at [30, 113] on icon at bounding box center [29, 117] width 10 height 12
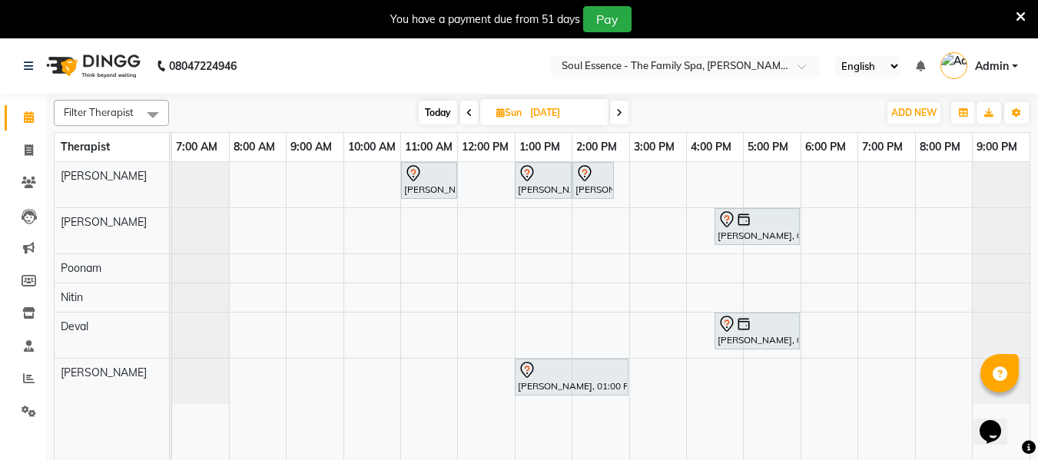
click at [441, 100] on div "Filter Therapist Select All [PERSON_NAME] [PERSON_NAME] Nitin [PERSON_NAME] [DA…" at bounding box center [542, 113] width 977 height 26
click at [439, 108] on span "Today" at bounding box center [438, 113] width 38 height 24
type input "[DATE]"
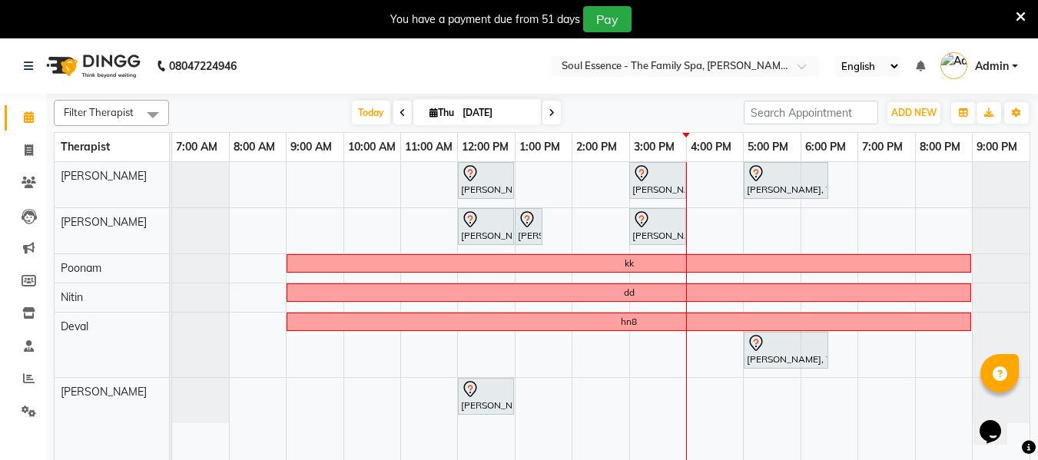
click at [634, 363] on div "[PERSON_NAME], TK02, 12:00 PM-01:00 PM, Deep Tissue Massage With Wintergreen Oi…" at bounding box center [600, 320] width 857 height 317
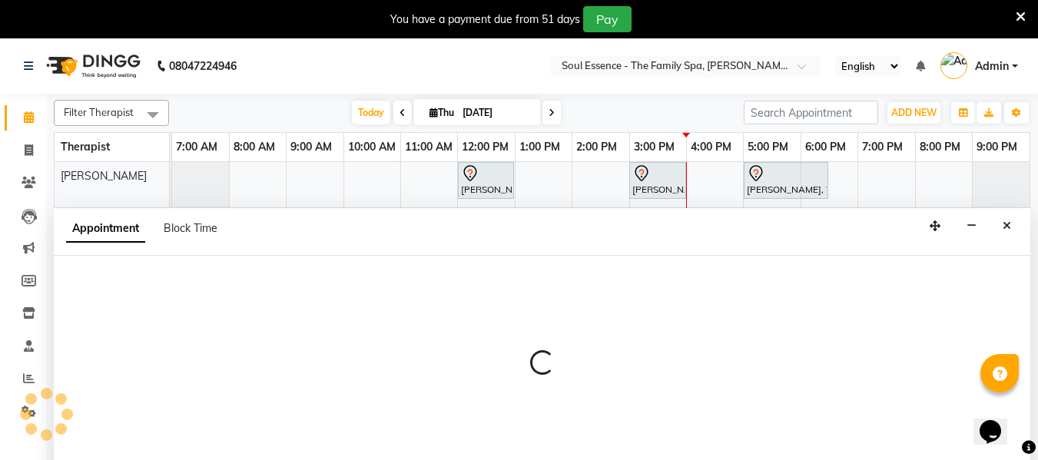
click at [634, 363] on div at bounding box center [542, 370] width 977 height 228
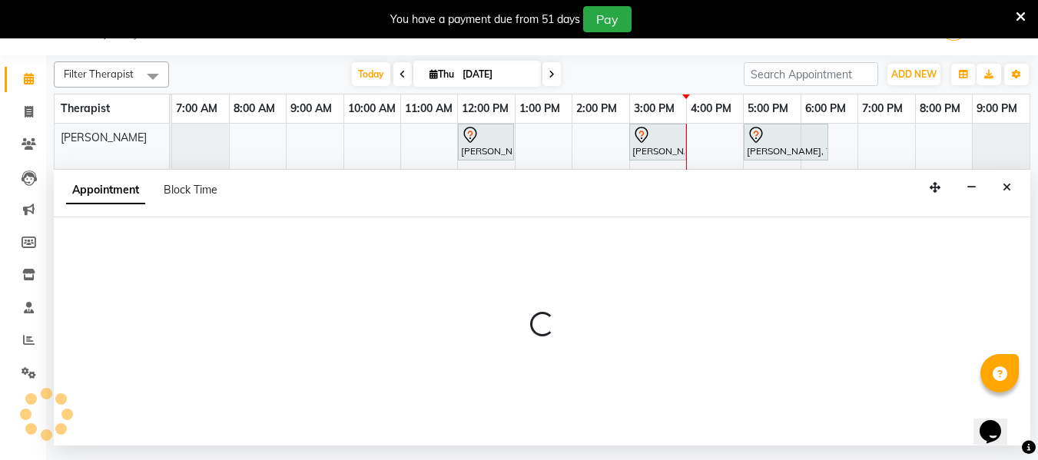
select select "66088"
select select "900"
select select "tentative"
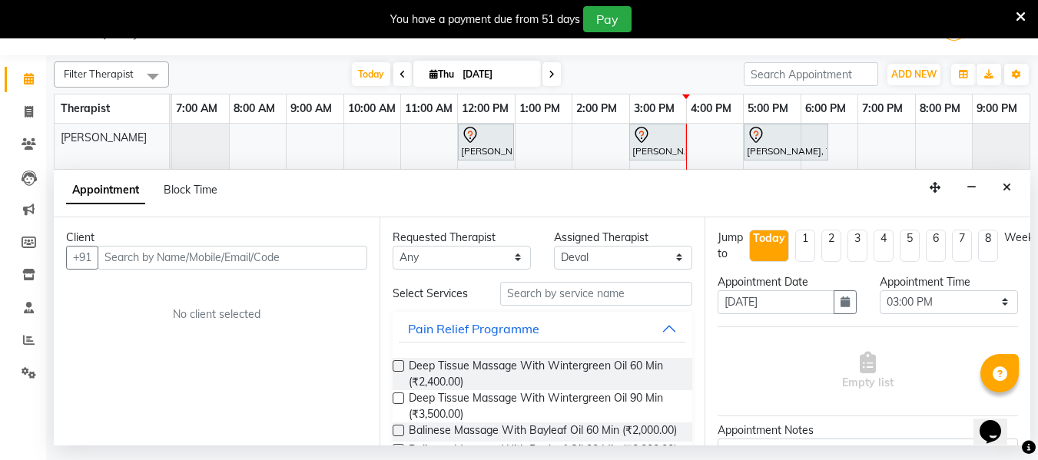
click at [137, 238] on div "Client" at bounding box center [216, 238] width 301 height 16
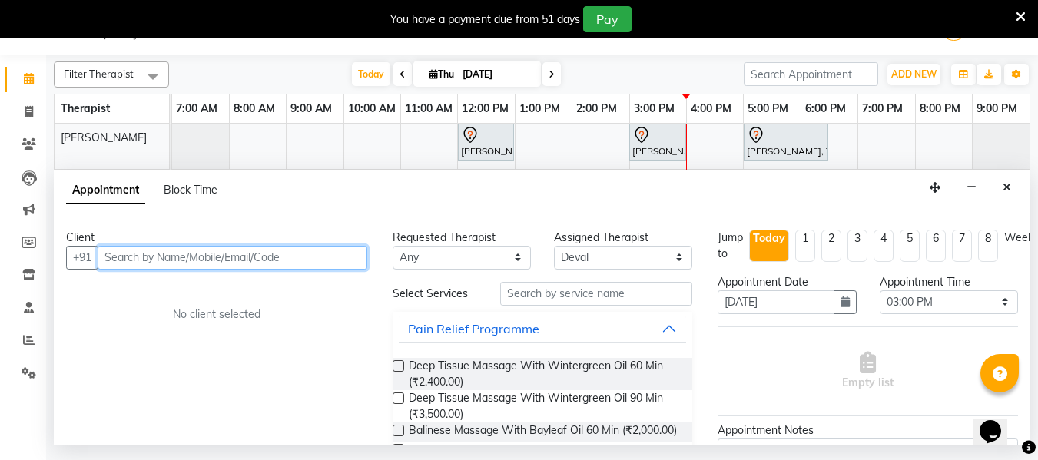
click at [148, 251] on input "text" at bounding box center [233, 258] width 270 height 24
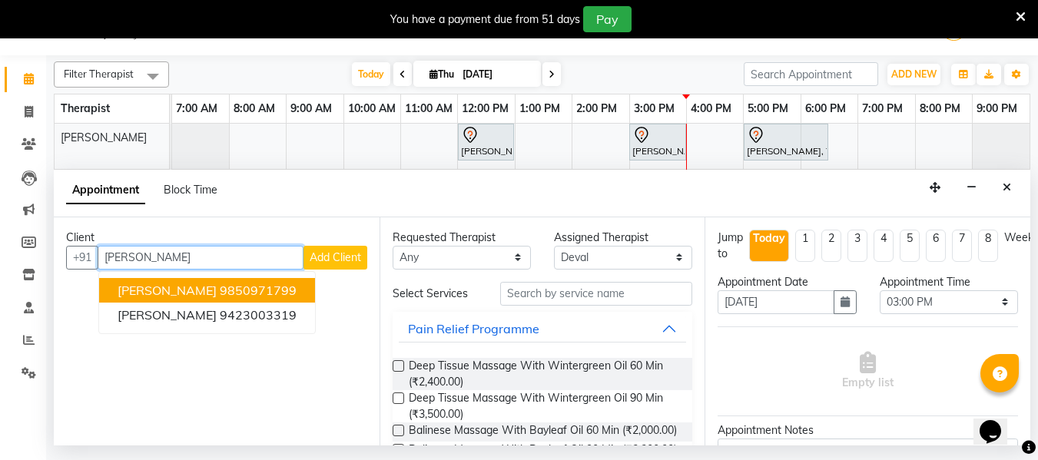
click at [194, 288] on span "[PERSON_NAME]" at bounding box center [167, 290] width 99 height 15
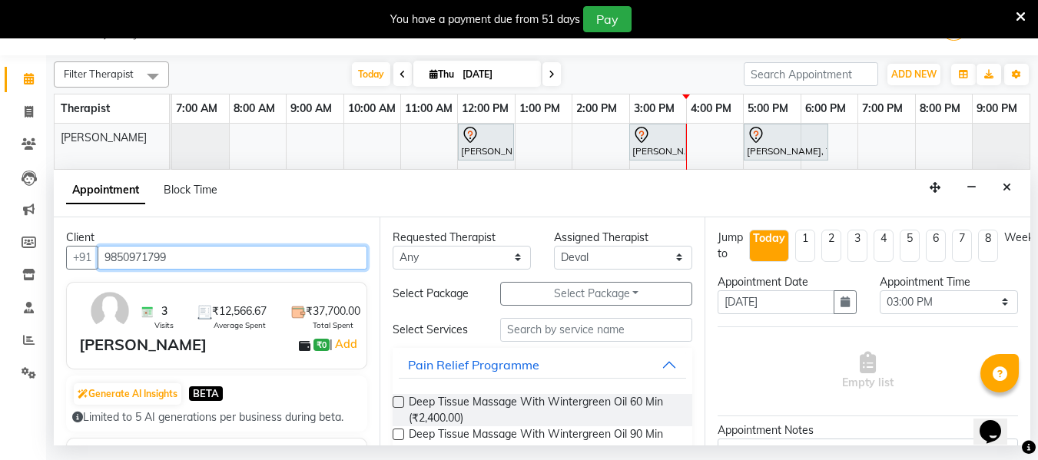
type input "9850971799"
click at [399, 402] on label at bounding box center [399, 402] width 12 height 12
click at [399, 402] on input "checkbox" at bounding box center [398, 404] width 10 height 10
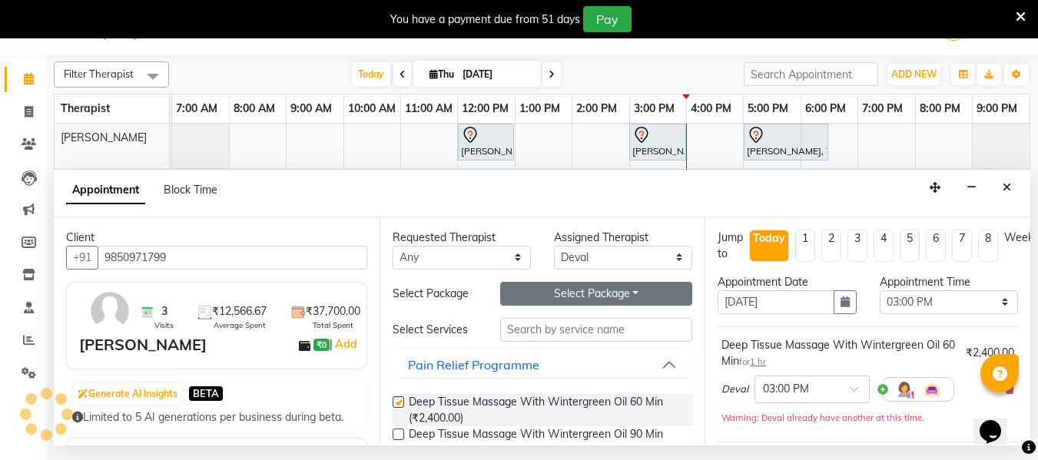
checkbox input "false"
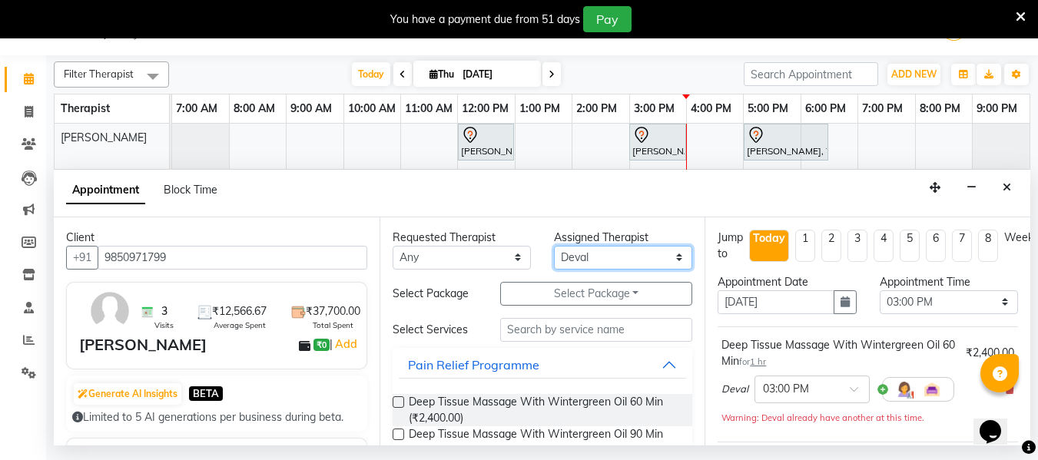
click at [584, 257] on select "Select Deval [PERSON_NAME] [PERSON_NAME]" at bounding box center [623, 258] width 138 height 24
select select "45892"
click at [554, 246] on select "Select Deval [PERSON_NAME] [PERSON_NAME]" at bounding box center [623, 258] width 138 height 24
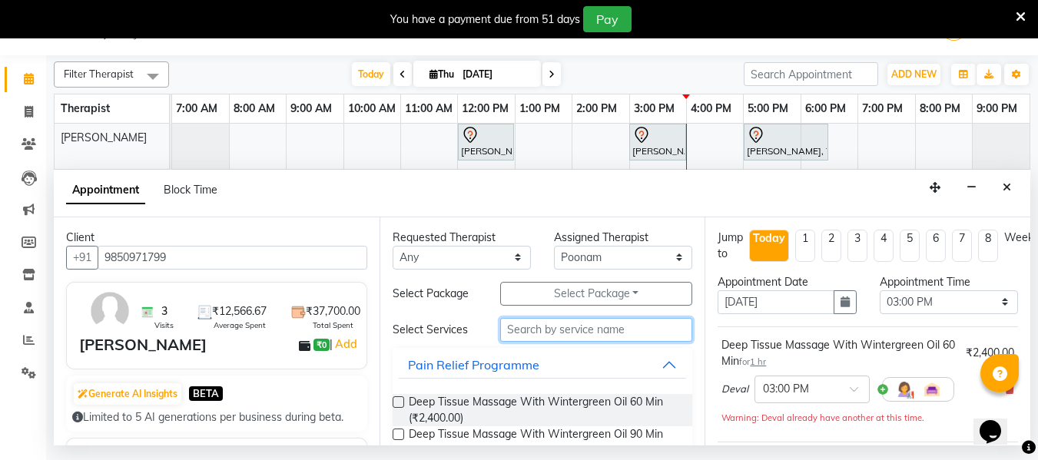
click at [548, 338] on input "text" at bounding box center [596, 330] width 192 height 24
click at [399, 406] on label at bounding box center [399, 402] width 12 height 12
click at [399, 406] on input "checkbox" at bounding box center [398, 404] width 10 height 10
checkbox input "false"
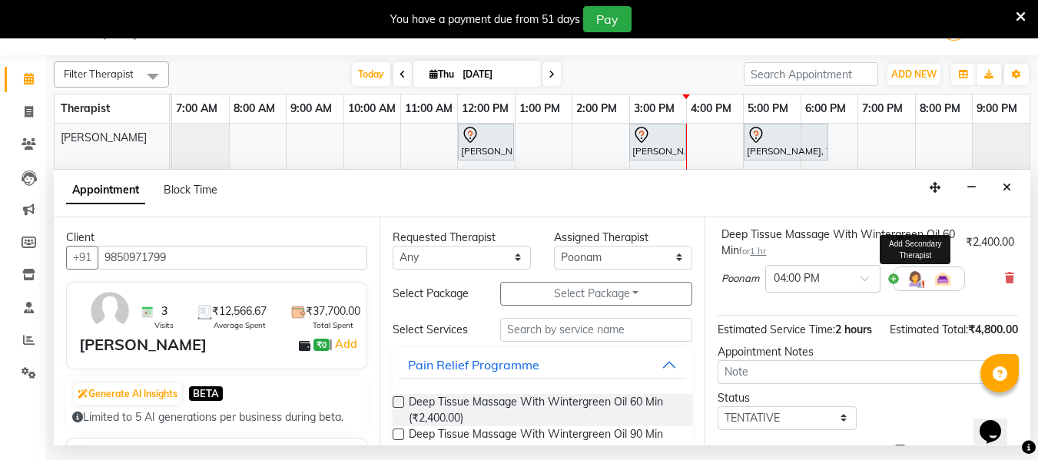
scroll to position [322, 0]
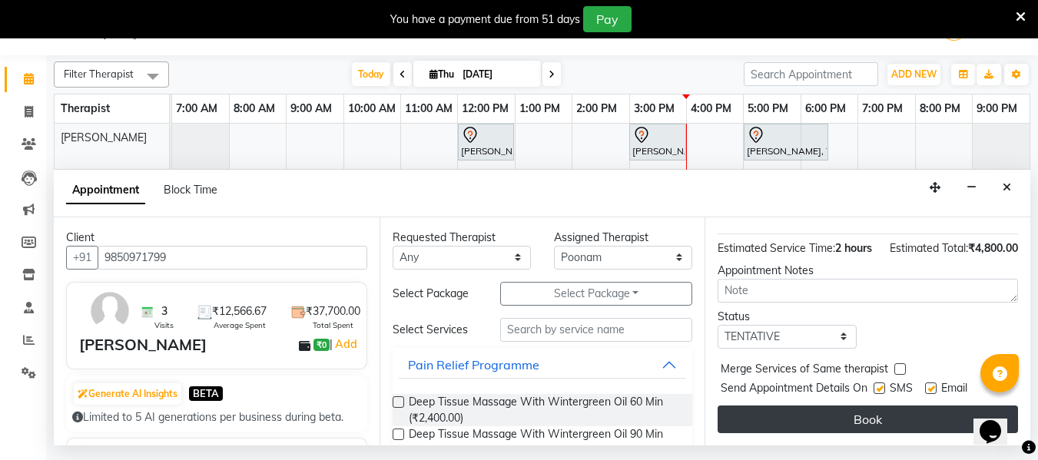
click at [904, 406] on button "Book" at bounding box center [868, 420] width 300 height 28
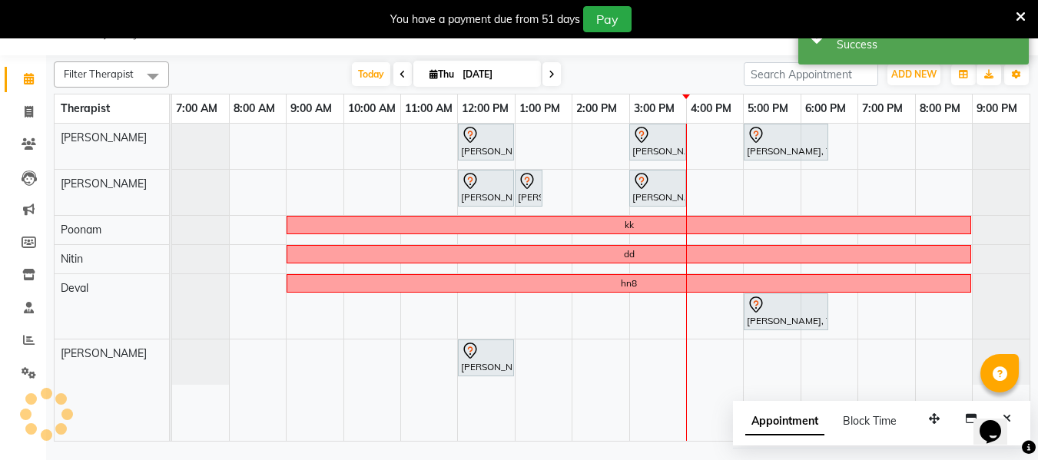
scroll to position [0, 0]
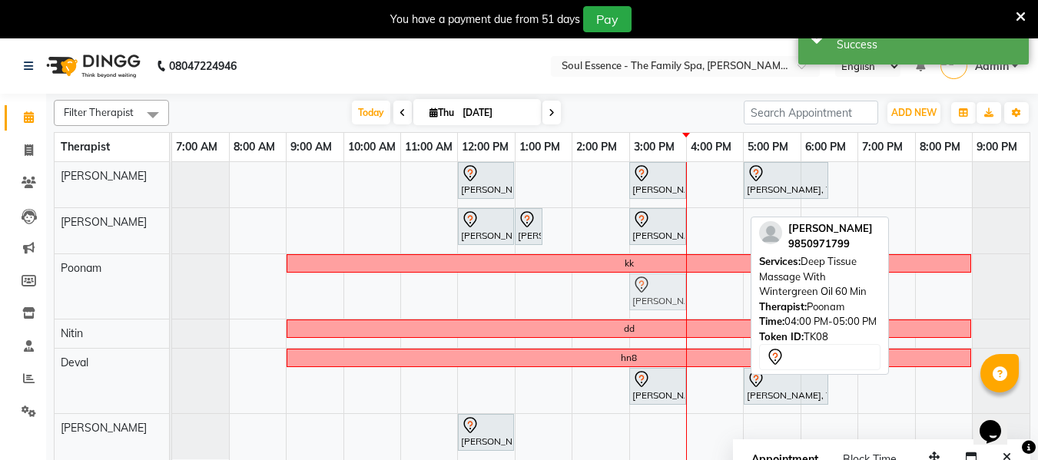
drag, startPoint x: 729, startPoint y: 287, endPoint x: 669, endPoint y: 298, distance: 60.9
click at [172, 298] on div "kk [PERSON_NAME], TK08, 04:00 PM-05:00 PM, Deep Tissue Massage With Wintergreen…" at bounding box center [172, 286] width 0 height 65
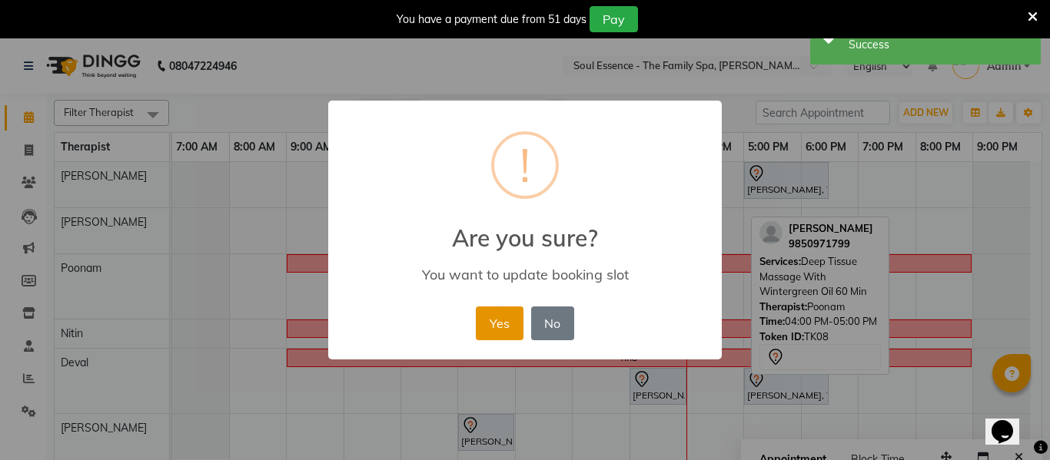
click at [499, 330] on button "Yes" at bounding box center [499, 324] width 47 height 34
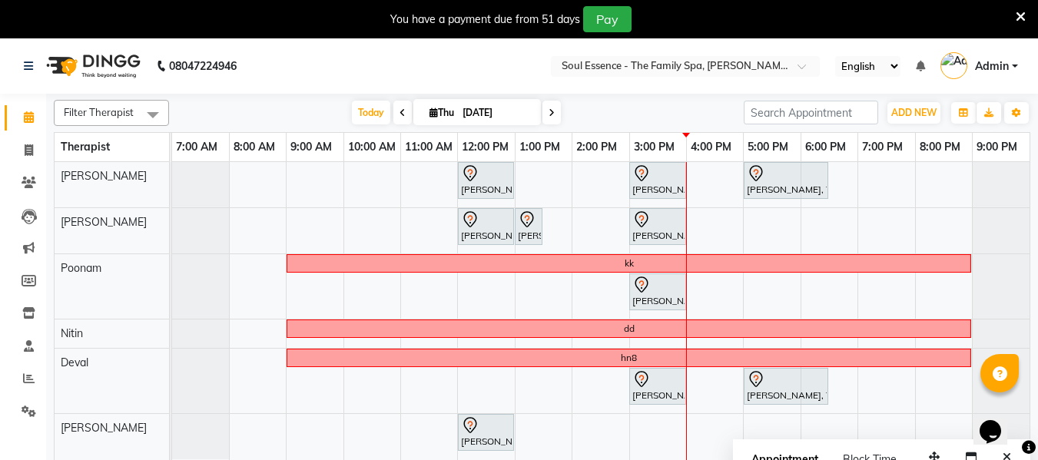
click at [353, 52] on nav "08047224946 Select Location × Soul Essence - The Family Spa, [PERSON_NAME] Colo…" at bounding box center [519, 65] width 1038 height 55
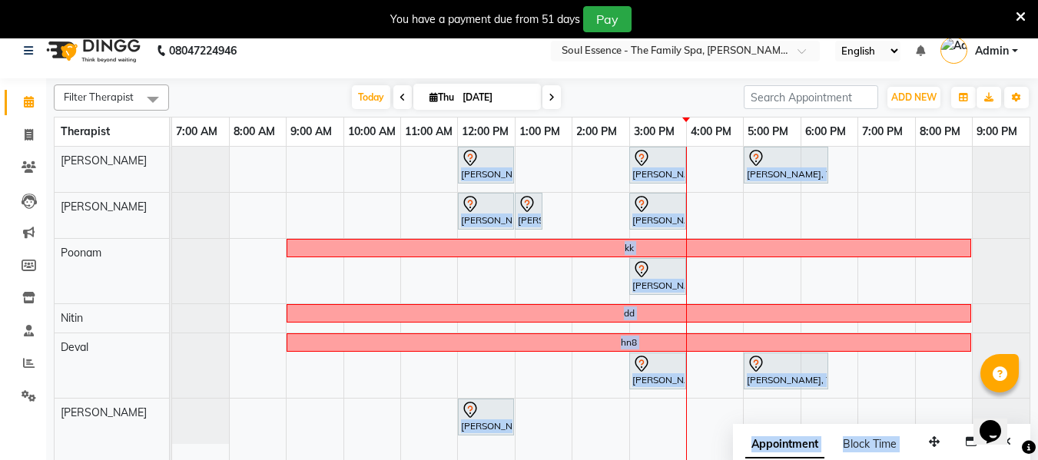
drag, startPoint x: 919, startPoint y: 452, endPoint x: 793, endPoint y: 411, distance: 132.4
click at [788, 412] on div "Filter Therapist Select All [PERSON_NAME] [PERSON_NAME] Nitin [PERSON_NAME] [DA…" at bounding box center [542, 271] width 977 height 386
click at [905, 436] on div "Appointment Block Time" at bounding box center [830, 447] width 170 height 35
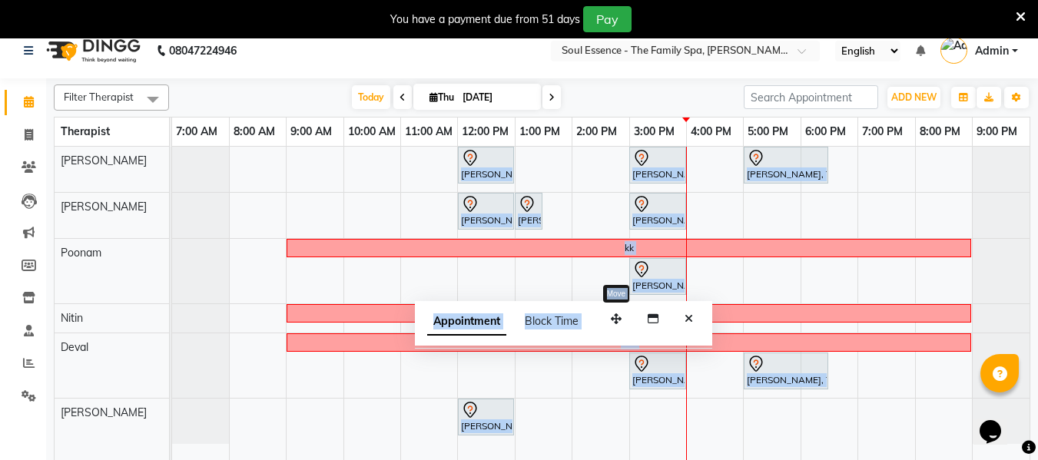
drag, startPoint x: 929, startPoint y: 448, endPoint x: 630, endPoint y: 328, distance: 322.0
click at [611, 324] on button "button" at bounding box center [616, 319] width 25 height 24
click at [686, 317] on icon "Close" at bounding box center [689, 318] width 8 height 11
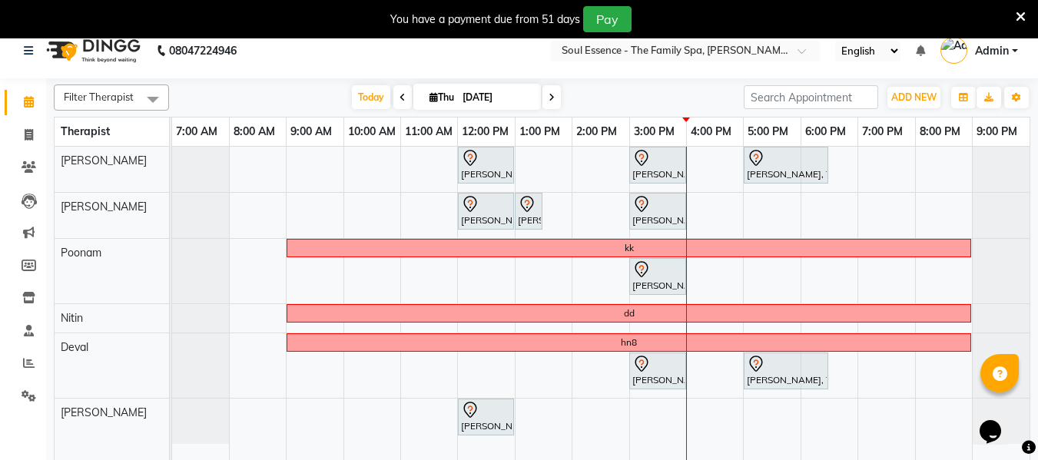
click at [667, 108] on div "[DATE] [DATE]" at bounding box center [456, 97] width 559 height 23
click at [390, 119] on div "10:00 AM" at bounding box center [372, 132] width 56 height 28
click at [376, 98] on span "Today" at bounding box center [371, 97] width 38 height 24
click at [888, 168] on div "[PERSON_NAME], TK02, 12:00 PM-01:00 PM, Deep Tissue Massage With Wintergreen Oi…" at bounding box center [600, 305] width 857 height 317
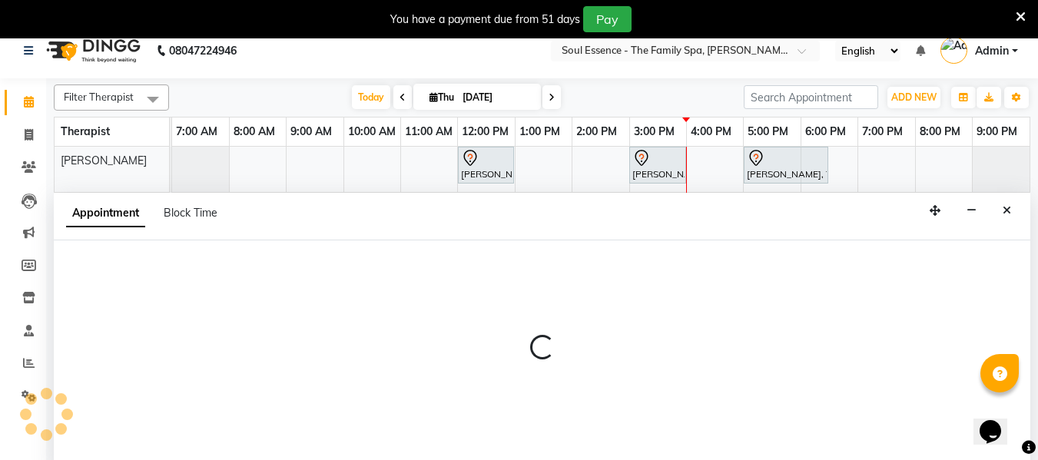
scroll to position [38, 0]
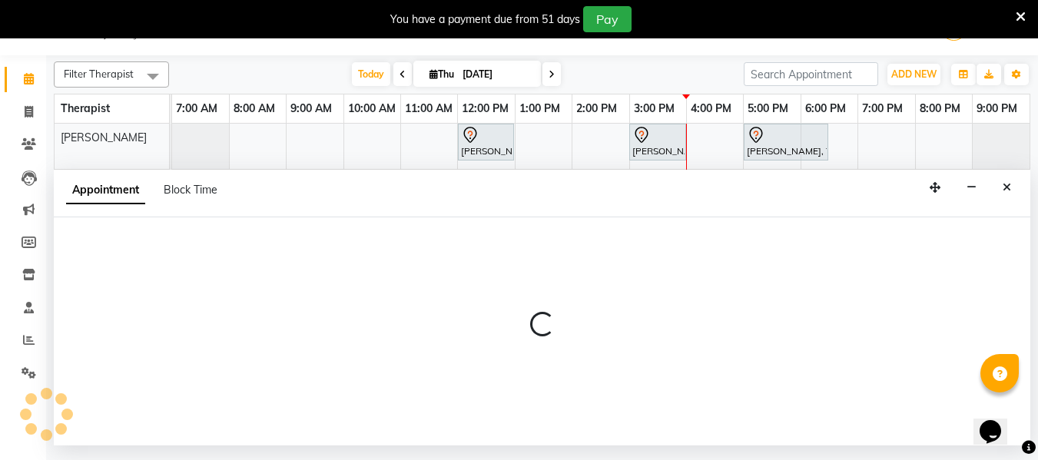
select select "64215"
select select "1140"
select select "tentative"
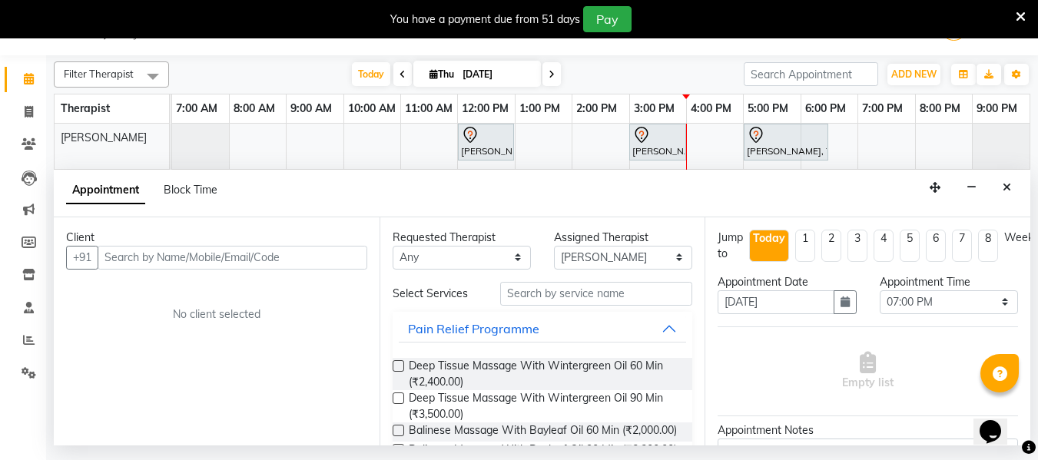
click at [121, 260] on input "text" at bounding box center [233, 258] width 270 height 24
click at [1010, 184] on icon "Close" at bounding box center [1007, 187] width 8 height 11
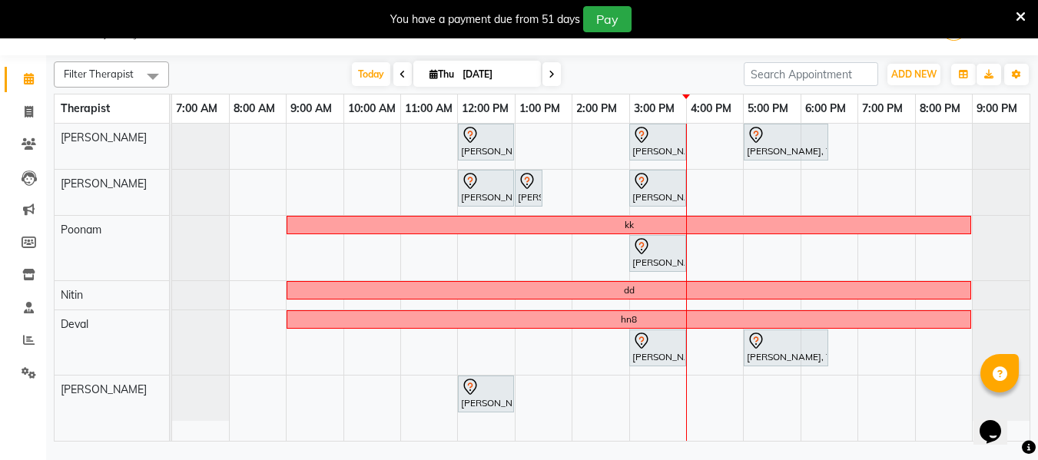
click at [872, 340] on div "[PERSON_NAME], TK02, 12:00 PM-01:00 PM, Deep Tissue Massage With Wintergreen Oi…" at bounding box center [600, 282] width 857 height 317
select select "66088"
select select "tentative"
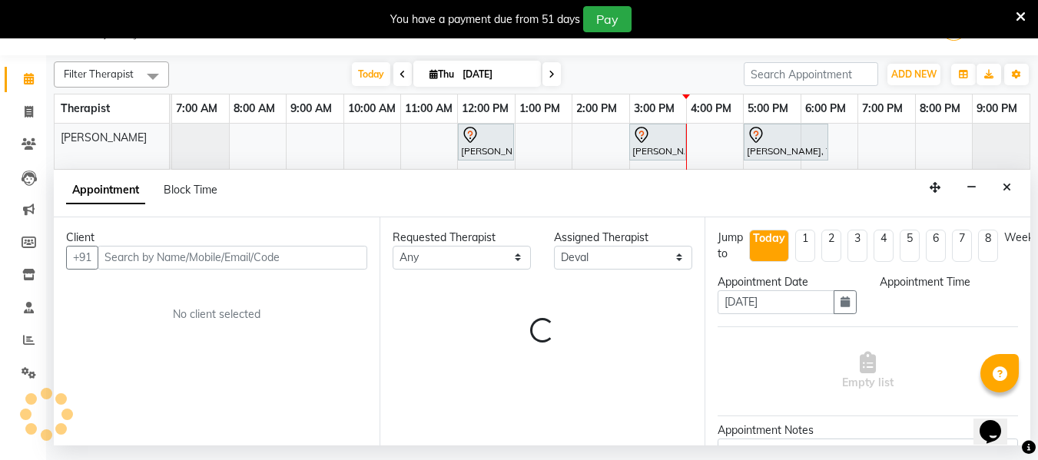
click at [872, 340] on div "Empty list" at bounding box center [868, 371] width 300 height 76
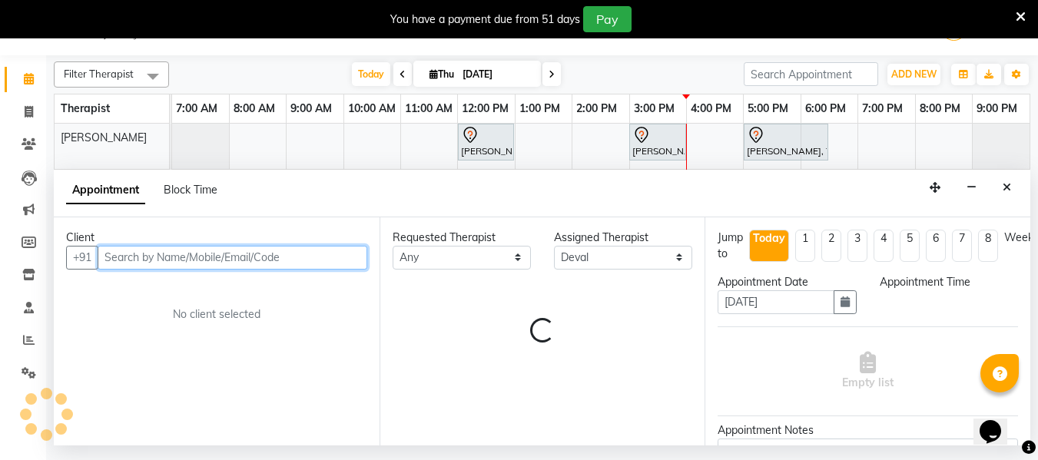
select select "1140"
click at [254, 264] on input "text" at bounding box center [233, 258] width 270 height 24
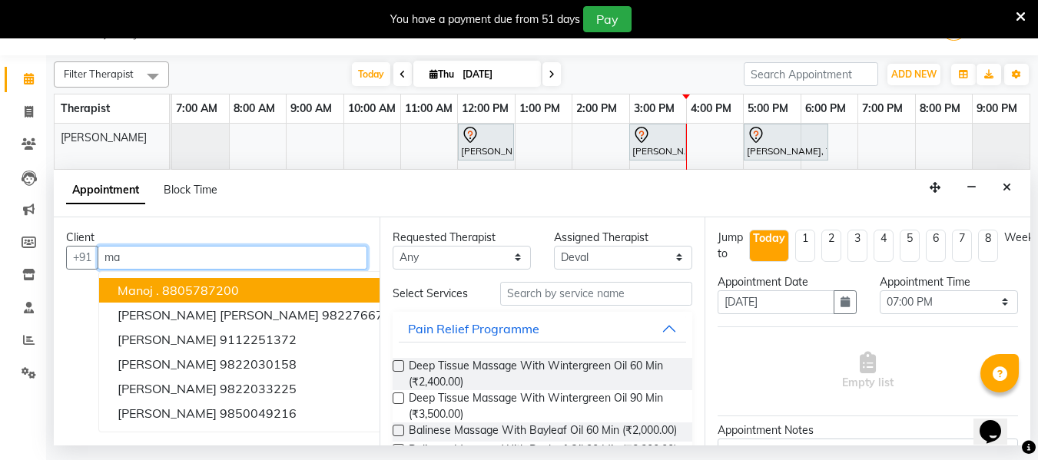
type input "m"
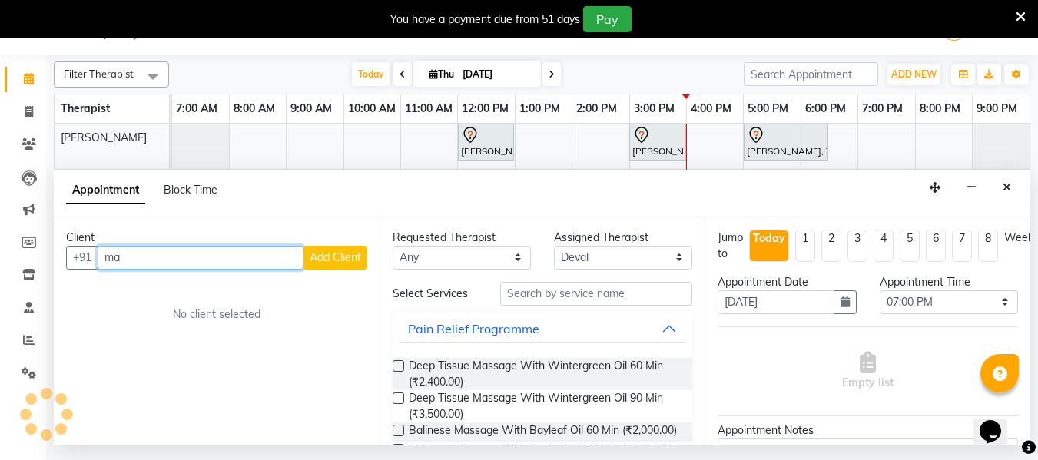
type input "m"
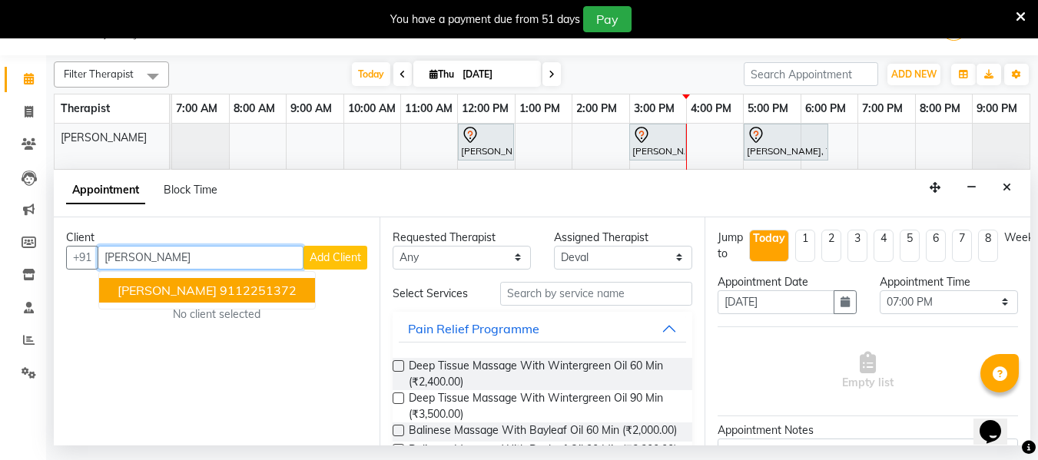
click at [162, 297] on span "[PERSON_NAME]" at bounding box center [167, 290] width 99 height 15
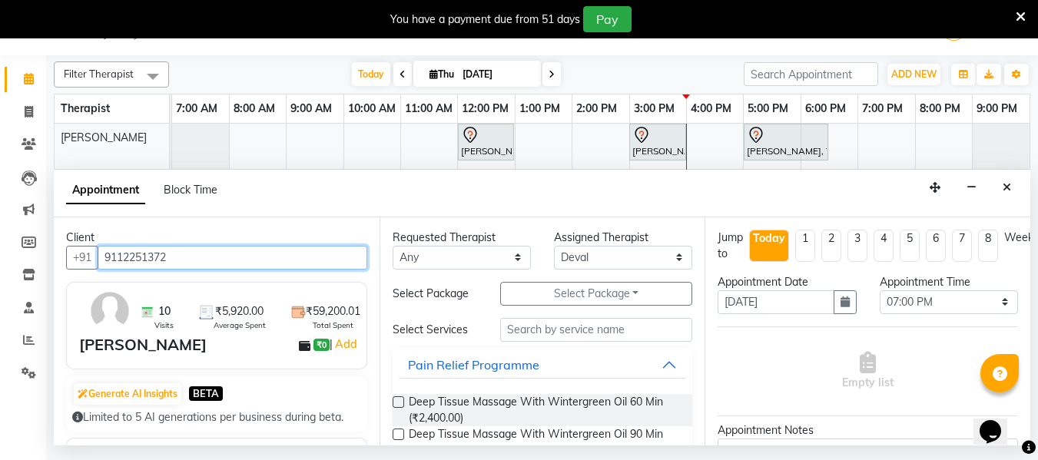
type input "9112251372"
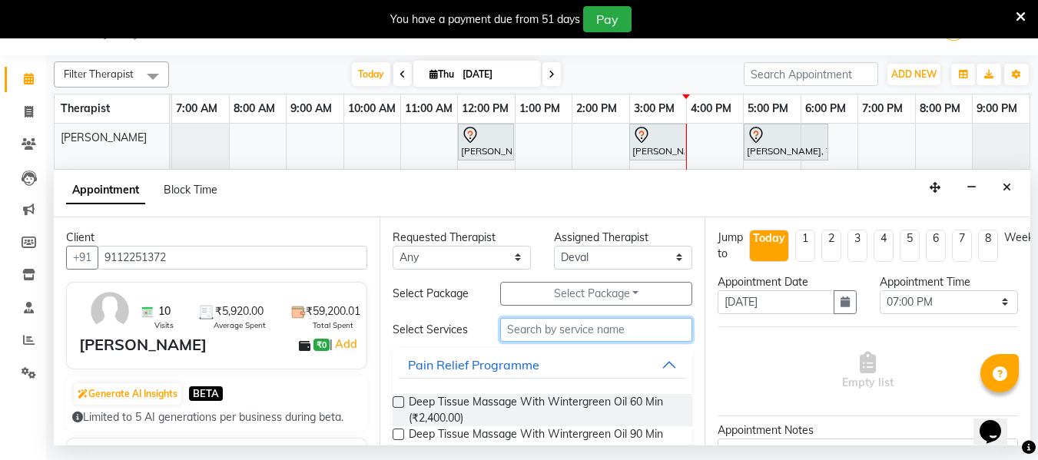
click at [530, 341] on input "text" at bounding box center [596, 330] width 192 height 24
drag, startPoint x: 549, startPoint y: 338, endPoint x: 508, endPoint y: 333, distance: 41.8
click at [510, 333] on input "90" at bounding box center [596, 330] width 192 height 24
type input "9"
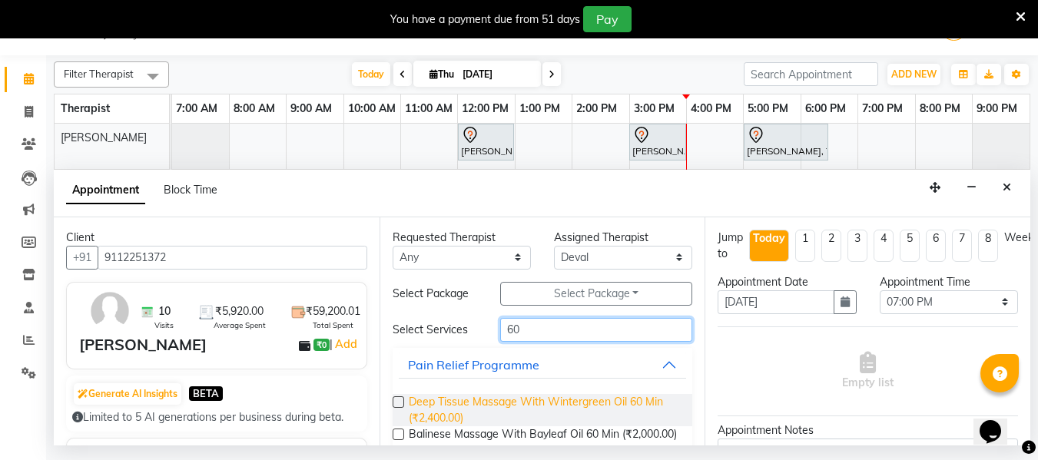
type input "60"
click at [395, 400] on label at bounding box center [399, 402] width 12 height 12
click at [395, 400] on input "checkbox" at bounding box center [398, 404] width 10 height 10
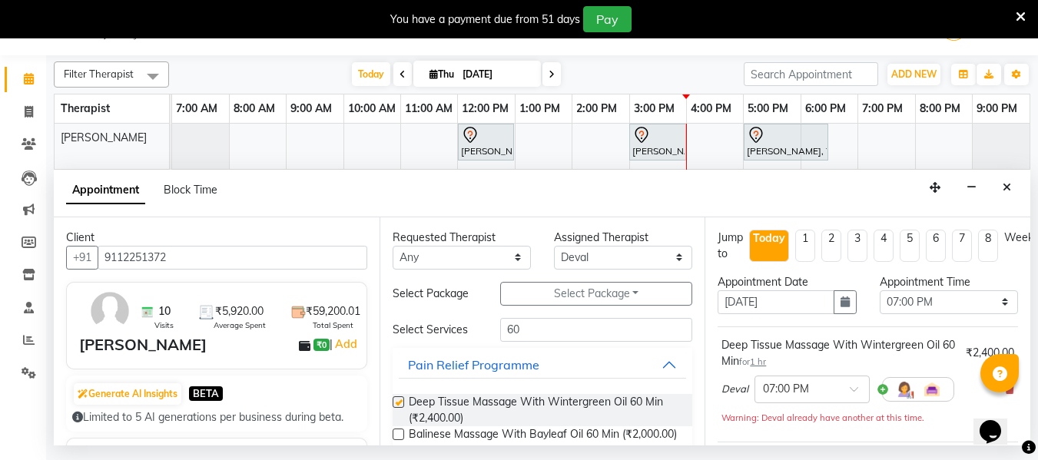
checkbox input "false"
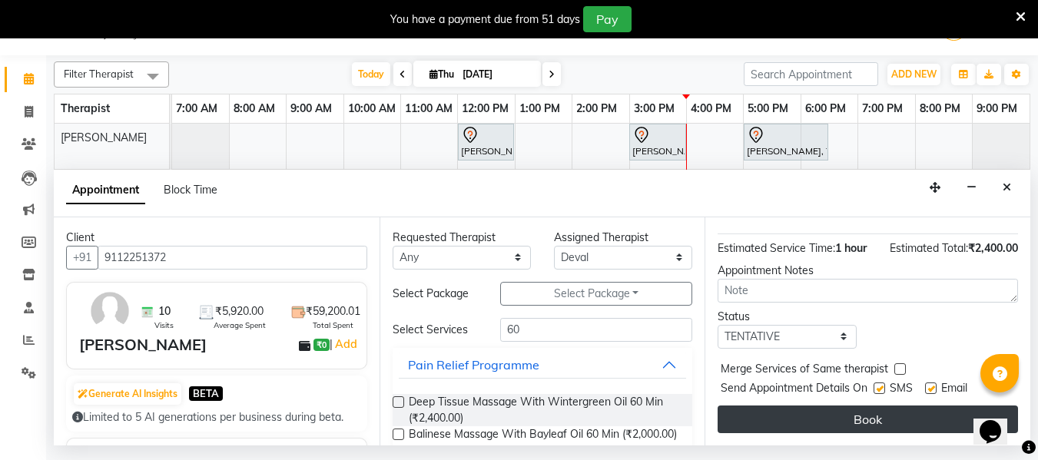
click at [877, 415] on button "Book" at bounding box center [868, 420] width 300 height 28
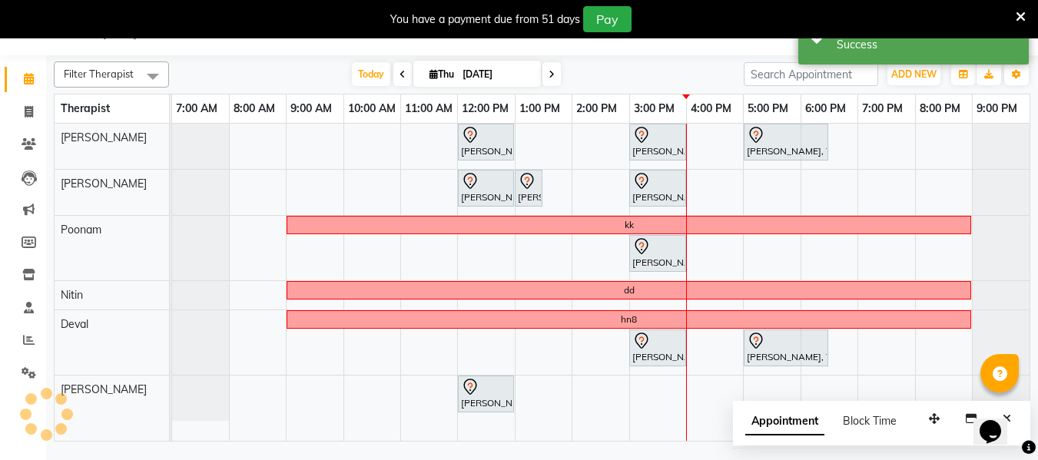
scroll to position [0, 0]
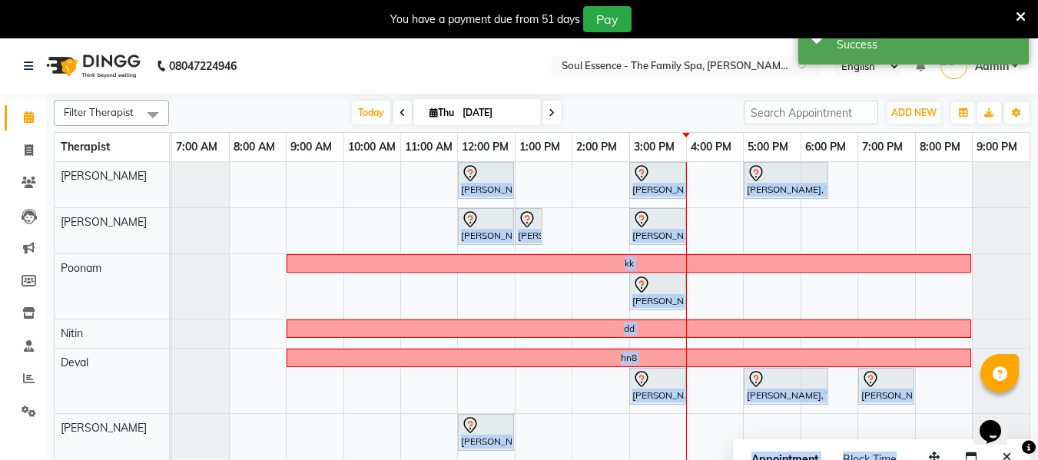
drag, startPoint x: 908, startPoint y: 452, endPoint x: 847, endPoint y: 401, distance: 79.1
click at [847, 401] on div "Filter Therapist Select All [PERSON_NAME] [PERSON_NAME] Nitin [PERSON_NAME] [DA…" at bounding box center [542, 287] width 977 height 386
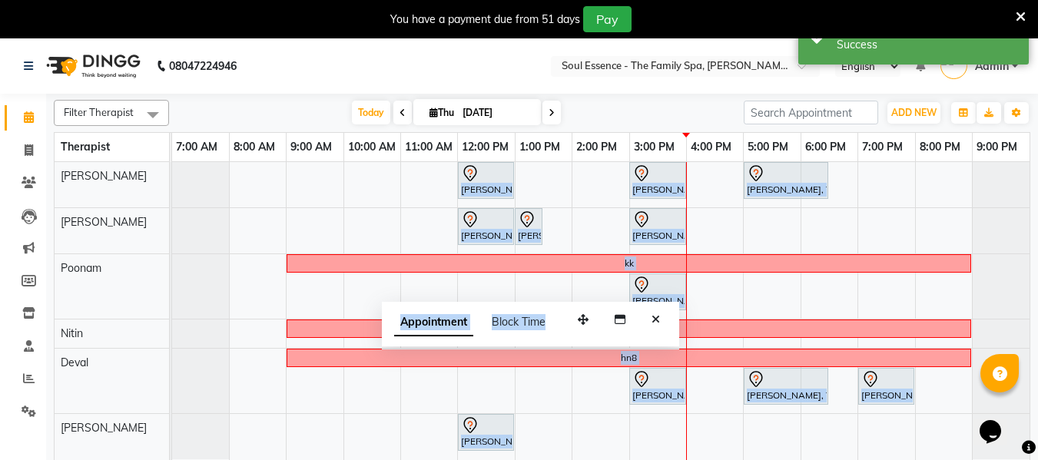
drag, startPoint x: 938, startPoint y: 456, endPoint x: 607, endPoint y: 294, distance: 368.7
click at [588, 314] on icon "button" at bounding box center [583, 319] width 11 height 11
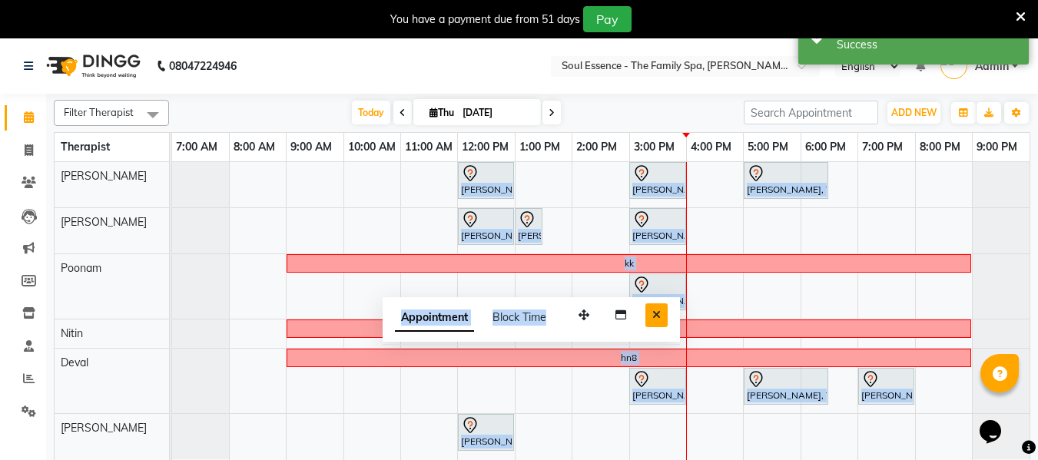
click at [653, 311] on icon "Close" at bounding box center [656, 315] width 8 height 11
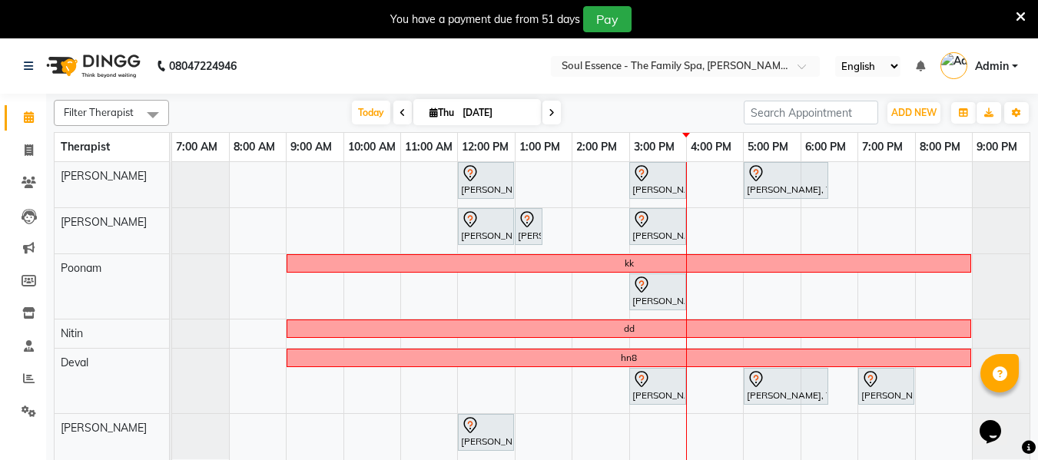
click at [640, 99] on div "Filter Therapist Select All [PERSON_NAME] [PERSON_NAME] Nitin [PERSON_NAME] [DA…" at bounding box center [542, 287] width 977 height 386
click at [551, 109] on icon at bounding box center [552, 112] width 6 height 9
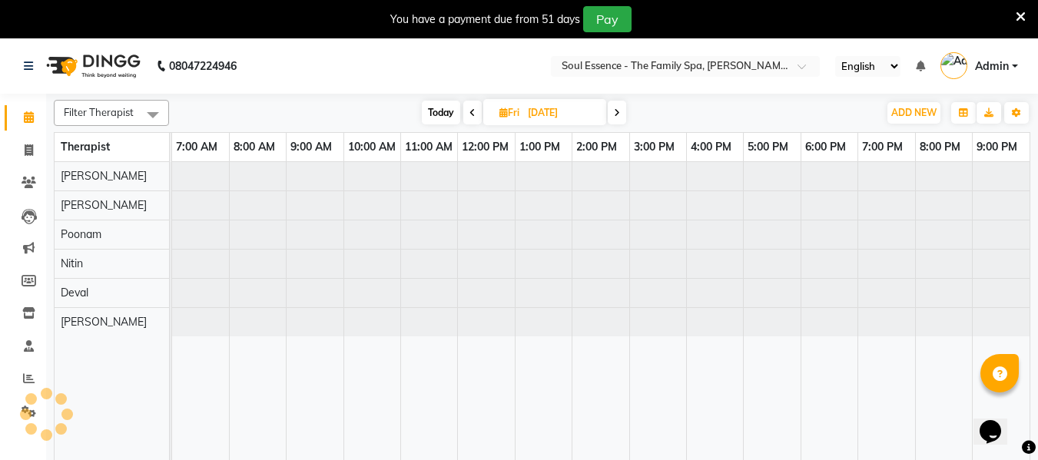
click at [616, 115] on icon at bounding box center [617, 112] width 6 height 9
click at [627, 116] on span at bounding box center [618, 113] width 18 height 24
click at [437, 115] on span "Today" at bounding box center [438, 113] width 38 height 24
type input "[DATE]"
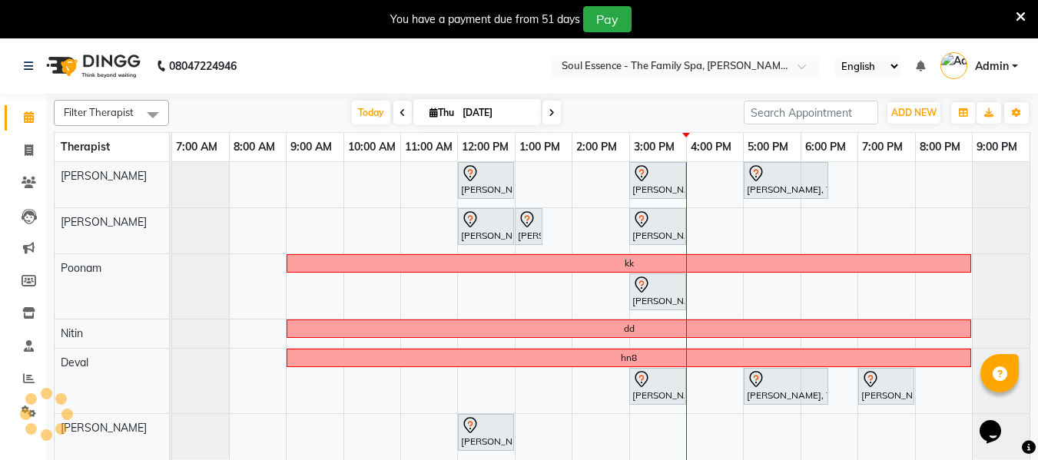
click at [480, 115] on input "[DATE]" at bounding box center [496, 112] width 77 height 23
select select "9"
select select "2025"
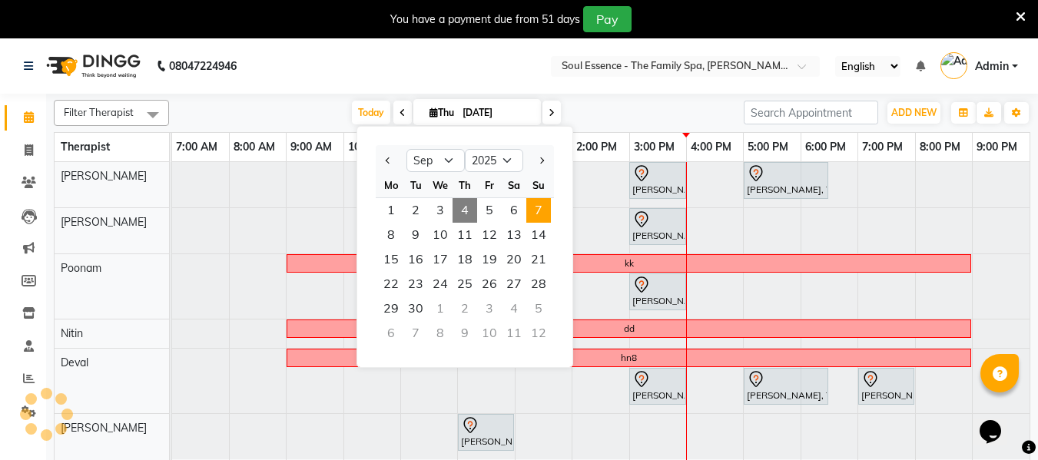
click at [543, 211] on span "7" at bounding box center [538, 210] width 25 height 25
type input "[DATE]"
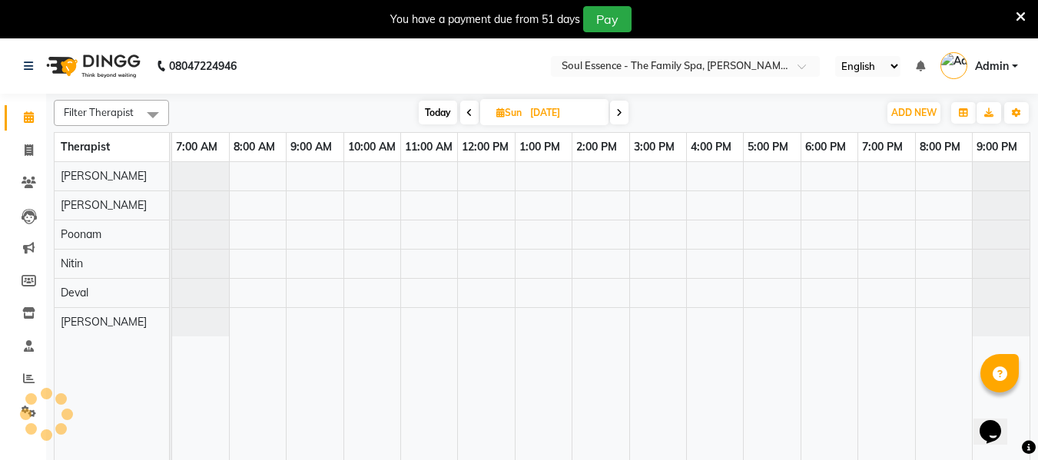
click at [561, 119] on input "[DATE]" at bounding box center [564, 112] width 77 height 23
select select "9"
select select "2025"
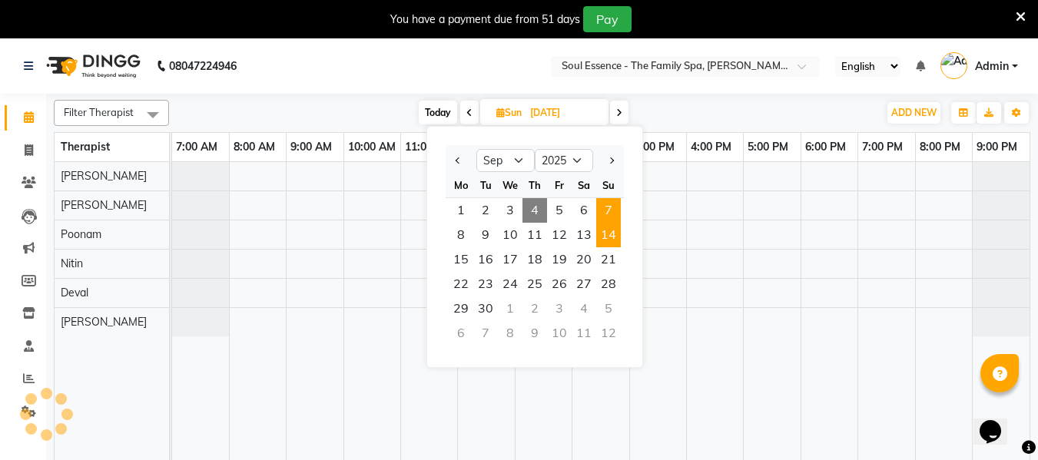
click at [605, 231] on span "14" at bounding box center [608, 235] width 25 height 25
type input "[DATE]"
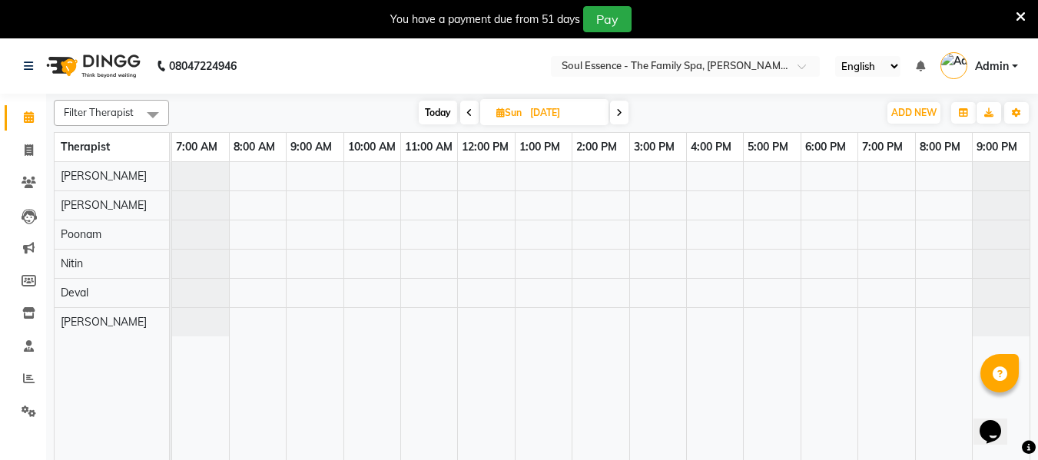
click at [427, 108] on span "Today" at bounding box center [438, 113] width 38 height 24
type input "[DATE]"
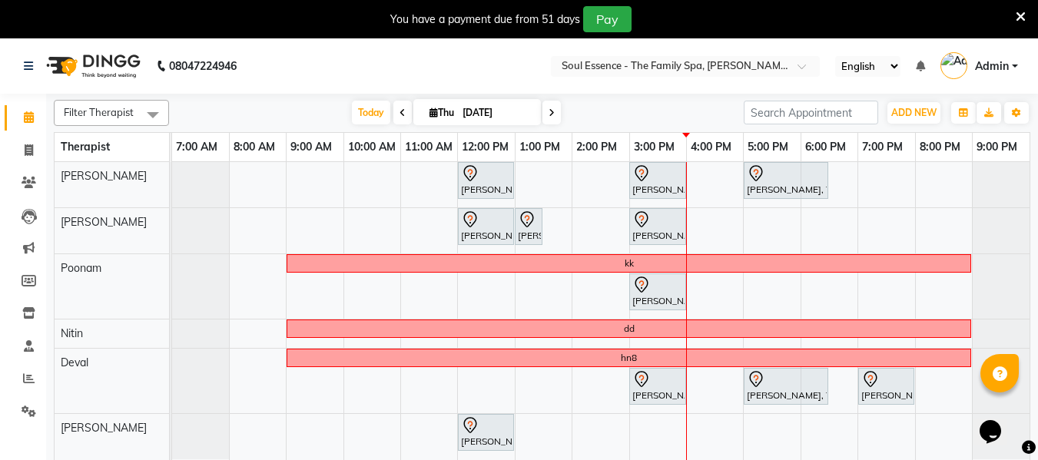
click at [480, 104] on input "[DATE]" at bounding box center [496, 112] width 77 height 23
select select "9"
select select "2025"
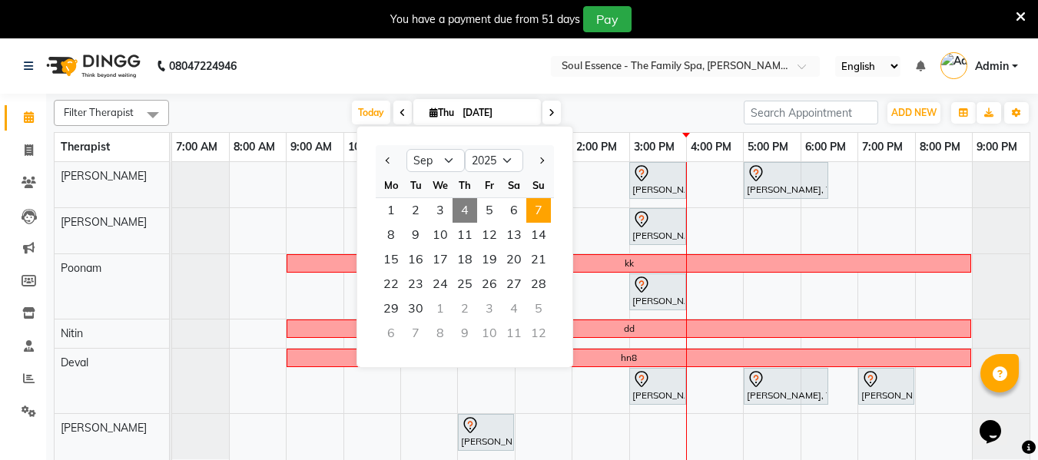
click at [543, 206] on span "7" at bounding box center [538, 210] width 25 height 25
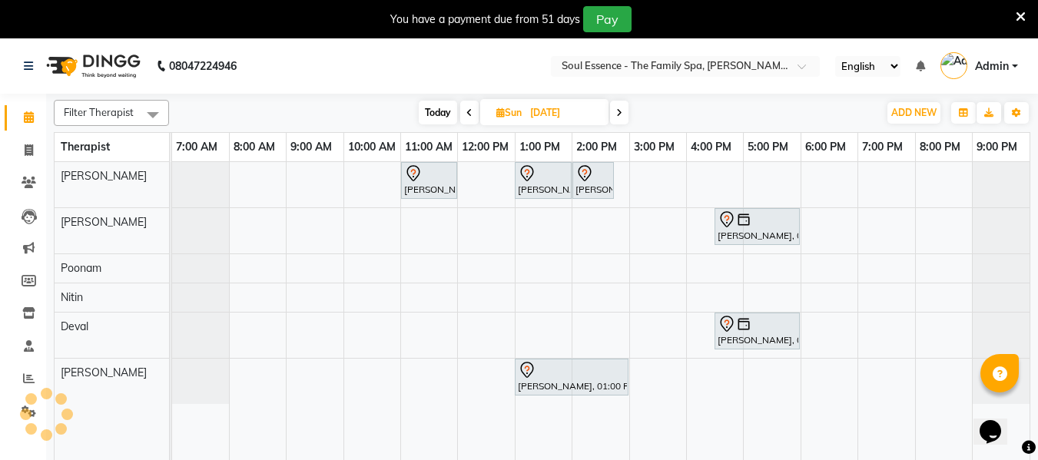
click at [435, 114] on span "Today" at bounding box center [438, 113] width 38 height 24
click at [493, 114] on span "Sun" at bounding box center [509, 113] width 33 height 12
type input "[DATE]"
select select "9"
select select "2025"
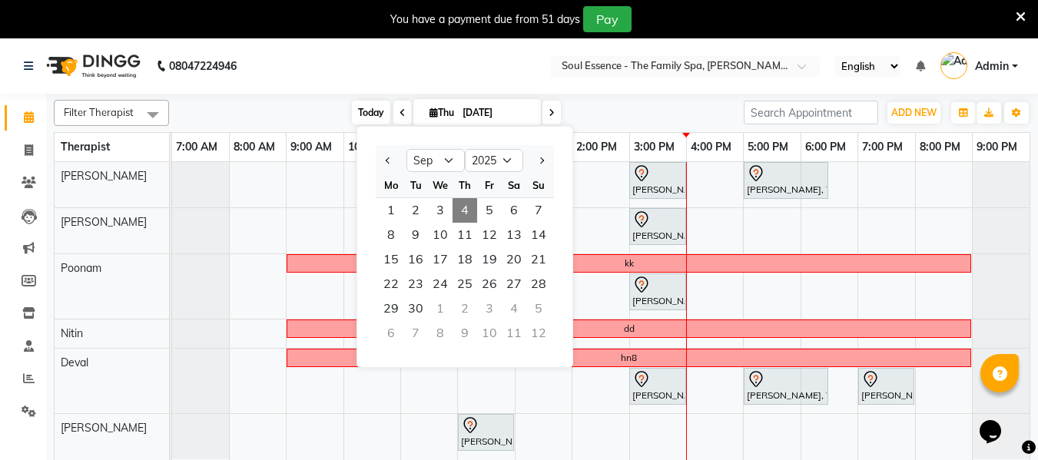
click at [363, 105] on span "Today" at bounding box center [371, 113] width 38 height 24
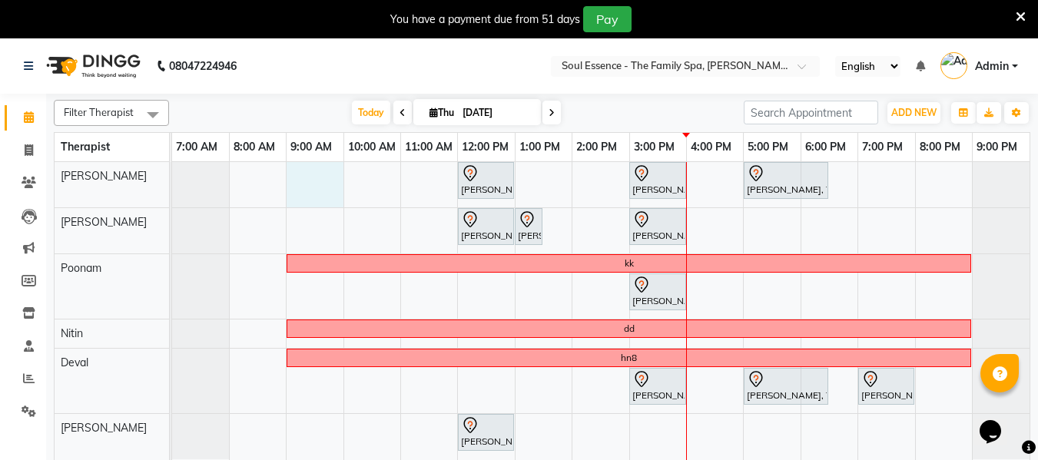
click at [343, 181] on div "Netra Gulawani, TK02, 12:00 PM-01:00 PM, Deep Tissue Massage With Wintergreen O…" at bounding box center [600, 320] width 857 height 317
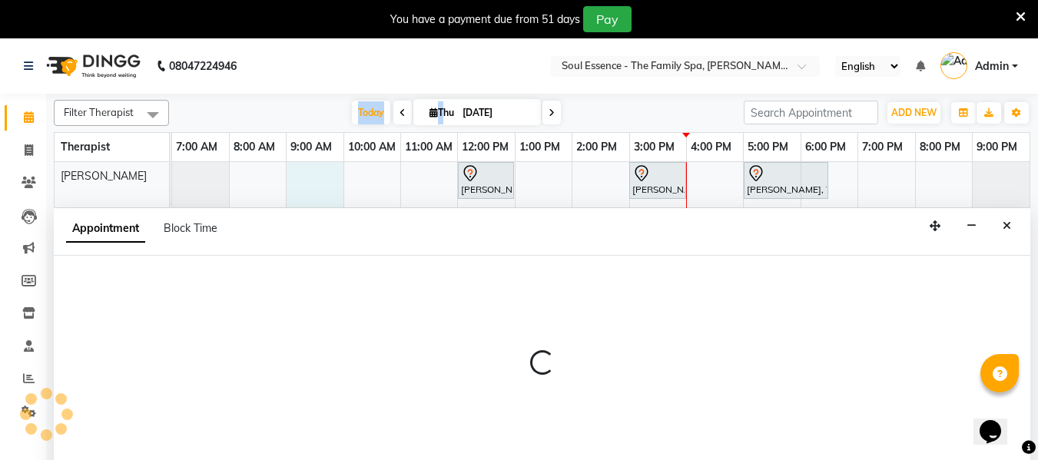
scroll to position [38, 0]
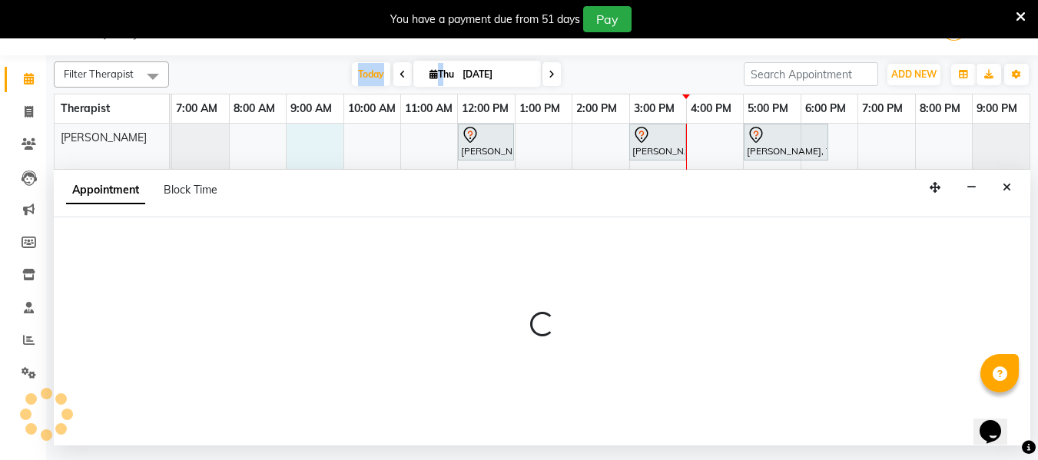
select select "64215"
select select "540"
select select "tentative"
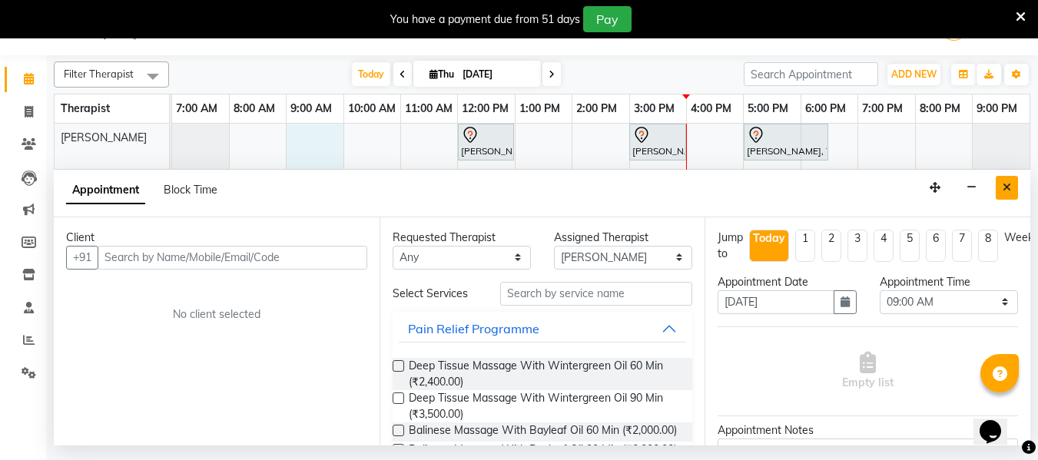
click at [1011, 193] on button "Close" at bounding box center [1007, 188] width 22 height 24
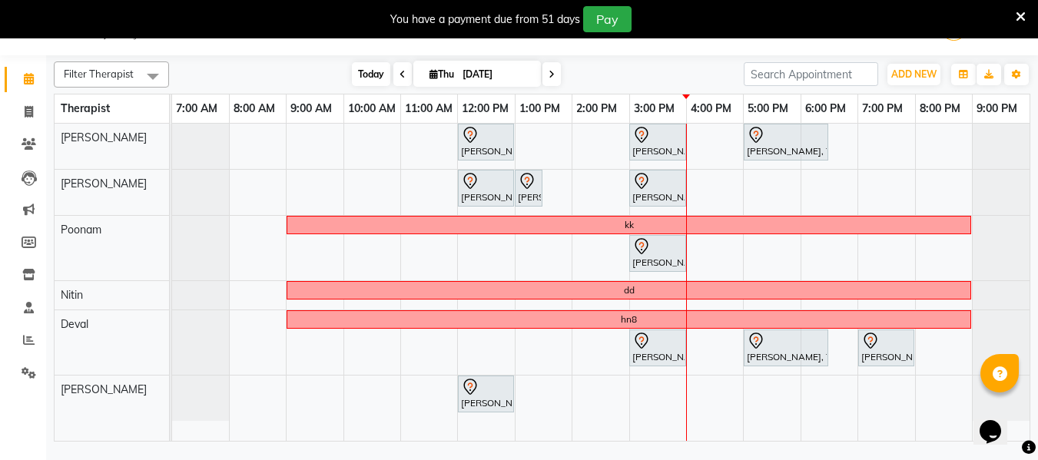
click at [370, 74] on span "Today" at bounding box center [371, 74] width 38 height 24
click at [549, 77] on icon at bounding box center [552, 74] width 6 height 9
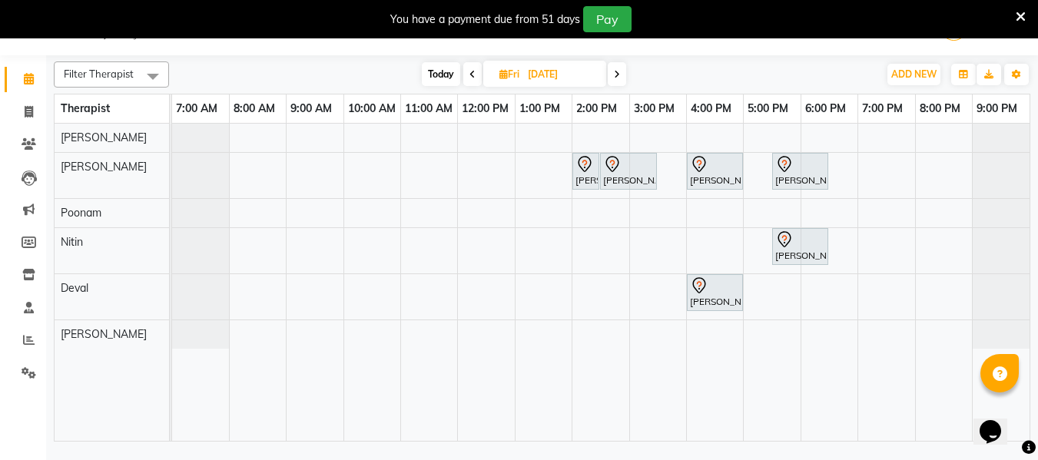
click at [433, 87] on div "Filter Therapist Select All Surma Gauri Thorath Poonam Nitin Deval pradyumna To…" at bounding box center [542, 74] width 977 height 26
click at [436, 75] on span "Today" at bounding box center [441, 74] width 38 height 24
type input "[DATE]"
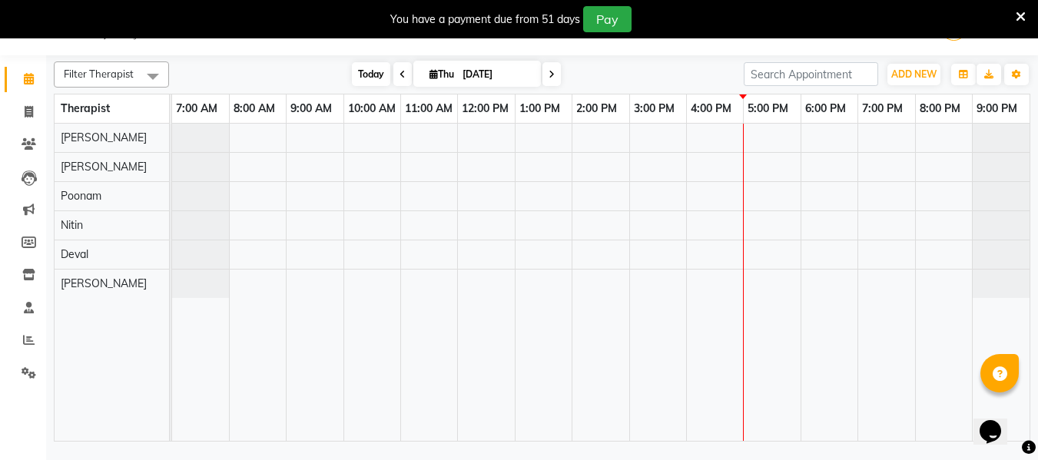
click at [370, 73] on span "Today" at bounding box center [371, 74] width 38 height 24
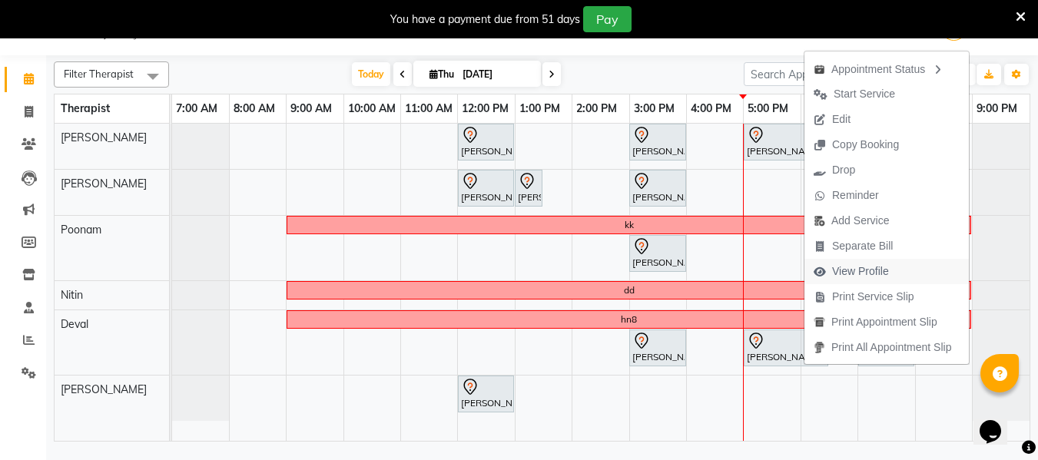
click at [851, 273] on span "View Profile" at bounding box center [860, 272] width 57 height 16
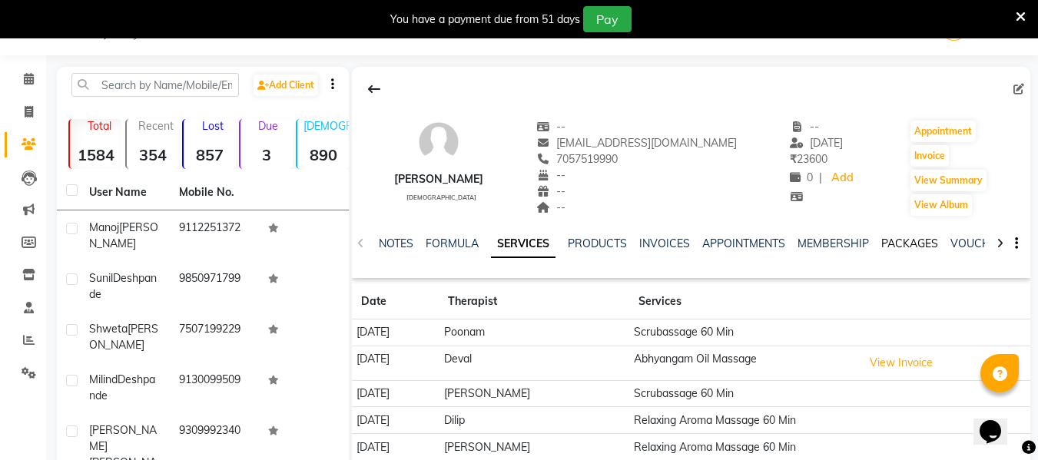
click at [900, 242] on link "PACKAGES" at bounding box center [909, 244] width 57 height 14
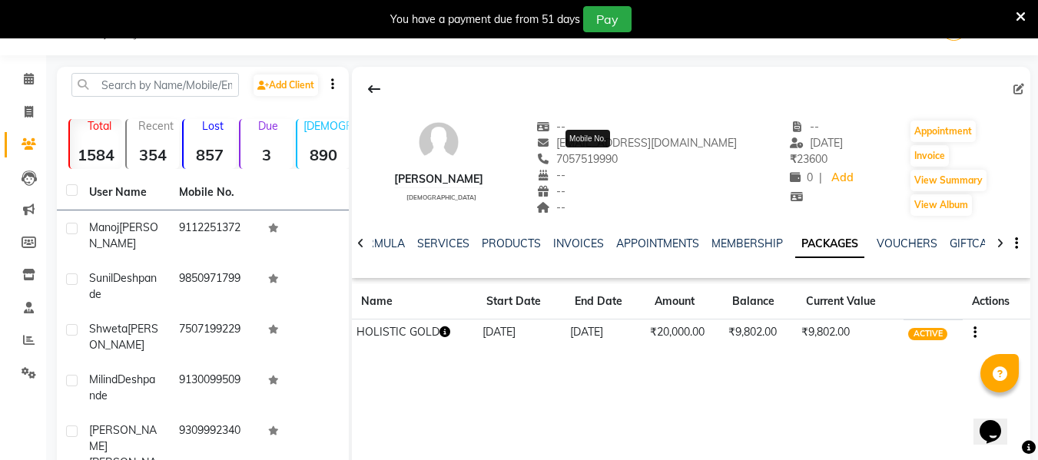
click at [593, 154] on span "7057519990" at bounding box center [576, 159] width 81 height 14
copy span "7057519990"
click at [21, 82] on span at bounding box center [28, 80] width 27 height 18
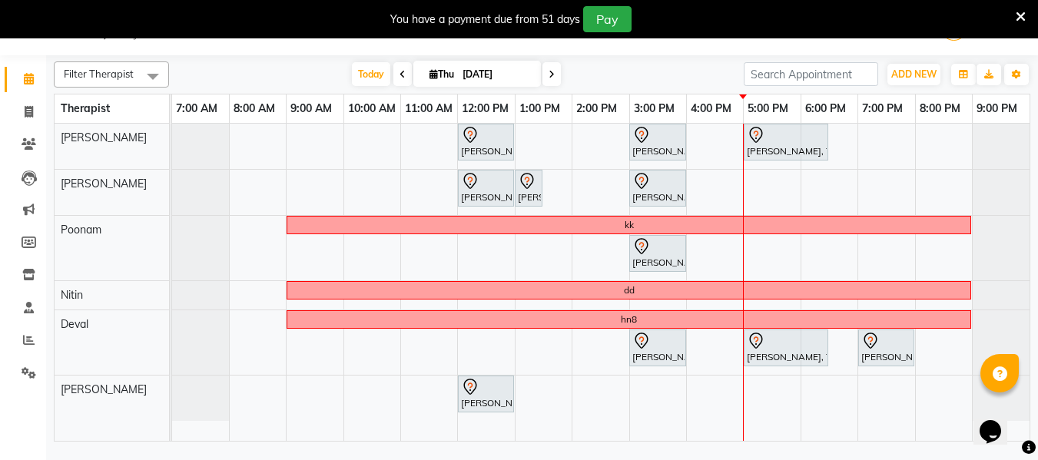
click at [552, 78] on icon at bounding box center [552, 74] width 6 height 9
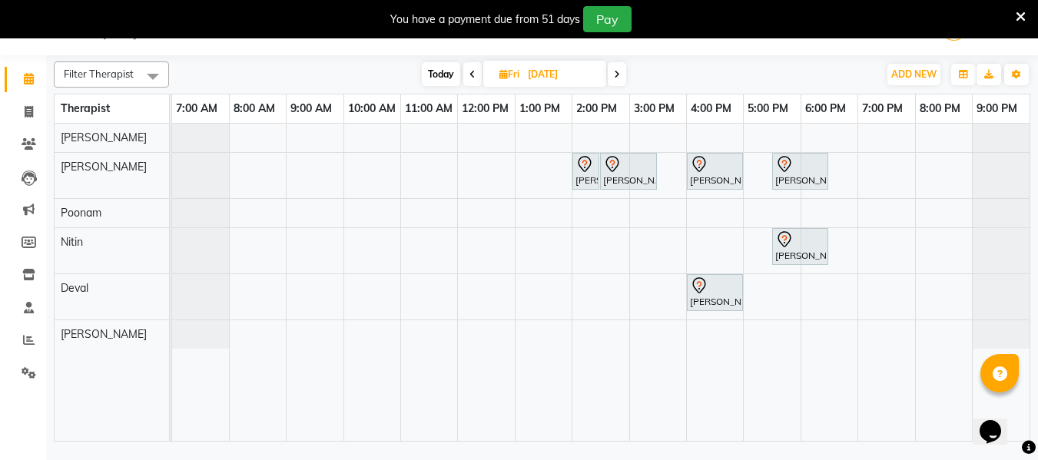
click at [436, 81] on span "Today" at bounding box center [441, 74] width 38 height 24
type input "[DATE]"
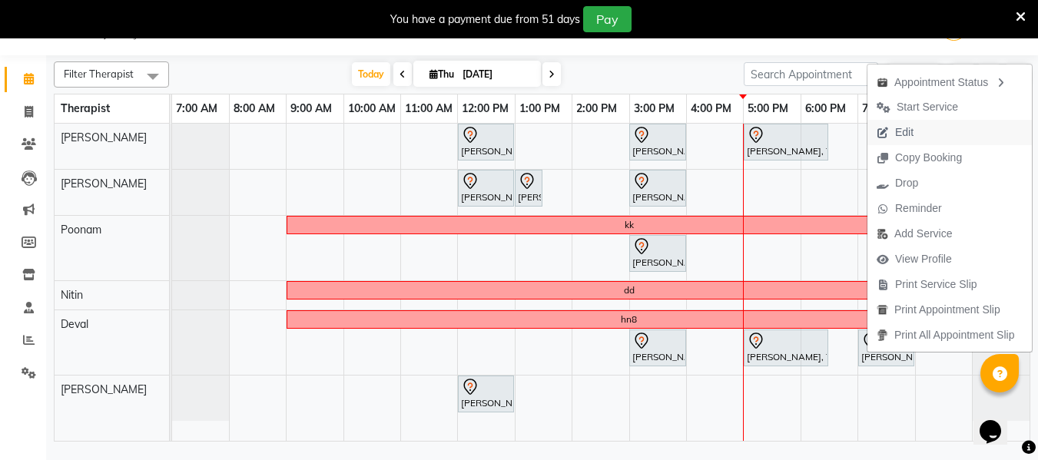
click at [907, 132] on span "Edit" at bounding box center [904, 132] width 18 height 16
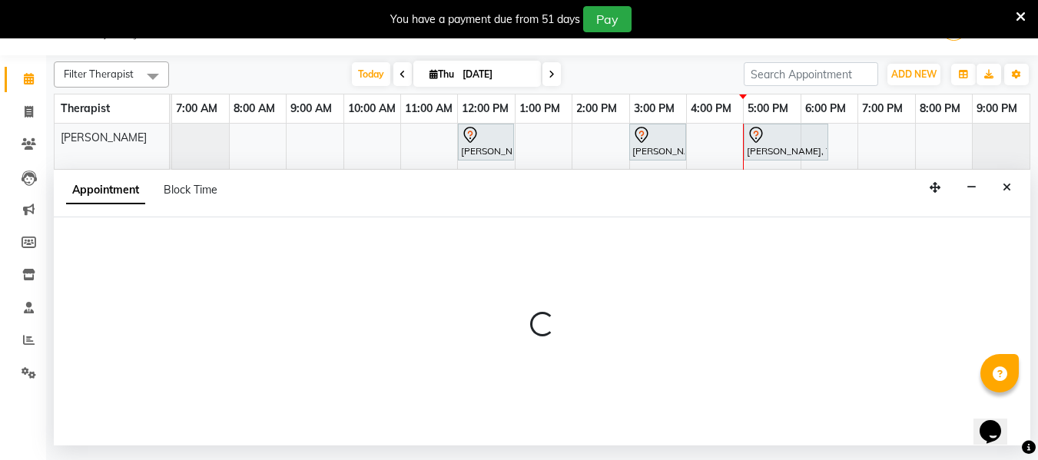
select select "tentative"
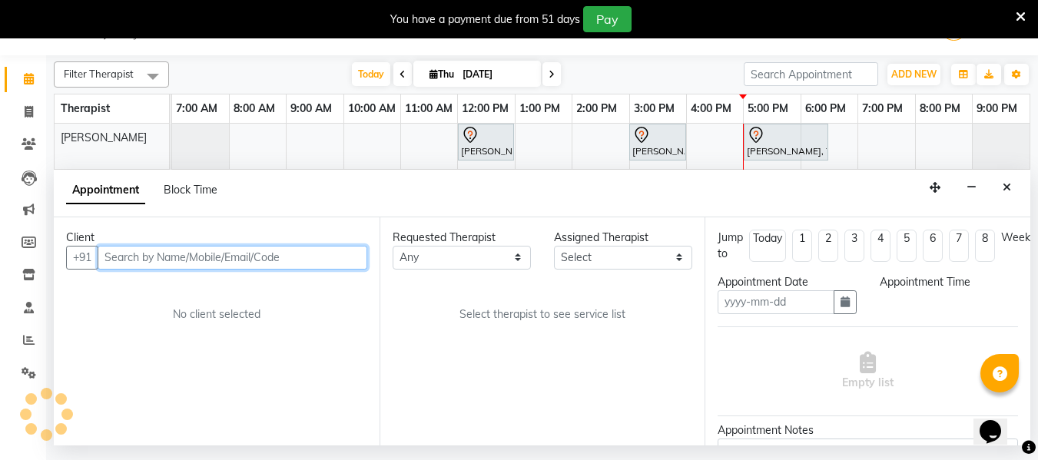
type input "[DATE]"
select select "1140"
select select "66088"
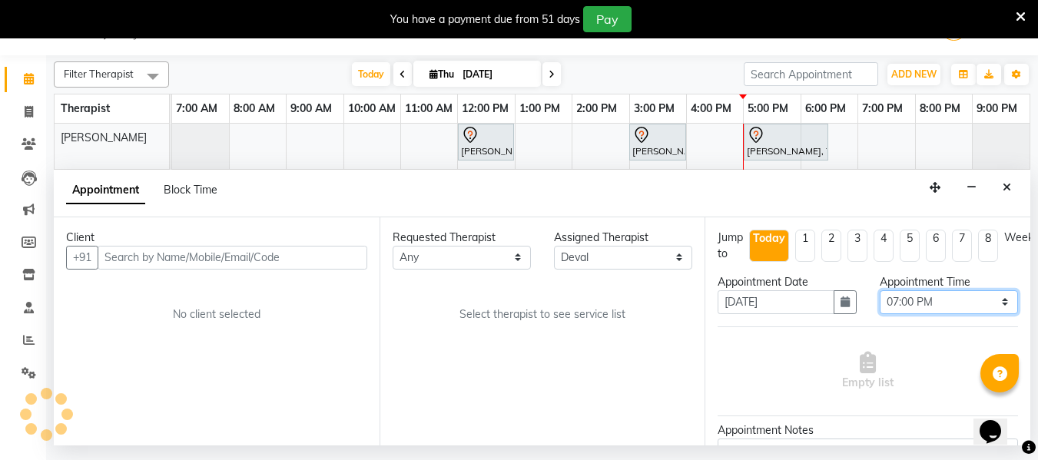
select select "1188"
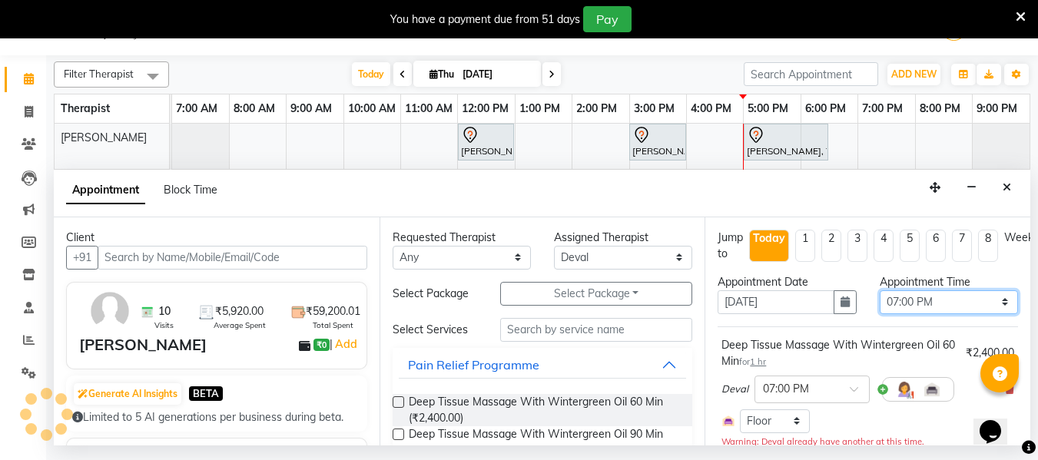
click at [940, 305] on select "Select 08:00 AM 08:15 AM 08:30 AM 08:45 AM 09:00 AM 09:15 AM 09:30 AM 09:45 AM …" at bounding box center [949, 302] width 138 height 24
select select "1155"
click at [880, 290] on select "Select 08:00 AM 08:15 AM 08:30 AM 08:45 AM 09:00 AM 09:15 AM 09:30 AM 09:45 AM …" at bounding box center [949, 302] width 138 height 24
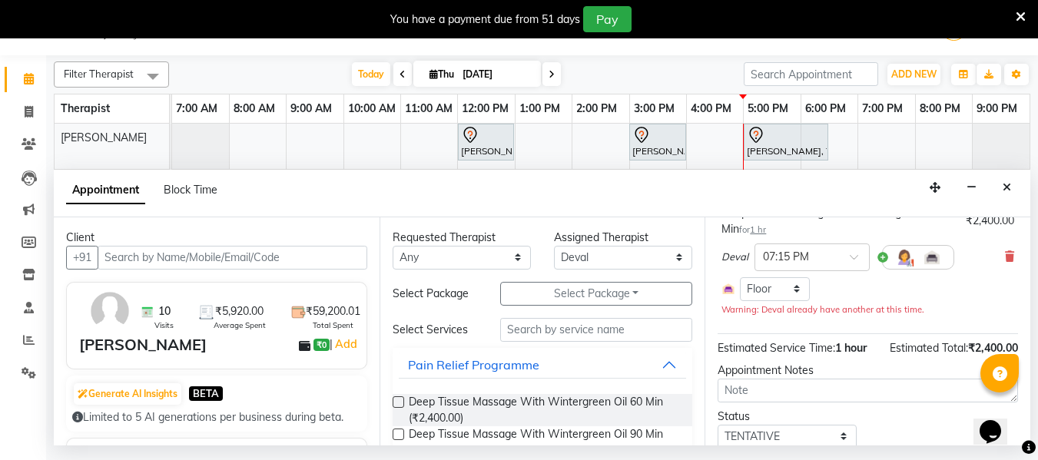
scroll to position [199, 0]
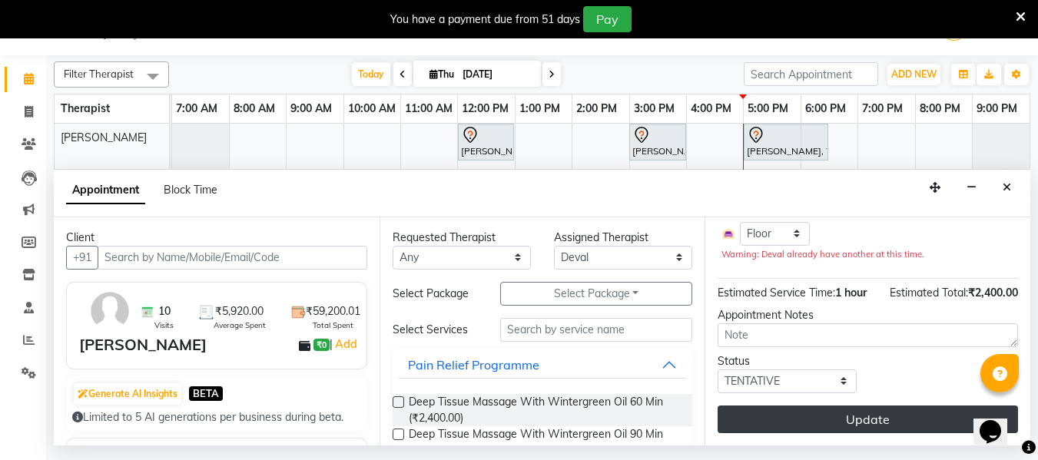
click at [889, 412] on button "Update" at bounding box center [868, 420] width 300 height 28
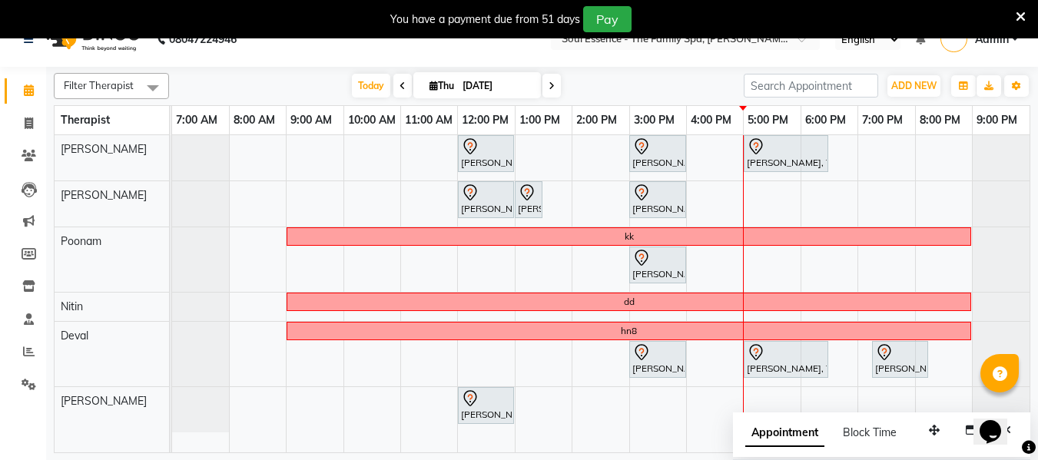
scroll to position [38, 0]
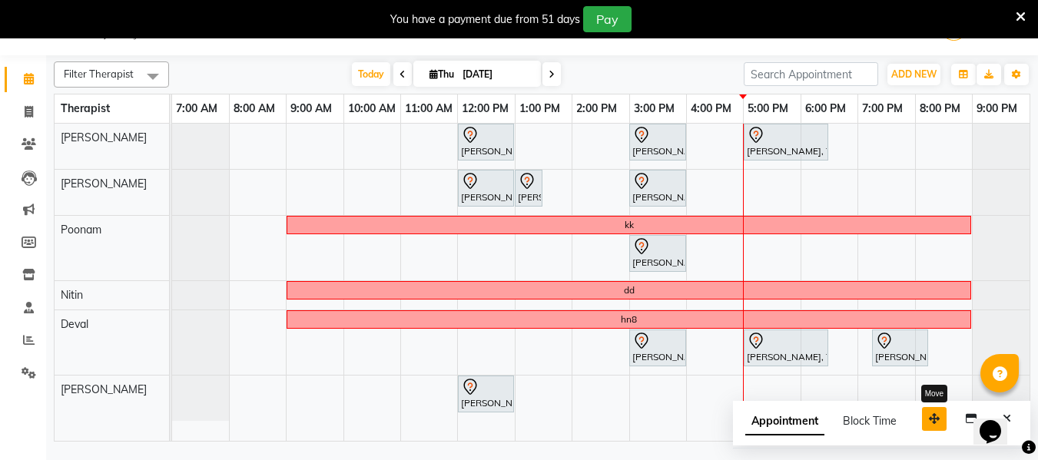
click at [927, 420] on button "button" at bounding box center [934, 419] width 25 height 24
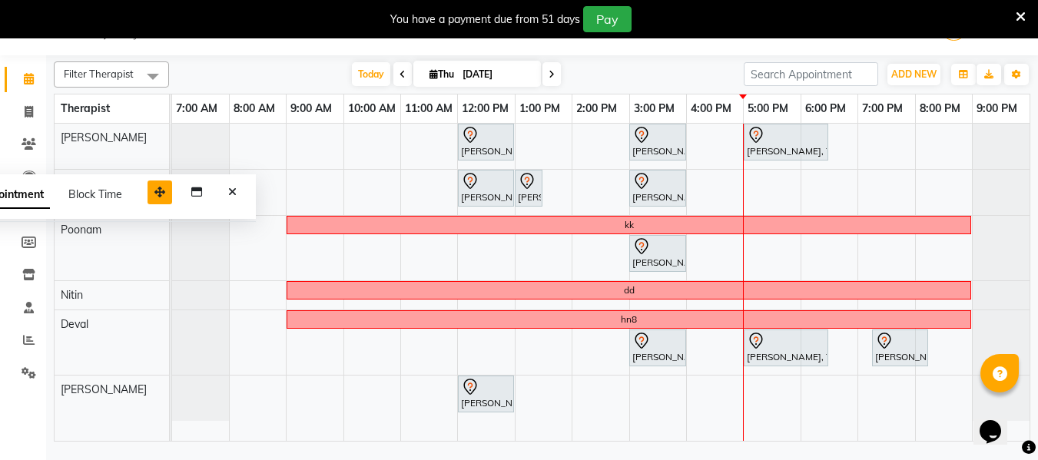
drag, startPoint x: 934, startPoint y: 410, endPoint x: 168, endPoint y: 144, distance: 810.6
click at [168, 181] on button "button" at bounding box center [160, 193] width 25 height 24
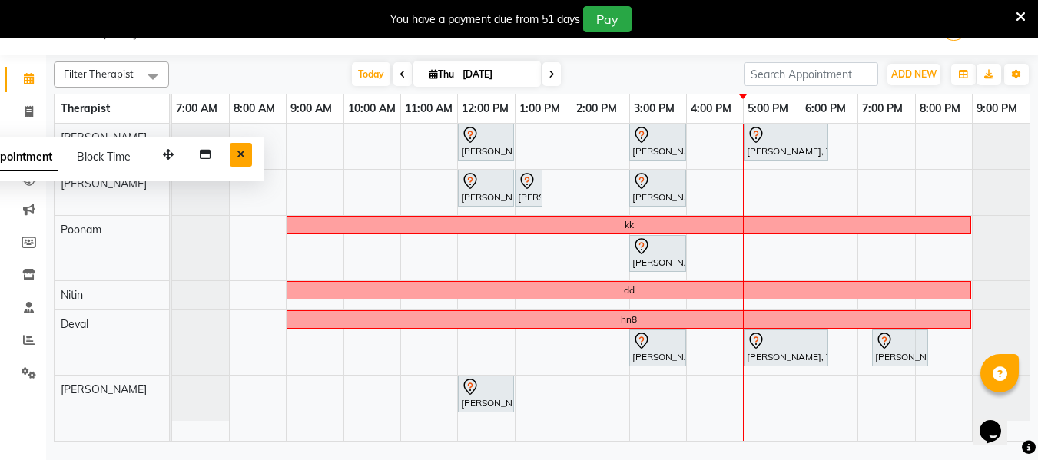
click at [234, 155] on button "Close" at bounding box center [241, 155] width 22 height 24
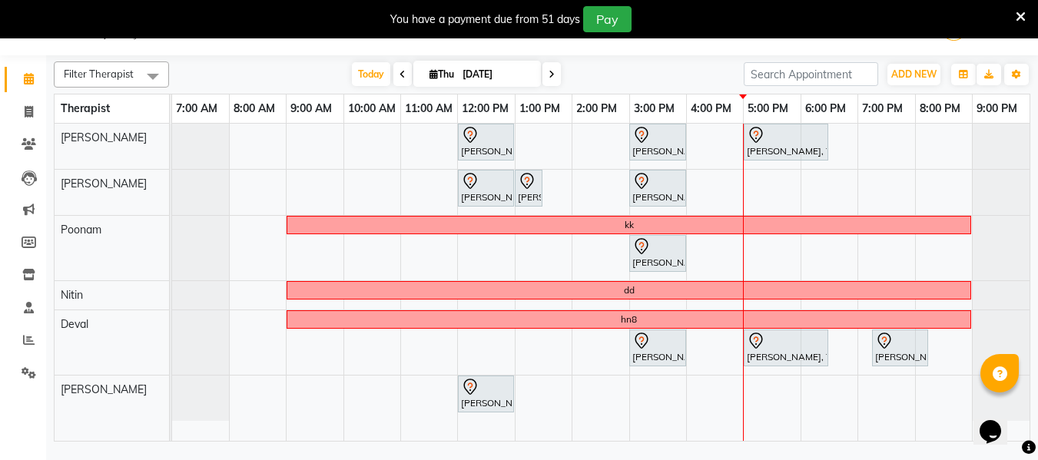
click at [545, 79] on span at bounding box center [551, 74] width 18 height 24
type input "[DATE]"
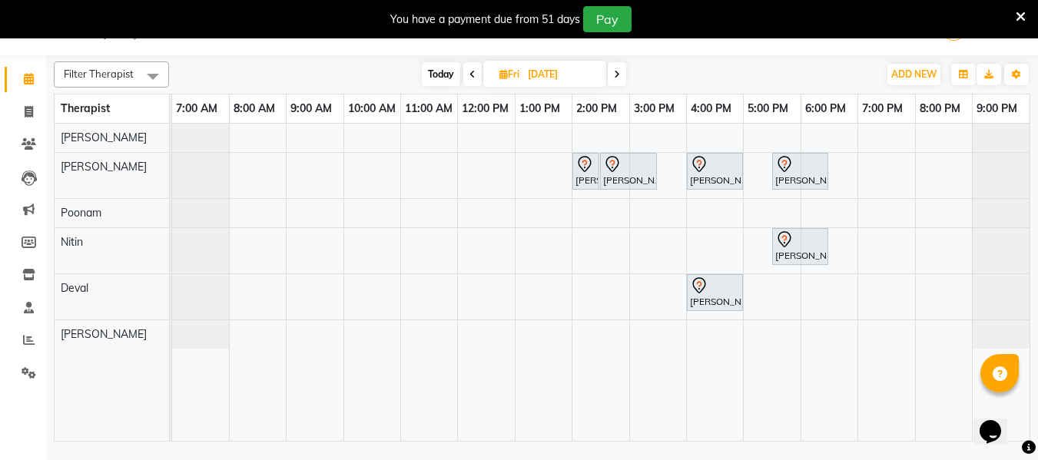
click at [326, 174] on div "Anuradha deodhar, 02:00 PM-02:30 PM, Soothing Head, Neck And Shoulder Massage A…" at bounding box center [600, 282] width 857 height 317
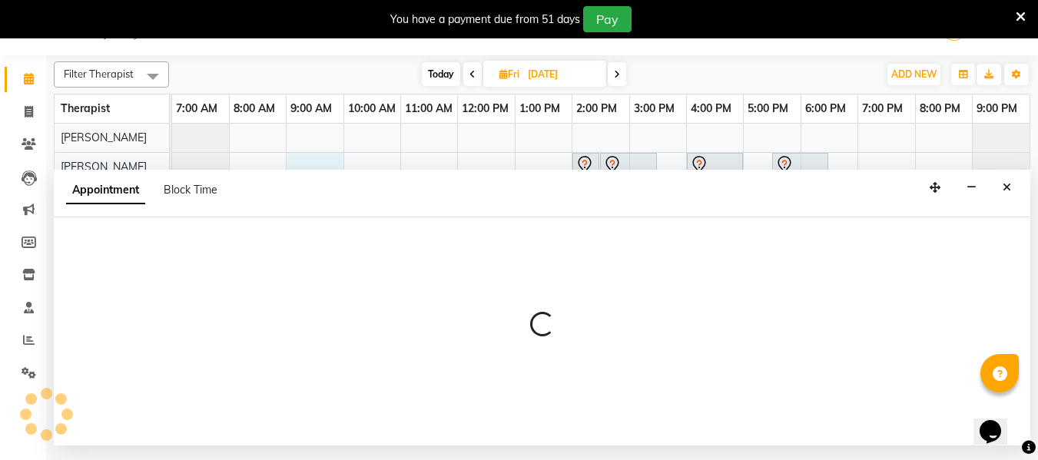
click at [326, 174] on div "Appointment Block Time" at bounding box center [542, 194] width 977 height 48
select select "12594"
select select "tentative"
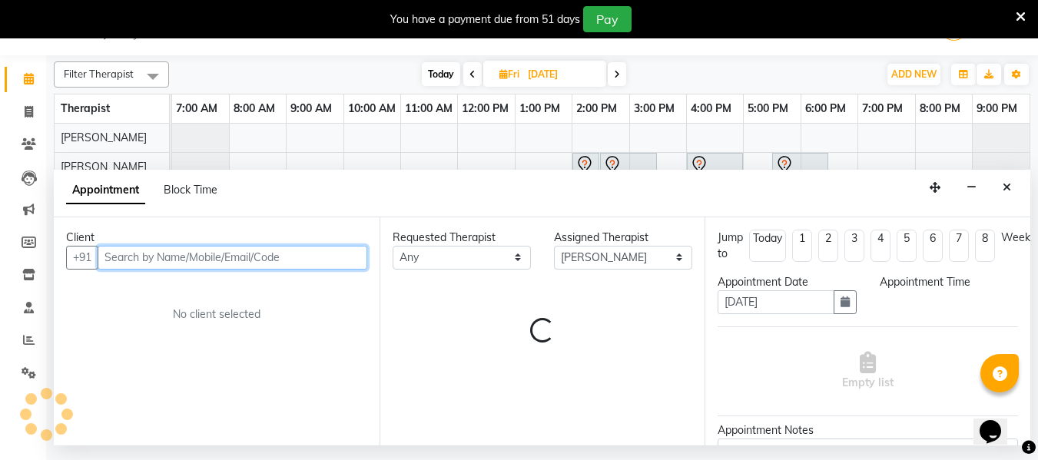
select select "540"
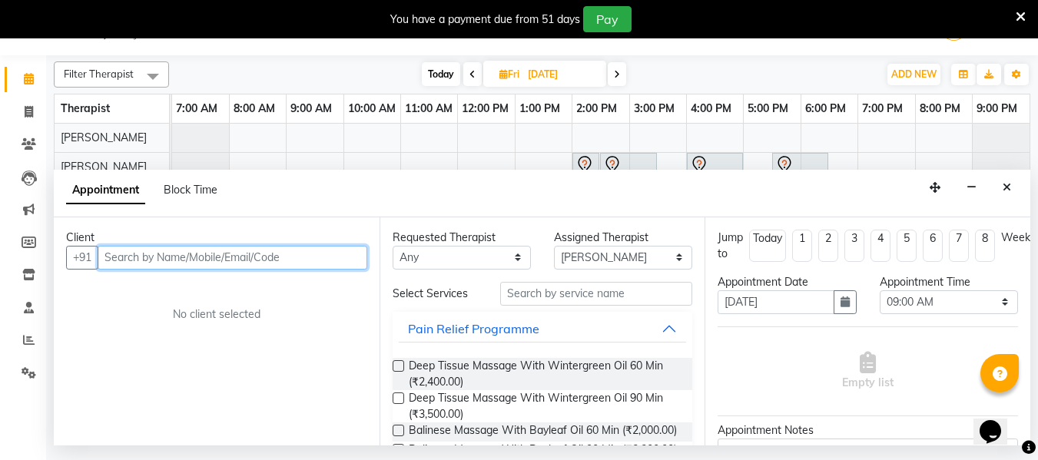
click at [189, 261] on input "text" at bounding box center [233, 258] width 270 height 24
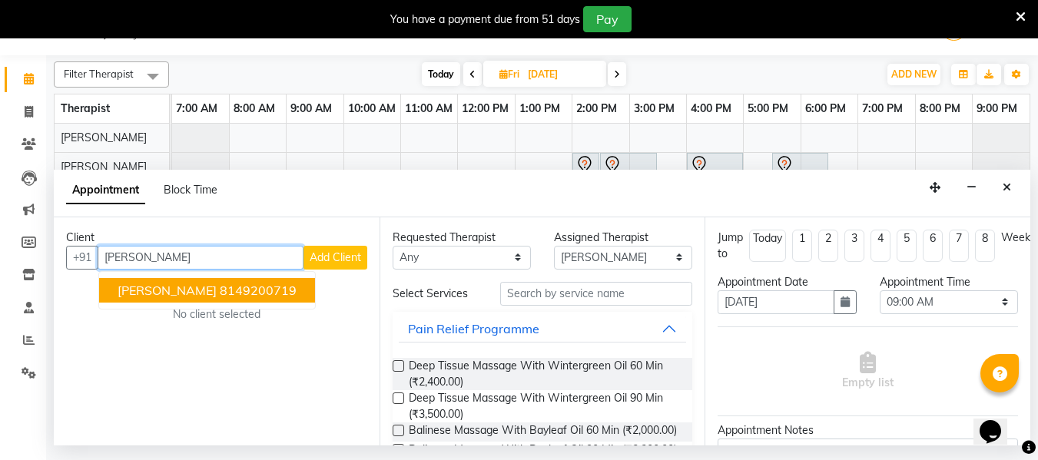
click at [243, 299] on button "Poonam Tumma 8149200719" at bounding box center [207, 290] width 216 height 25
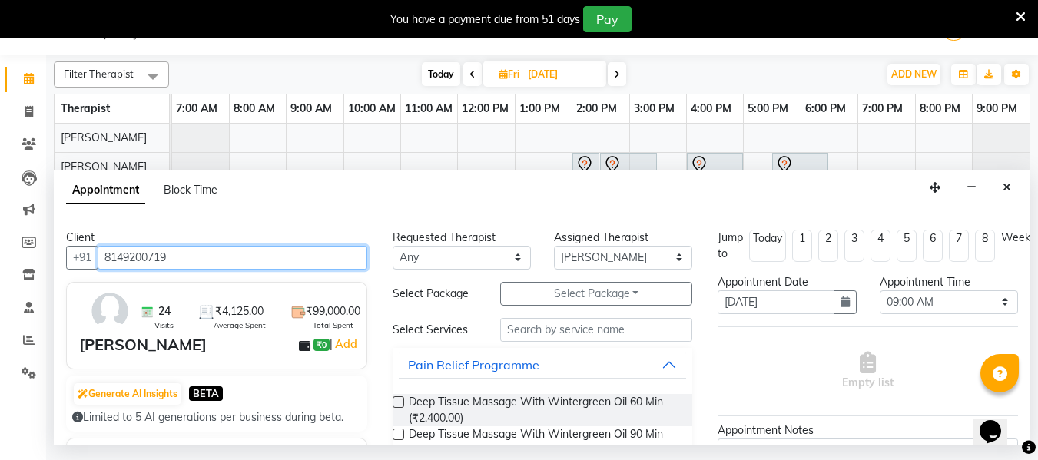
type input "8149200719"
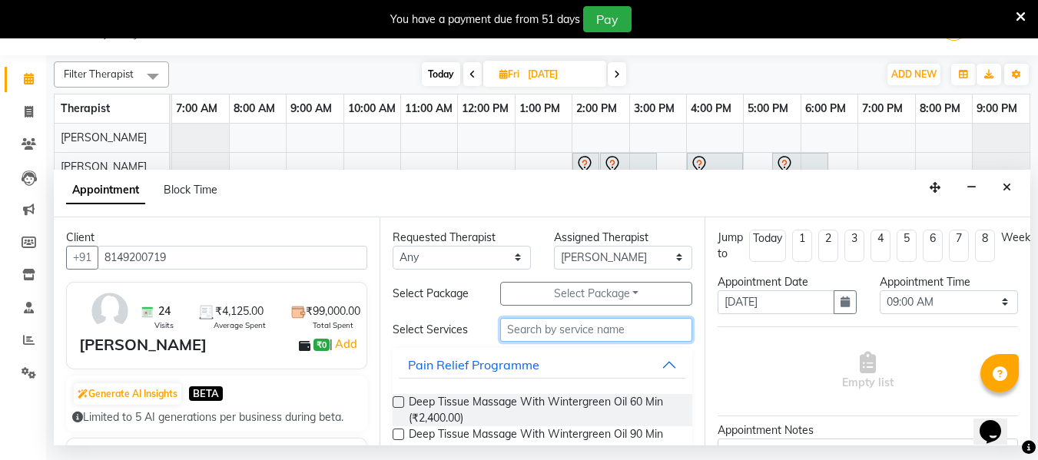
click at [522, 339] on input "text" at bounding box center [596, 330] width 192 height 24
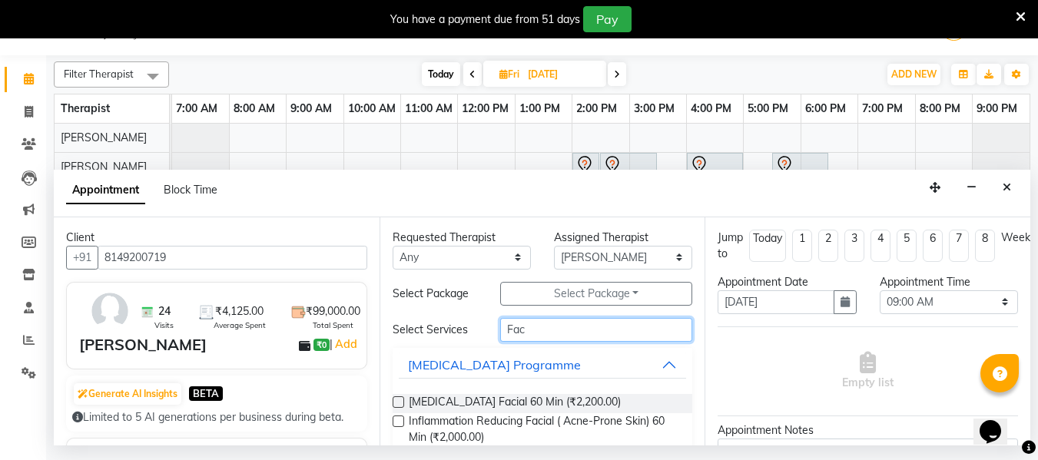
type input "Fac"
click at [395, 399] on label at bounding box center [399, 402] width 12 height 12
click at [395, 399] on input "checkbox" at bounding box center [398, 404] width 10 height 10
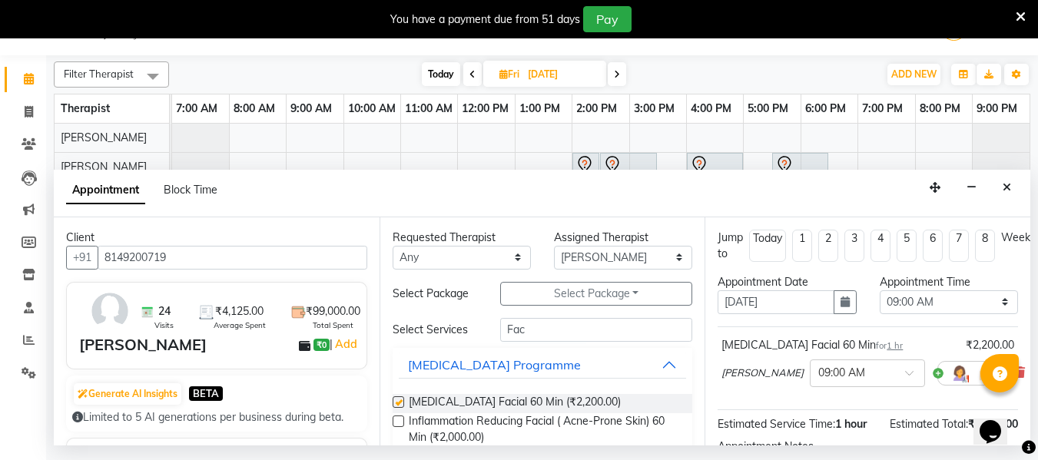
checkbox input "false"
drag, startPoint x: 556, startPoint y: 328, endPoint x: 491, endPoint y: 330, distance: 64.6
click at [491, 330] on div "Fac" at bounding box center [596, 330] width 215 height 24
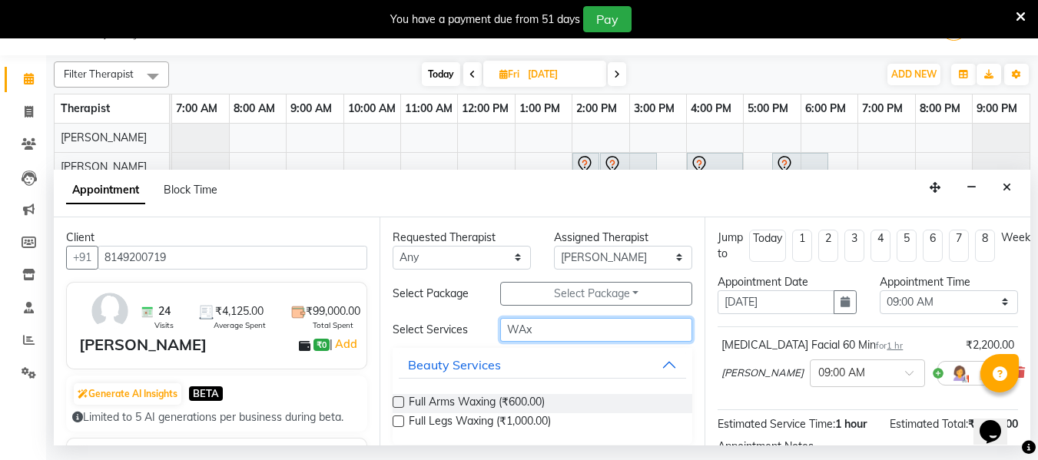
type input "WAx"
click at [398, 402] on label at bounding box center [399, 402] width 12 height 12
click at [398, 402] on input "checkbox" at bounding box center [398, 404] width 10 height 10
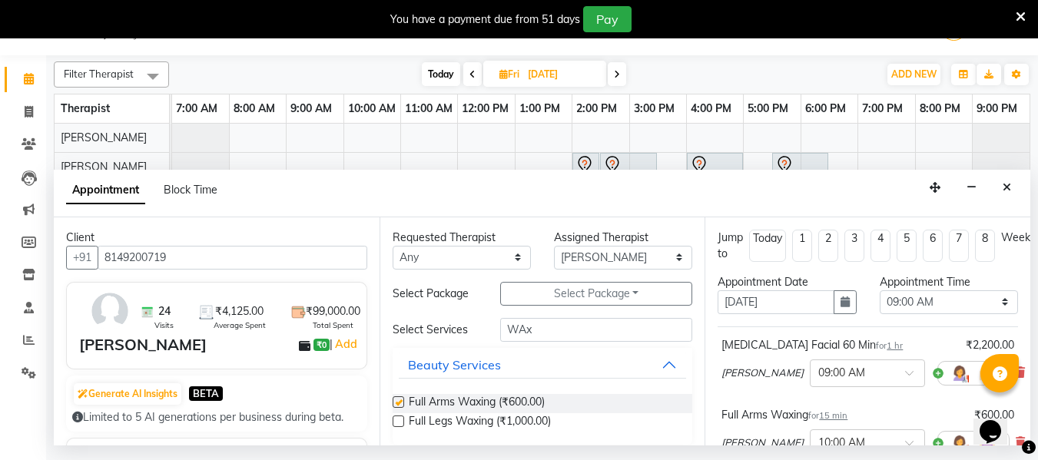
click at [396, 412] on div at bounding box center [398, 405] width 10 height 16
checkbox input "false"
click at [395, 416] on label at bounding box center [399, 422] width 12 height 12
click at [395, 418] on input "checkbox" at bounding box center [398, 423] width 10 height 10
checkbox input "false"
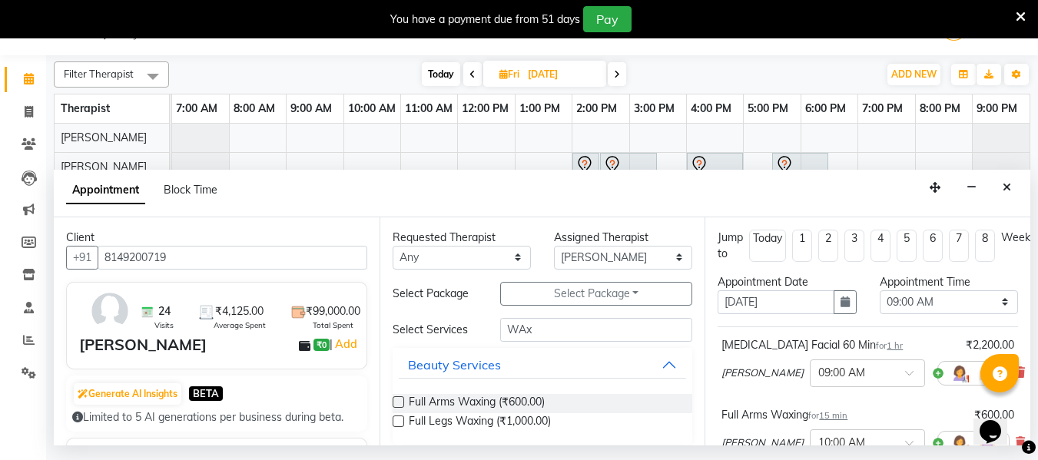
click at [401, 405] on label at bounding box center [399, 402] width 12 height 12
click at [401, 405] on input "checkbox" at bounding box center [398, 404] width 10 height 10
checkbox input "false"
click at [400, 416] on div "Full Legs Waxing (₹1,000.00)" at bounding box center [543, 422] width 300 height 19
click at [400, 422] on label at bounding box center [399, 422] width 12 height 12
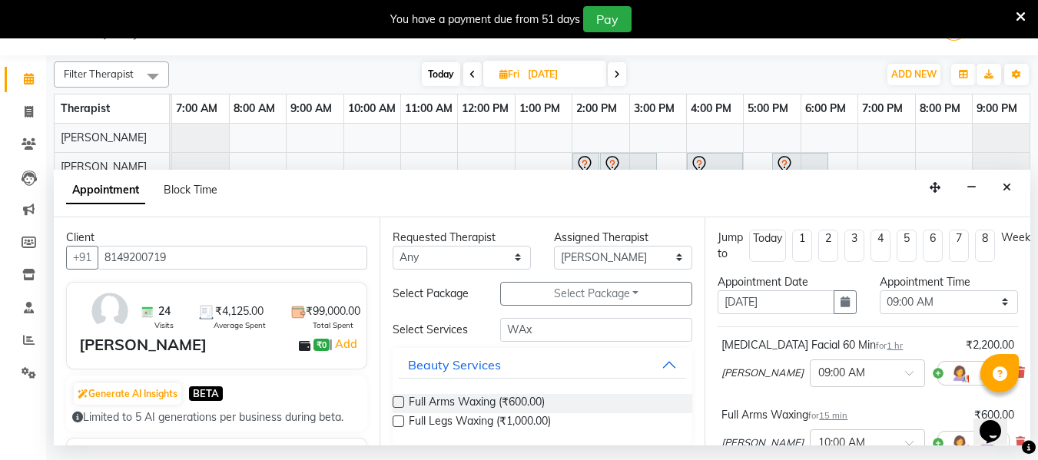
click at [400, 422] on input "checkbox" at bounding box center [398, 423] width 10 height 10
checkbox input "false"
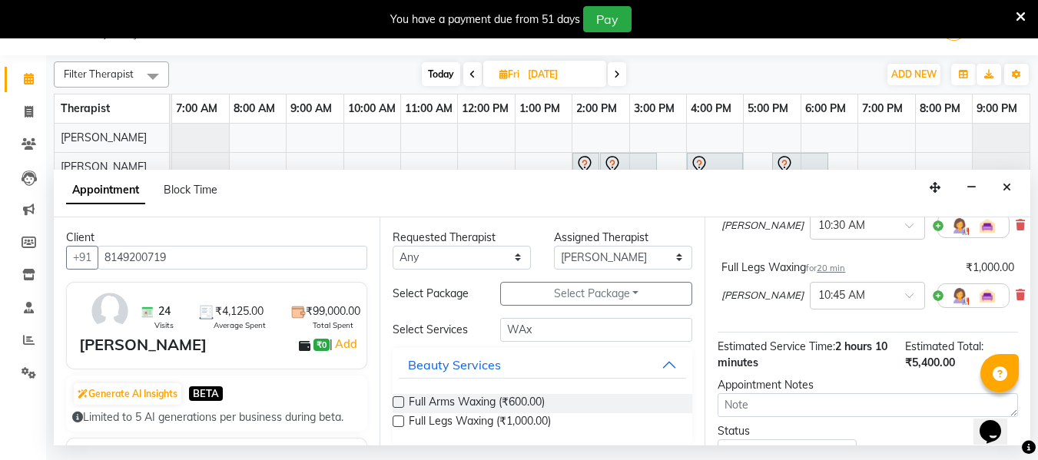
scroll to position [495, 0]
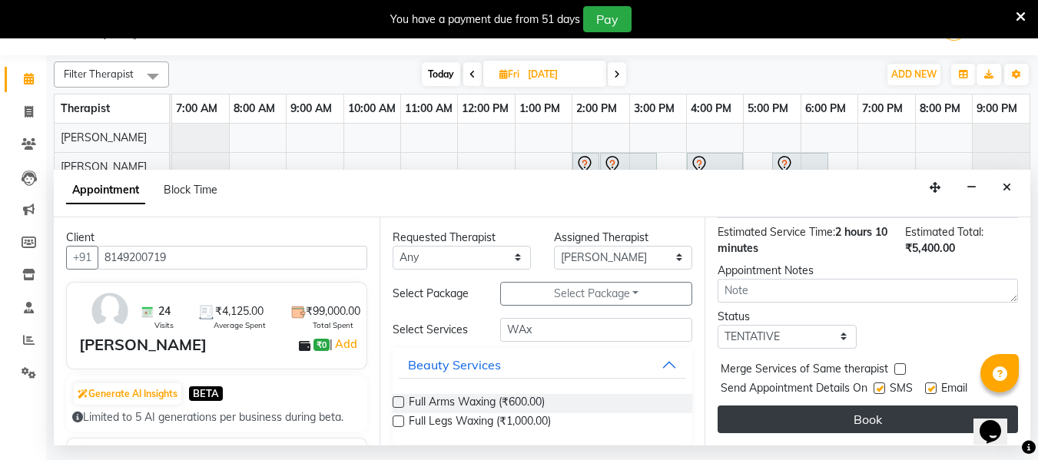
click at [875, 406] on button "Book" at bounding box center [868, 420] width 300 height 28
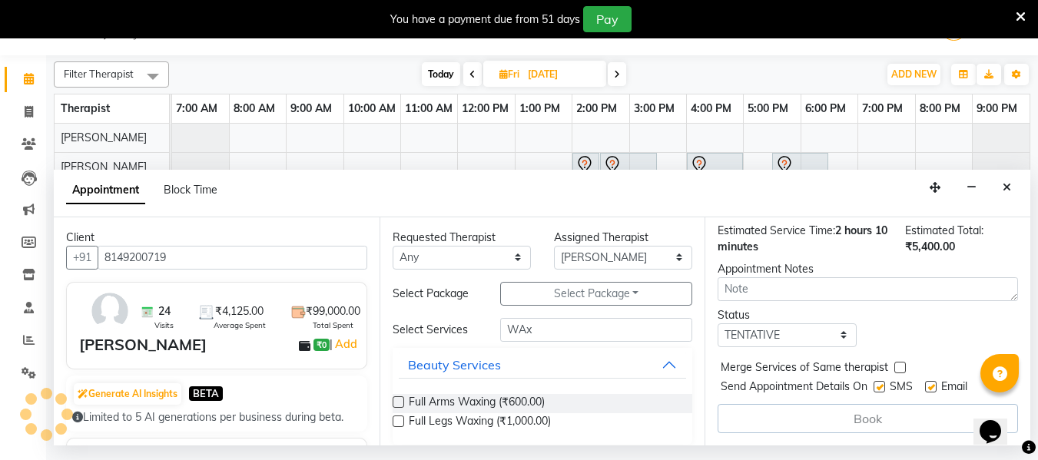
scroll to position [0, 0]
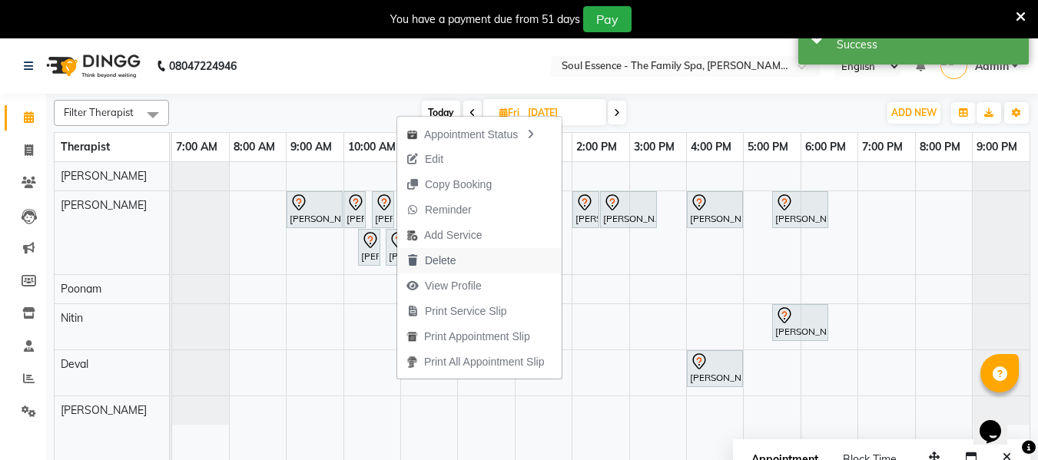
click at [444, 256] on span "Delete" at bounding box center [440, 261] width 31 height 16
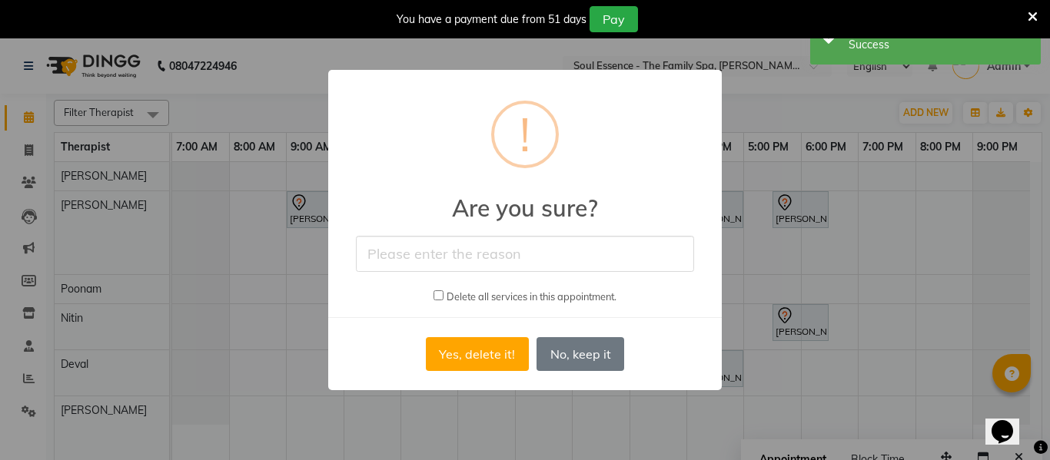
click at [435, 304] on div "Delete all services in this appointment." at bounding box center [524, 296] width 183 height 18
click at [561, 347] on button "No, keep it" at bounding box center [580, 354] width 88 height 34
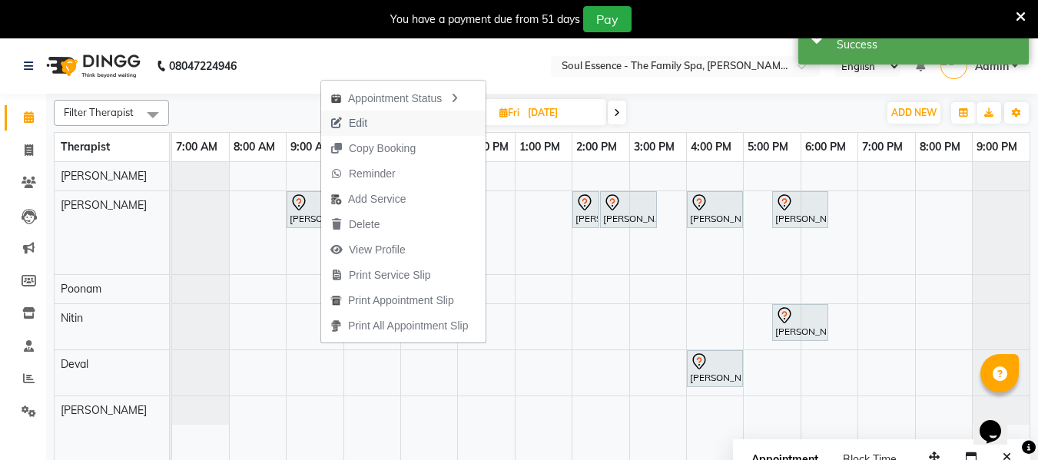
click at [367, 123] on span "Edit" at bounding box center [358, 123] width 18 height 16
select select "tentative"
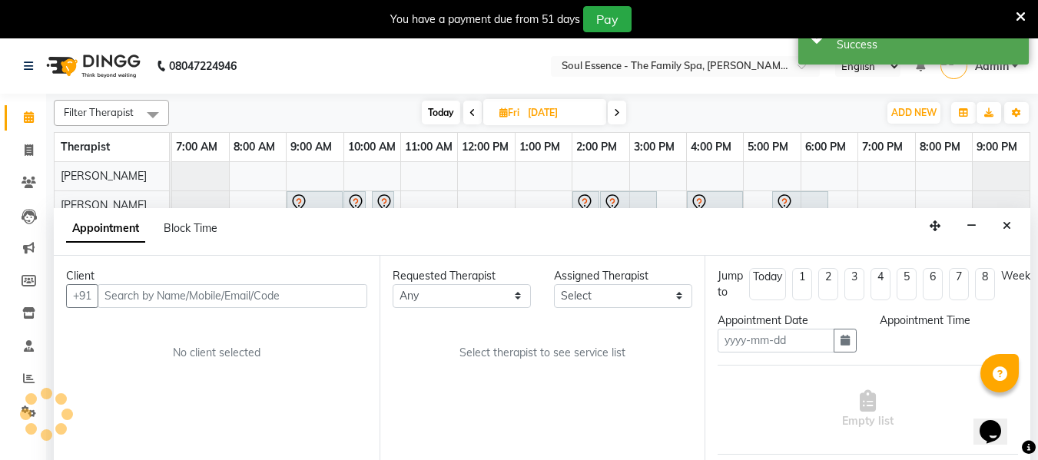
scroll to position [38, 0]
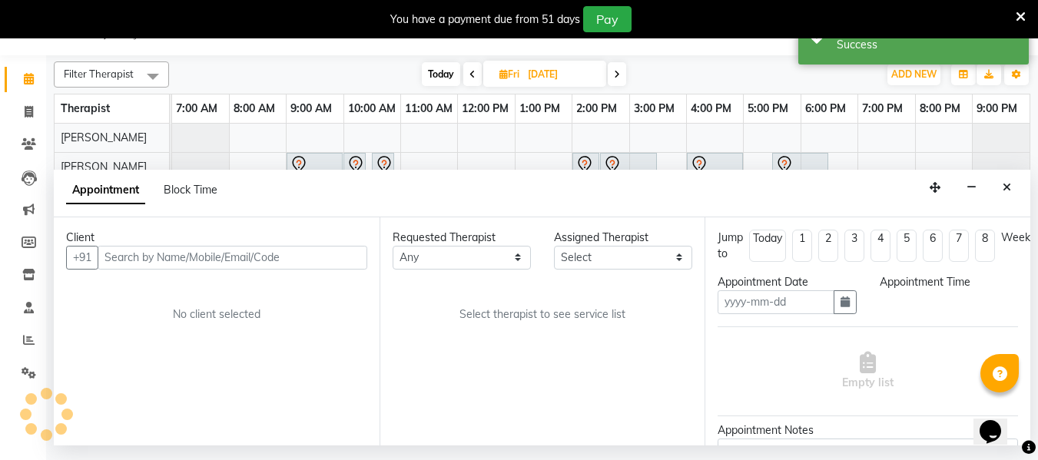
type input "[DATE]"
select select "540"
select select "12594"
select select "1188"
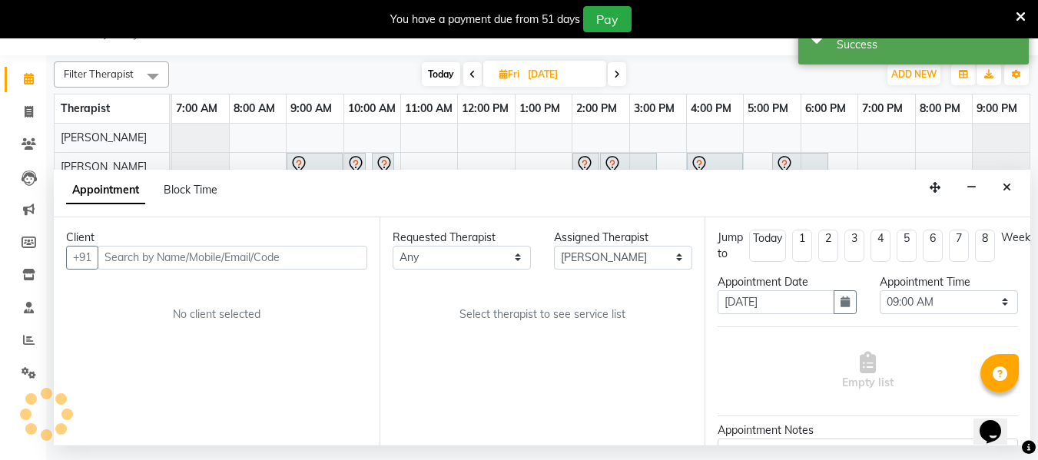
select select "1188"
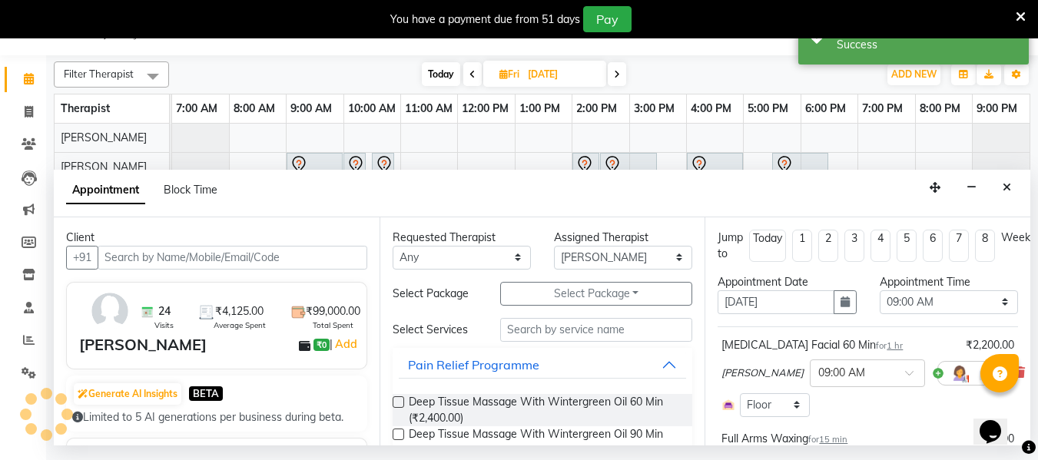
select select "1188"
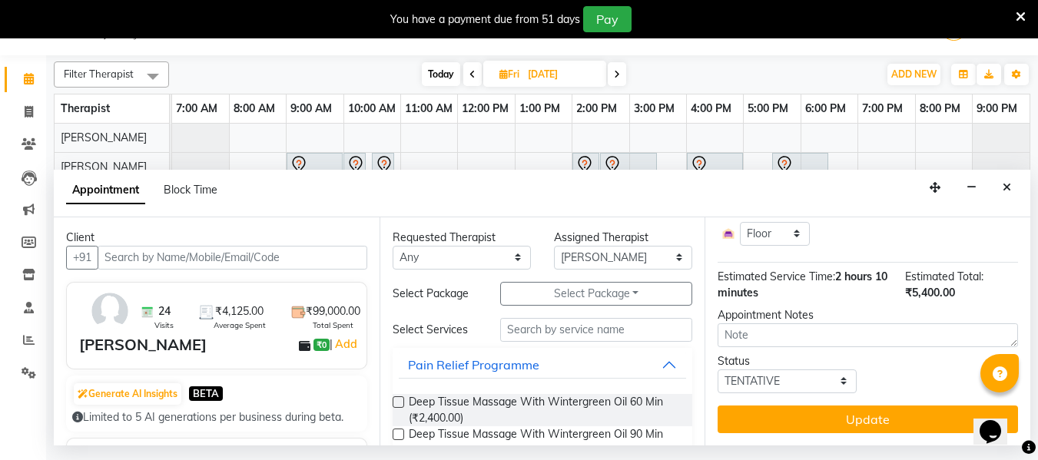
scroll to position [416, 0]
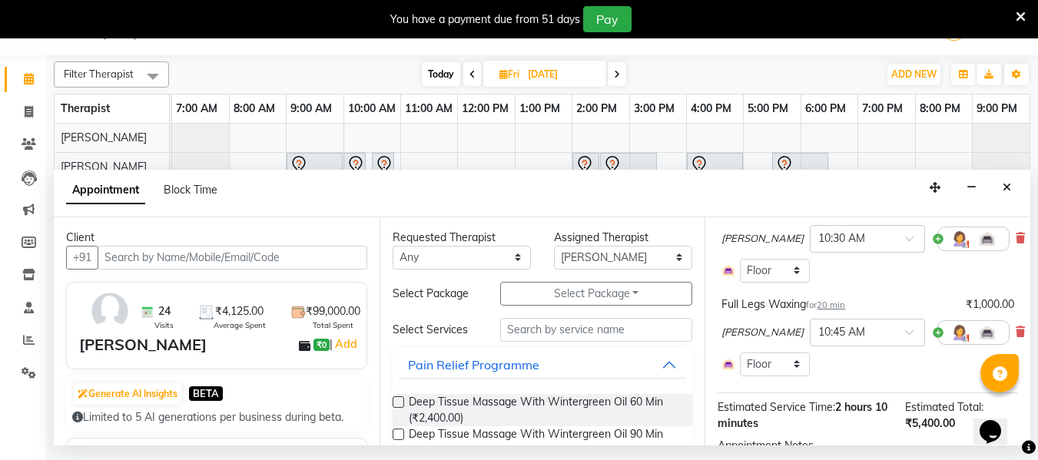
click at [1016, 337] on icon at bounding box center [1020, 332] width 9 height 11
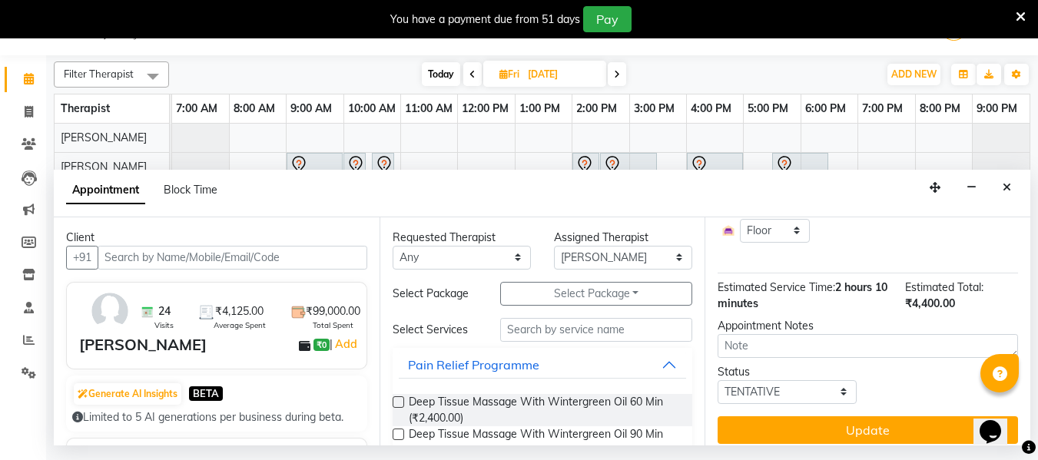
scroll to position [487, 0]
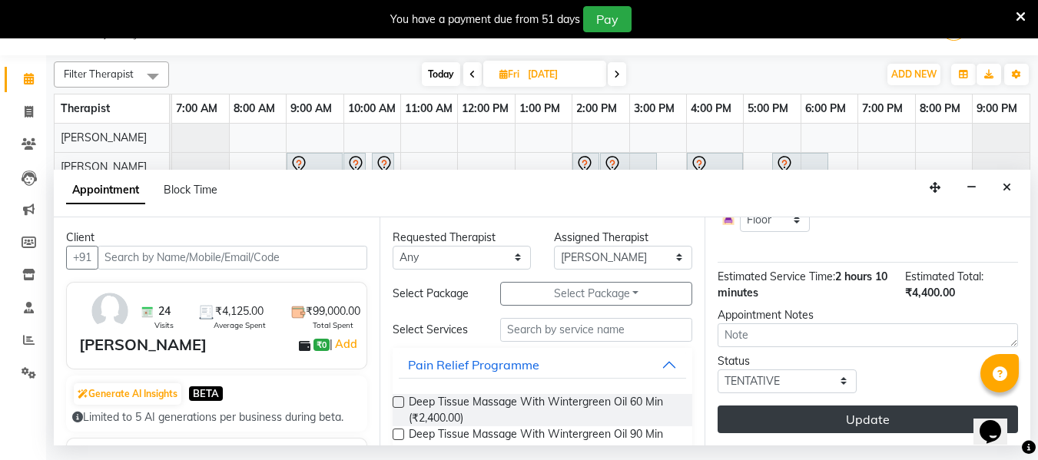
click at [891, 406] on button "Update" at bounding box center [868, 420] width 300 height 28
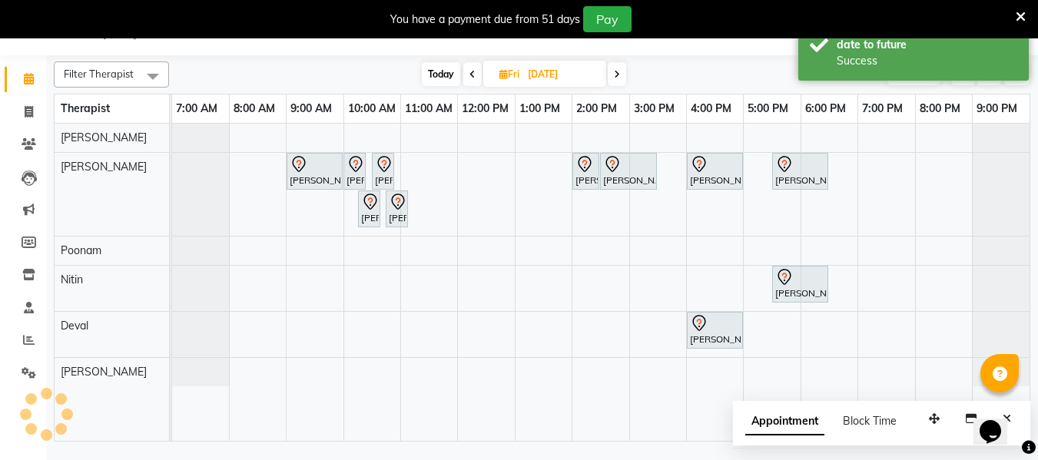
scroll to position [0, 0]
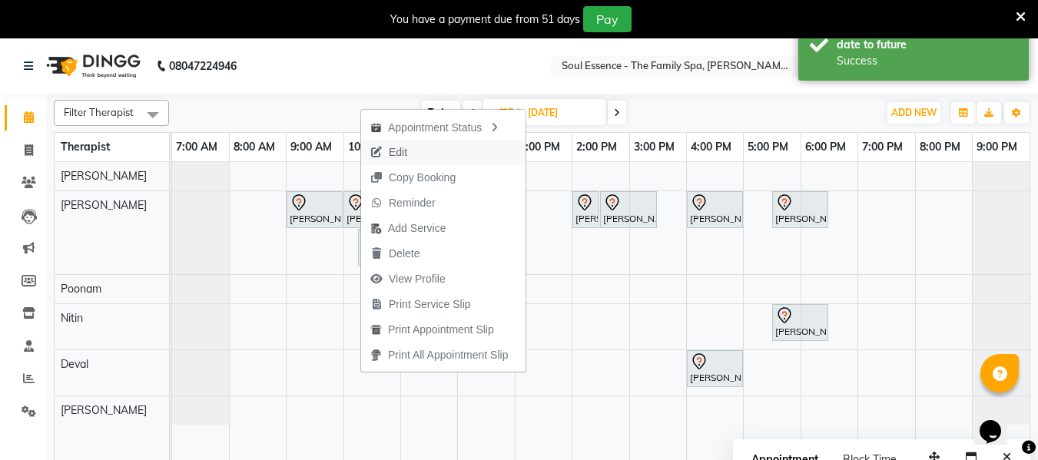
click at [400, 161] on span "Edit" at bounding box center [388, 152] width 55 height 25
select select "tentative"
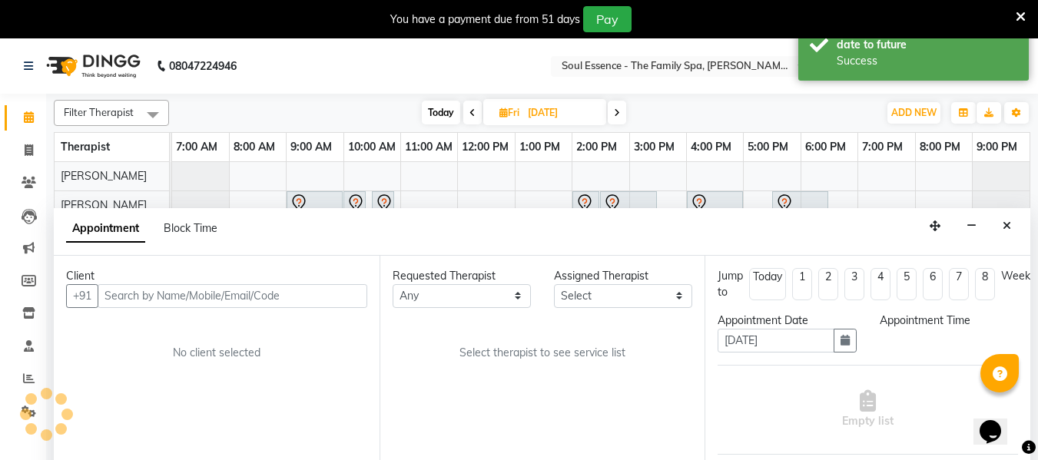
scroll to position [38, 0]
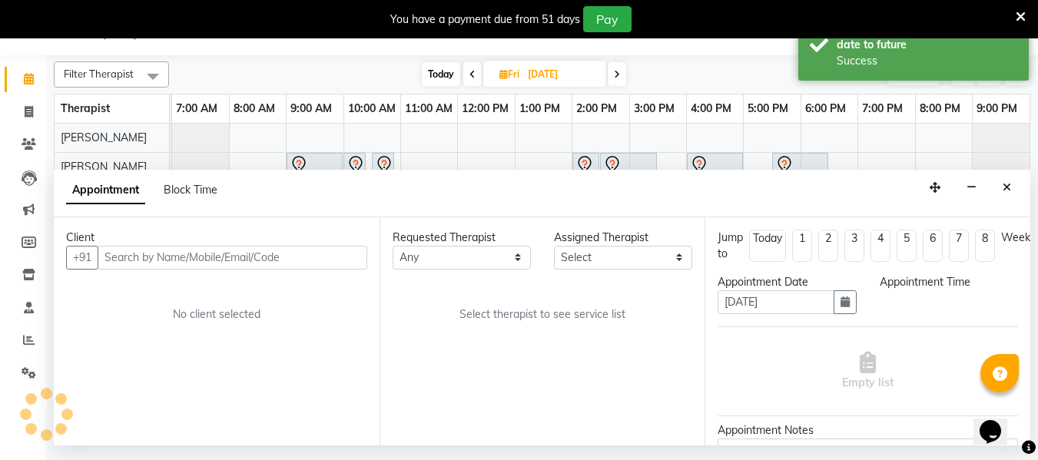
select select "12594"
select select "540"
select select "1188"
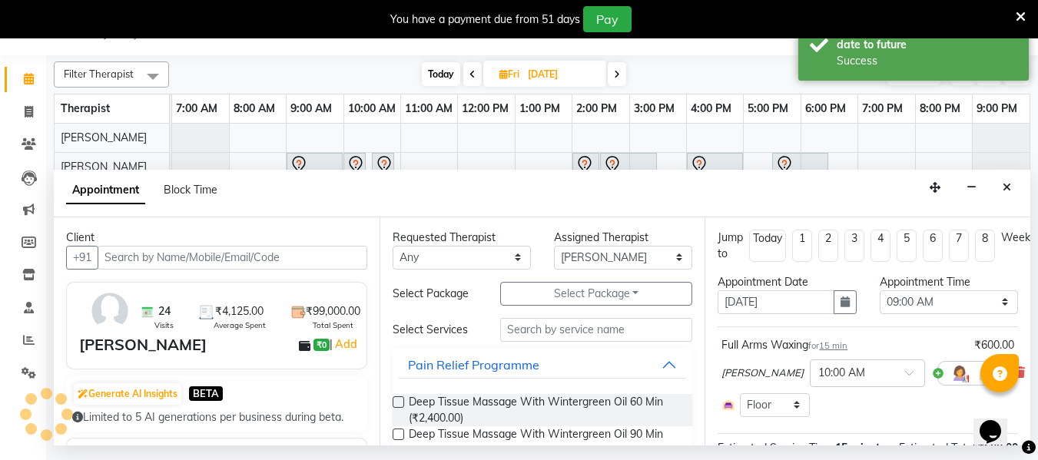
select select "1188"
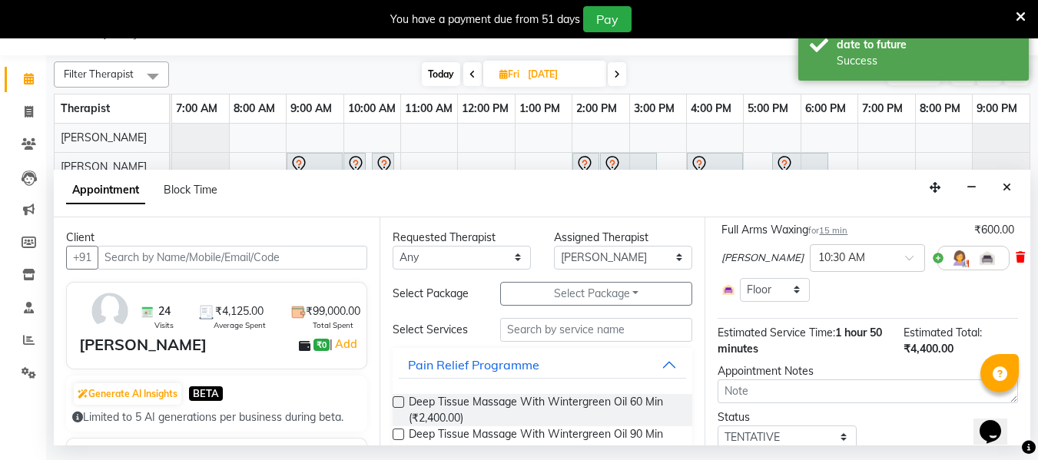
click at [1016, 263] on icon at bounding box center [1020, 257] width 9 height 11
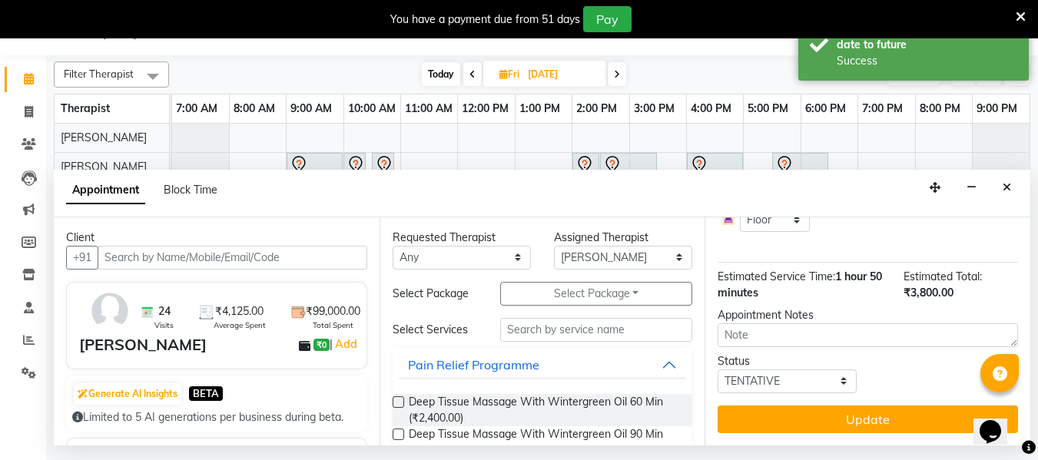
scroll to position [391, 0]
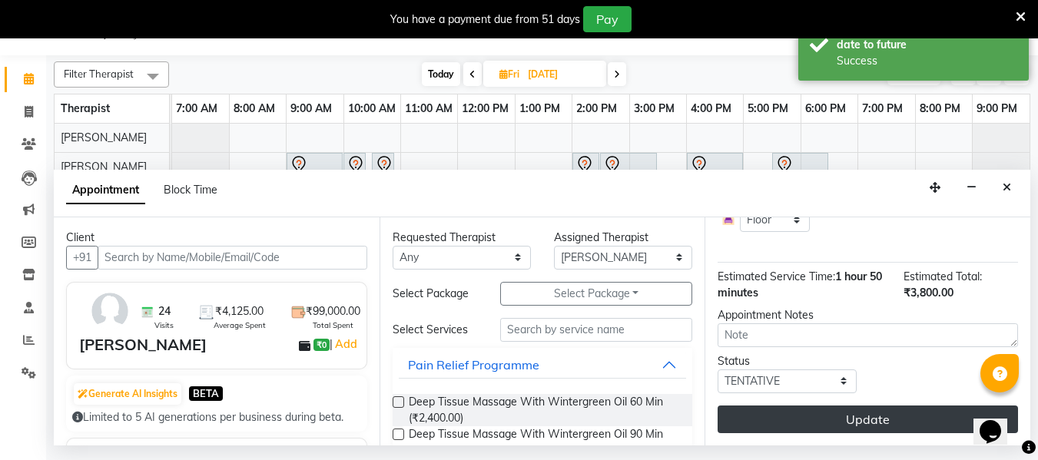
click at [890, 406] on button "Update" at bounding box center [868, 420] width 300 height 28
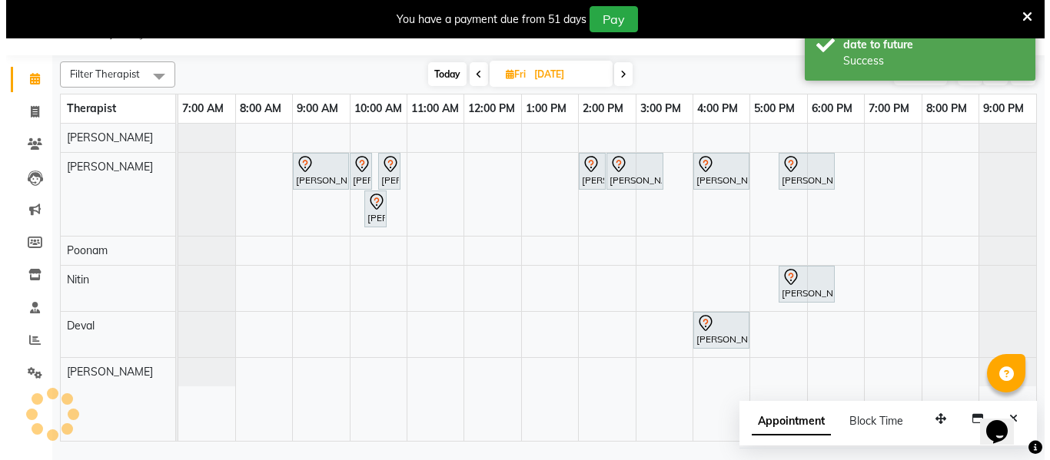
scroll to position [0, 0]
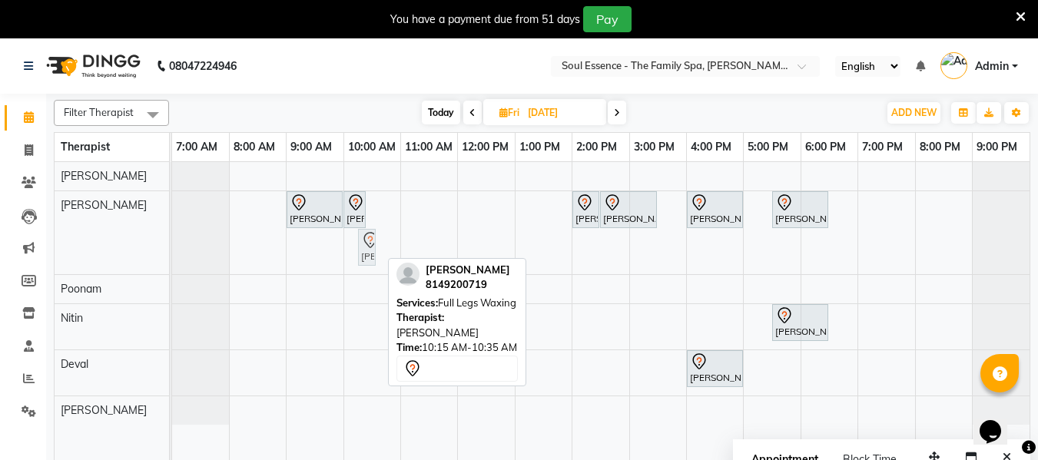
drag, startPoint x: 372, startPoint y: 242, endPoint x: 402, endPoint y: 201, distance: 51.2
click at [402, 201] on div "Poonam Tumma, 09:00 AM-10:00 AM, Skin Whitening Facial 60 Min Poonam Tumma, 10:…" at bounding box center [600, 320] width 857 height 317
drag, startPoint x: 376, startPoint y: 241, endPoint x: 420, endPoint y: 207, distance: 55.8
click at [420, 207] on div "Poonam Tumma, 09:00 AM-10:00 AM, Skin Whitening Facial 60 Min Poonam Tumma, 10:…" at bounding box center [600, 320] width 857 height 317
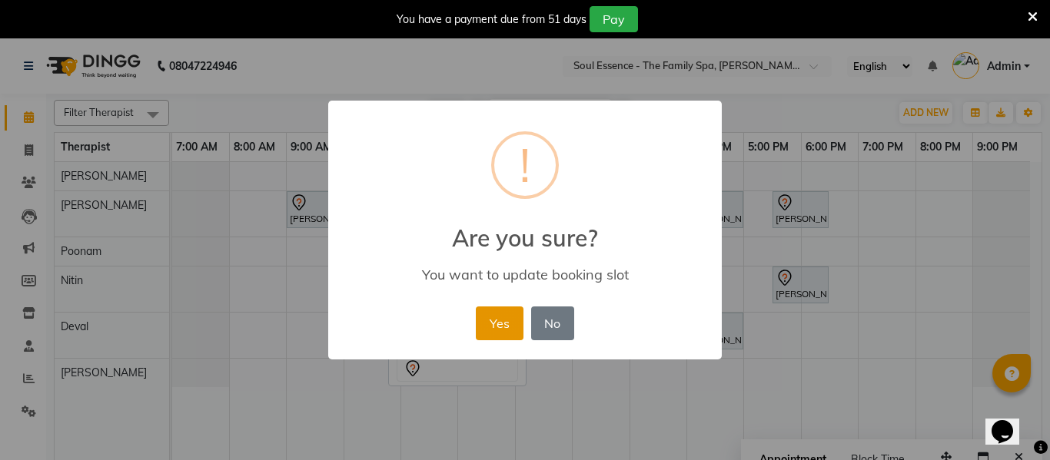
click at [496, 322] on button "Yes" at bounding box center [499, 324] width 47 height 34
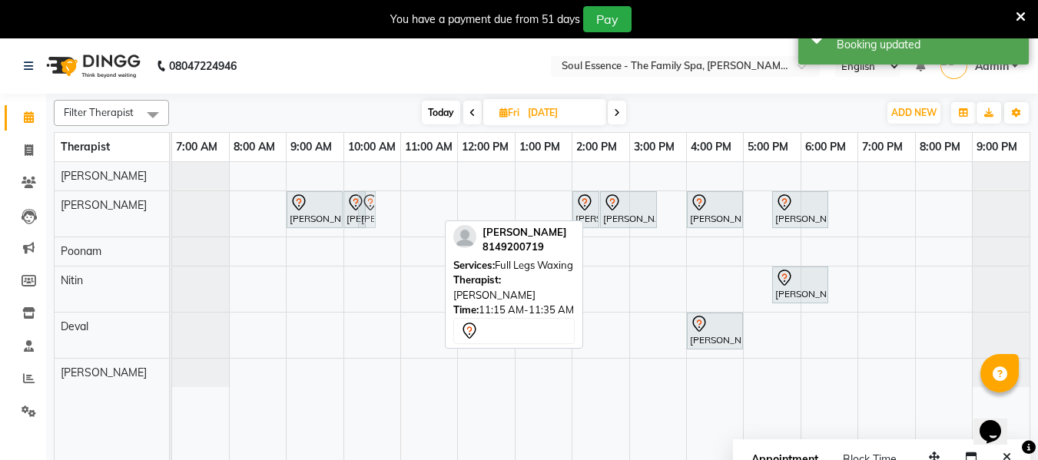
drag, startPoint x: 430, startPoint y: 208, endPoint x: 383, endPoint y: 204, distance: 47.1
click at [383, 204] on div "Poonam Tumma, 09:00 AM-10:00 AM, Skin Whitening Facial 60 Min Poonam Tumma, 10:…" at bounding box center [600, 320] width 857 height 317
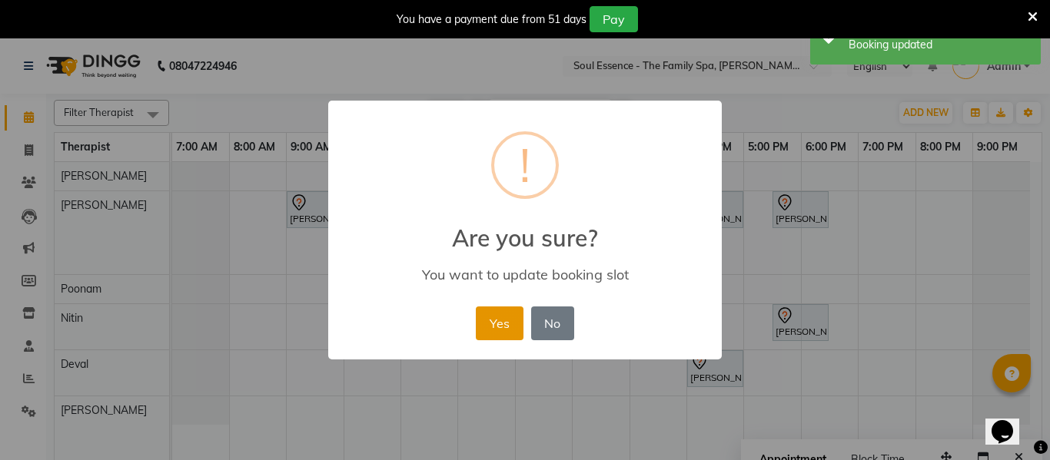
click at [495, 317] on button "Yes" at bounding box center [499, 324] width 47 height 34
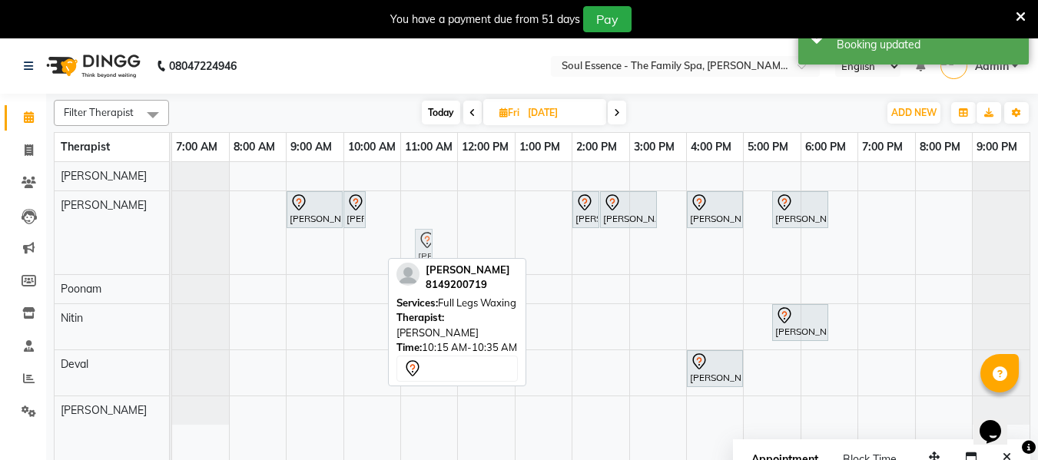
drag, startPoint x: 373, startPoint y: 247, endPoint x: 400, endPoint y: 208, distance: 48.0
click at [406, 201] on div "Poonam Tumma, 09:00 AM-10:00 AM, Skin Whitening Facial 60 Min Poonam Tumma, 10:…" at bounding box center [600, 320] width 857 height 317
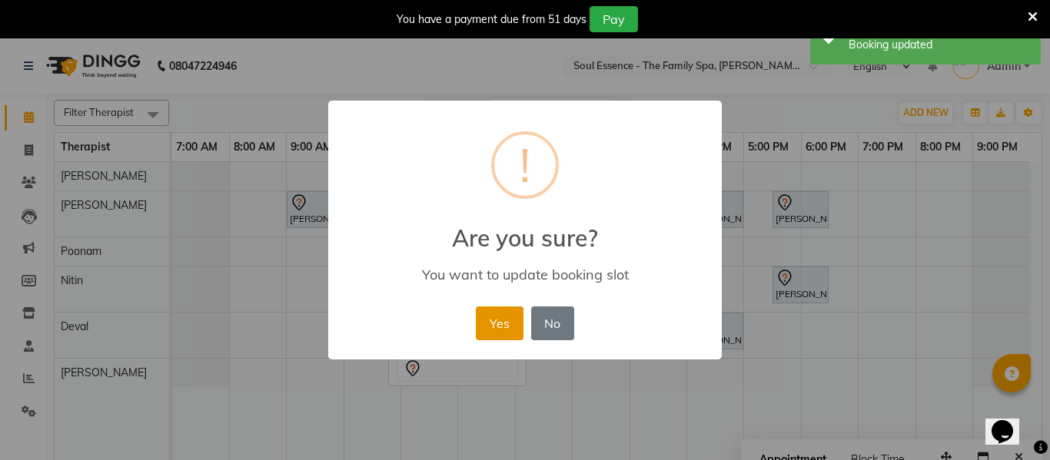
click at [509, 323] on button "Yes" at bounding box center [499, 324] width 47 height 34
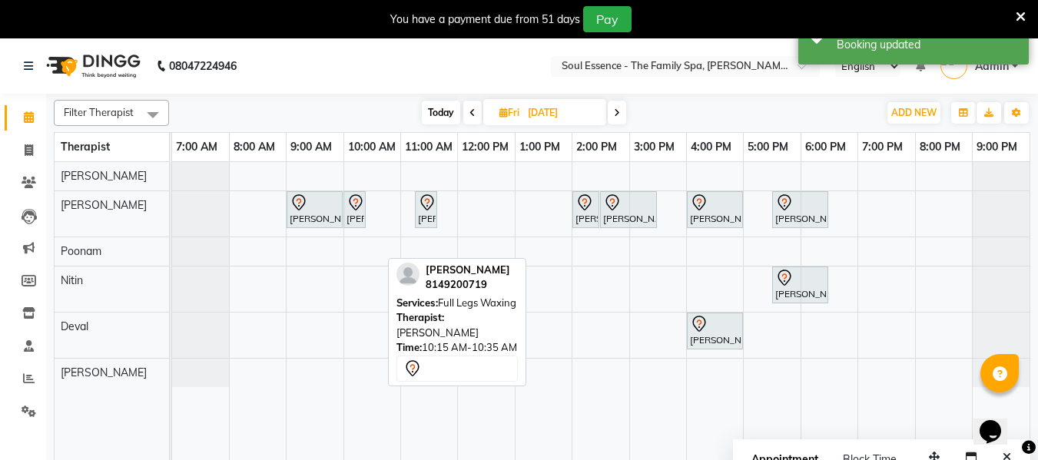
click at [349, 116] on div "Today Fri 05-09-2025" at bounding box center [524, 112] width 694 height 23
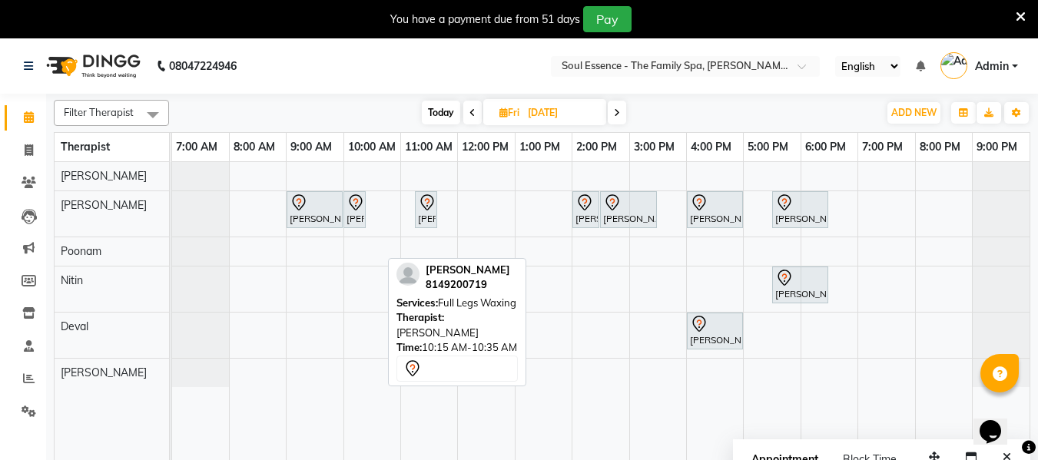
click at [425, 114] on span "Today" at bounding box center [441, 113] width 38 height 24
type input "[DATE]"
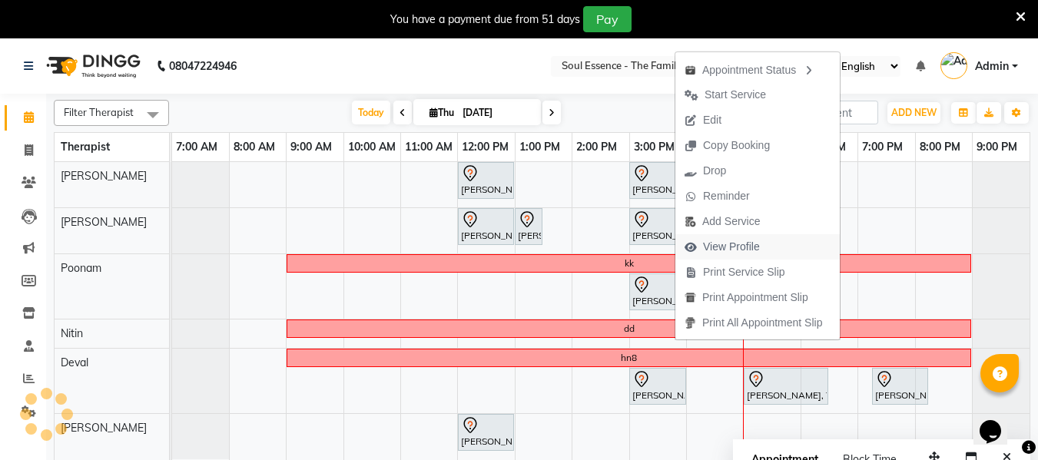
click at [751, 239] on span "View Profile" at bounding box center [731, 247] width 57 height 16
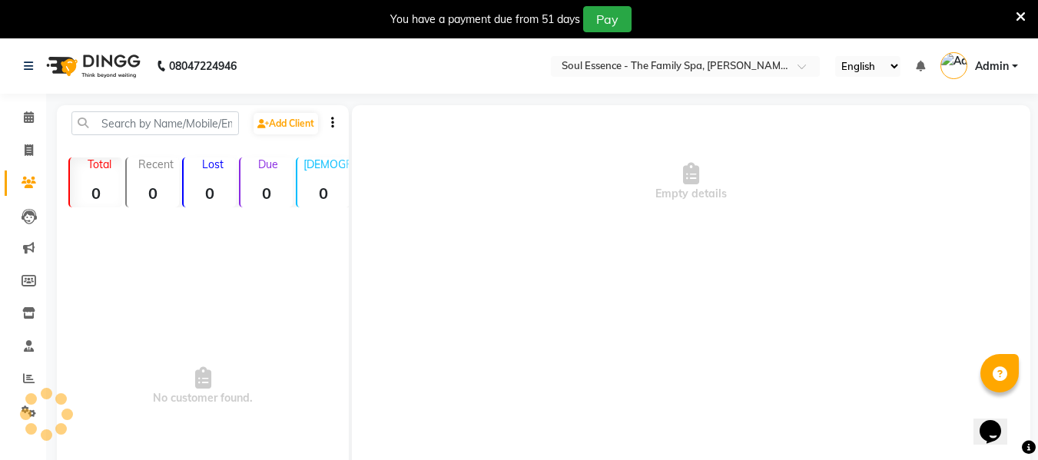
click at [1016, 21] on icon at bounding box center [1021, 17] width 10 height 14
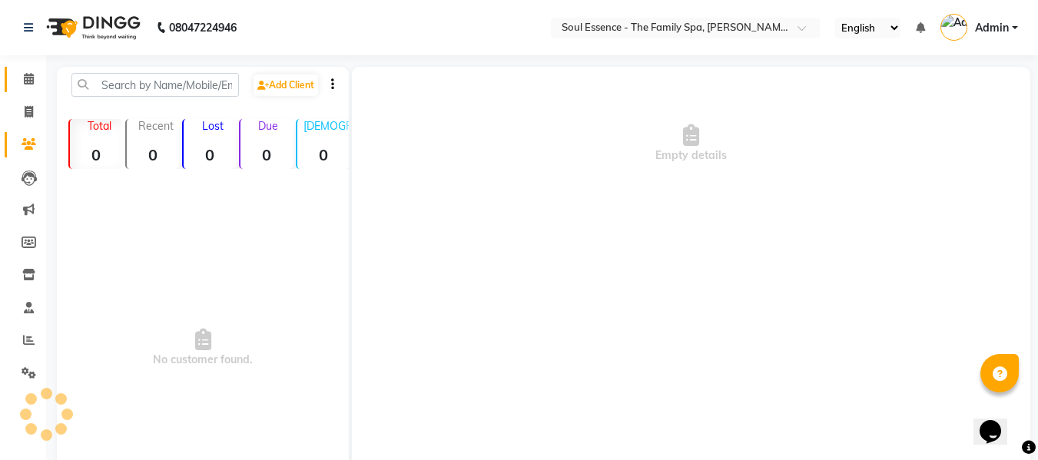
click at [7, 86] on link "Calendar" at bounding box center [23, 79] width 37 height 25
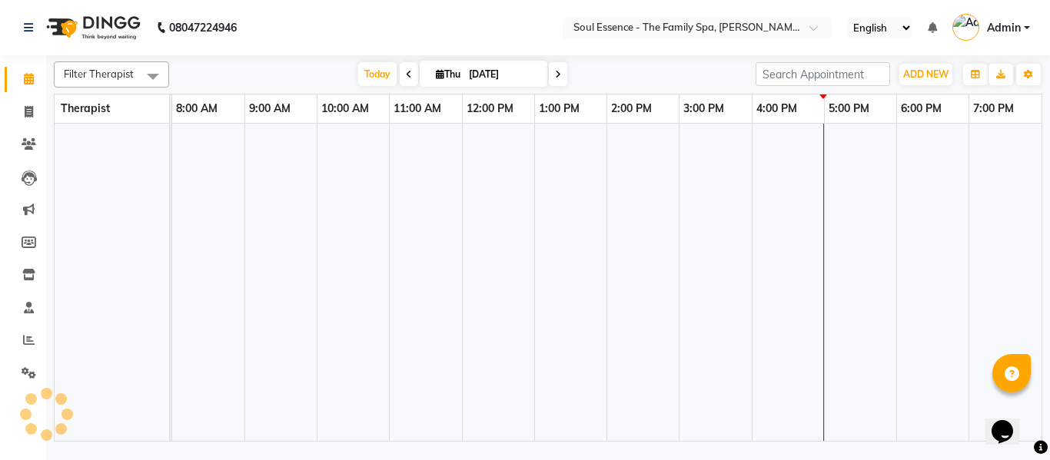
click at [16, 84] on span at bounding box center [28, 80] width 27 height 18
click at [382, 75] on span "Today" at bounding box center [377, 74] width 38 height 24
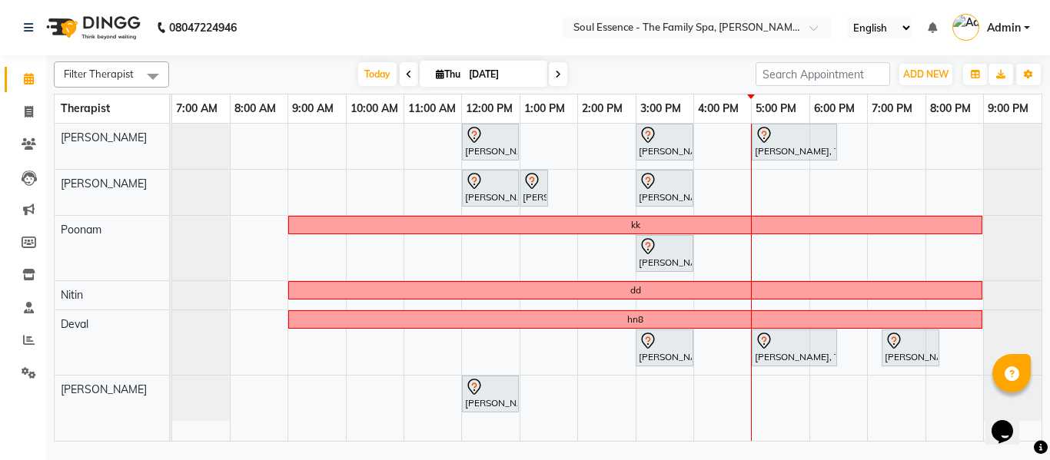
click at [559, 65] on span at bounding box center [558, 74] width 18 height 24
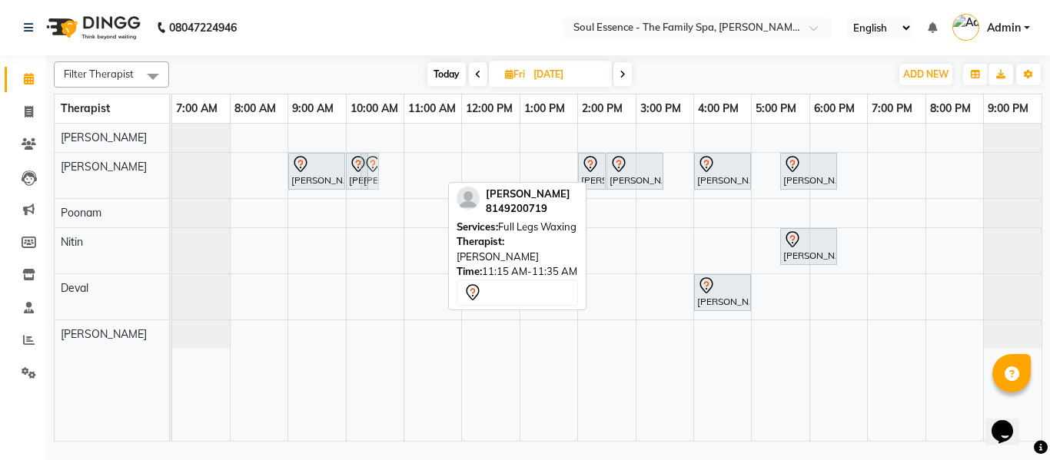
drag, startPoint x: 431, startPoint y: 181, endPoint x: 396, endPoint y: 177, distance: 35.5
click at [396, 177] on div "Poonam Tumma, 09:00 AM-10:00 AM, Skin Whitening Facial 60 Min Poonam Tumma, 10:…" at bounding box center [606, 282] width 869 height 317
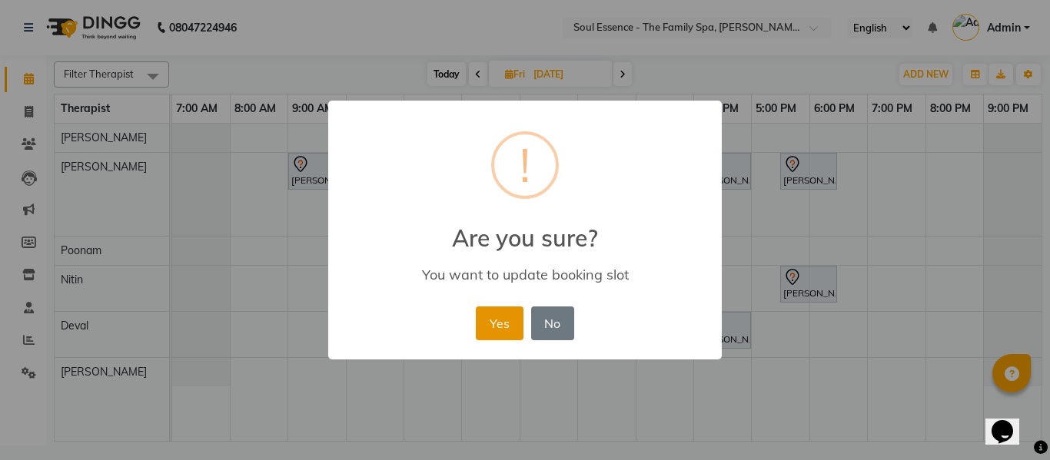
click at [502, 335] on button "Yes" at bounding box center [499, 324] width 47 height 34
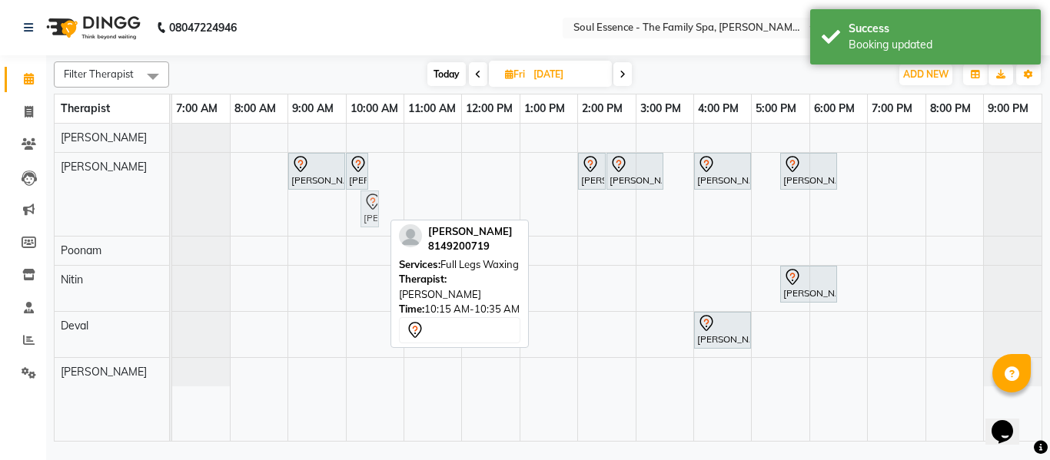
drag, startPoint x: 369, startPoint y: 217, endPoint x: 383, endPoint y: 177, distance: 42.3
click at [385, 168] on div "Poonam Tumma, 09:00 AM-10:00 AM, Skin Whitening Facial 60 Min Poonam Tumma, 10:…" at bounding box center [606, 282] width 869 height 317
drag, startPoint x: 396, startPoint y: 184, endPoint x: 390, endPoint y: 167, distance: 18.0
click at [390, 168] on div "Poonam Tumma, 09:00 AM-10:00 AM, Skin Whitening Facial 60 Min Poonam Tumma, 10:…" at bounding box center [606, 282] width 869 height 317
click at [370, 50] on nav "08047224946 Select Location × Soul Essence - The Family Spa, [PERSON_NAME] Colo…" at bounding box center [525, 27] width 1050 height 55
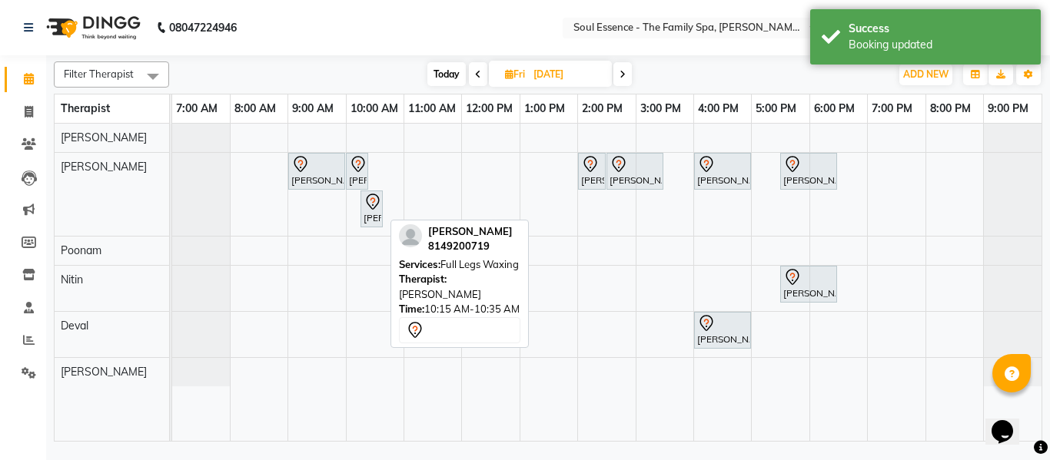
click at [410, 78] on div "Today Fri 05-09-2025" at bounding box center [529, 74] width 705 height 23
click at [437, 85] on span "Today" at bounding box center [446, 74] width 38 height 24
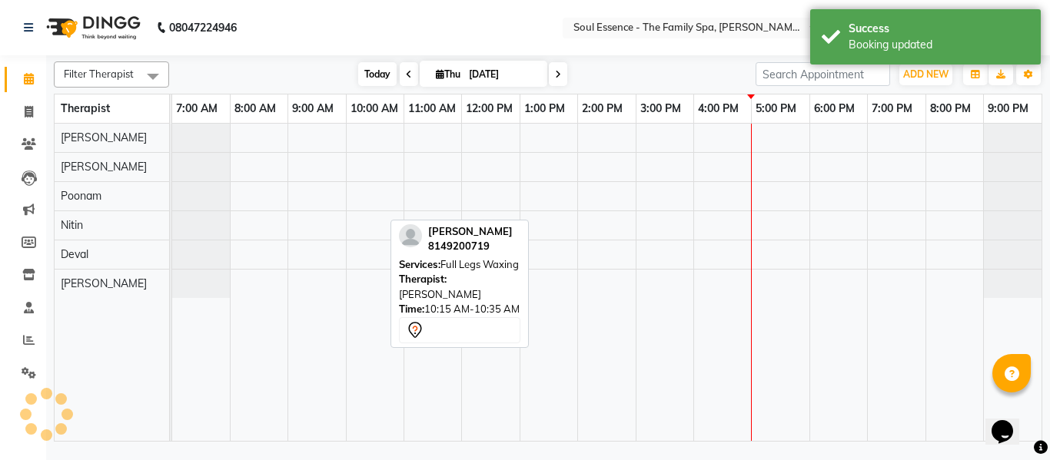
click at [360, 82] on span "Today" at bounding box center [377, 74] width 38 height 24
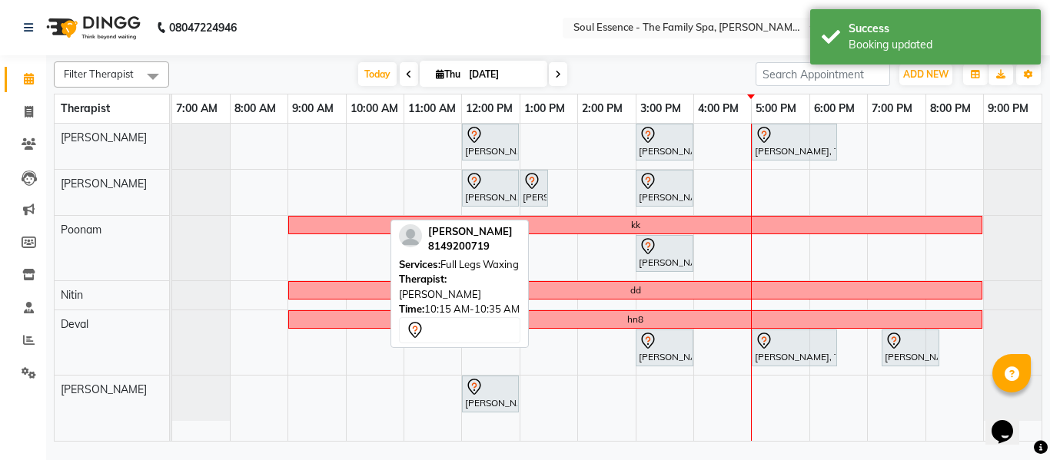
click at [563, 75] on span at bounding box center [558, 74] width 18 height 24
type input "[DATE]"
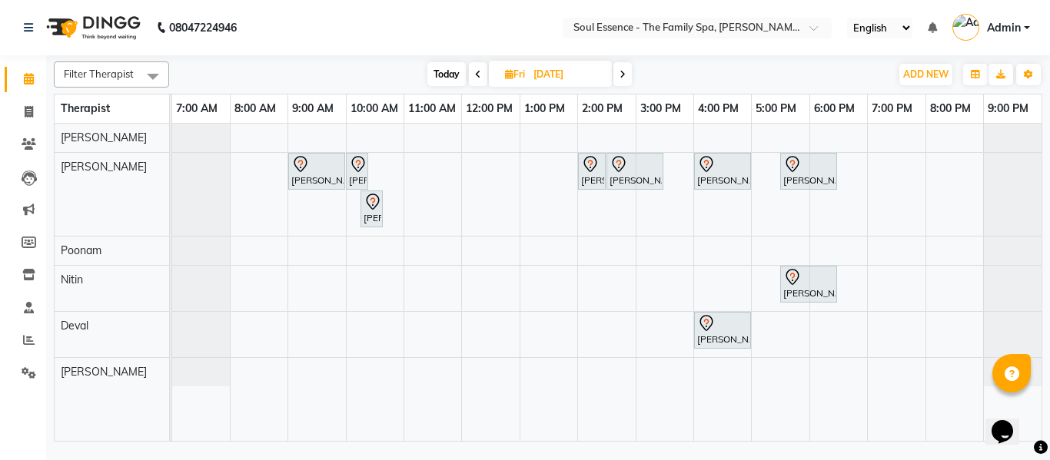
click at [431, 255] on div "Poonam Tumma, 09:00 AM-10:00 AM, Skin Whitening Facial 60 Min Poonam Tumma, 10:…" at bounding box center [606, 282] width 869 height 317
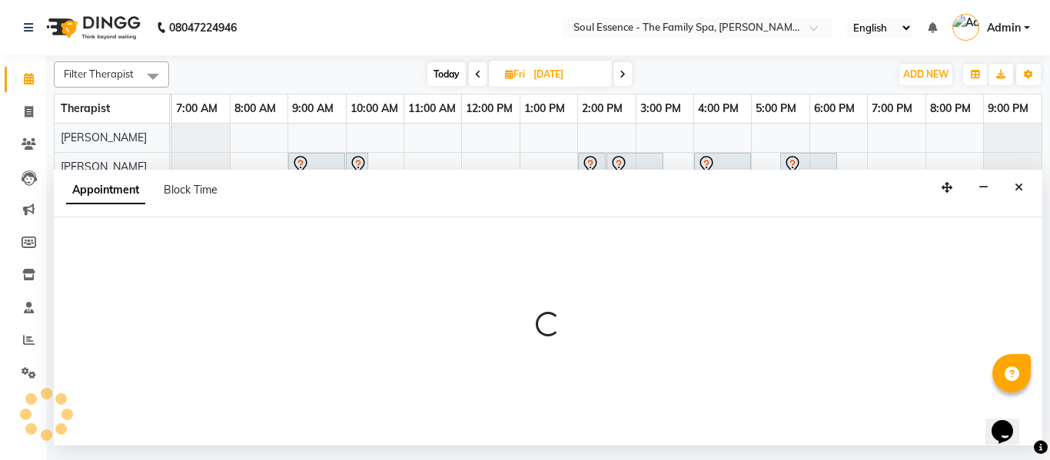
click at [431, 255] on div at bounding box center [548, 331] width 988 height 228
select select "45892"
select select "660"
select select "tentative"
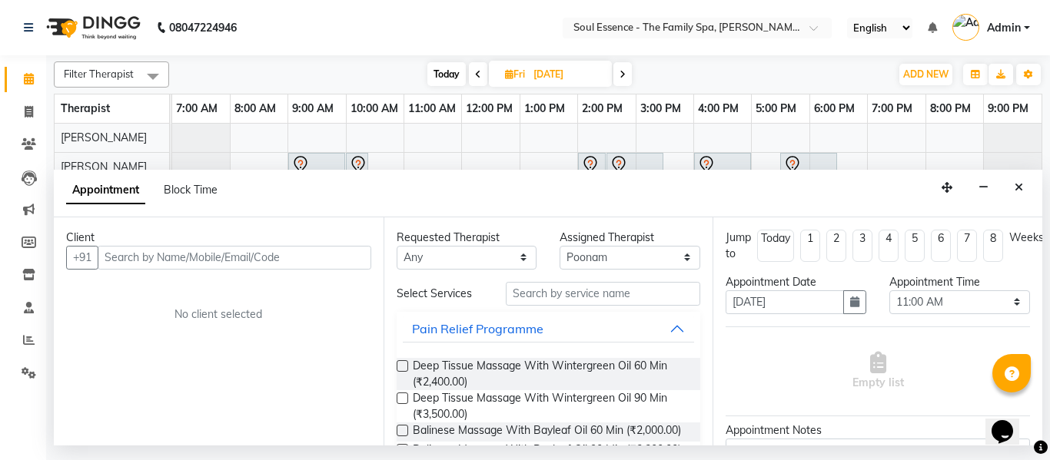
click at [209, 254] on input "text" at bounding box center [235, 258] width 274 height 24
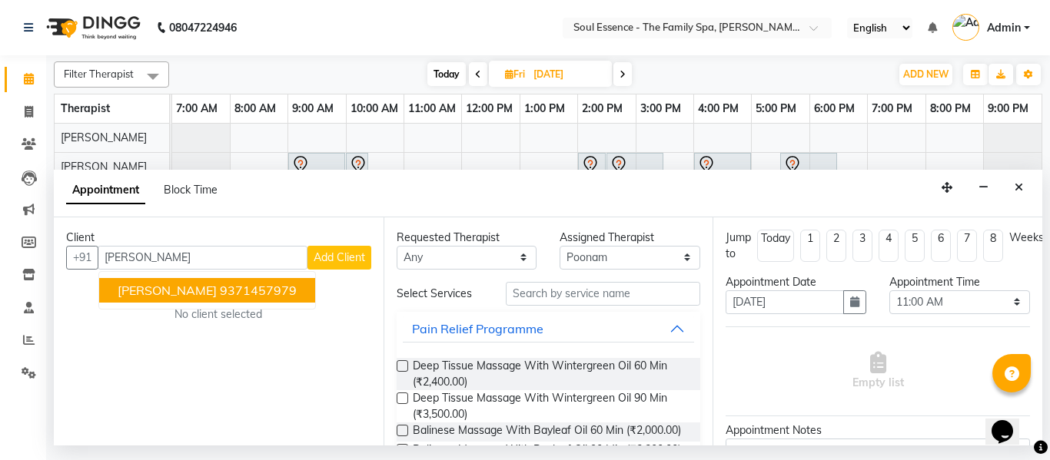
click at [220, 289] on ngb-highlight "9371457979" at bounding box center [258, 290] width 77 height 15
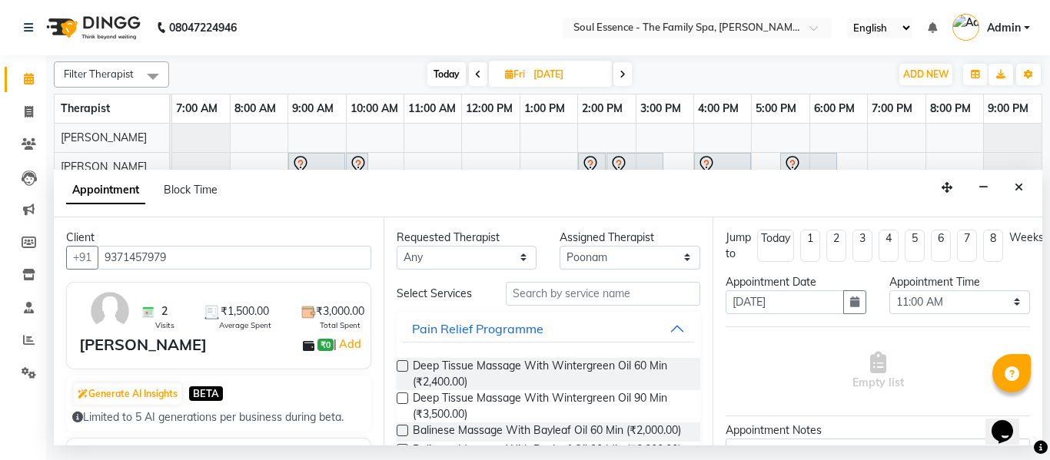
type input "9371457979"
click at [403, 364] on label at bounding box center [402, 366] width 12 height 12
click at [403, 364] on input "checkbox" at bounding box center [401, 368] width 10 height 10
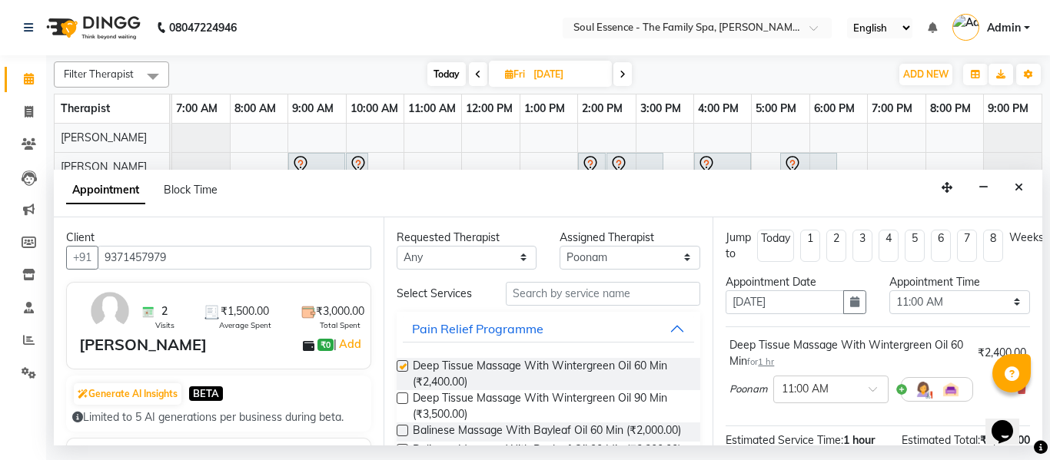
checkbox input "false"
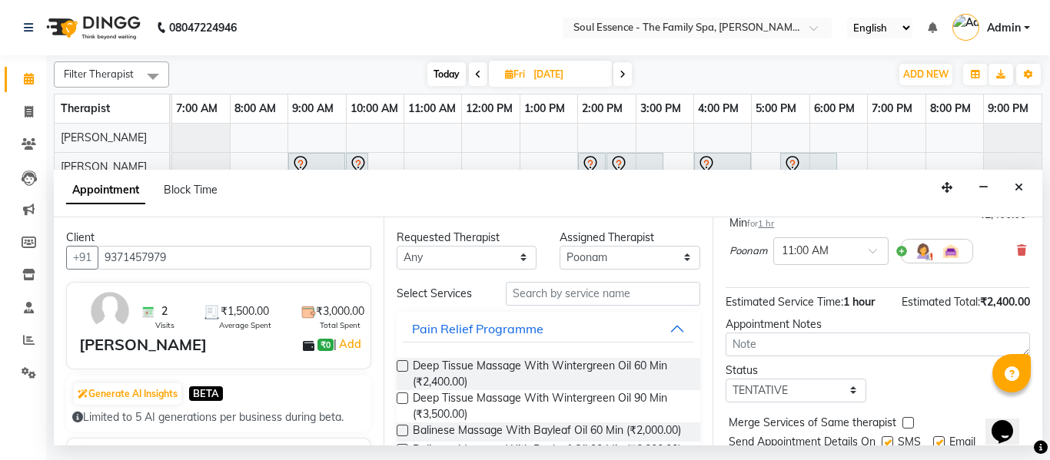
scroll to position [50, 0]
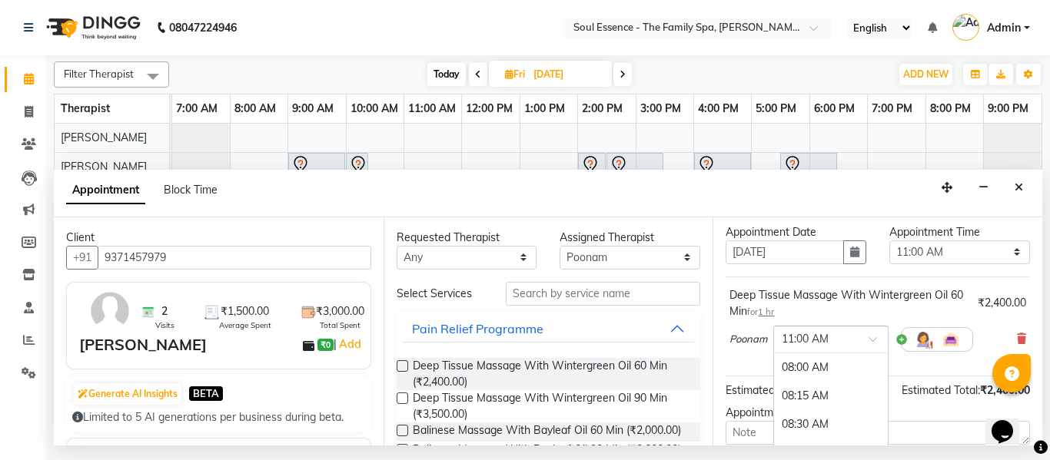
click at [824, 352] on ng-select "× 11:00 AM 08:00 AM 08:15 AM 08:30 AM 08:45 AM 09:00 AM 09:15 AM 09:30 AM 09:45…" at bounding box center [830, 340] width 115 height 28
click at [806, 418] on div "11:30 AM" at bounding box center [831, 424] width 114 height 28
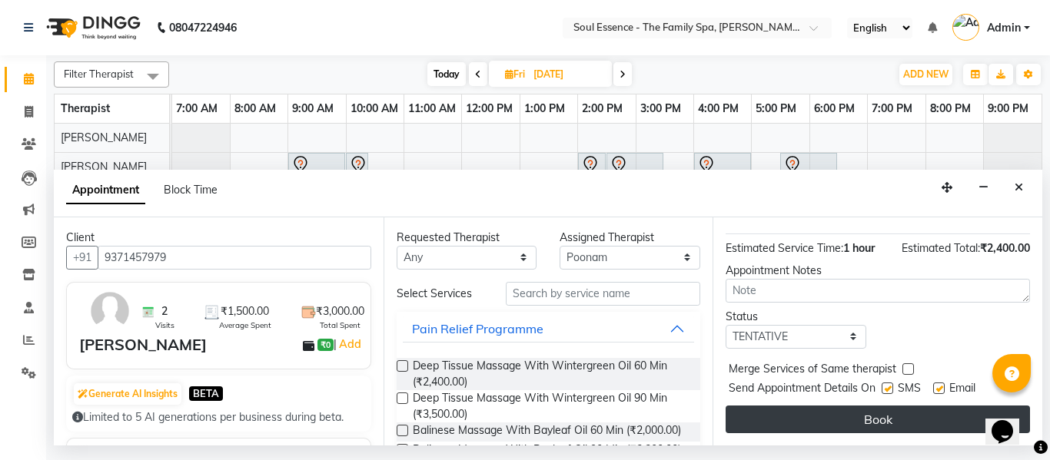
click at [834, 406] on button "Book" at bounding box center [877, 420] width 304 height 28
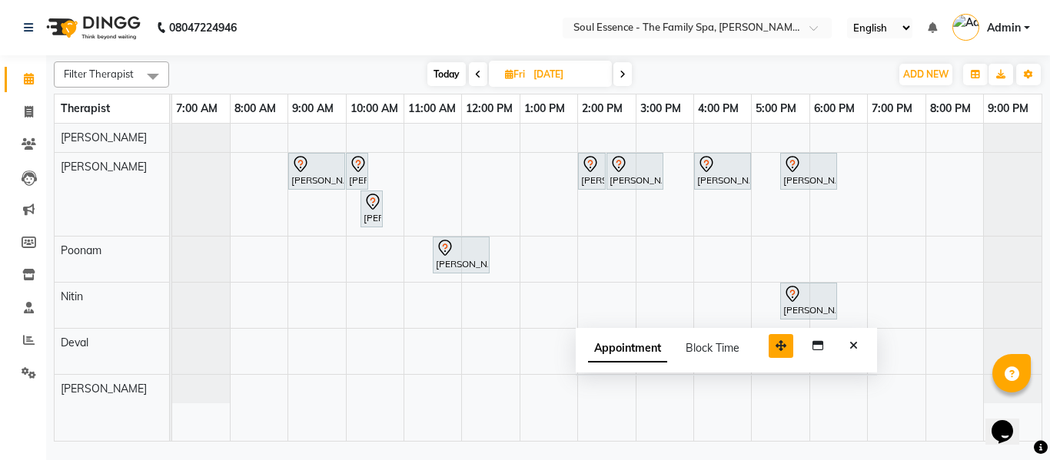
drag, startPoint x: 949, startPoint y: 411, endPoint x: 642, endPoint y: 281, distance: 332.9
click at [768, 334] on button "button" at bounding box center [780, 346] width 25 height 24
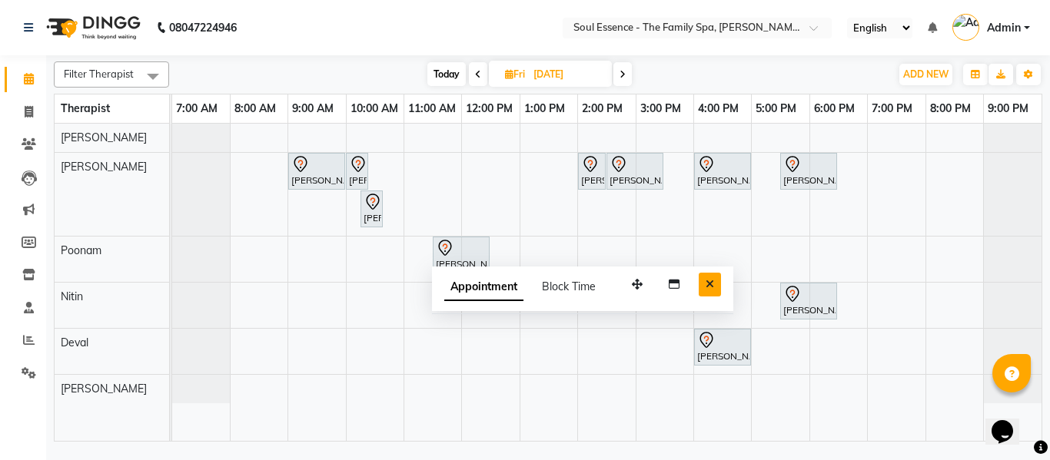
click at [711, 280] on icon "Close" at bounding box center [709, 284] width 8 height 11
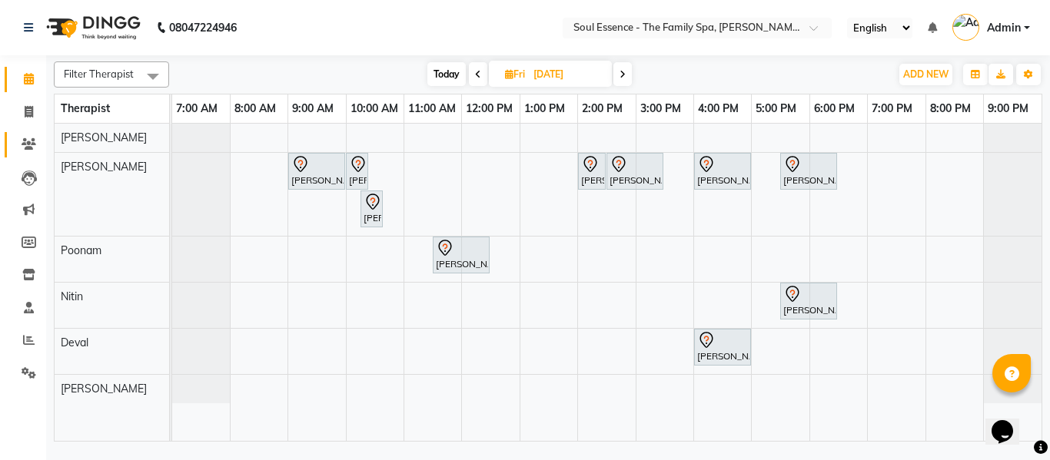
click at [39, 138] on span at bounding box center [28, 145] width 27 height 18
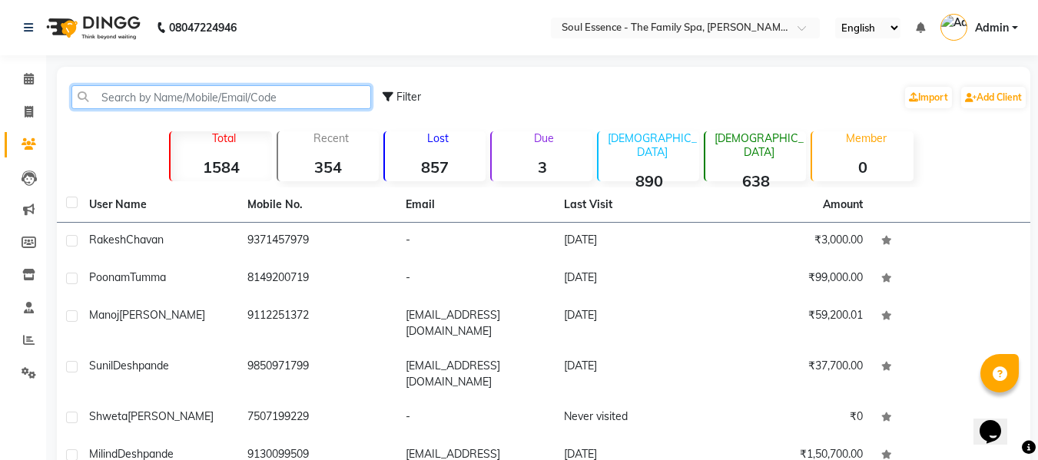
click at [160, 103] on input "text" at bounding box center [221, 97] width 300 height 24
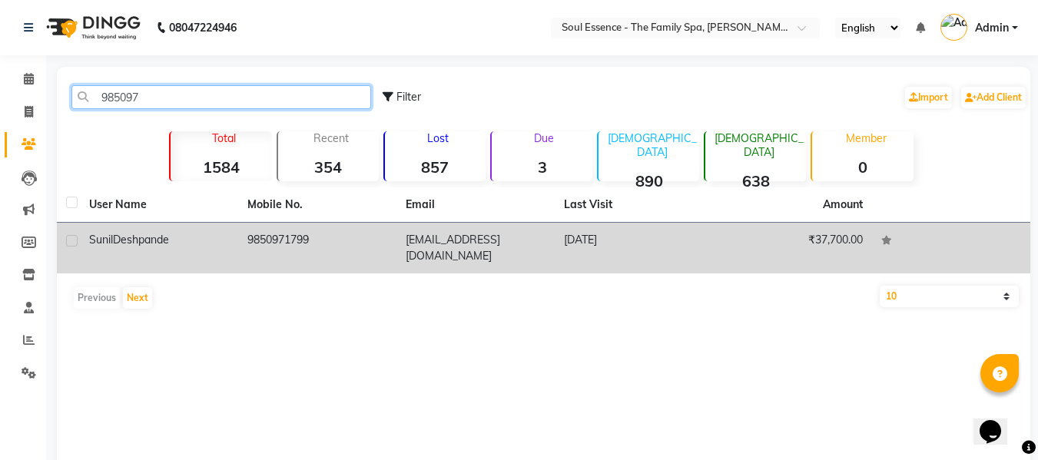
type input "985097"
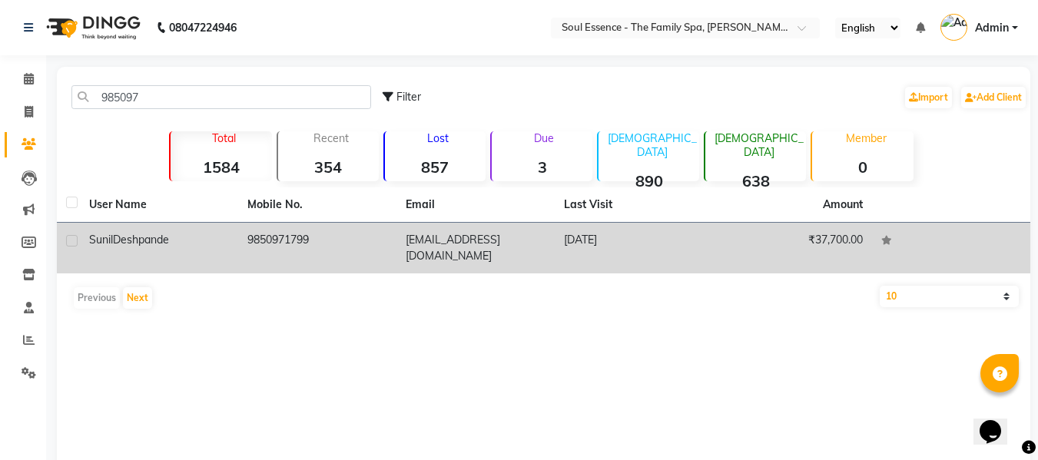
click at [661, 250] on td "[DATE]" at bounding box center [634, 248] width 158 height 51
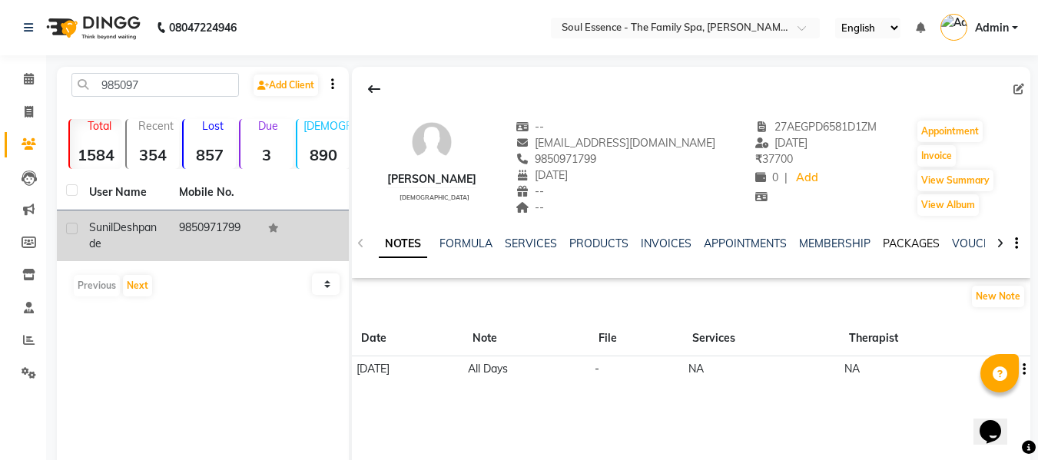
click at [893, 243] on link "PACKAGES" at bounding box center [911, 244] width 57 height 14
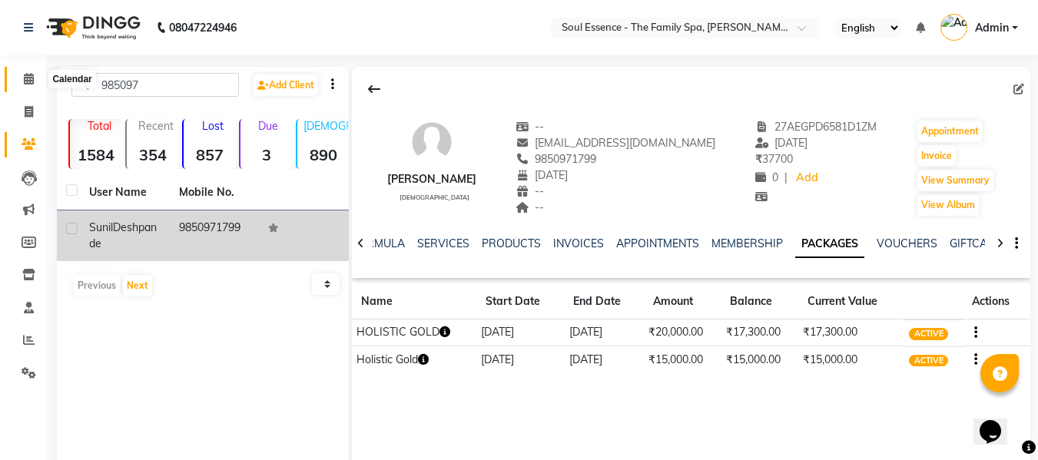
click at [36, 77] on span at bounding box center [28, 80] width 27 height 18
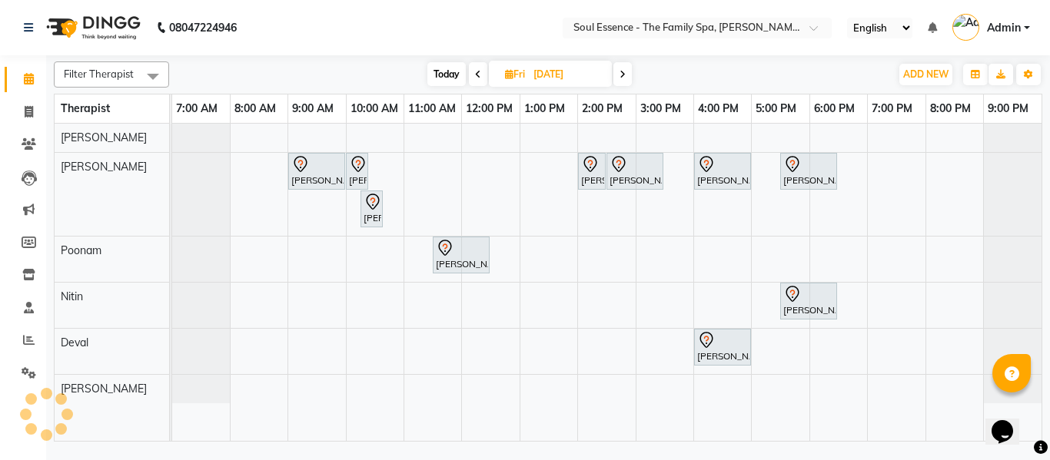
click at [457, 70] on span "Today" at bounding box center [446, 74] width 38 height 24
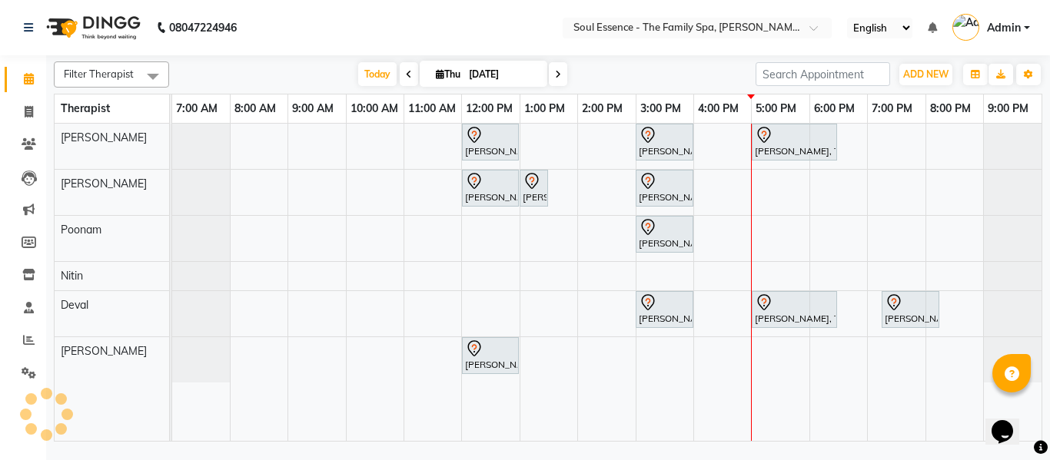
click at [565, 71] on div "[DATE] [DATE]" at bounding box center [463, 74] width 212 height 23
click at [561, 74] on span at bounding box center [558, 74] width 18 height 24
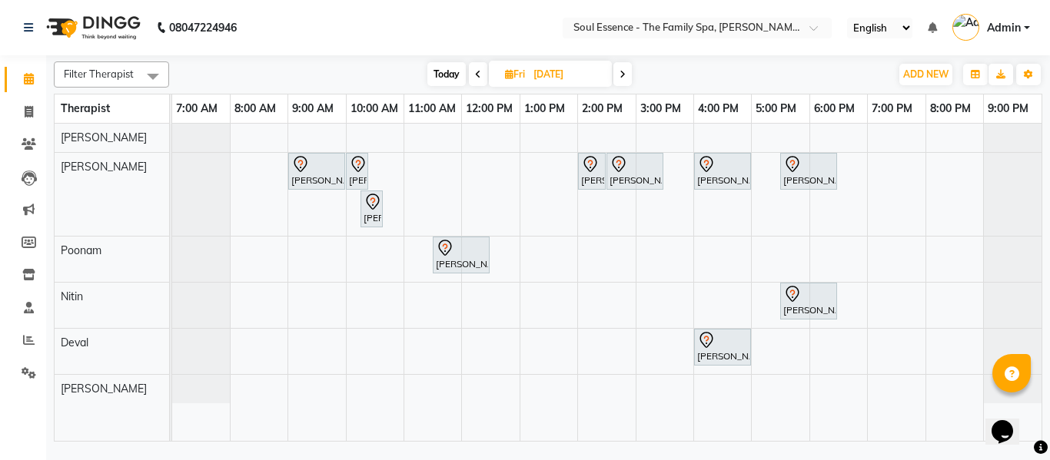
click at [431, 74] on span "Today" at bounding box center [446, 74] width 38 height 24
type input "[DATE]"
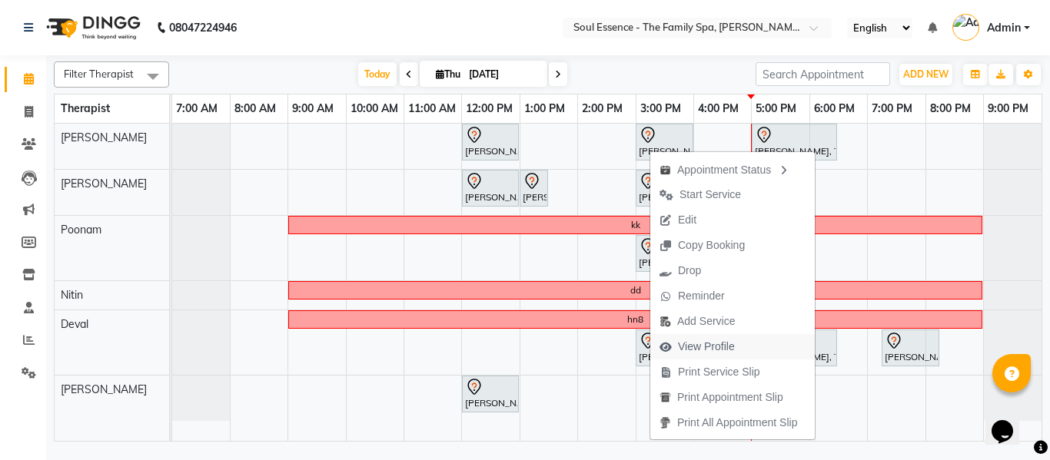
click at [711, 344] on span "View Profile" at bounding box center [706, 347] width 57 height 16
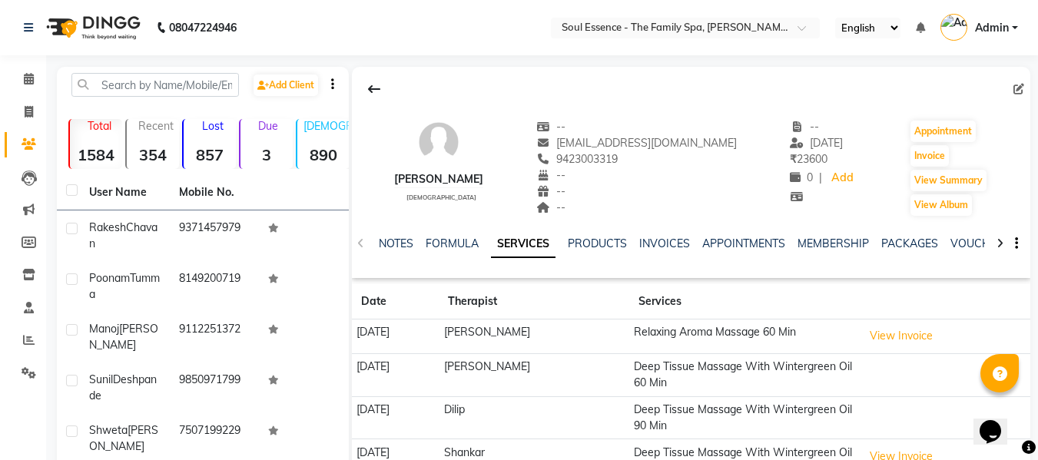
click at [1011, 86] on div at bounding box center [691, 89] width 678 height 29
click at [1017, 88] on icon at bounding box center [1018, 89] width 11 height 11
select select "22"
select select "[DEMOGRAPHIC_DATA]"
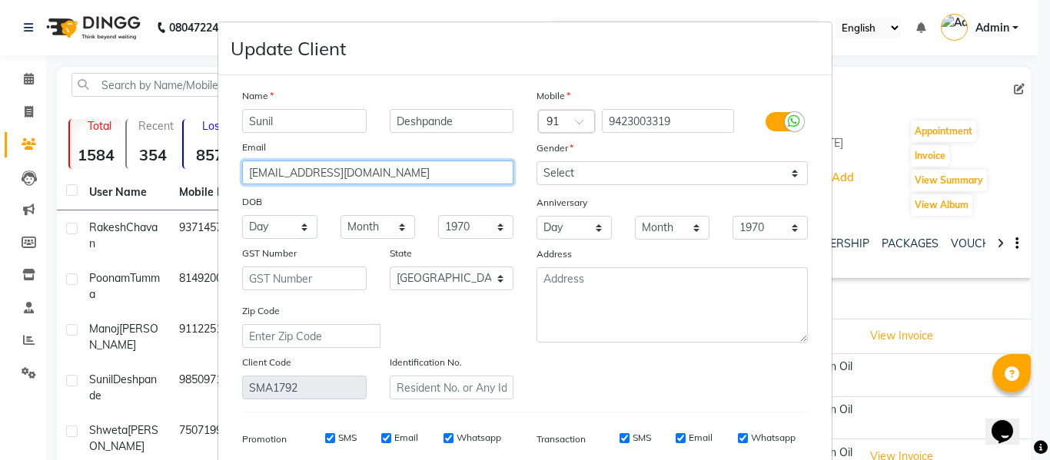
click at [390, 177] on input "[EMAIL_ADDRESS][DOMAIN_NAME]" at bounding box center [377, 173] width 271 height 24
click at [416, 168] on input "[EMAIL_ADDRESS][DOMAIN_NAME]" at bounding box center [377, 173] width 271 height 24
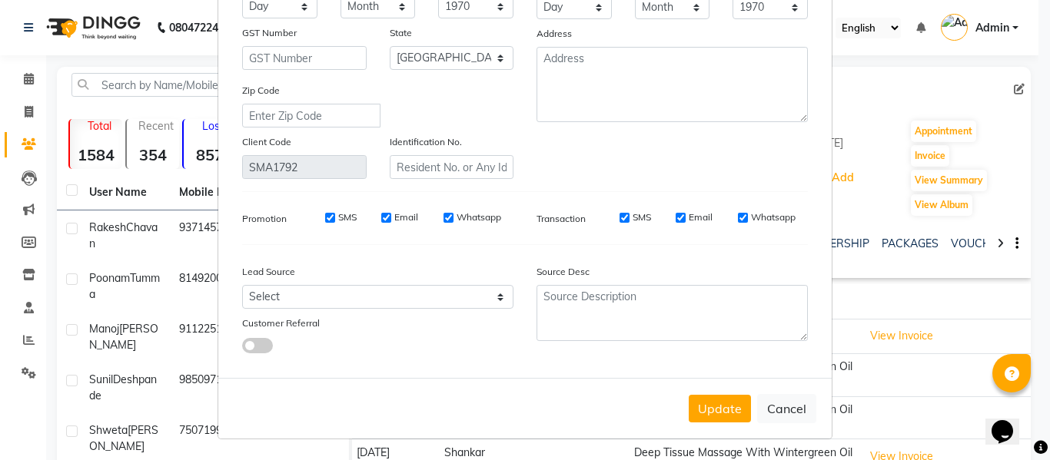
scroll to position [221, 0]
click at [724, 393] on div "Update Cancel" at bounding box center [524, 407] width 613 height 61
click at [720, 411] on button "Update" at bounding box center [719, 408] width 62 height 28
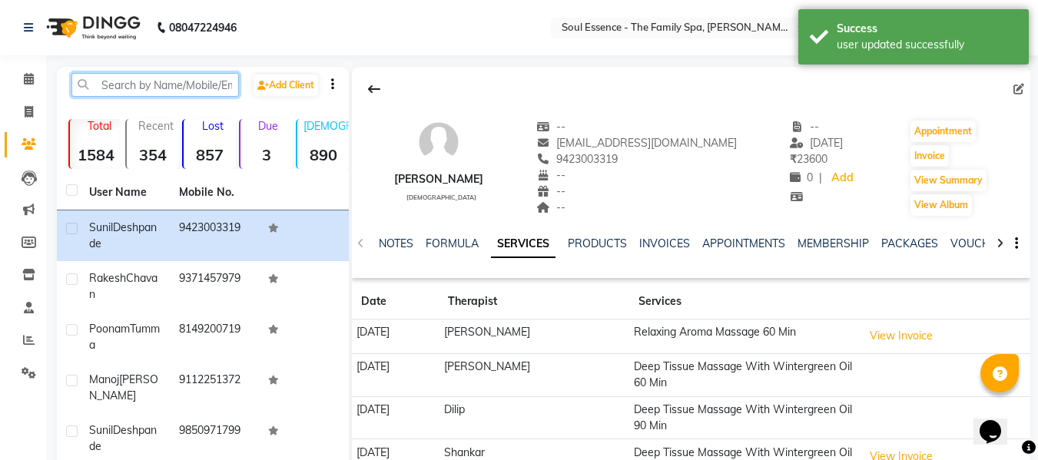
click at [92, 82] on input "text" at bounding box center [155, 85] width 168 height 24
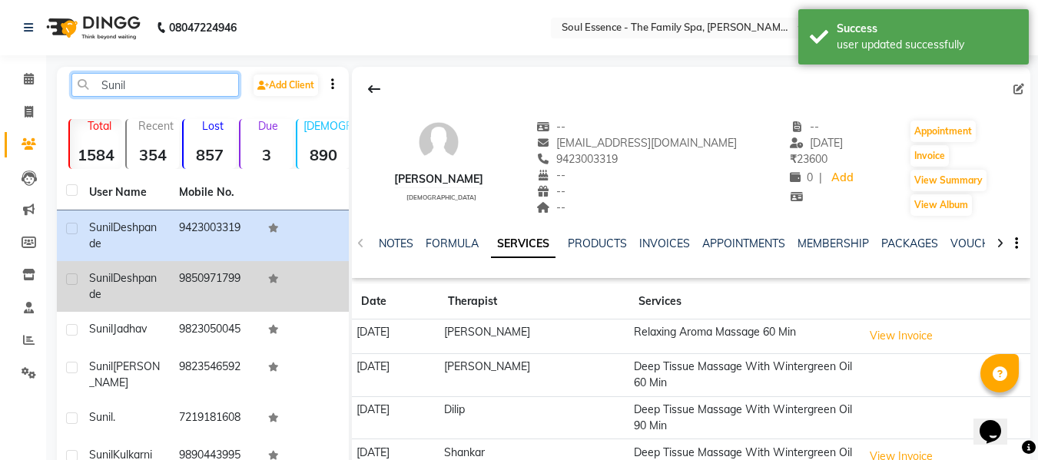
type input "Sunil"
click at [168, 300] on td "Sunil Deshpande" at bounding box center [125, 286] width 90 height 51
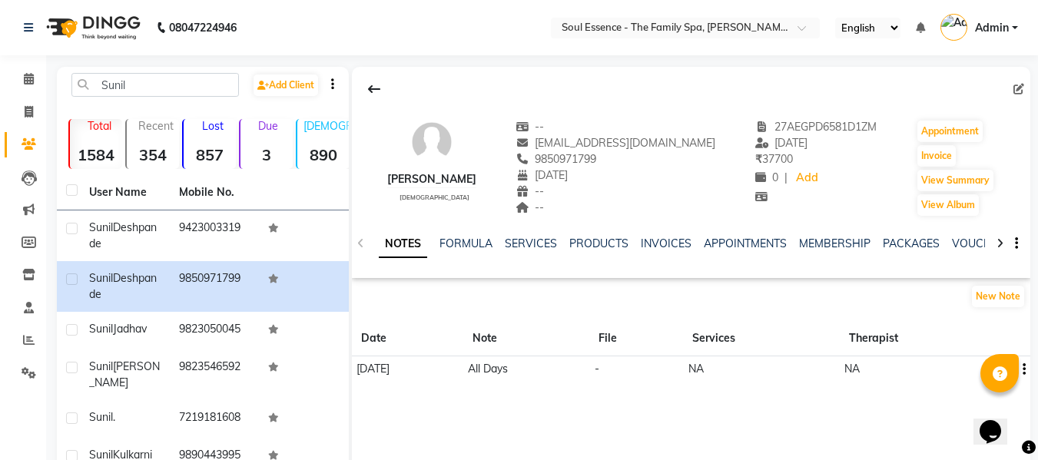
drag, startPoint x: 1012, startPoint y: 96, endPoint x: 1020, endPoint y: 91, distance: 9.0
click at [1014, 95] on div at bounding box center [691, 89] width 678 height 29
click at [1020, 91] on icon at bounding box center [1018, 89] width 11 height 11
select select "17"
select select "08"
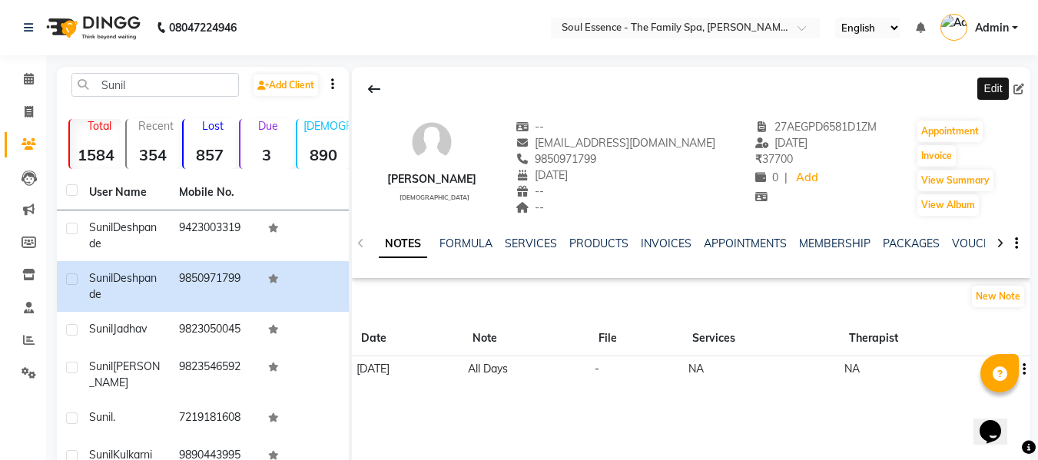
select select "1986"
select select "22"
select select "[DEMOGRAPHIC_DATA]"
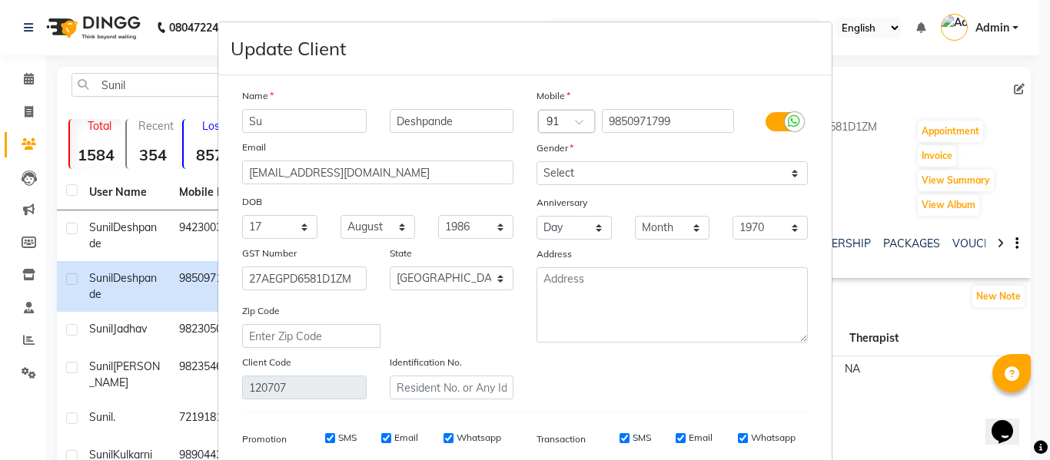
type input "S"
type input "M"
type input "S"
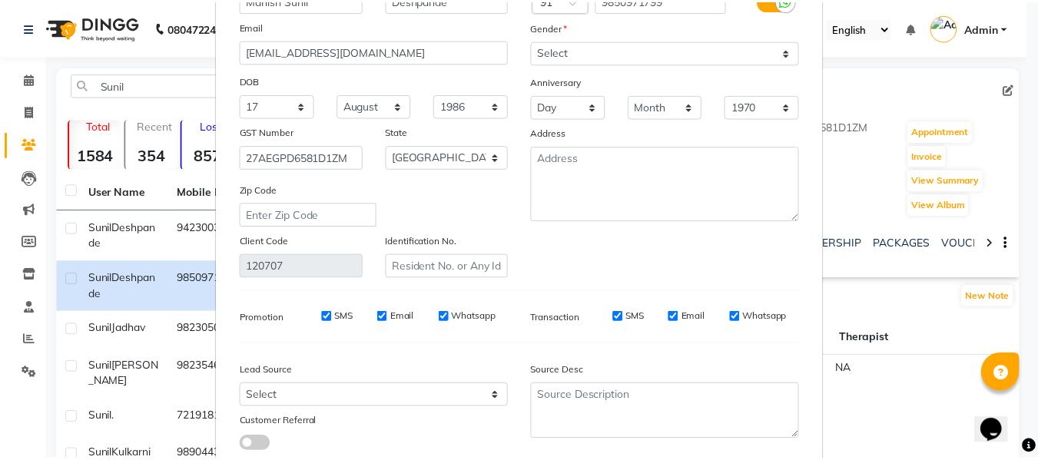
scroll to position [221, 0]
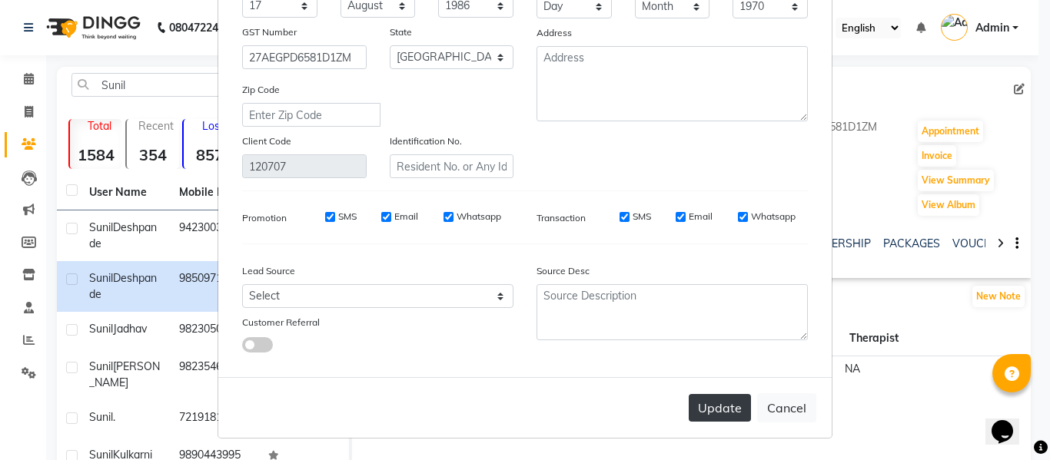
type input "Manish Sunil"
click at [706, 420] on button "Update" at bounding box center [719, 408] width 62 height 28
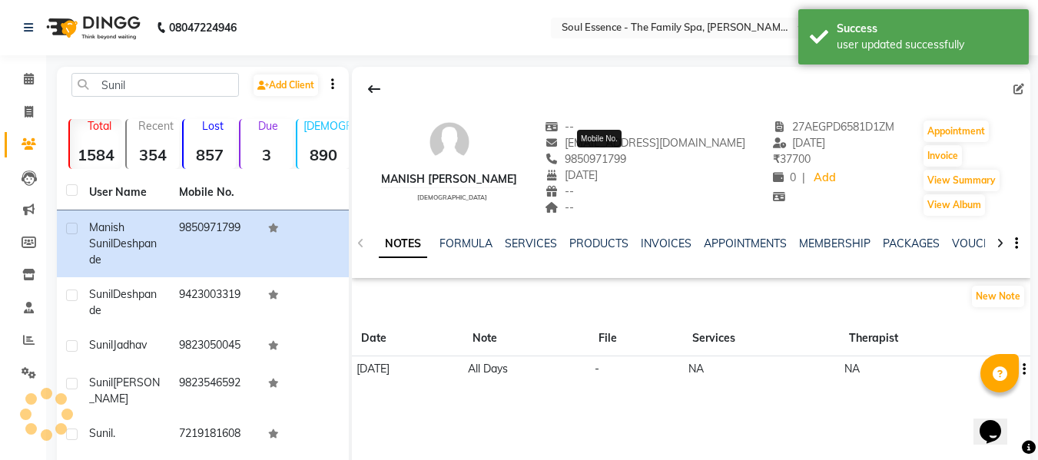
click at [615, 160] on span "9850971799" at bounding box center [585, 159] width 81 height 14
copy span "9850971799"
click at [511, 247] on link "SERVICES" at bounding box center [531, 244] width 52 height 14
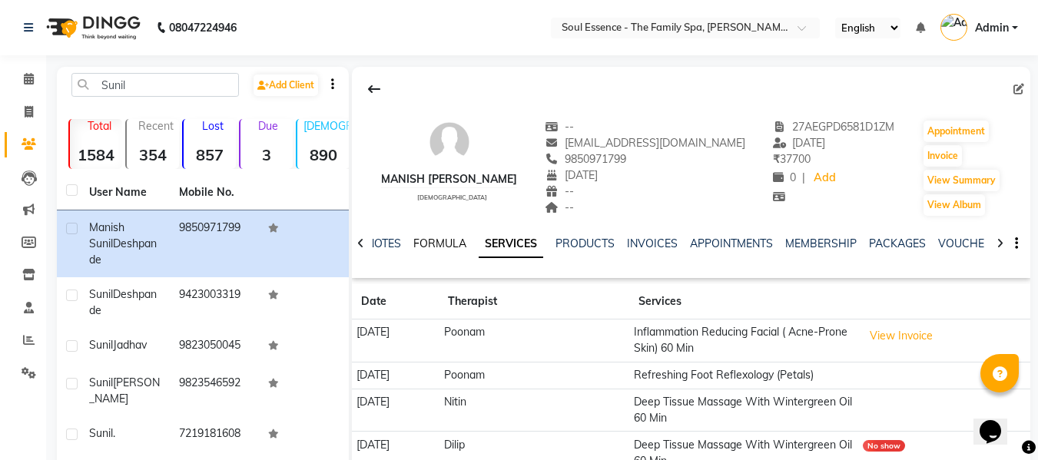
click at [419, 250] on link "FORMULA" at bounding box center [439, 244] width 53 height 14
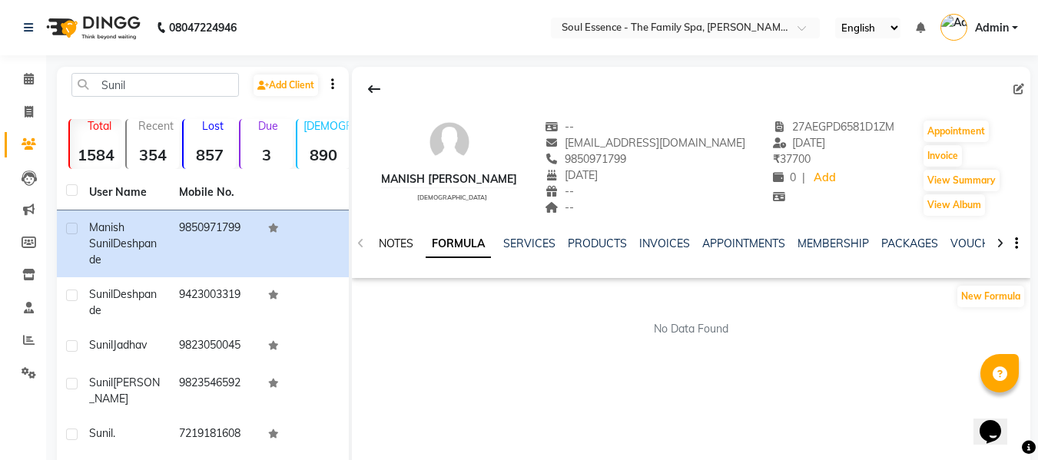
click at [396, 238] on link "NOTES" at bounding box center [396, 244] width 35 height 14
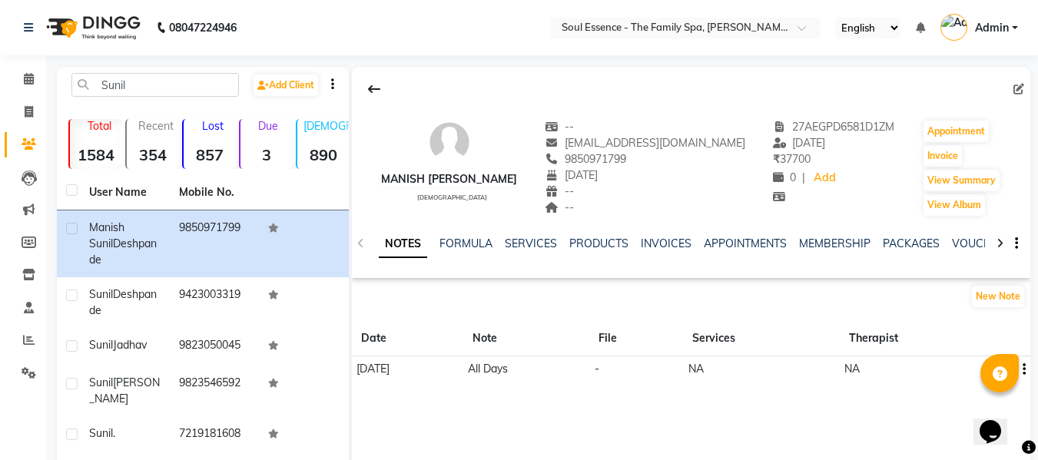
click at [554, 231] on div "NOTES FORMULA SERVICES PRODUCTS INVOICES APPOINTMENTS MEMBERSHIP PACKAGES VOUCH…" at bounding box center [691, 243] width 678 height 53
click at [549, 240] on link "SERVICES" at bounding box center [531, 244] width 52 height 14
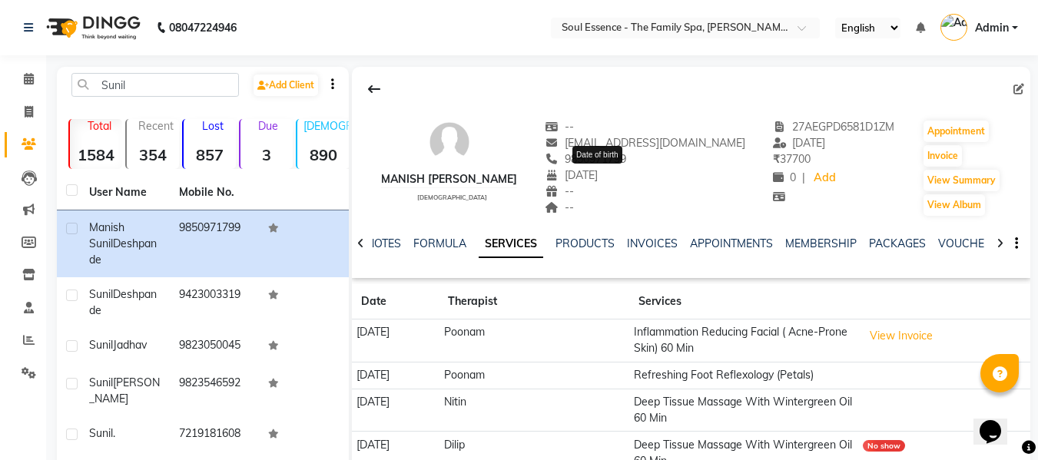
click at [598, 171] on span "17-08-1986" at bounding box center [571, 175] width 53 height 14
click at [622, 163] on span "9850971799" at bounding box center [585, 159] width 81 height 14
click at [622, 161] on span "9850971799" at bounding box center [585, 159] width 81 height 14
copy span "9850971799"
click at [897, 244] on link "PACKAGES" at bounding box center [897, 244] width 57 height 14
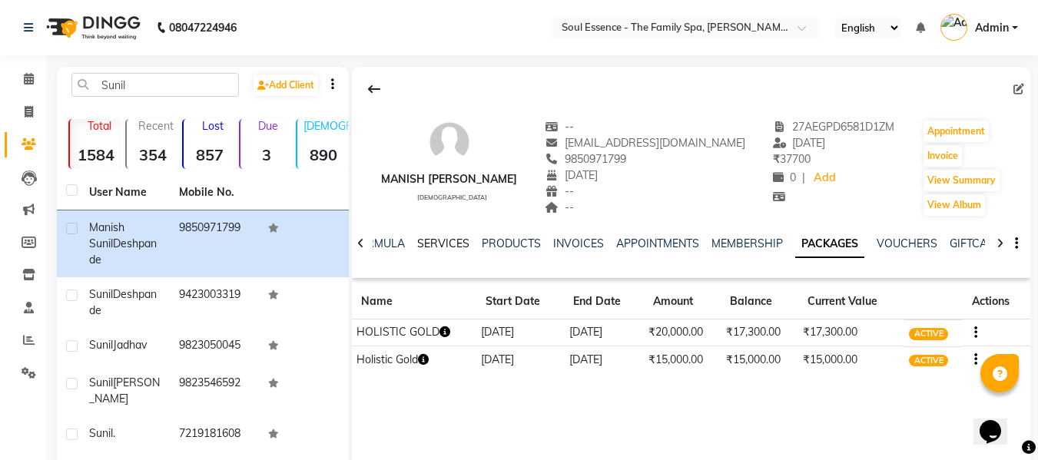
click at [437, 244] on link "SERVICES" at bounding box center [443, 244] width 52 height 14
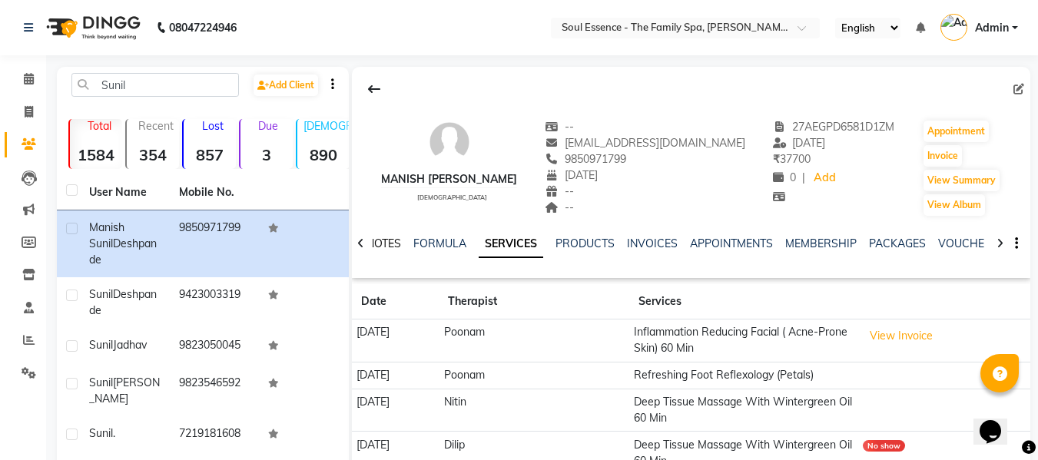
click at [393, 246] on link "NOTES" at bounding box center [384, 244] width 35 height 14
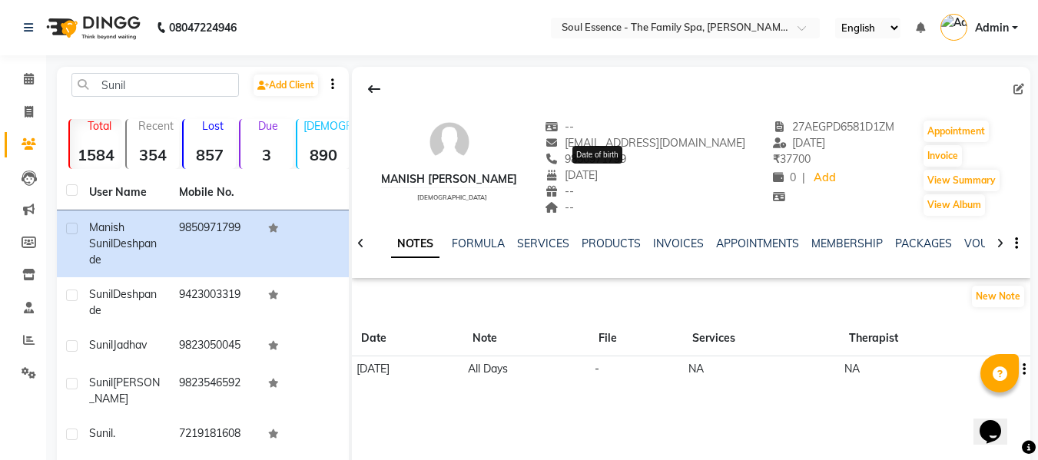
click at [598, 177] on span "17-08-1986" at bounding box center [571, 175] width 53 height 14
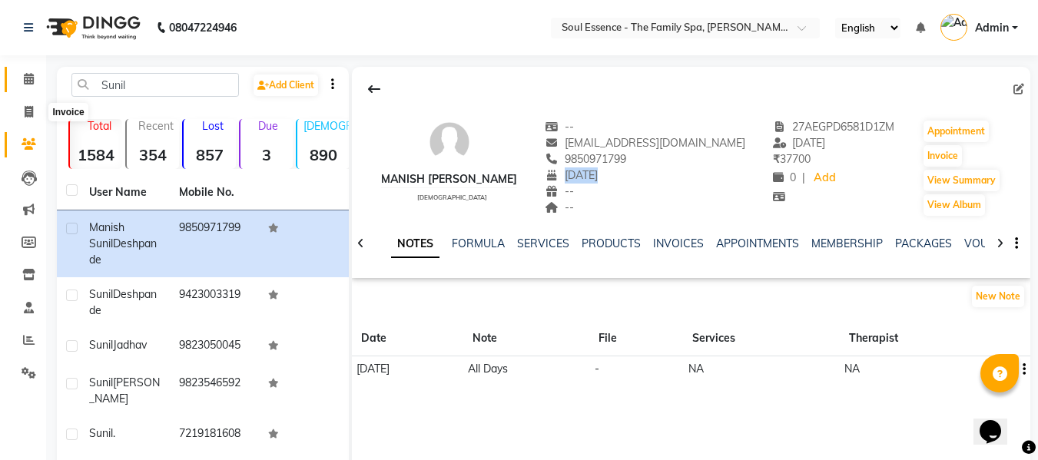
click at [18, 77] on span at bounding box center [28, 80] width 27 height 18
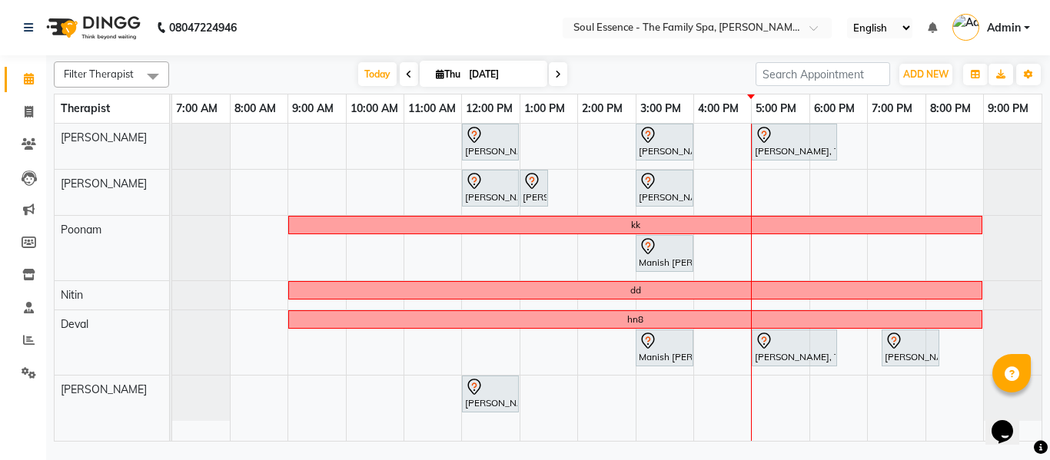
click at [562, 70] on span at bounding box center [558, 74] width 18 height 24
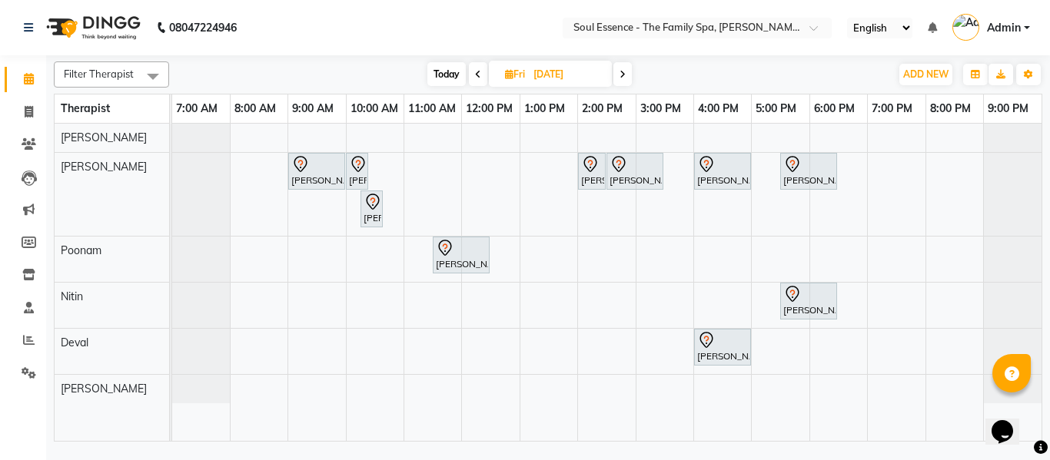
click at [449, 81] on span "Today" at bounding box center [446, 74] width 38 height 24
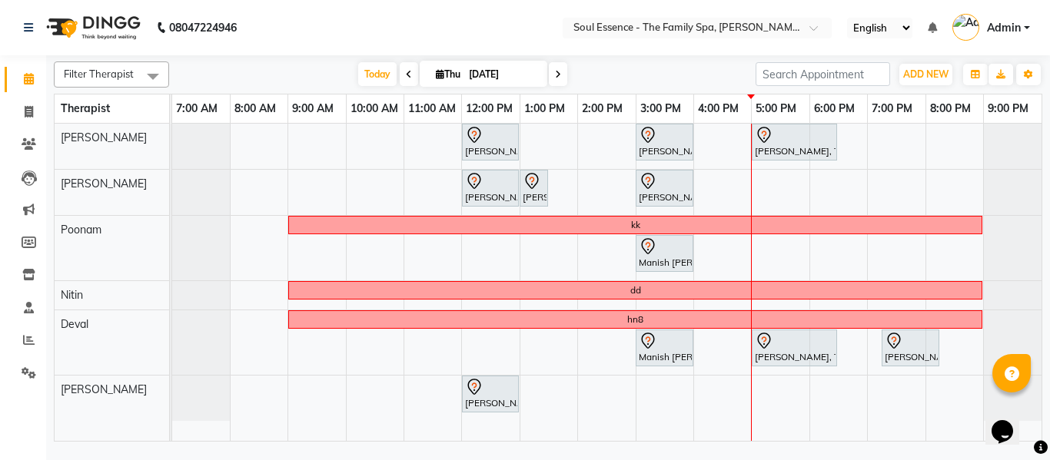
click at [558, 74] on icon at bounding box center [558, 74] width 6 height 9
type input "[DATE]"
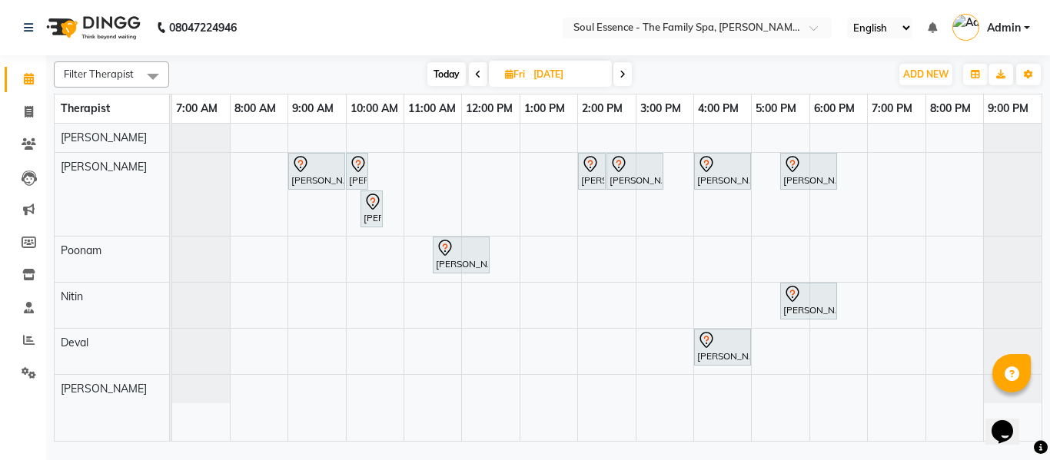
click at [768, 138] on div "Poonam Tumma, 09:00 AM-10:00 AM, Skin Whitening Facial 60 Min Poonam Tumma, 10:…" at bounding box center [606, 282] width 869 height 317
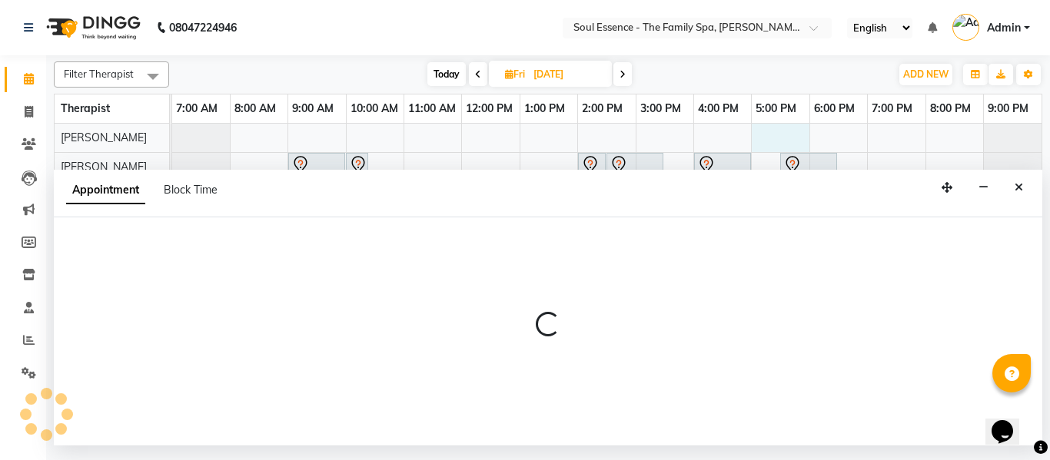
select select "64215"
select select "tentative"
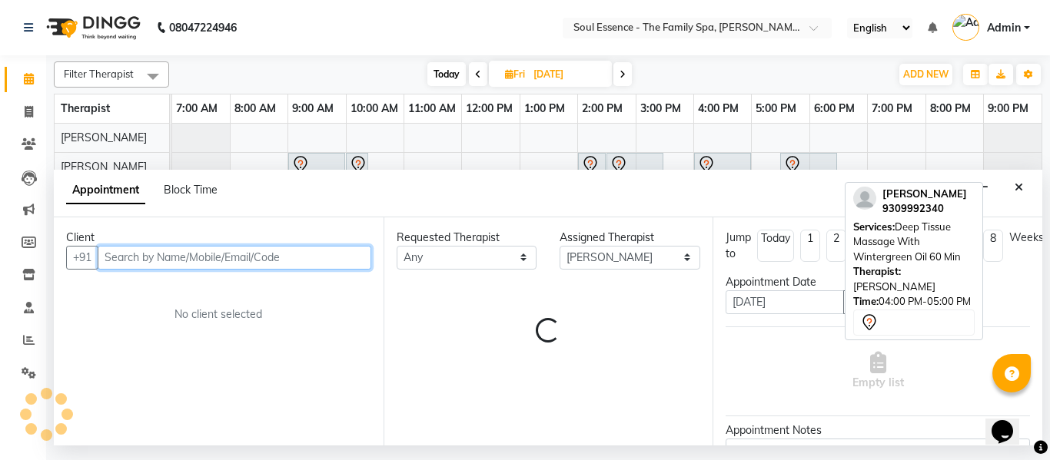
select select "1020"
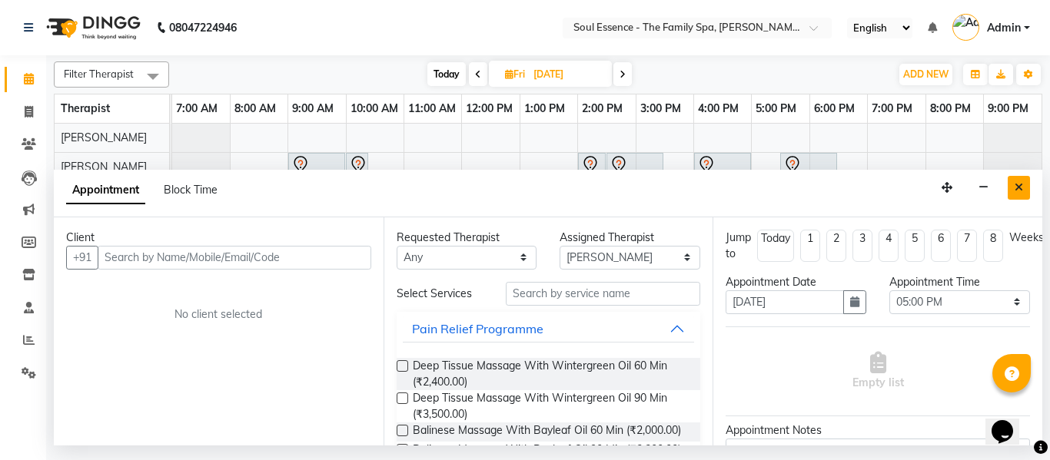
click at [1020, 191] on icon "Close" at bounding box center [1018, 187] width 8 height 11
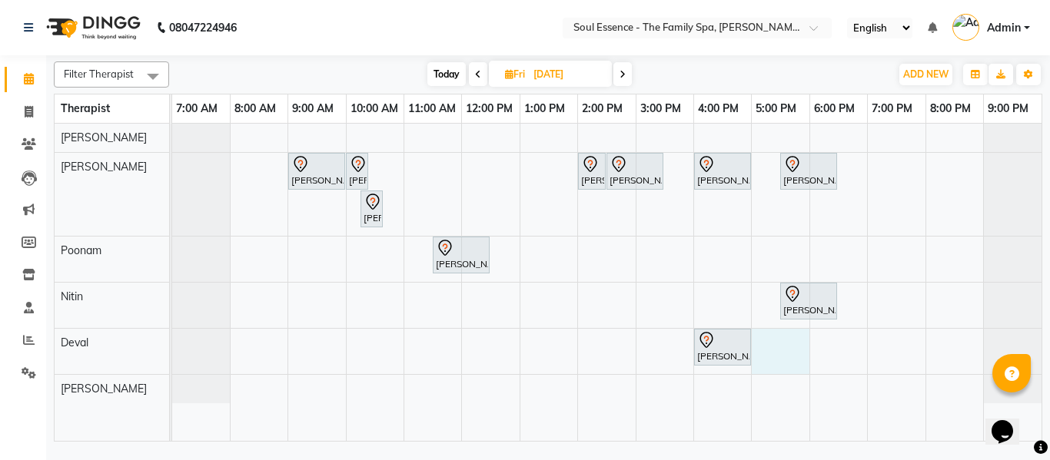
click at [764, 357] on div "Poonam Tumma, 09:00 AM-10:00 AM, Skin Whitening Facial 60 Min Poonam Tumma, 10:…" at bounding box center [606, 282] width 869 height 317
select select "66088"
select select "1020"
select select "tentative"
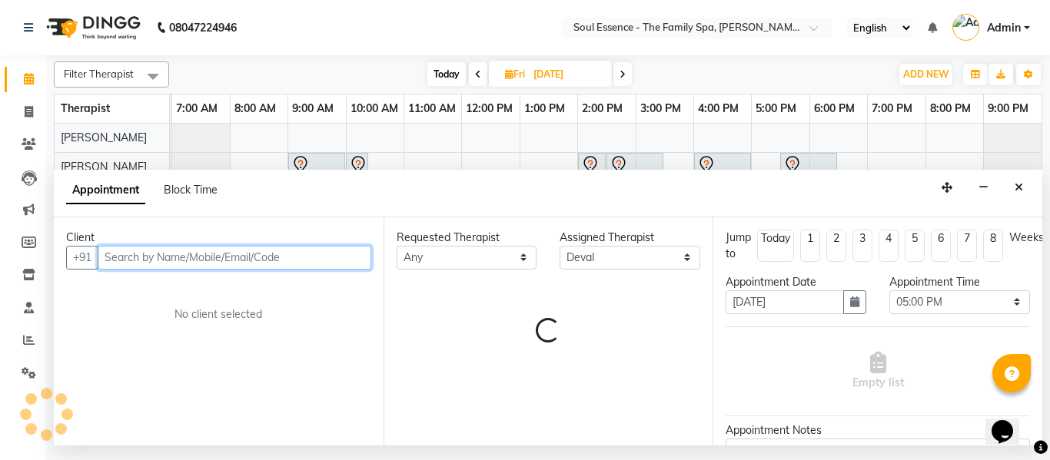
click at [765, 357] on div "Empty list" at bounding box center [877, 371] width 304 height 76
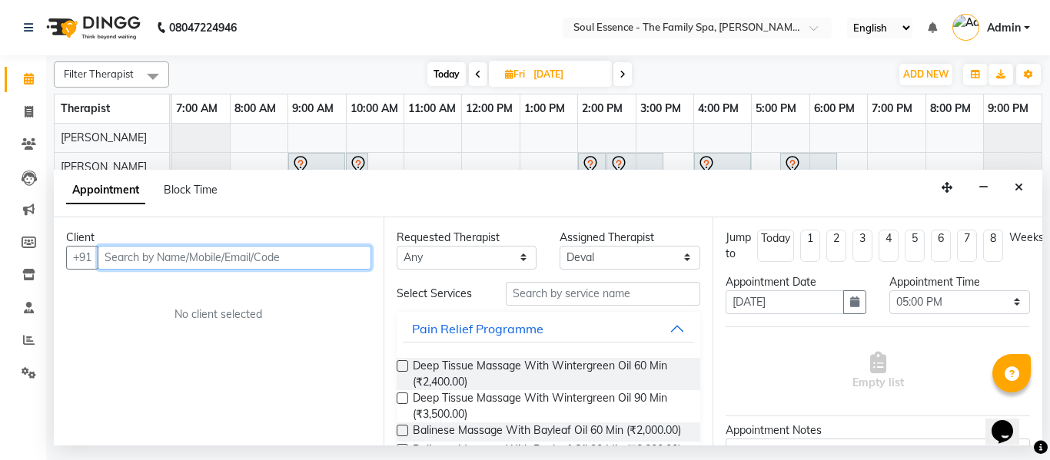
click at [184, 252] on input "text" at bounding box center [235, 258] width 274 height 24
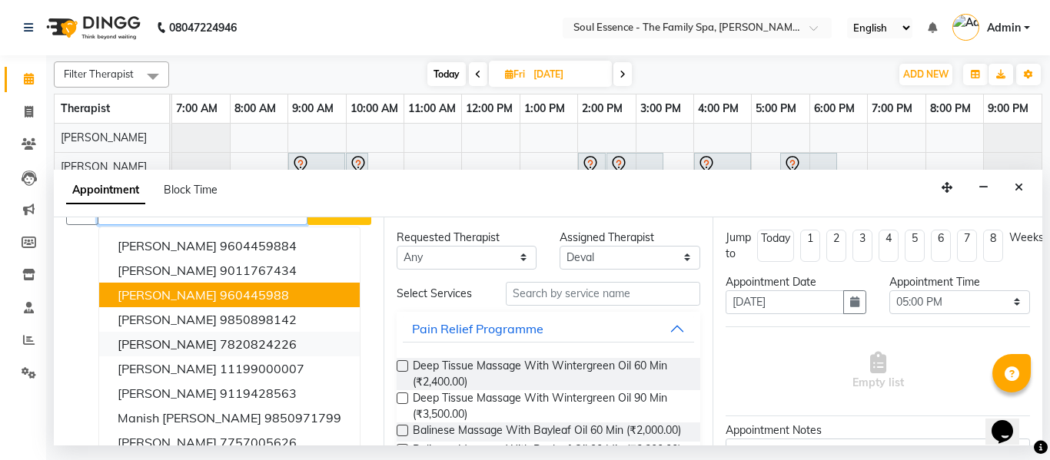
scroll to position [61, 0]
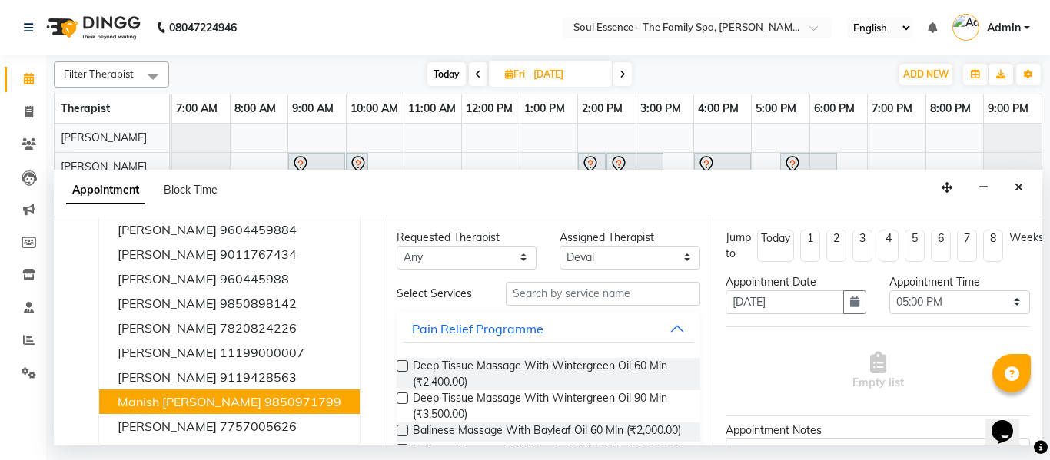
drag, startPoint x: 255, startPoint y: 409, endPoint x: 245, endPoint y: 391, distance: 20.3
click at [255, 406] on span "Manish Sunil Deshpande" at bounding box center [190, 401] width 144 height 15
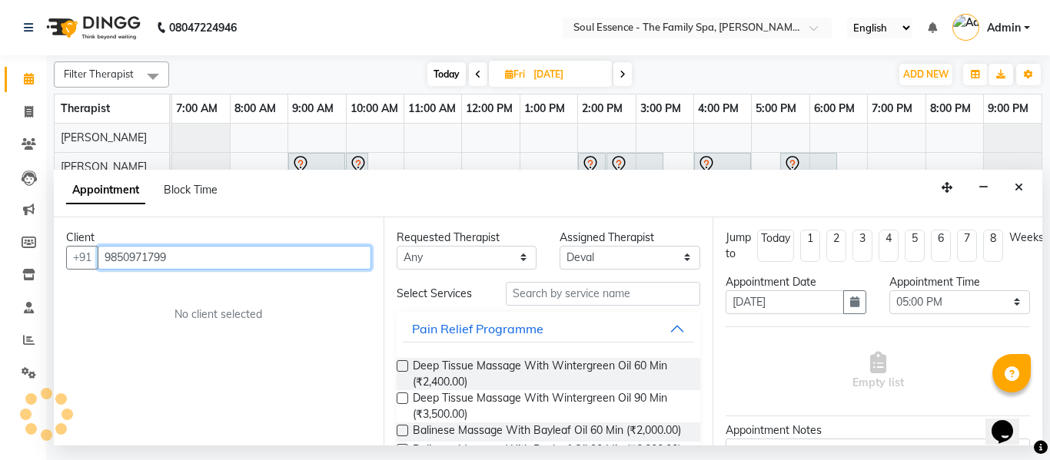
scroll to position [0, 0]
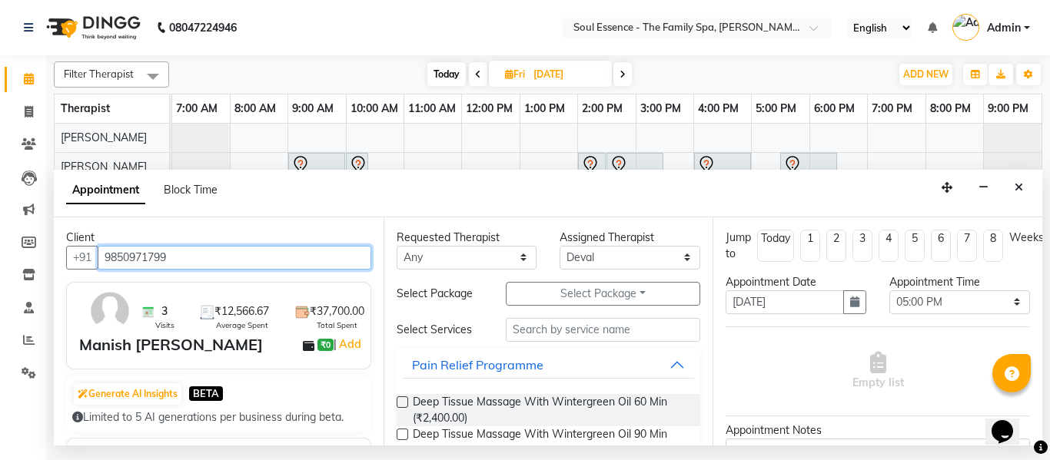
type input "9850971799"
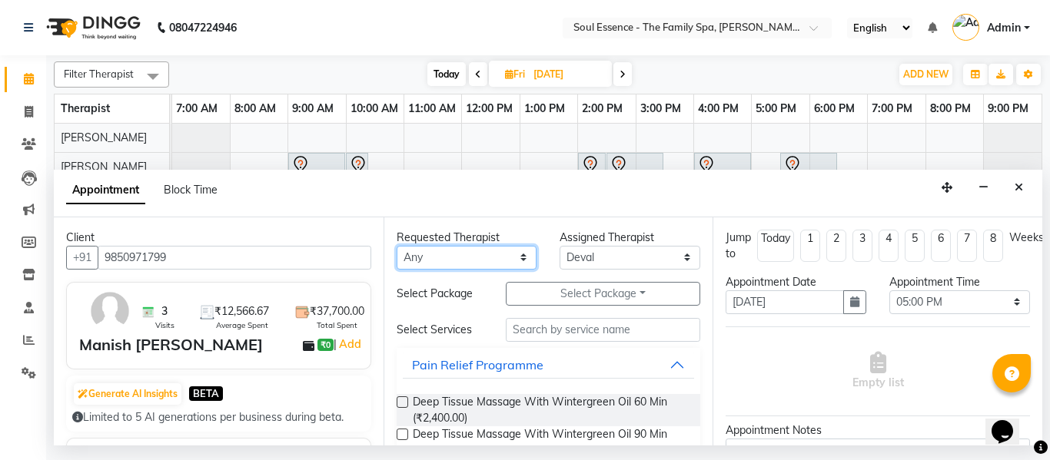
click at [423, 261] on select "Any Deval Gauri Thorath Nitin Poonam pradyumna Surma" at bounding box center [466, 258] width 141 height 24
click at [396, 246] on select "Any Deval Gauri Thorath Nitin Poonam pradyumna Surma" at bounding box center [466, 258] width 141 height 24
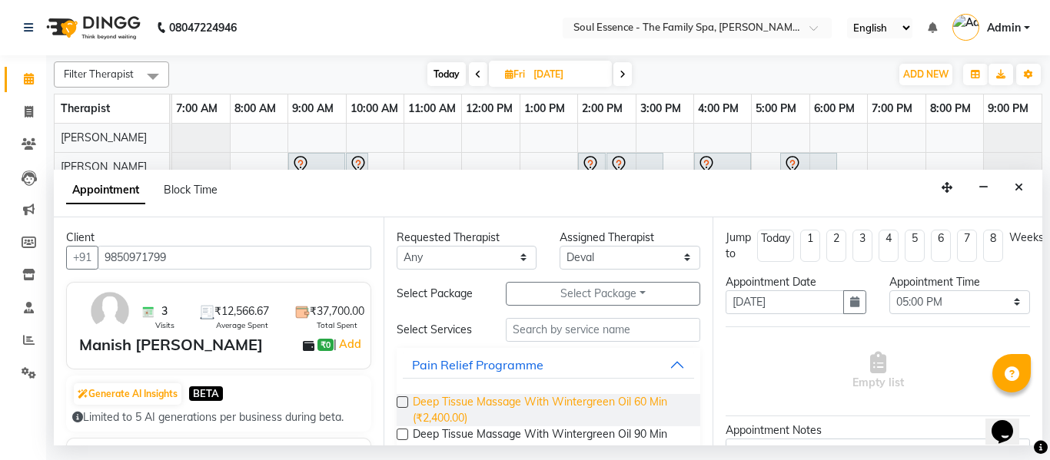
click at [454, 403] on span "Deep Tissue Massage With Wintergreen Oil 60 Min (₹2,400.00)" at bounding box center [551, 410] width 276 height 32
checkbox input "false"
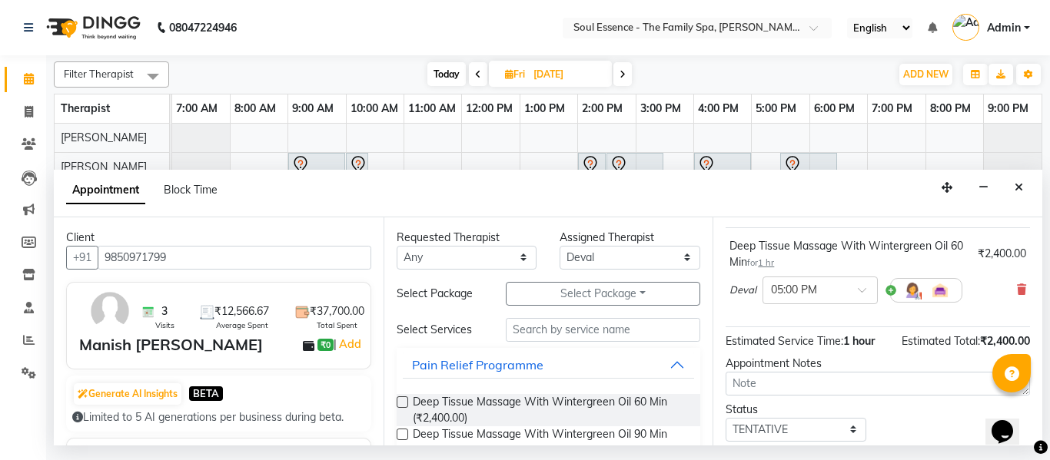
scroll to position [204, 0]
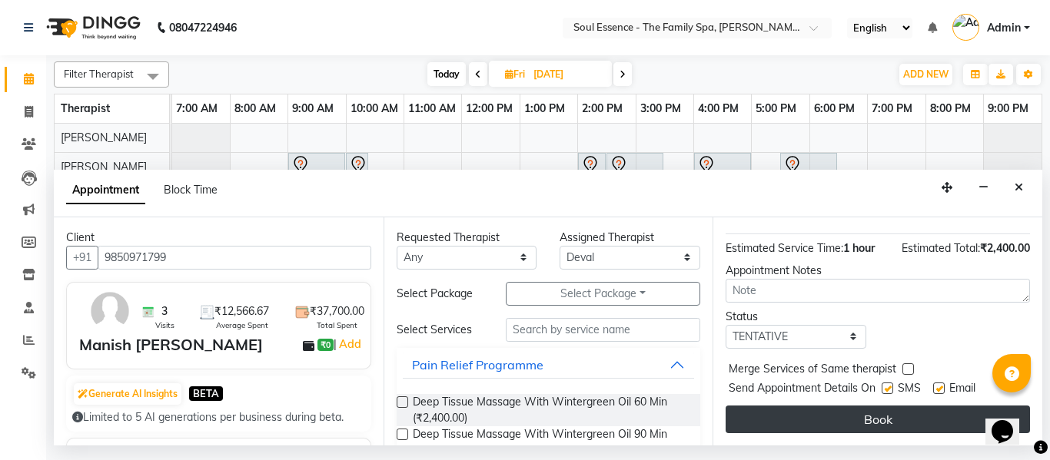
click at [814, 417] on button "Book" at bounding box center [877, 420] width 304 height 28
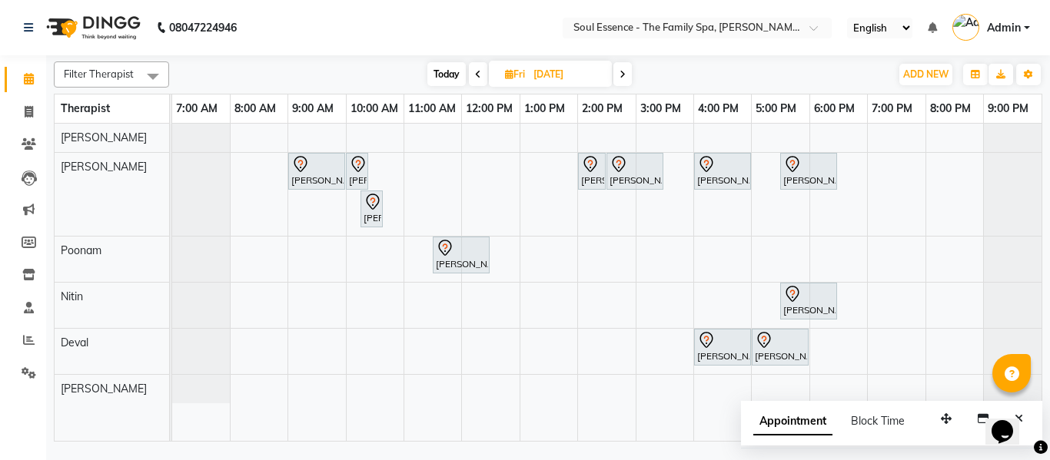
click at [622, 72] on icon at bounding box center [622, 74] width 6 height 9
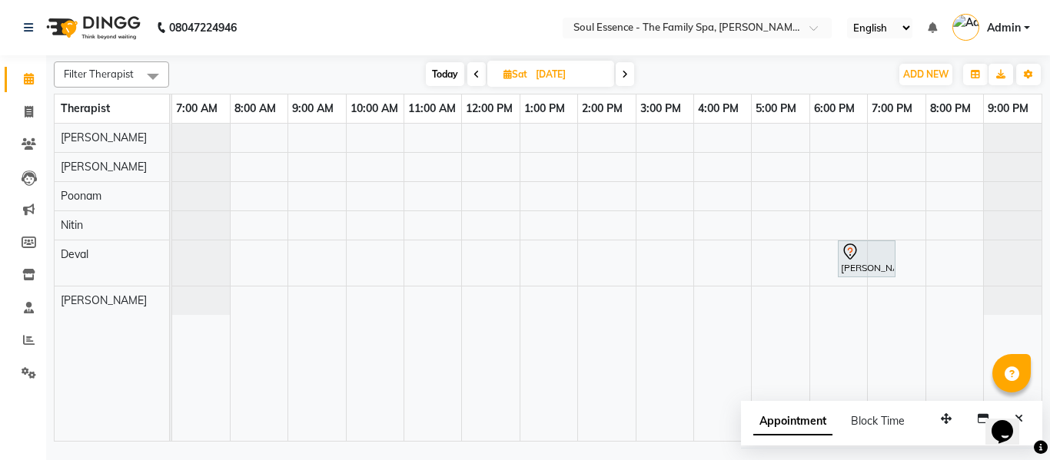
click at [479, 79] on span at bounding box center [476, 74] width 18 height 24
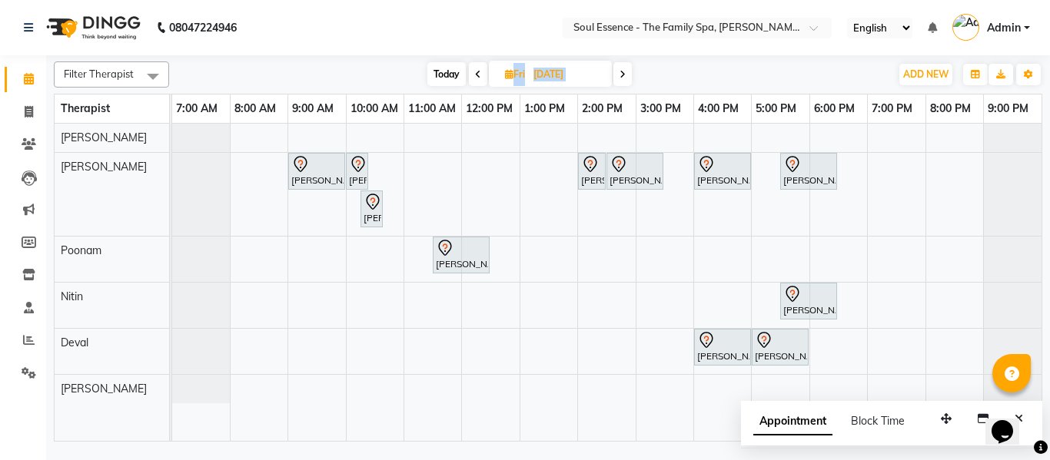
drag, startPoint x: 479, startPoint y: 79, endPoint x: 1049, endPoint y: 496, distance: 705.8
click at [1037, 459] on html "08047224946 Select Location × Soul Essence - The Family Spa, Mayur Colony Engli…" at bounding box center [525, 230] width 1050 height 460
click at [494, 13] on nav "08047224946 Select Location × Soul Essence - The Family Spa, [PERSON_NAME] Colo…" at bounding box center [525, 27] width 1050 height 55
click at [619, 73] on span at bounding box center [622, 74] width 18 height 24
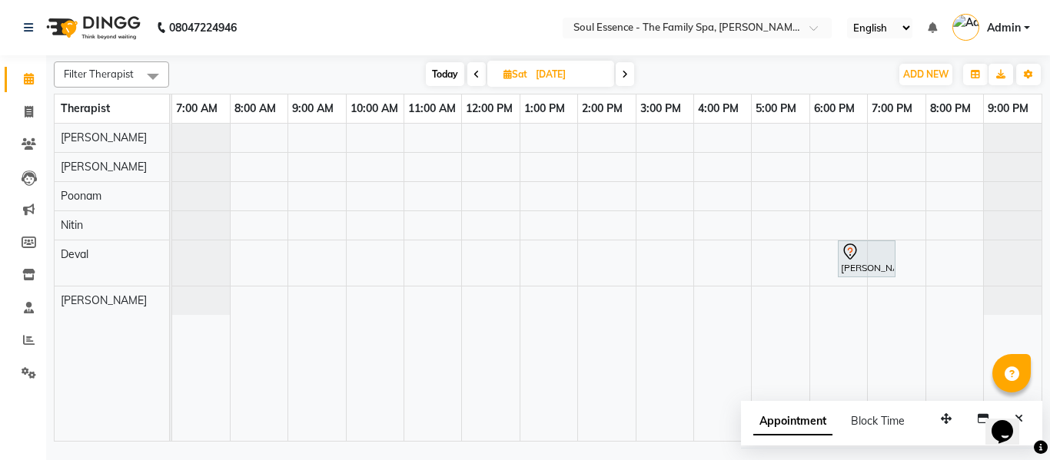
click at [622, 75] on icon at bounding box center [625, 74] width 6 height 9
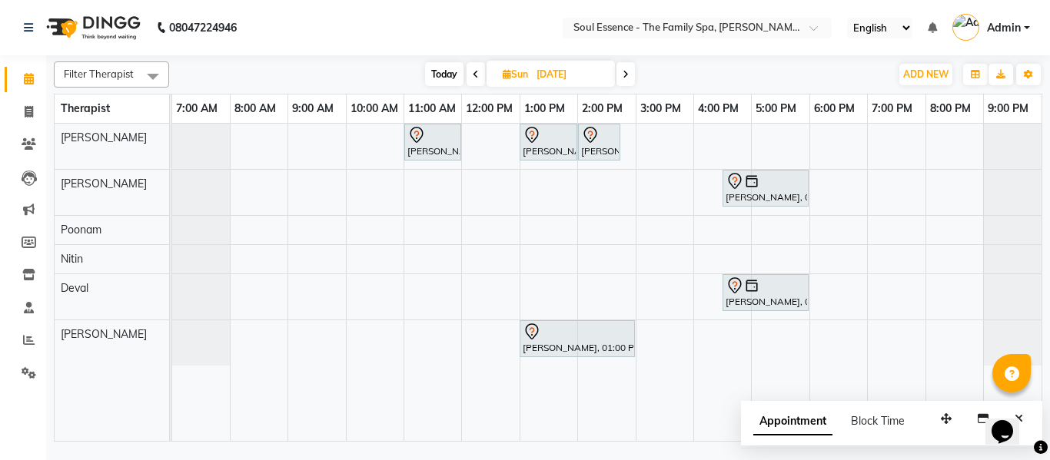
click at [476, 76] on icon at bounding box center [476, 74] width 6 height 9
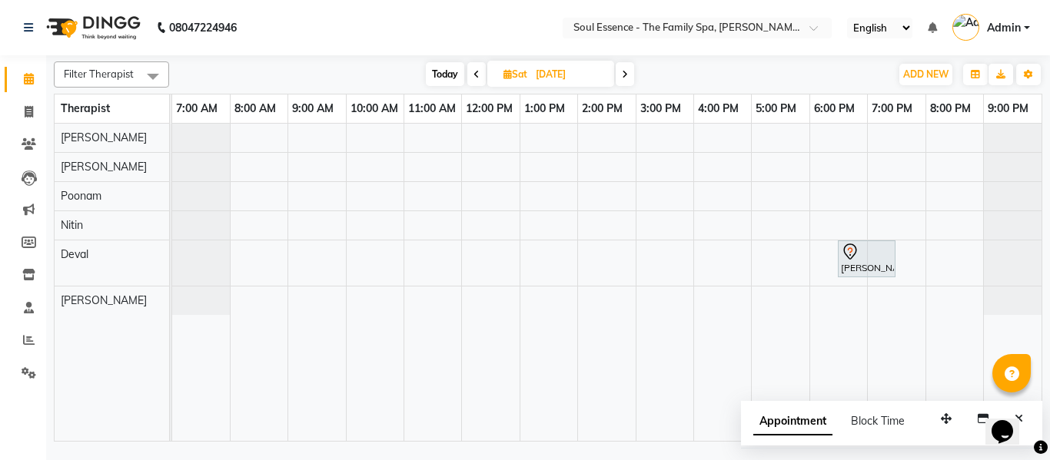
click at [476, 76] on icon at bounding box center [476, 74] width 6 height 9
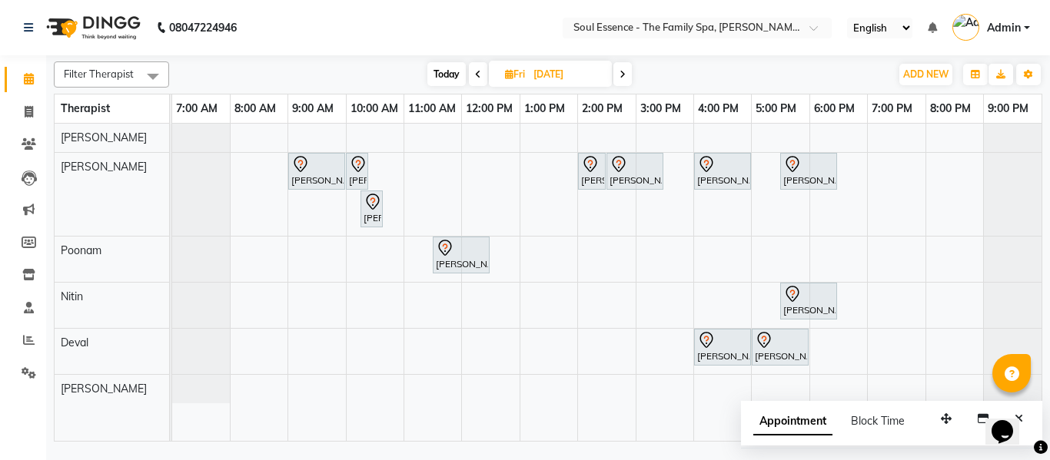
click at [478, 72] on icon at bounding box center [478, 74] width 6 height 9
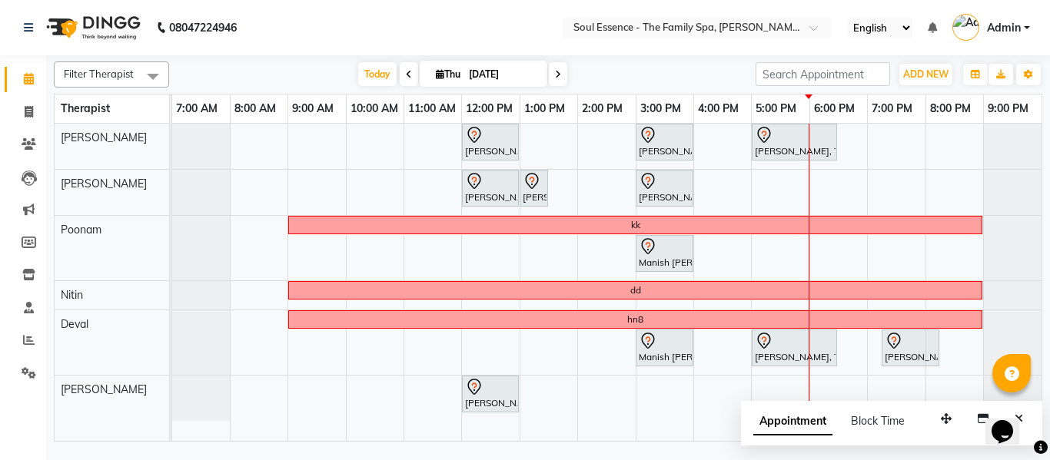
click at [555, 71] on icon at bounding box center [558, 74] width 6 height 9
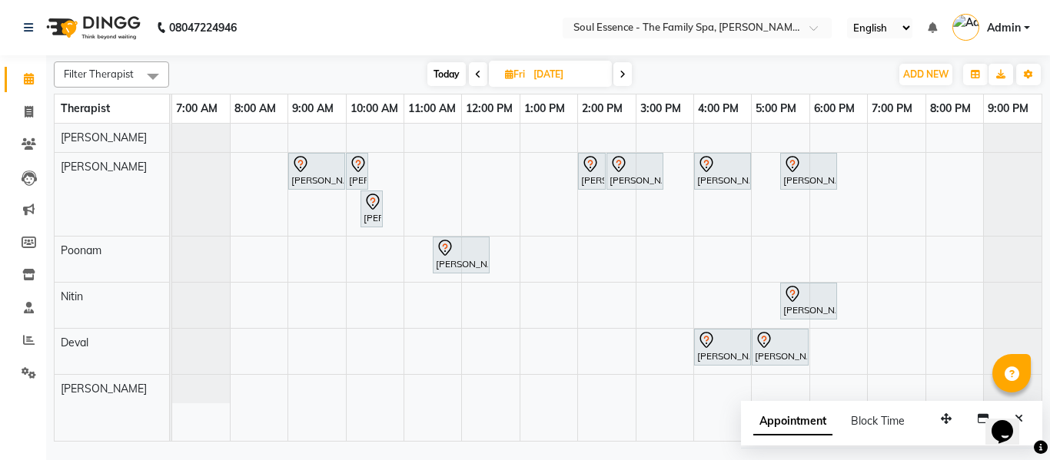
click at [475, 75] on icon at bounding box center [478, 74] width 6 height 9
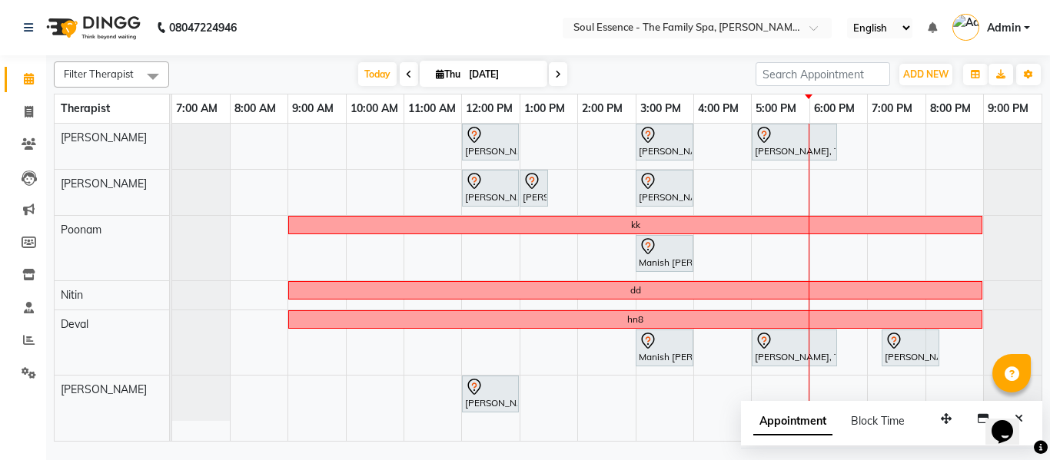
click at [552, 80] on span at bounding box center [558, 74] width 18 height 24
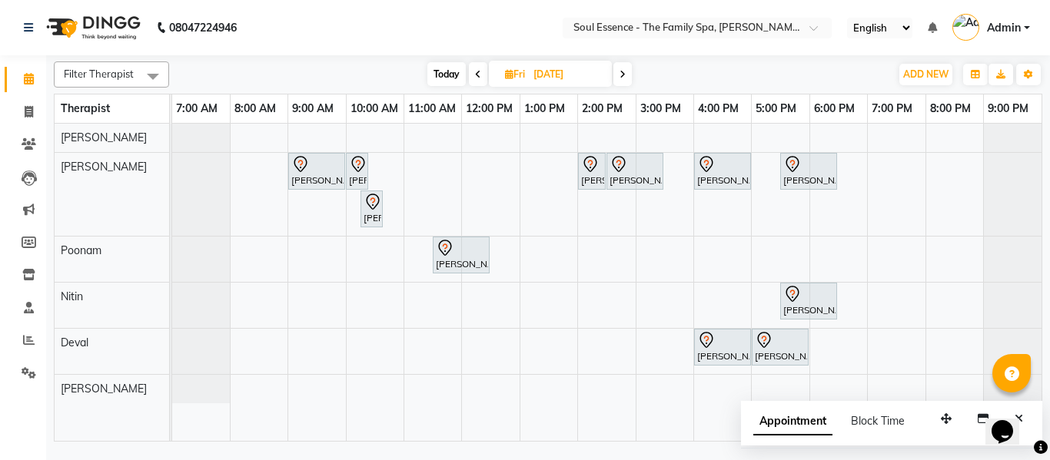
click at [472, 79] on span at bounding box center [478, 74] width 18 height 24
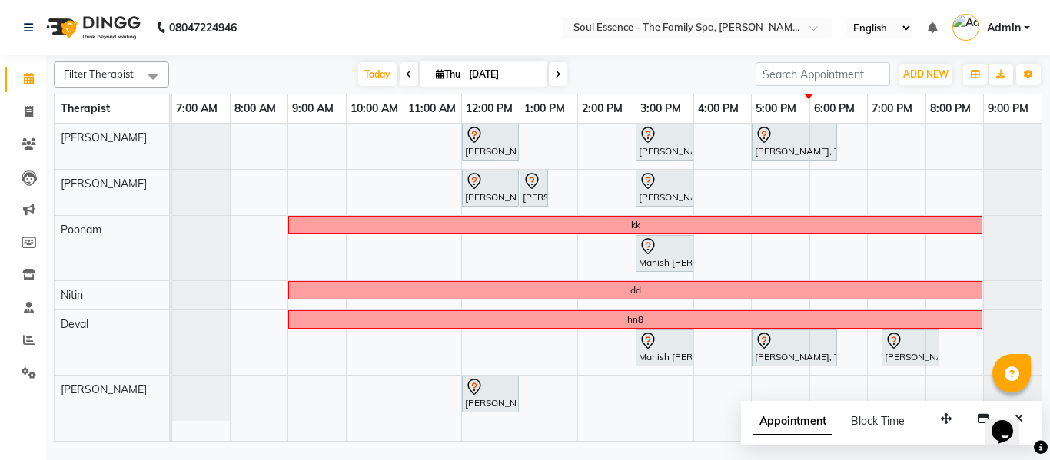
click at [555, 75] on icon at bounding box center [558, 74] width 6 height 9
type input "[DATE]"
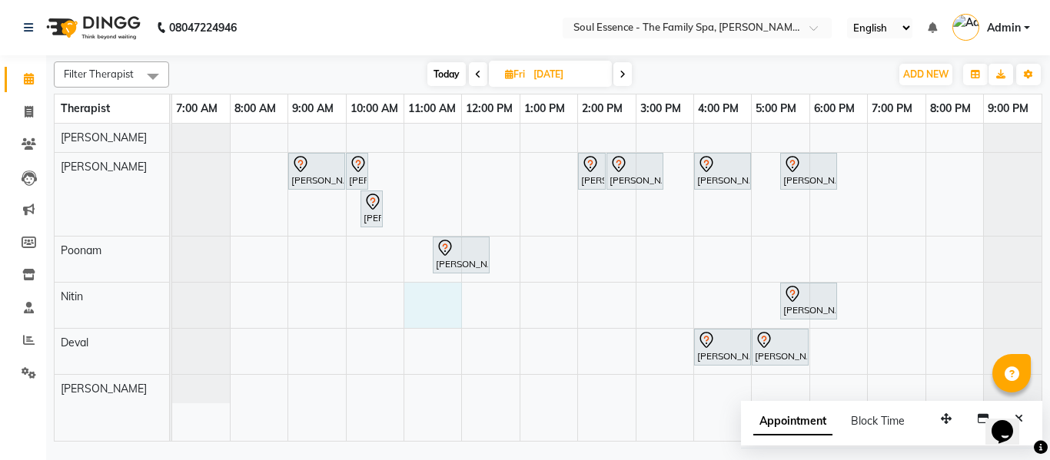
click at [411, 303] on div "Poonam Tumma, 09:00 AM-10:00 AM, Skin Whitening Facial 60 Min Poonam Tumma, 10:…" at bounding box center [606, 282] width 869 height 317
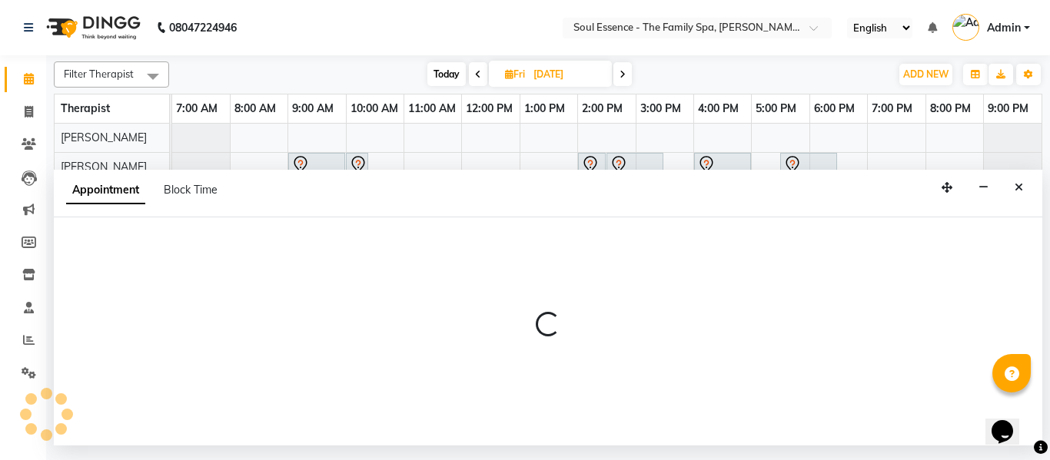
select select "70213"
select select "660"
select select "tentative"
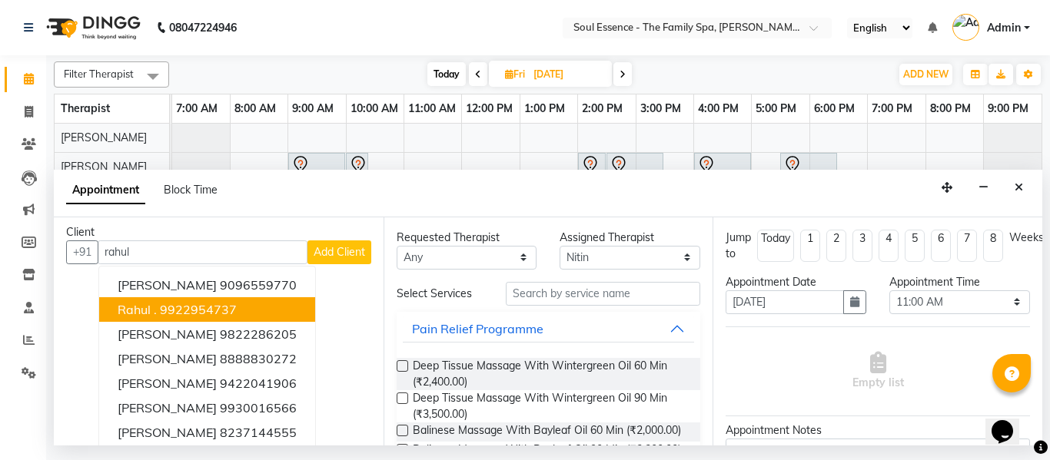
scroll to position [0, 0]
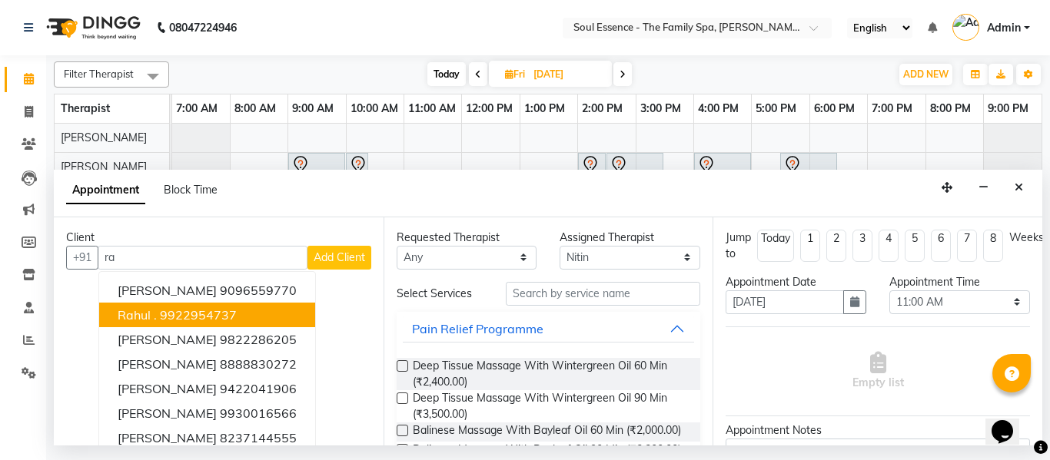
type input "r"
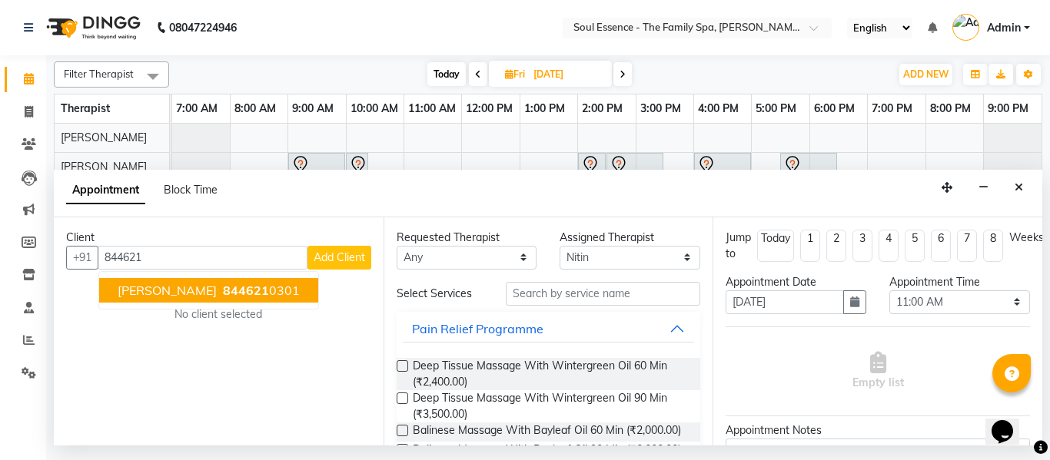
click at [224, 284] on span "844621" at bounding box center [246, 290] width 46 height 15
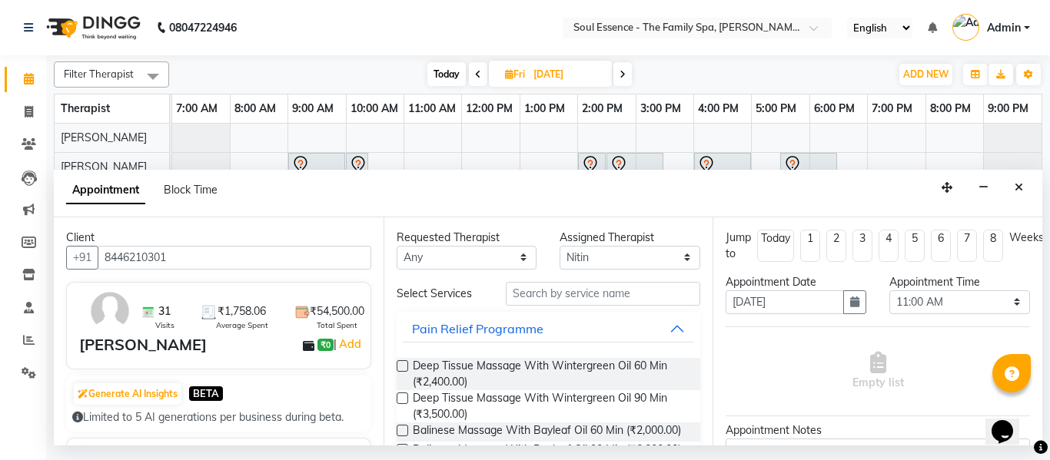
type input "8446210301"
click at [432, 258] on select "Any Deval Gauri Thorath Nitin Poonam pradyumna Surma" at bounding box center [466, 258] width 141 height 24
click at [396, 246] on select "Any Deval Gauri Thorath Nitin Poonam pradyumna Surma" at bounding box center [466, 258] width 141 height 24
click at [423, 279] on div "Requested Therapist Any Deval Gauri [PERSON_NAME] Poonam [PERSON_NAME] Assigned…" at bounding box center [548, 331] width 330 height 228
click at [422, 368] on span "Deep Tissue Massage With Wintergreen Oil 60 Min (₹2,400.00)" at bounding box center [551, 374] width 276 height 32
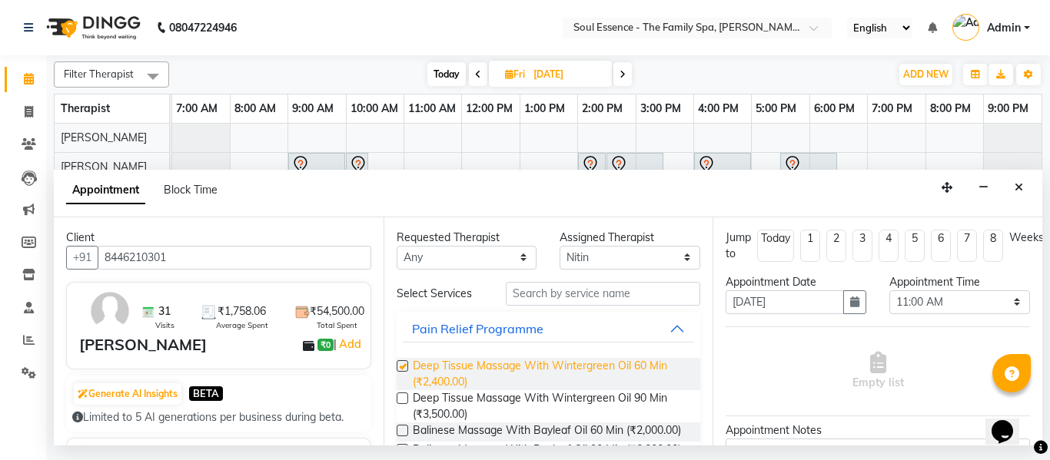
click at [422, 368] on span "Deep Tissue Massage With Wintergreen Oil 60 Min (₹2,400.00)" at bounding box center [551, 374] width 276 height 32
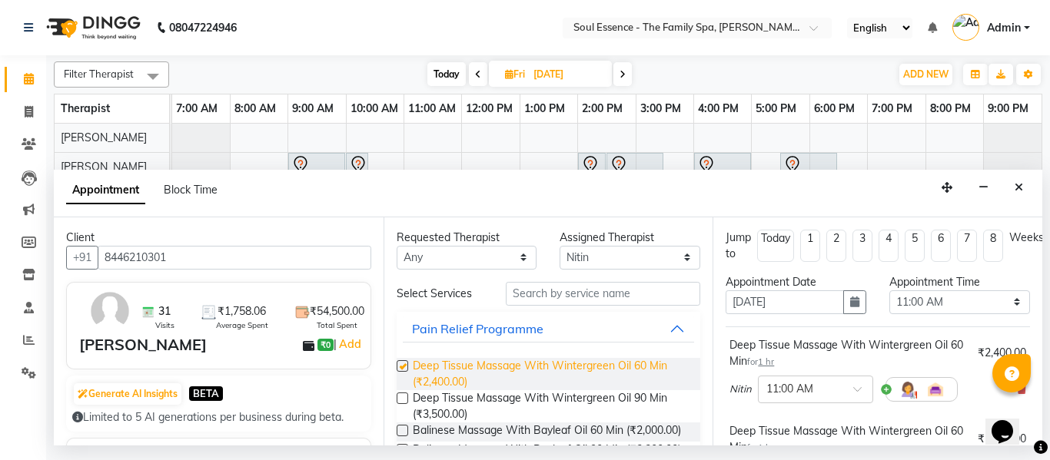
checkbox input "false"
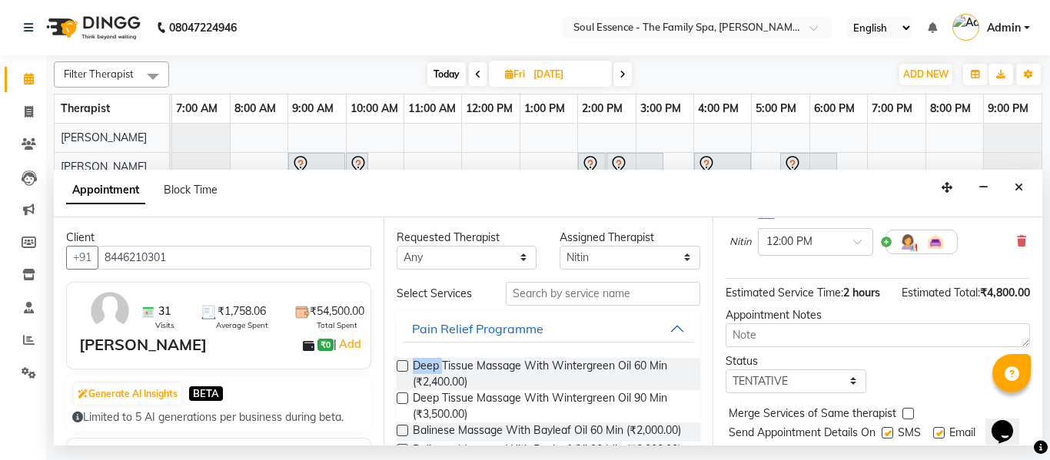
scroll to position [306, 0]
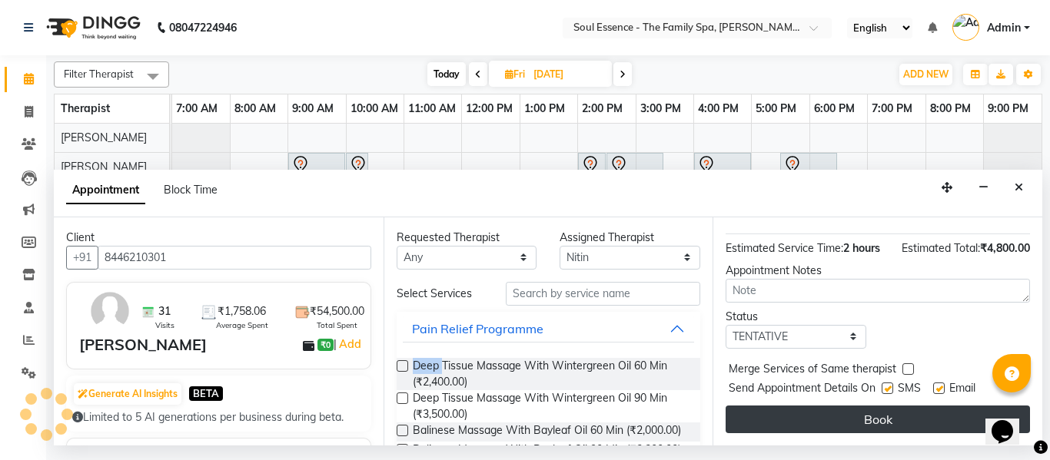
click at [847, 411] on button "Book" at bounding box center [877, 420] width 304 height 28
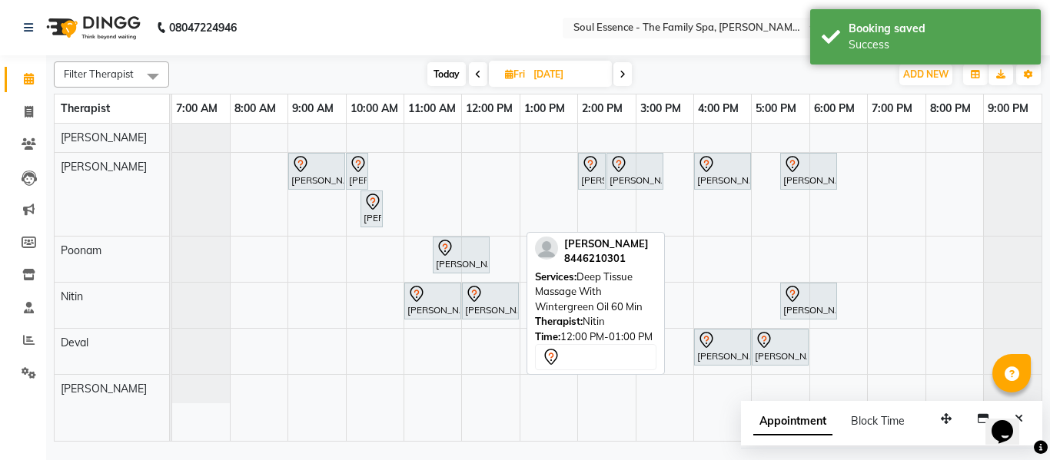
click at [502, 307] on div "Rahul Kulkarni, 12:00 PM-01:00 PM, Deep Tissue Massage With Wintergreen Oil 60 …" at bounding box center [490, 301] width 54 height 32
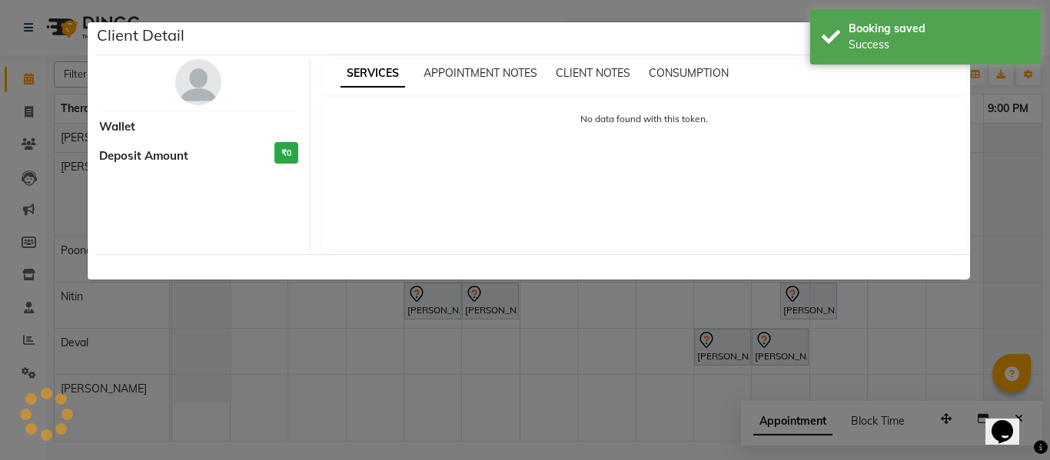
select select "7"
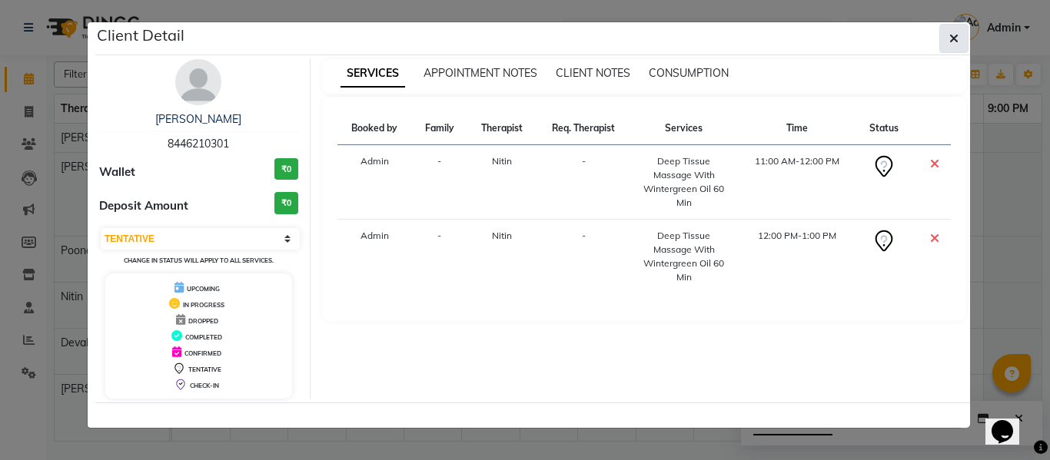
click at [950, 35] on icon "button" at bounding box center [953, 38] width 9 height 12
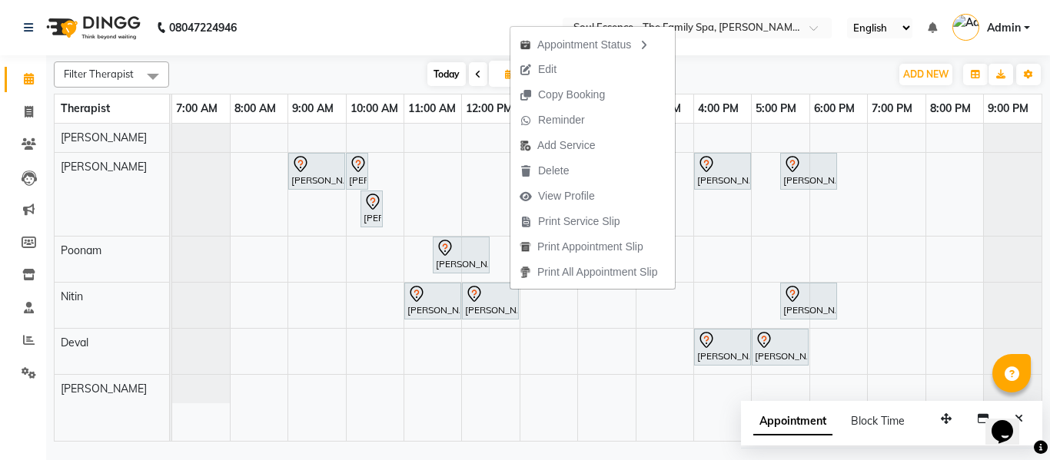
drag, startPoint x: 577, startPoint y: 173, endPoint x: 825, endPoint y: 14, distance: 294.8
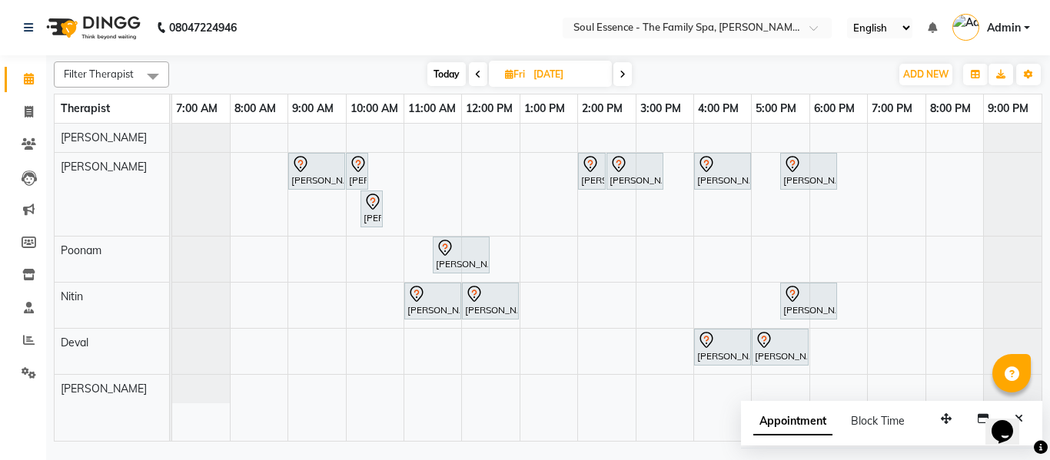
drag, startPoint x: 825, startPoint y: 14, endPoint x: 440, endPoint y: 36, distance: 385.6
click at [440, 36] on nav "08047224946 Select Location × Soul Essence - The Family Spa, [PERSON_NAME] Colo…" at bounding box center [525, 27] width 1050 height 55
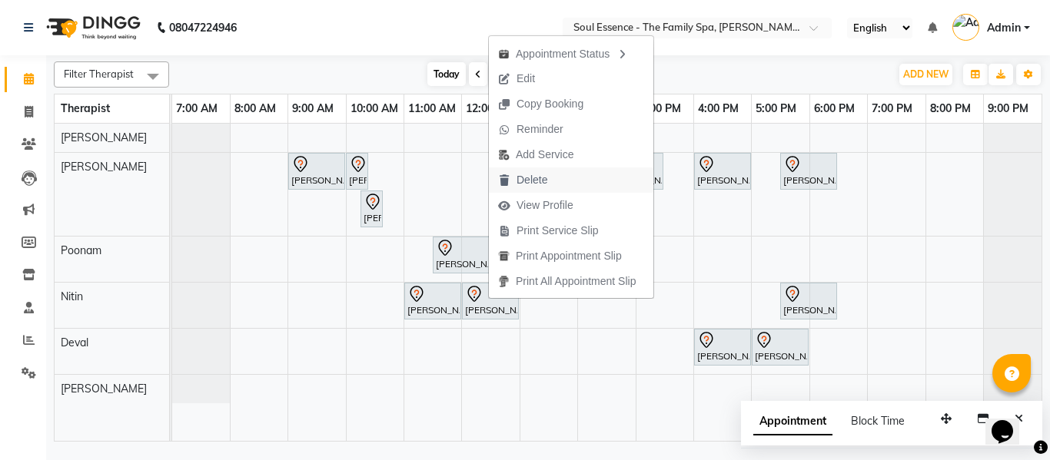
click at [542, 179] on span "Delete" at bounding box center [531, 180] width 31 height 16
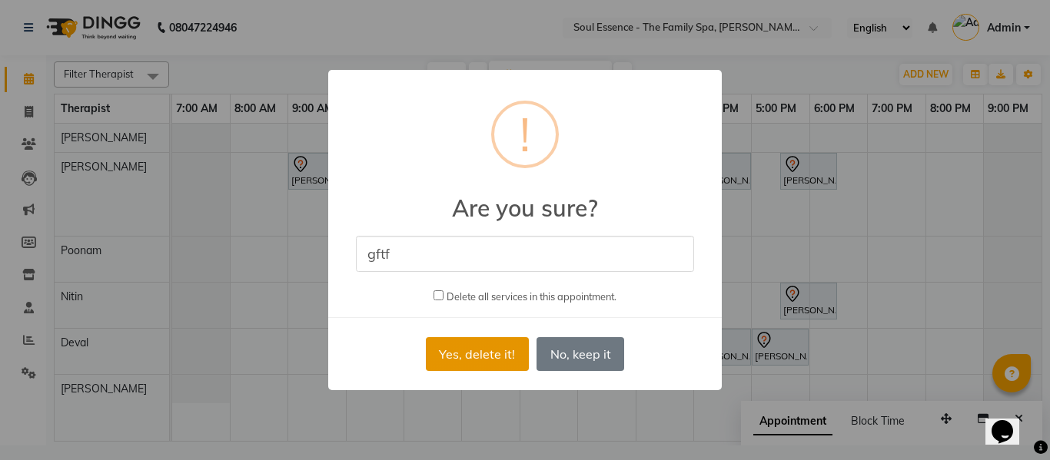
type input "gftf"
click at [469, 349] on button "Yes, delete it!" at bounding box center [477, 354] width 103 height 34
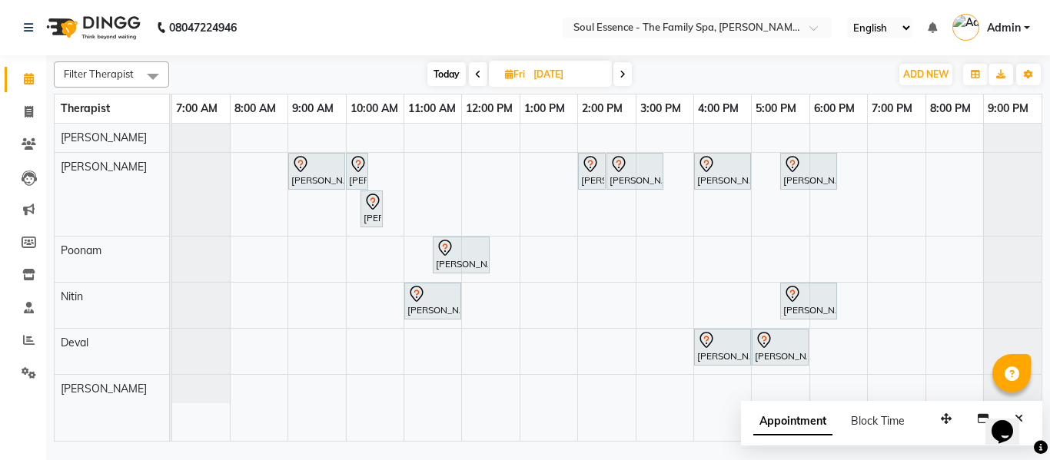
click at [491, 342] on div "Poonam Tumma, 09:00 AM-10:00 AM, Skin Whitening Facial 60 Min Poonam Tumma, 10:…" at bounding box center [606, 282] width 869 height 317
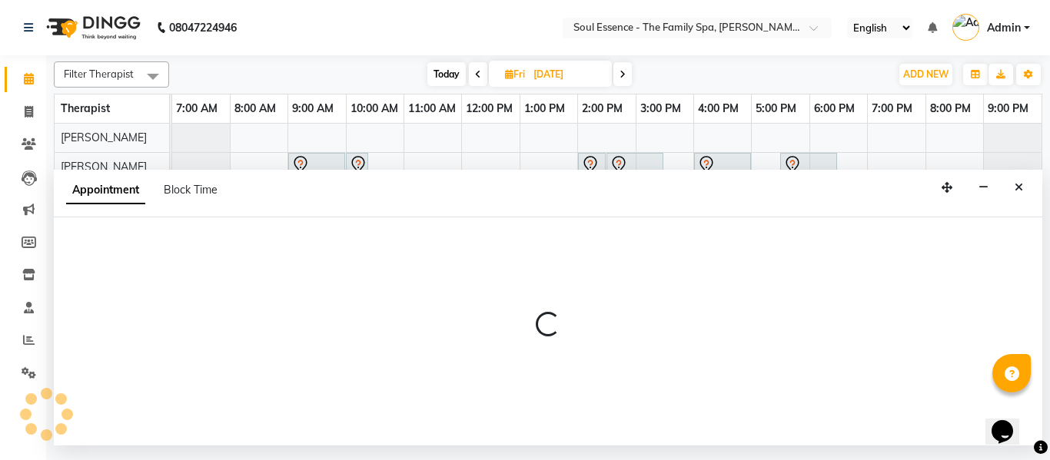
select select "66088"
select select "720"
select select "tentative"
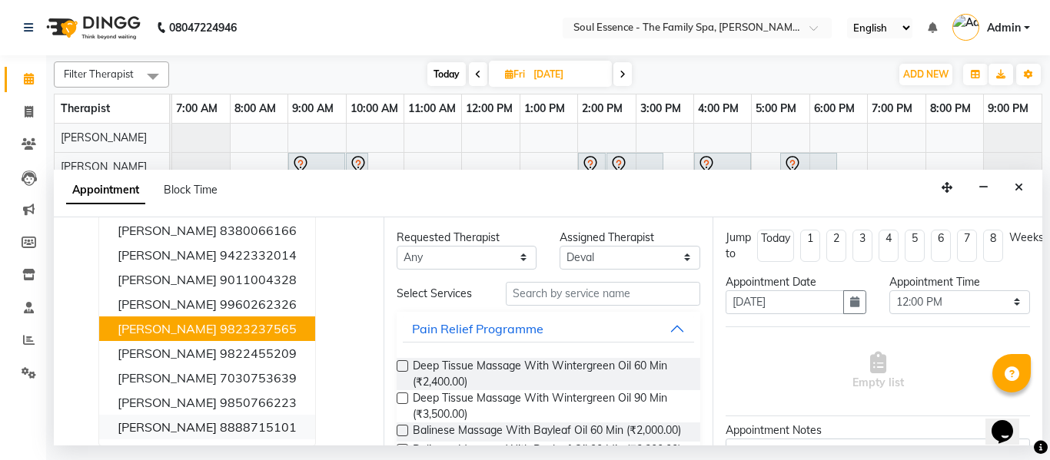
scroll to position [85, 0]
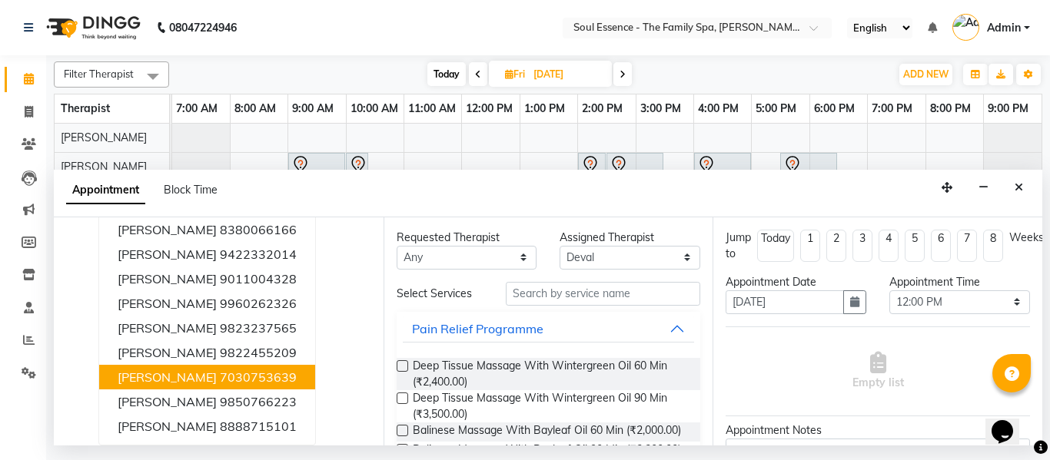
click at [228, 375] on ngb-highlight "7030753639" at bounding box center [258, 377] width 77 height 15
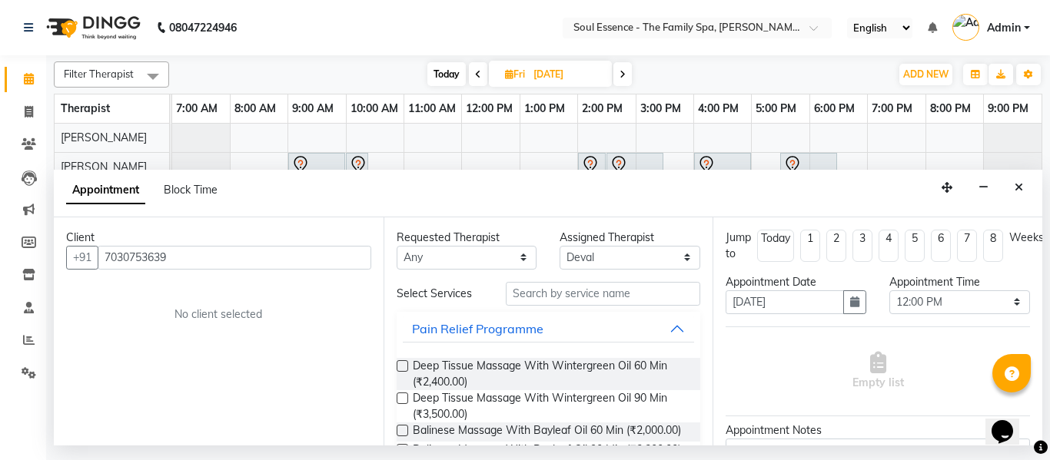
scroll to position [0, 0]
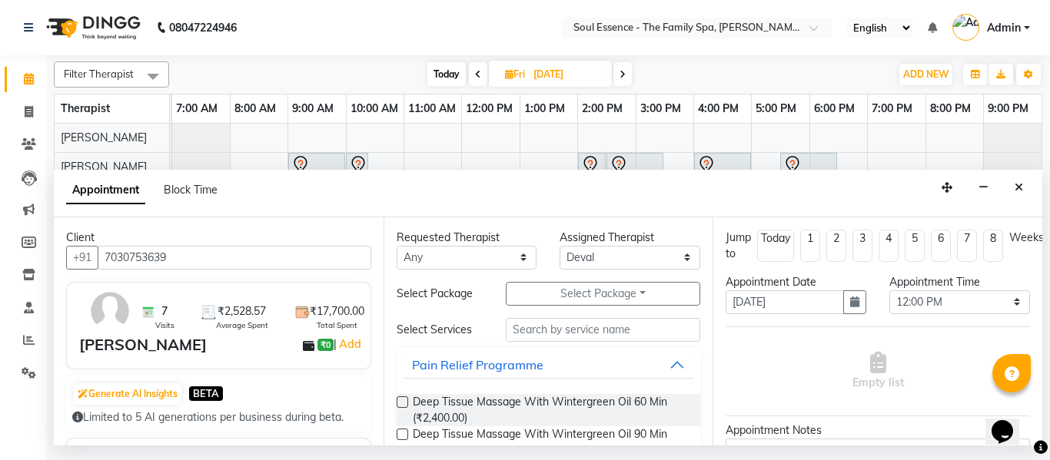
type input "7030753639"
click at [436, 263] on select "Any Deval Gauri Thorath Nitin Poonam pradyumna Surma" at bounding box center [466, 258] width 141 height 24
click at [396, 246] on select "Any Deval Gauri Thorath Nitin Poonam pradyumna Surma" at bounding box center [466, 258] width 141 height 24
click at [536, 338] on input "text" at bounding box center [603, 330] width 195 height 24
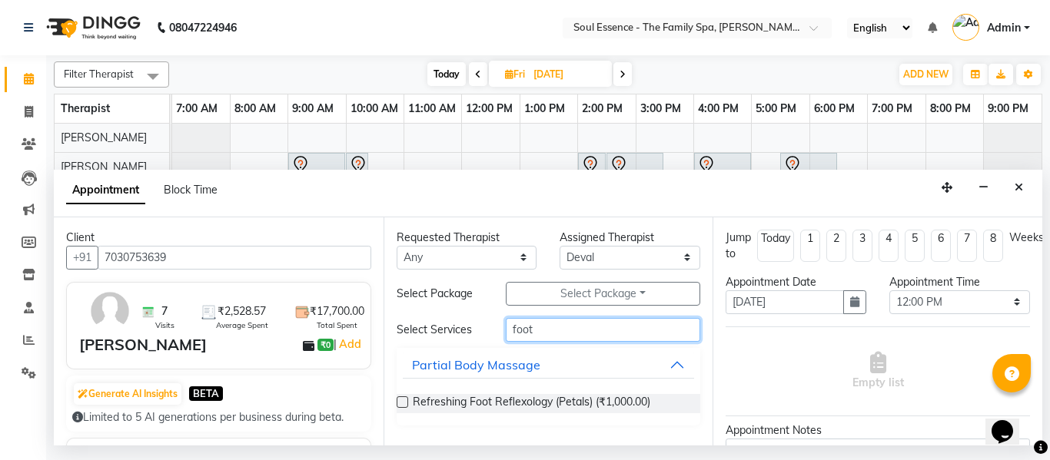
type input "foot"
drag, startPoint x: 527, startPoint y: 382, endPoint x: 498, endPoint y: 391, distance: 30.6
click at [527, 383] on div "Refreshing Foot Reflexology (Petals) (₹1,000.00)" at bounding box center [548, 404] width 304 height 44
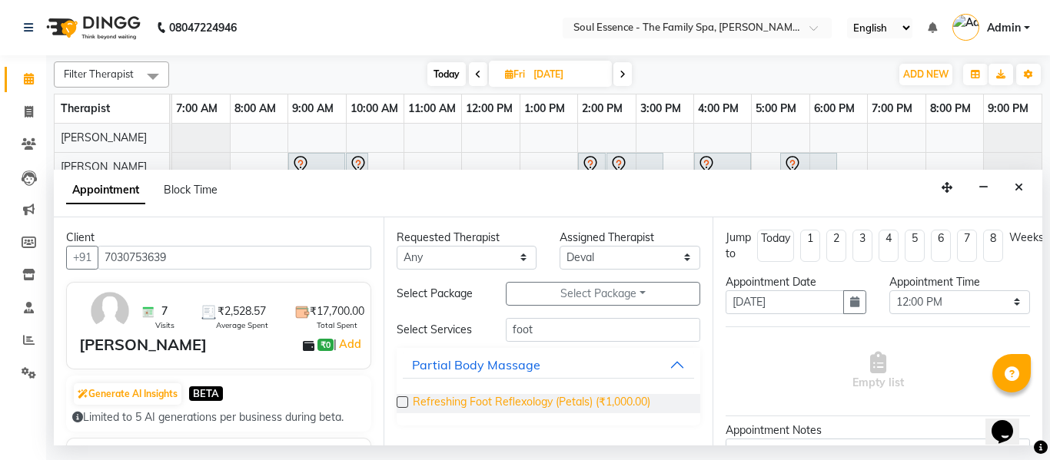
click at [486, 403] on span "Refreshing Foot Reflexology (Petals) (₹1,000.00)" at bounding box center [531, 403] width 237 height 19
checkbox input "false"
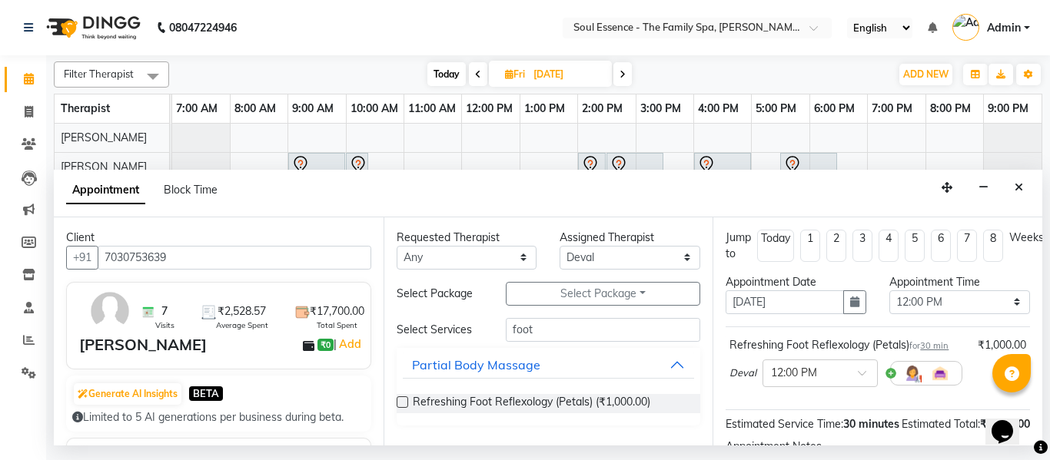
scroll to position [204, 0]
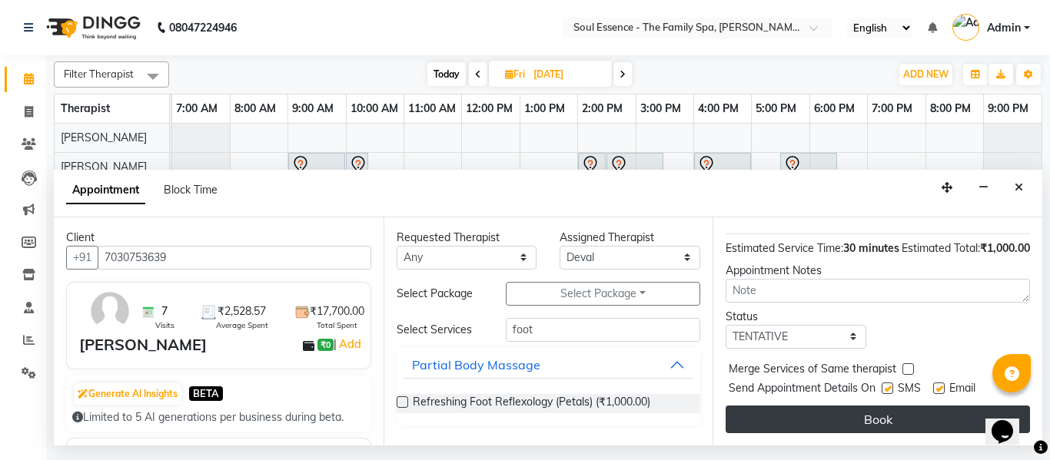
click at [880, 406] on button "Book" at bounding box center [877, 420] width 304 height 28
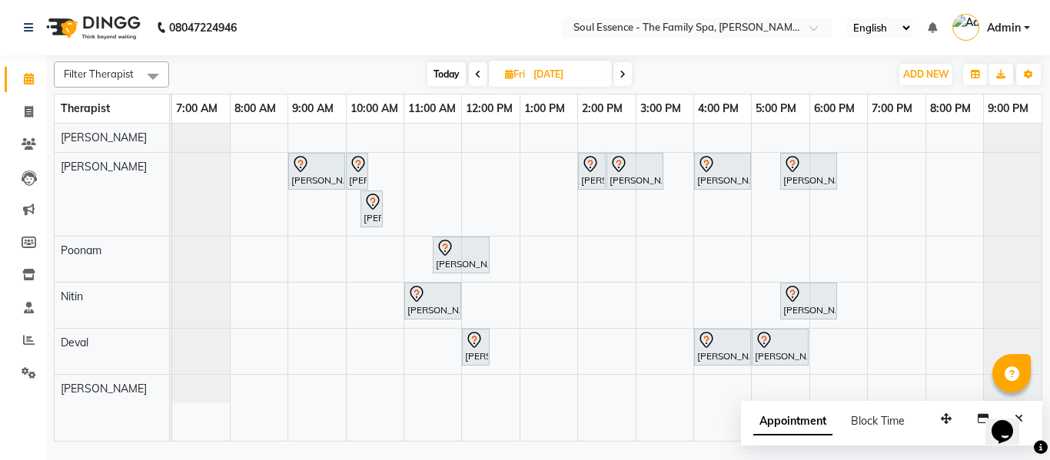
click at [503, 187] on div "Poonam Tumma, 09:00 AM-10:00 AM, Skin Whitening Facial 60 Min Poonam Tumma, 10:…" at bounding box center [606, 282] width 869 height 317
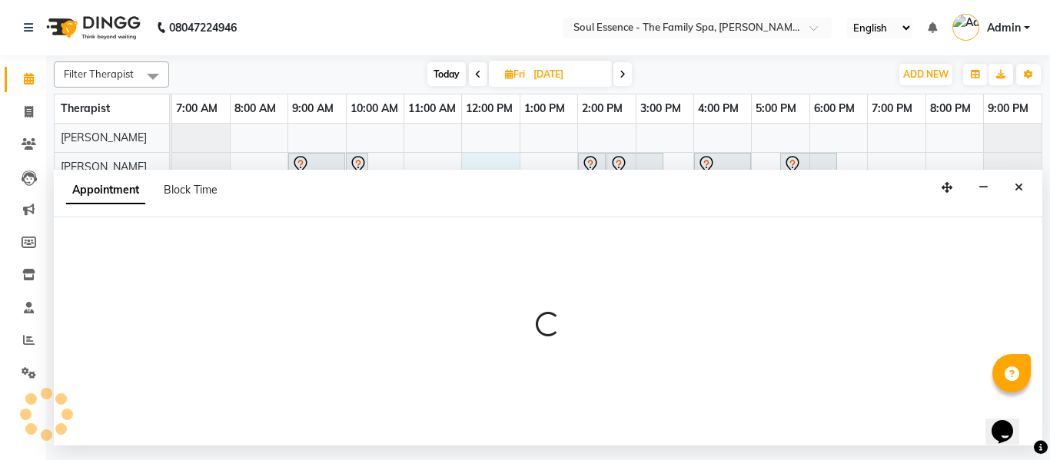
select select "12594"
select select "tentative"
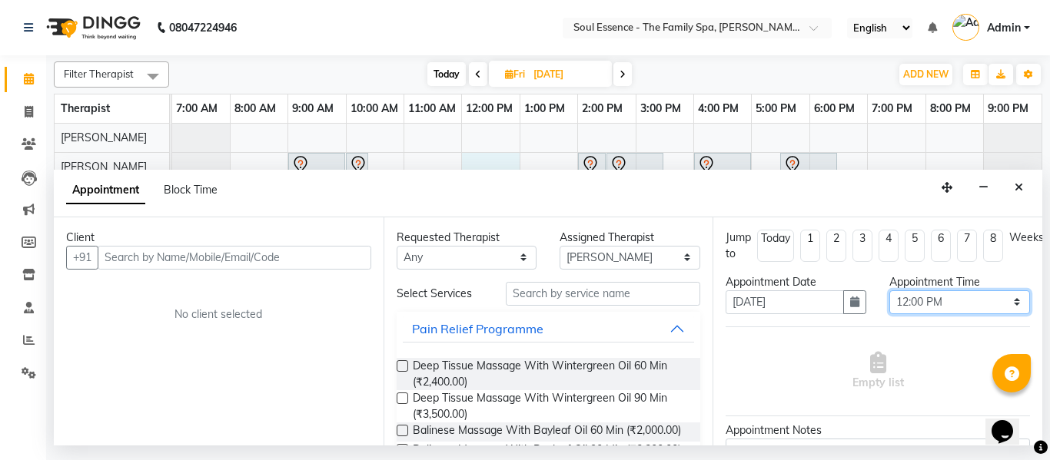
click at [907, 305] on select "Select 08:00 AM 08:15 AM 08:30 AM 08:45 AM 09:00 AM 09:15 AM 09:30 AM 09:45 AM …" at bounding box center [959, 302] width 141 height 24
select select "750"
click at [889, 290] on select "Select 08:00 AM 08:15 AM 08:30 AM 08:45 AM 09:00 AM 09:15 AM 09:30 AM 09:45 AM …" at bounding box center [959, 302] width 141 height 24
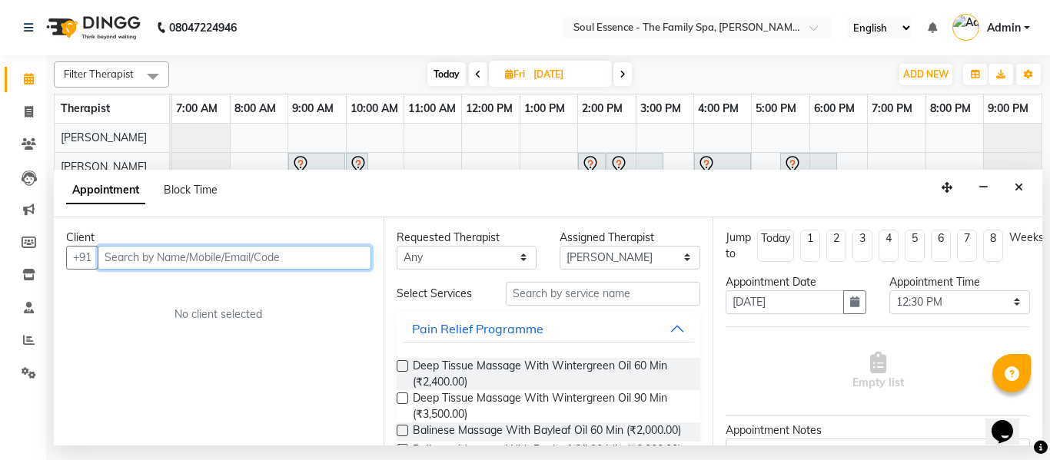
click at [109, 251] on input "text" at bounding box center [235, 258] width 274 height 24
type input "t"
type input "T"
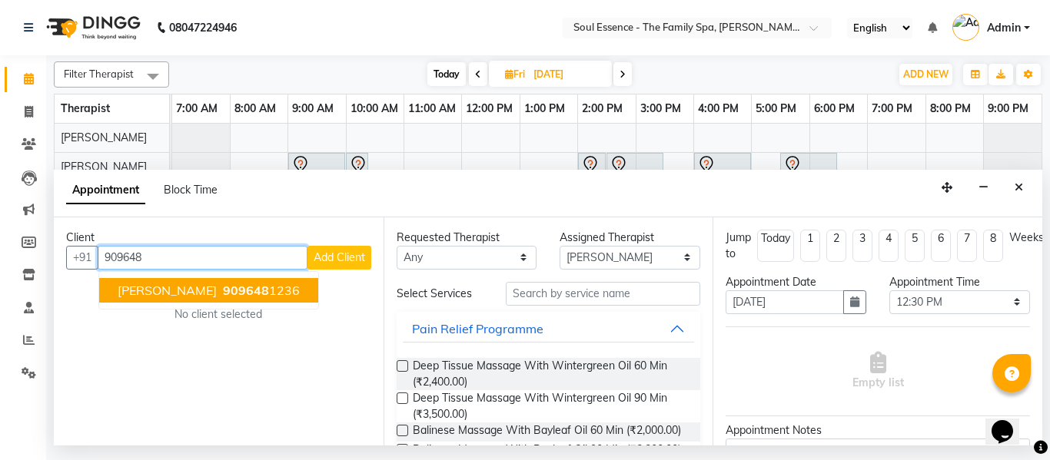
click at [141, 276] on ngb-typeahead-window "Tejashri Mulye 909648 1236" at bounding box center [208, 290] width 221 height 38
click at [150, 298] on button "Tejashri Mulye 909648 1236" at bounding box center [208, 290] width 219 height 25
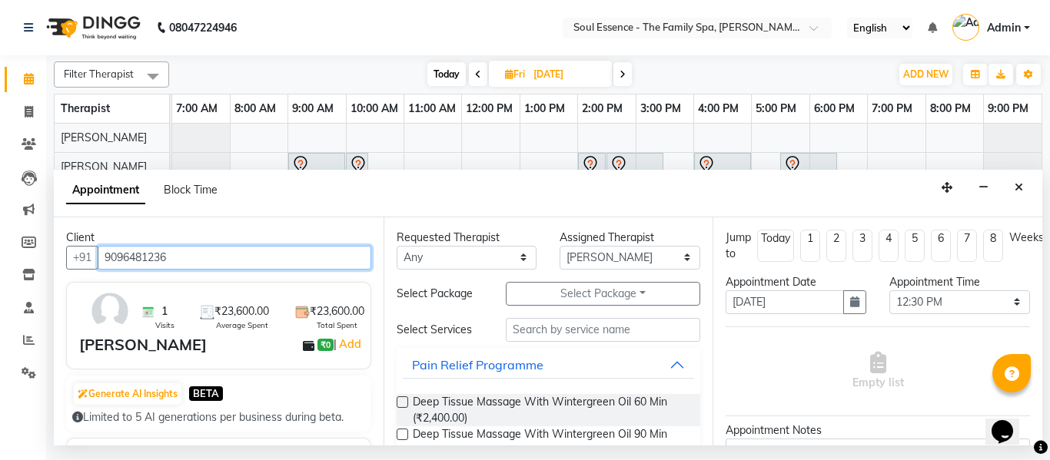
type input "9096481236"
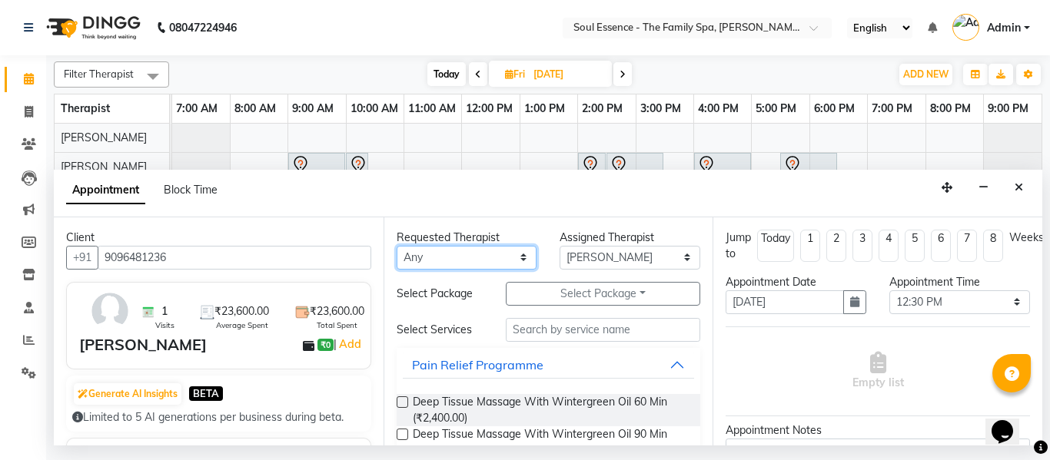
click at [439, 264] on select "Any Deval Gauri Thorath Nitin Poonam pradyumna Surma" at bounding box center [466, 258] width 141 height 24
click at [396, 246] on select "Any Deval Gauri Thorath Nitin Poonam pradyumna Surma" at bounding box center [466, 258] width 141 height 24
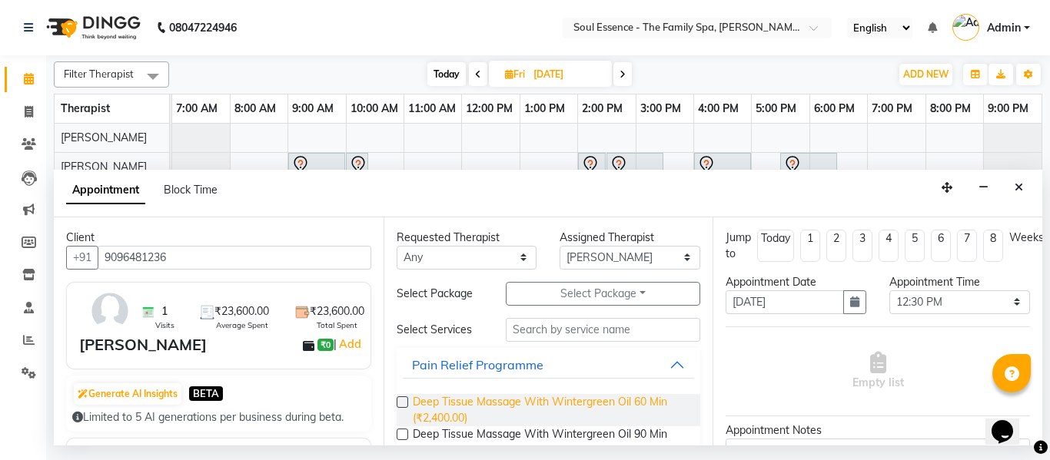
click at [450, 400] on span "Deep Tissue Massage With Wintergreen Oil 60 Min (₹2,400.00)" at bounding box center [551, 410] width 276 height 32
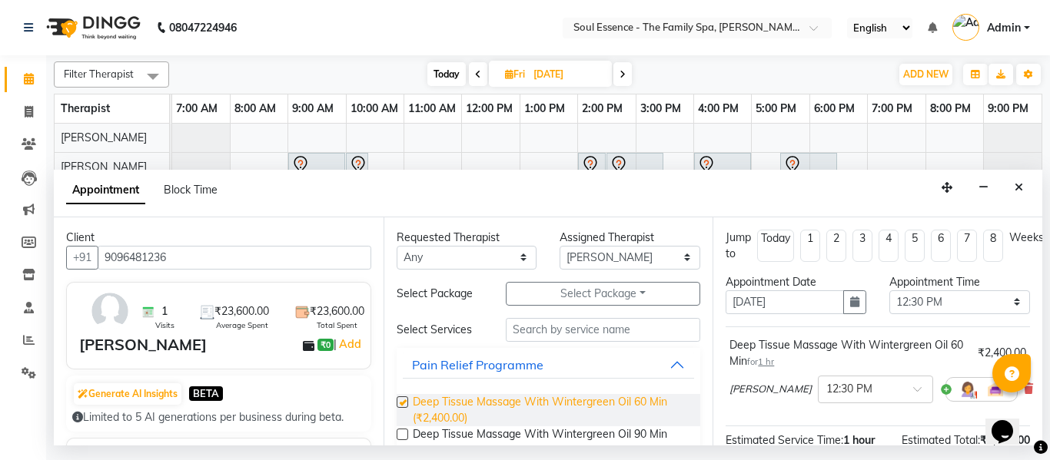
checkbox input "false"
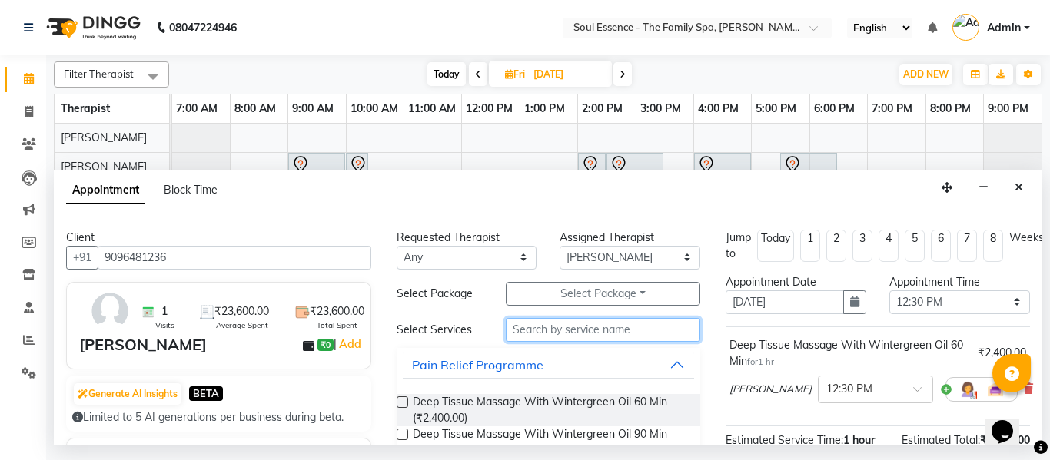
click at [509, 333] on input "text" at bounding box center [603, 330] width 195 height 24
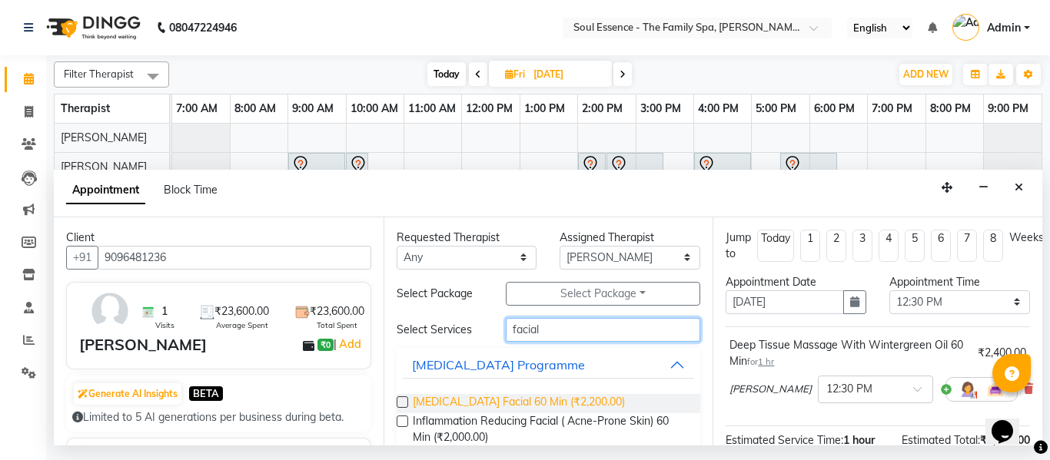
type input "facial"
click at [449, 399] on span "Skin Whitening Facial 60 Min (₹2,200.00)" at bounding box center [519, 403] width 212 height 19
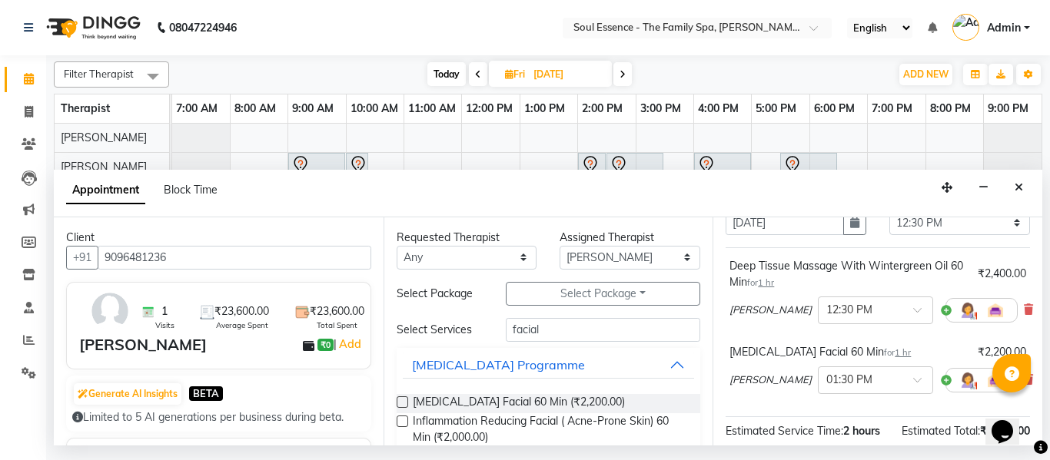
scroll to position [154, 0]
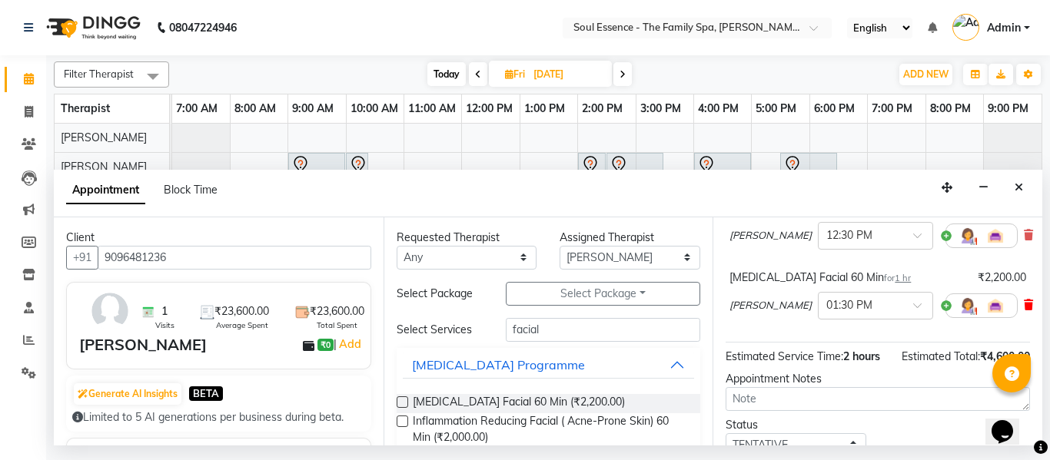
click at [1023, 309] on icon at bounding box center [1027, 305] width 9 height 11
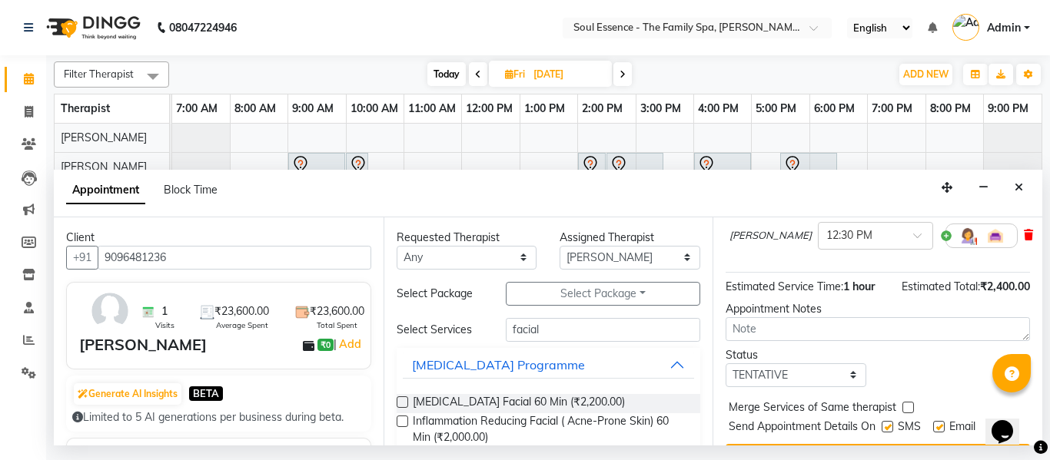
click at [1023, 236] on icon at bounding box center [1027, 235] width 9 height 11
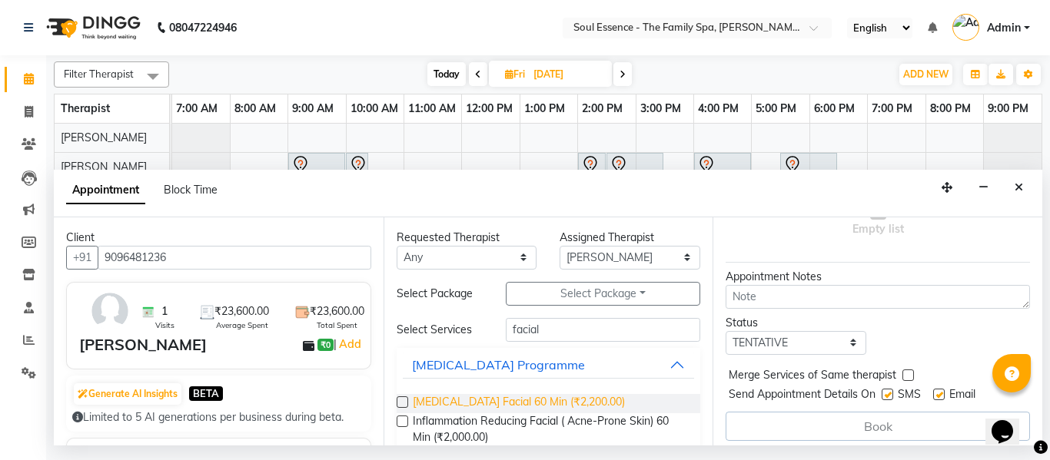
click at [434, 399] on span "Skin Whitening Facial 60 Min (₹2,200.00)" at bounding box center [519, 403] width 212 height 19
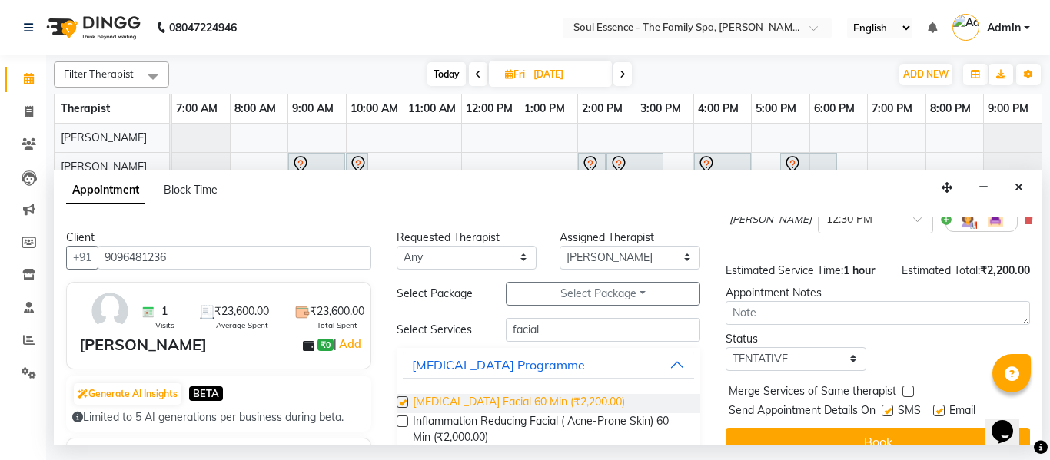
checkbox input "false"
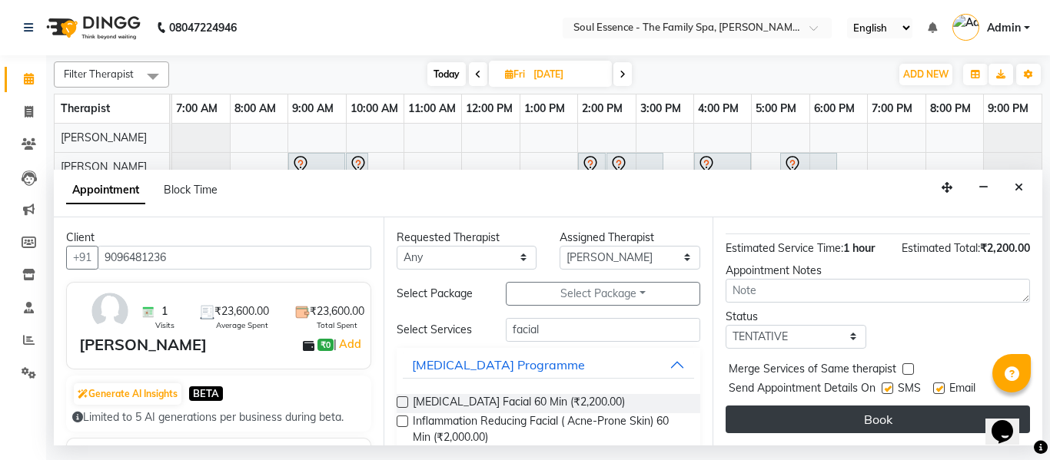
click at [888, 408] on button "Book" at bounding box center [877, 420] width 304 height 28
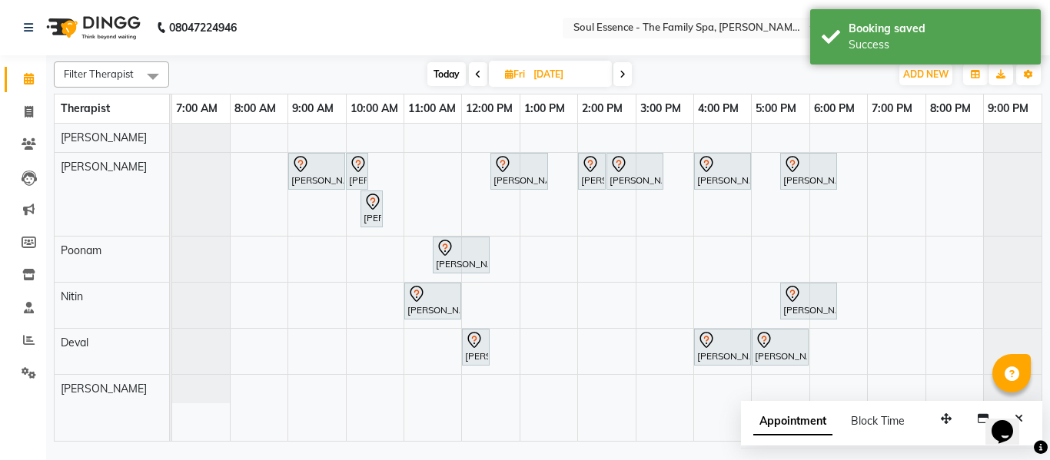
click at [623, 78] on icon at bounding box center [622, 74] width 6 height 9
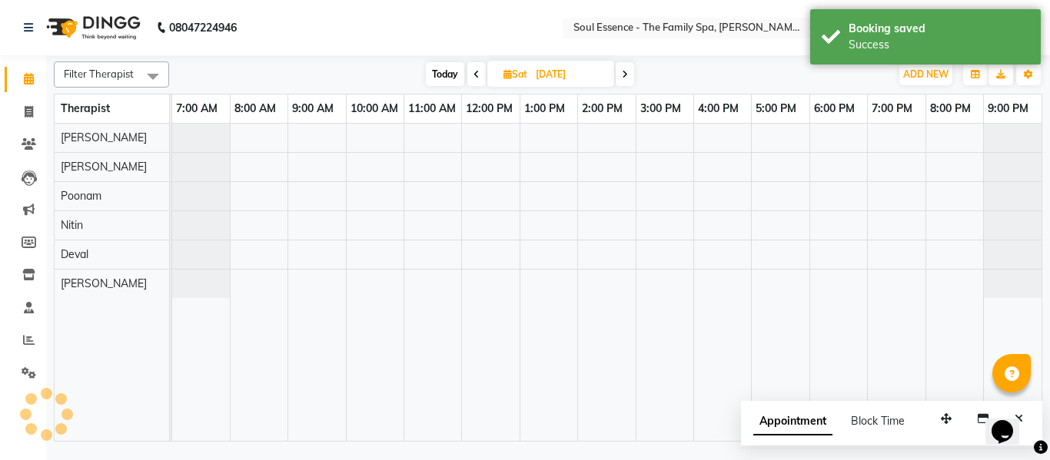
click at [623, 78] on icon at bounding box center [625, 74] width 6 height 9
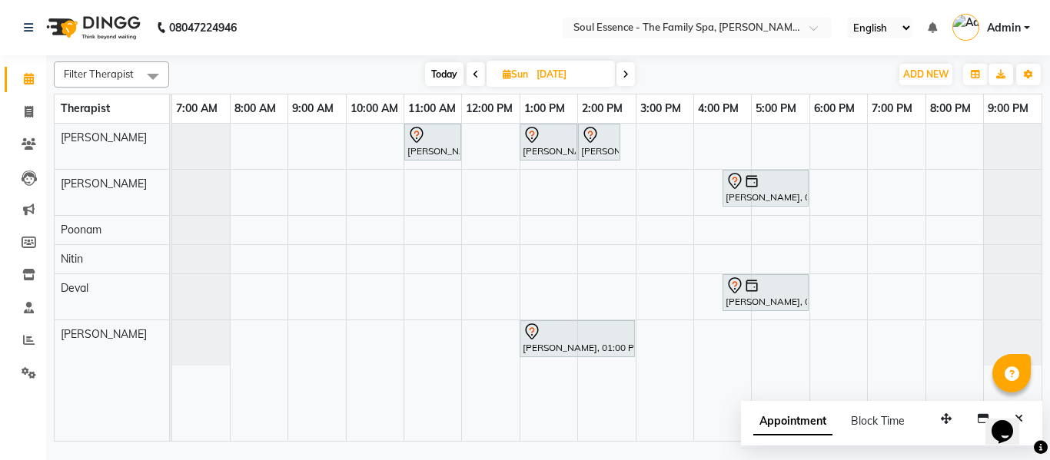
click at [478, 73] on span at bounding box center [475, 74] width 18 height 24
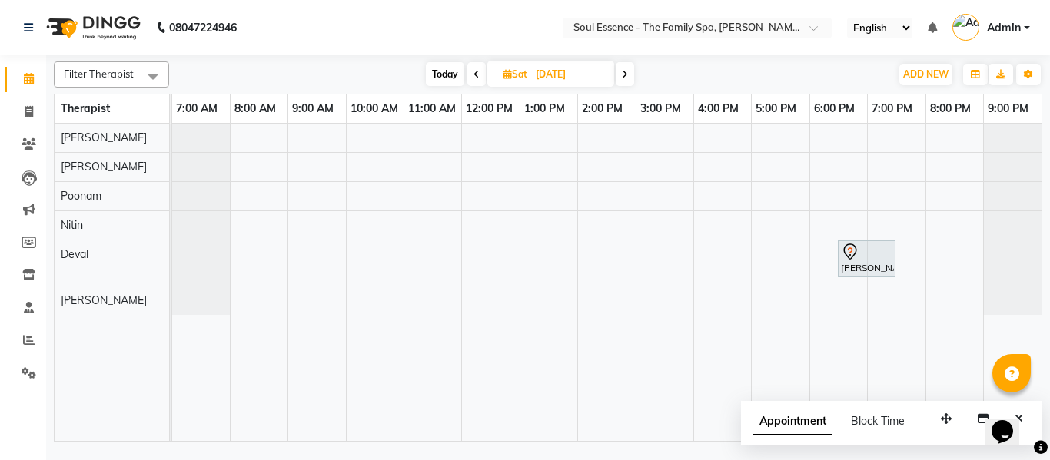
click at [473, 77] on icon at bounding box center [476, 74] width 6 height 9
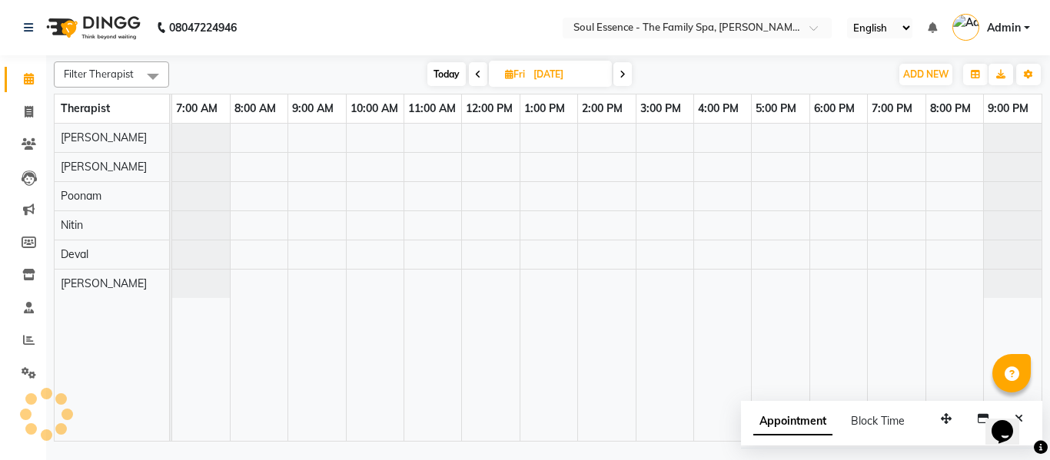
click at [473, 77] on span at bounding box center [478, 74] width 18 height 24
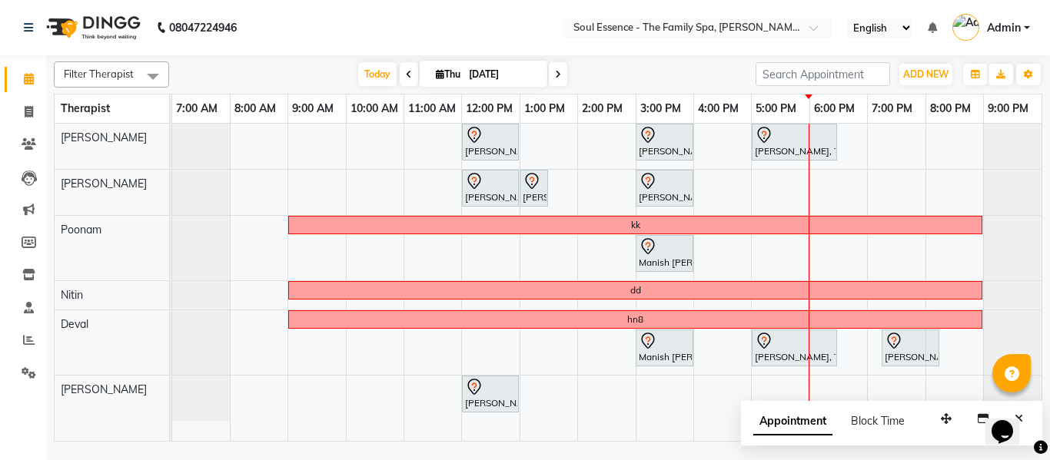
click at [562, 76] on span at bounding box center [558, 74] width 18 height 24
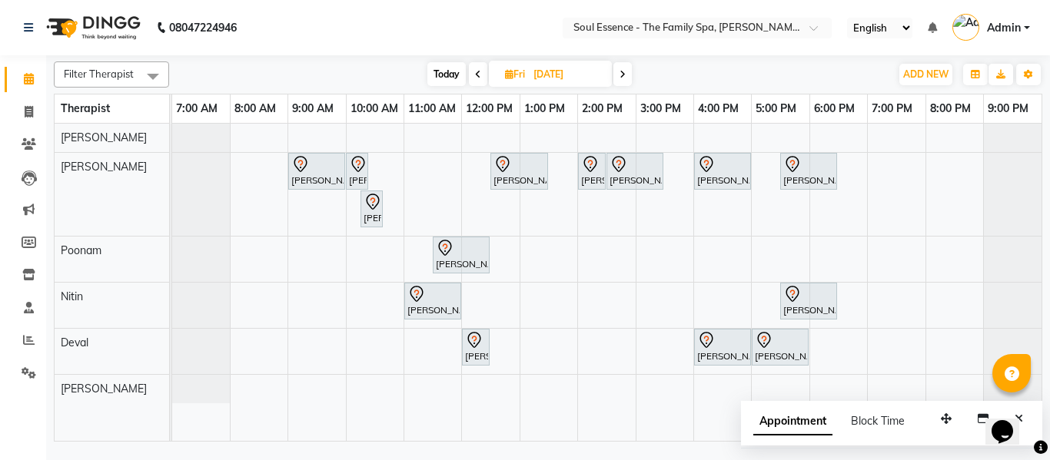
click at [625, 74] on icon at bounding box center [622, 74] width 6 height 9
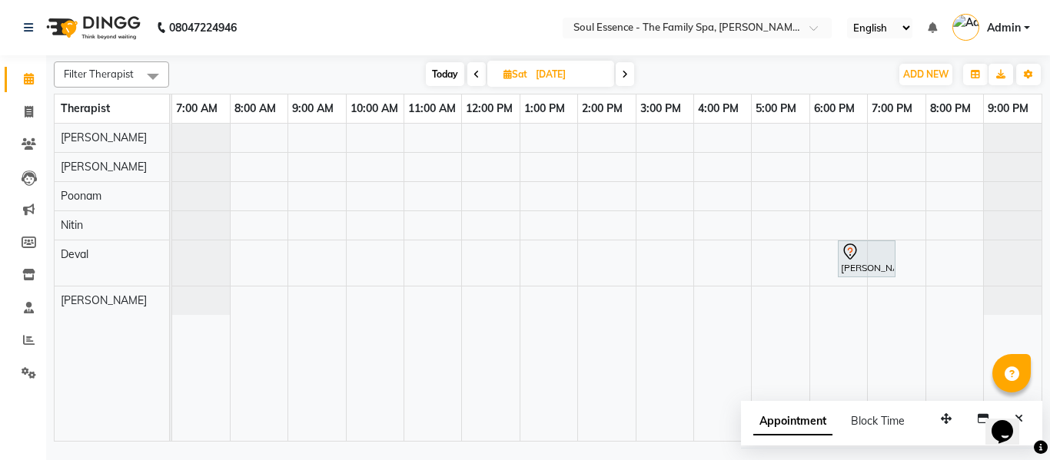
click at [628, 74] on icon at bounding box center [625, 74] width 6 height 9
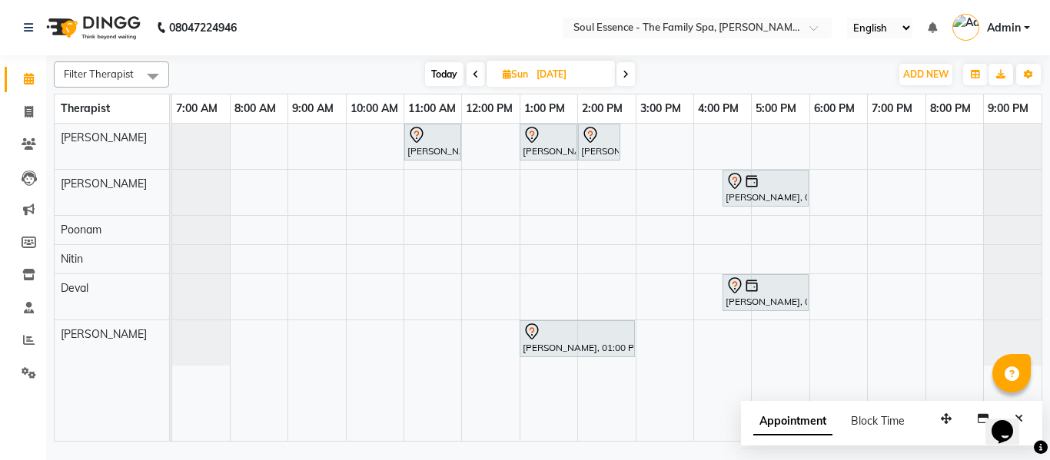
click at [478, 71] on span at bounding box center [475, 74] width 18 height 24
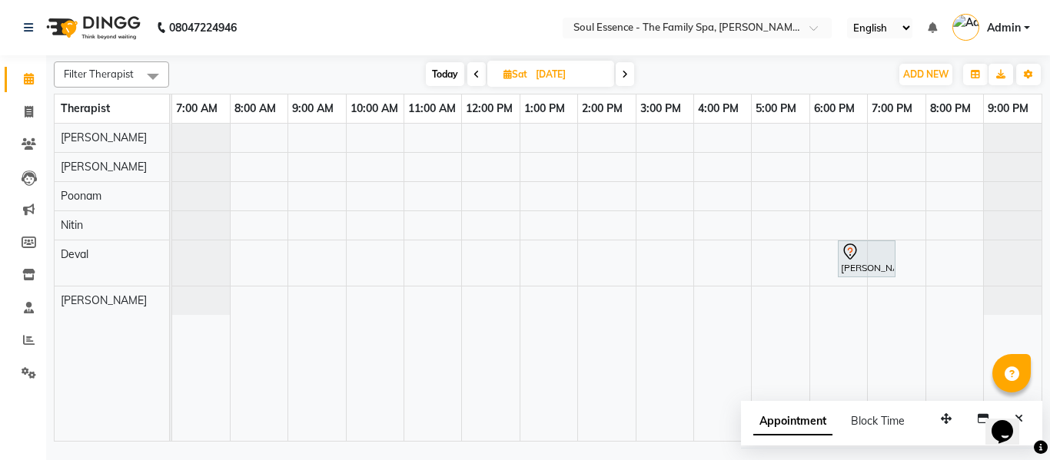
click at [478, 71] on icon at bounding box center [476, 74] width 6 height 9
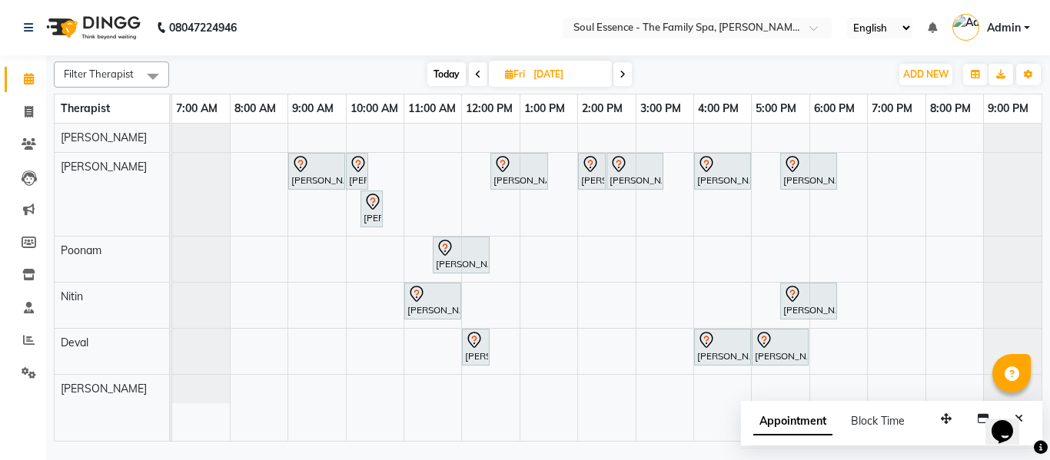
click at [616, 75] on span at bounding box center [622, 74] width 18 height 24
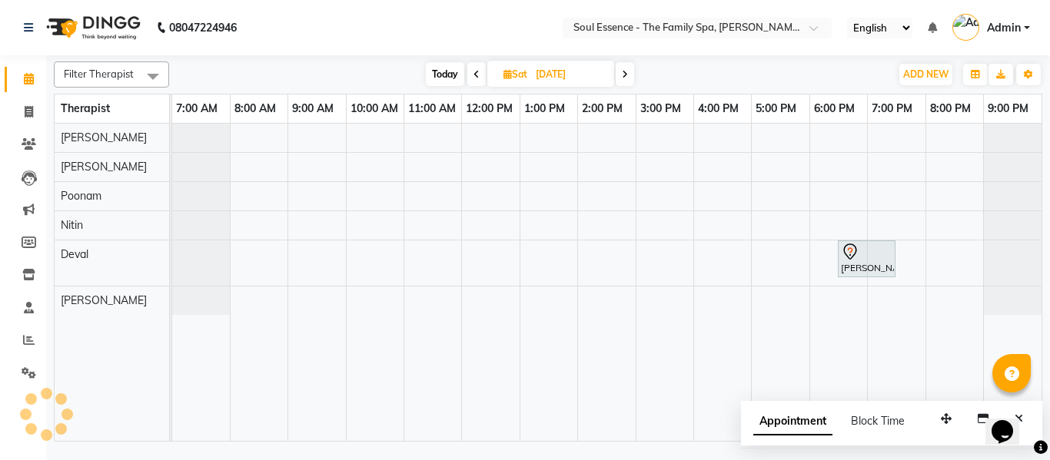
click at [629, 75] on span at bounding box center [624, 74] width 18 height 24
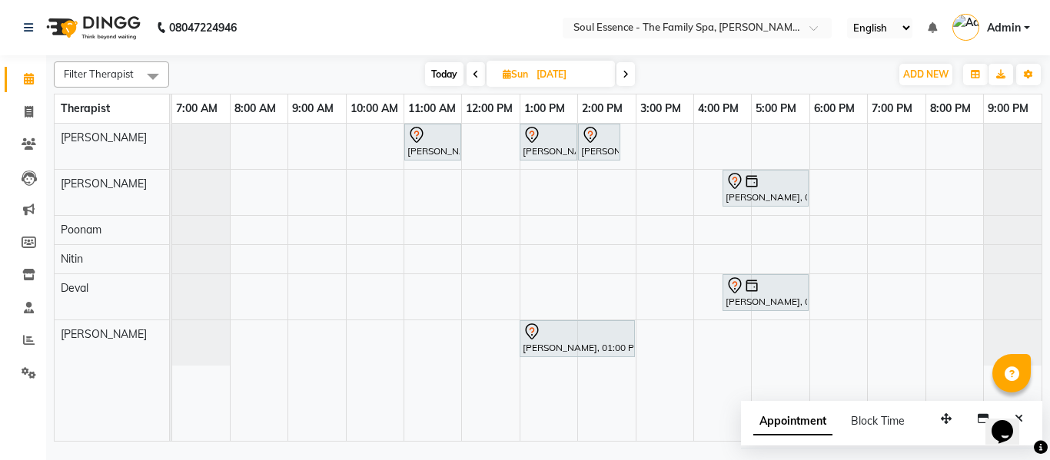
click at [473, 75] on icon at bounding box center [476, 74] width 6 height 9
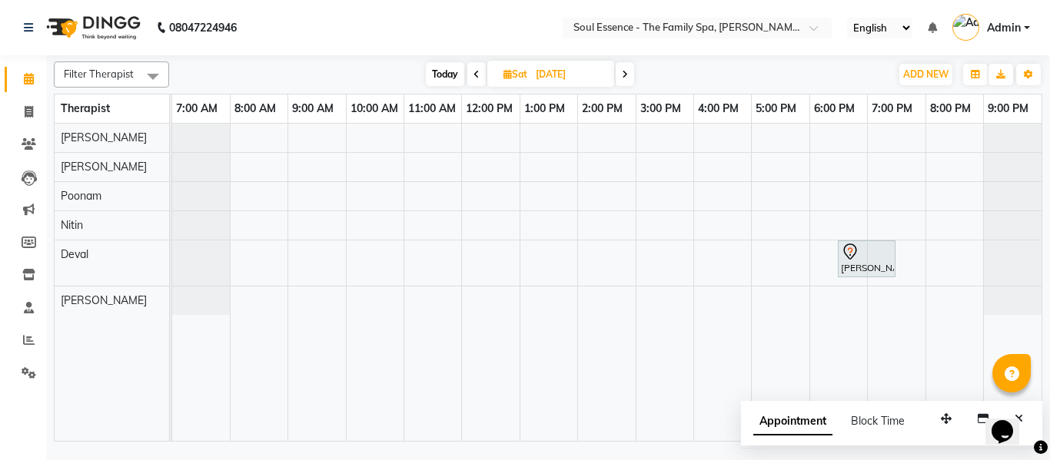
click at [473, 75] on icon at bounding box center [476, 74] width 6 height 9
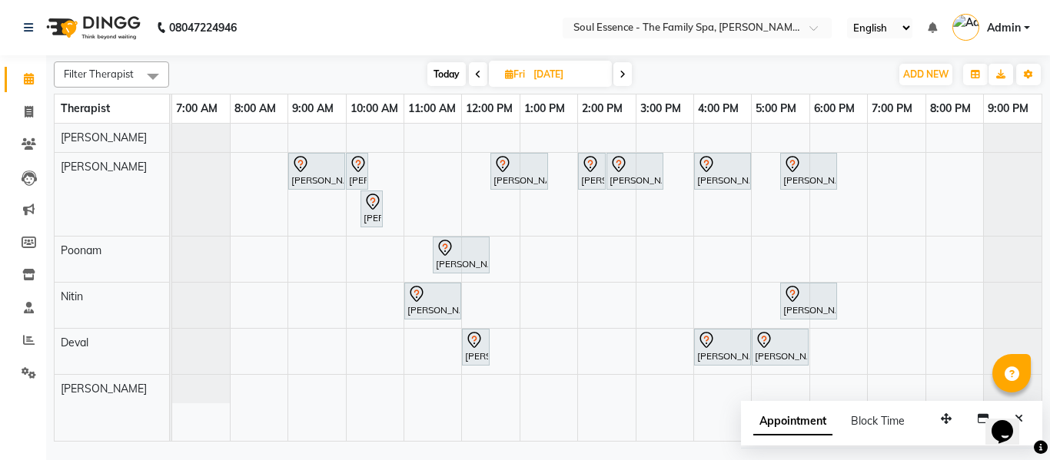
click at [472, 75] on span at bounding box center [478, 74] width 18 height 24
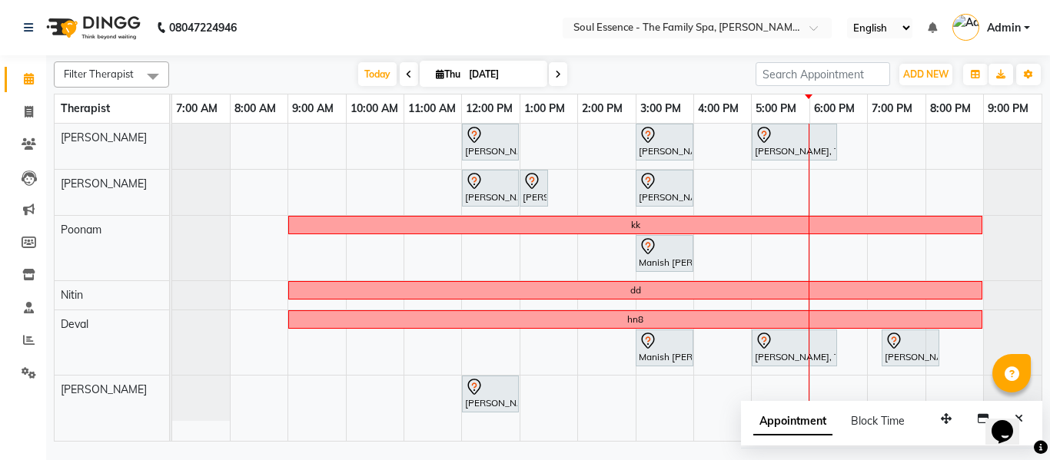
click at [553, 80] on span at bounding box center [558, 74] width 18 height 24
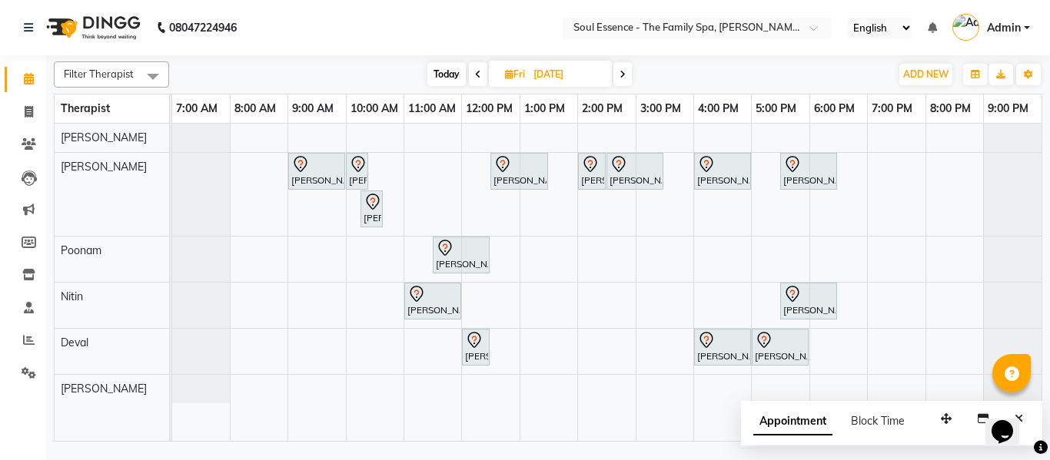
click at [623, 67] on span at bounding box center [622, 74] width 18 height 24
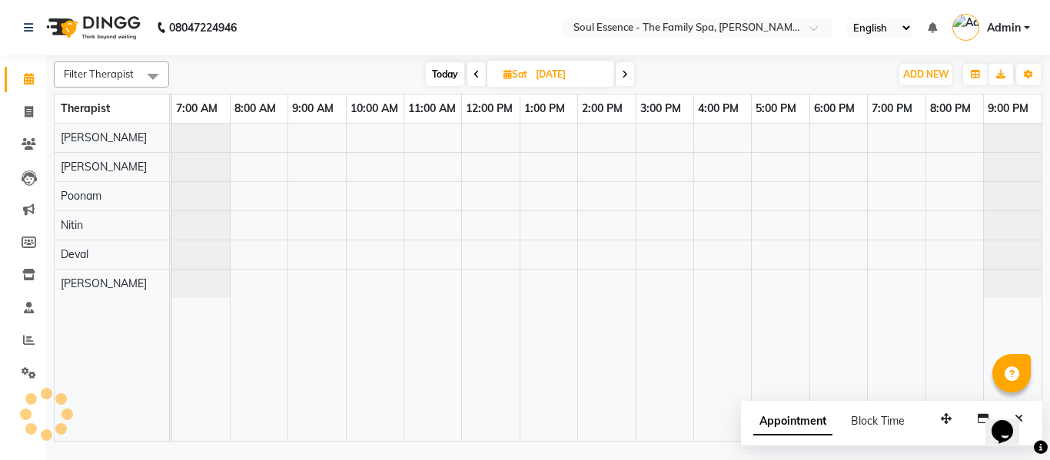
click at [623, 67] on span at bounding box center [624, 74] width 18 height 24
type input "[DATE]"
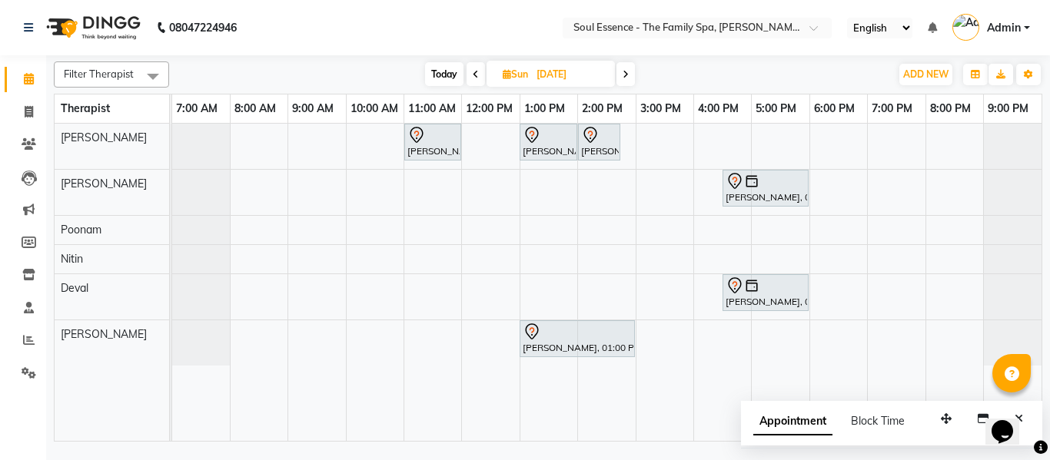
click at [595, 194] on div "Swapna Joglekar, 11:00 AM-12:00 PM, Deep Tissue Massage With Wintergreen Oil 60…" at bounding box center [606, 282] width 869 height 317
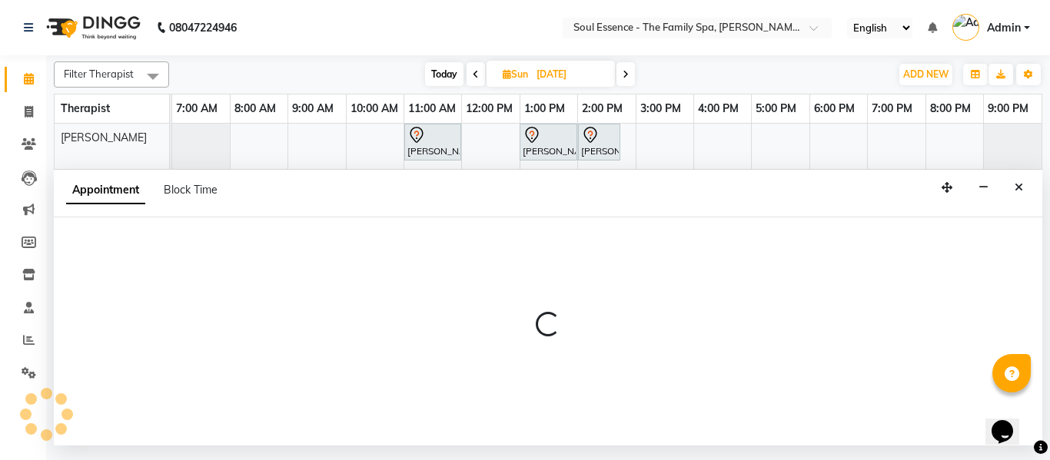
select select "12594"
select select "tentative"
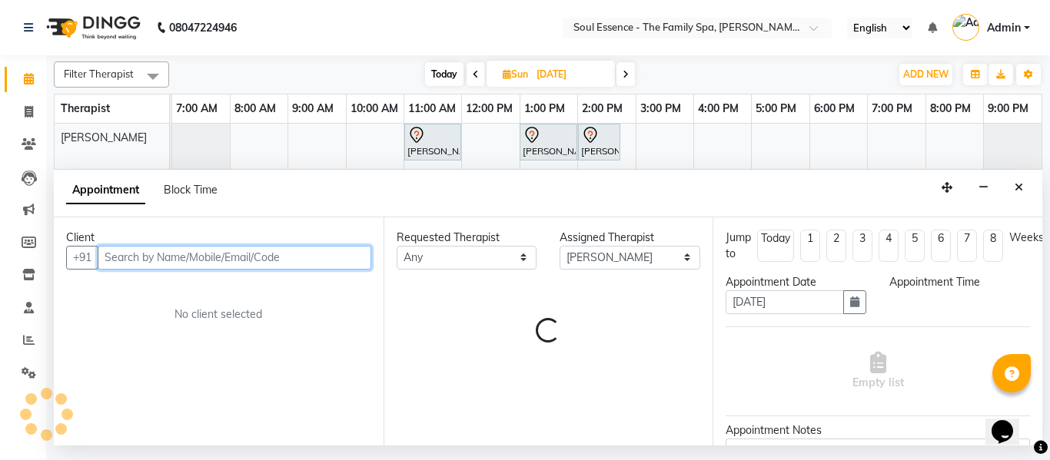
select select "840"
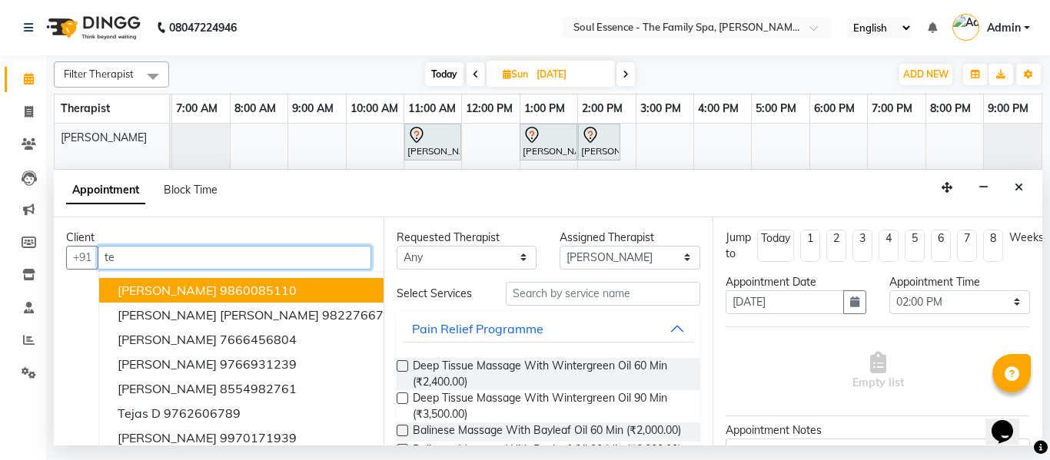
type input "t"
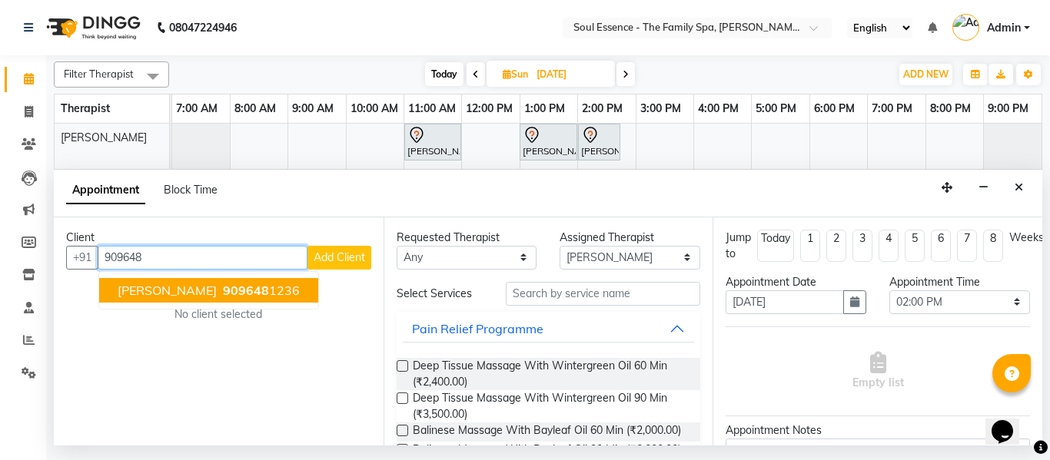
click at [172, 288] on span "Tejashri Mulye" at bounding box center [167, 290] width 99 height 15
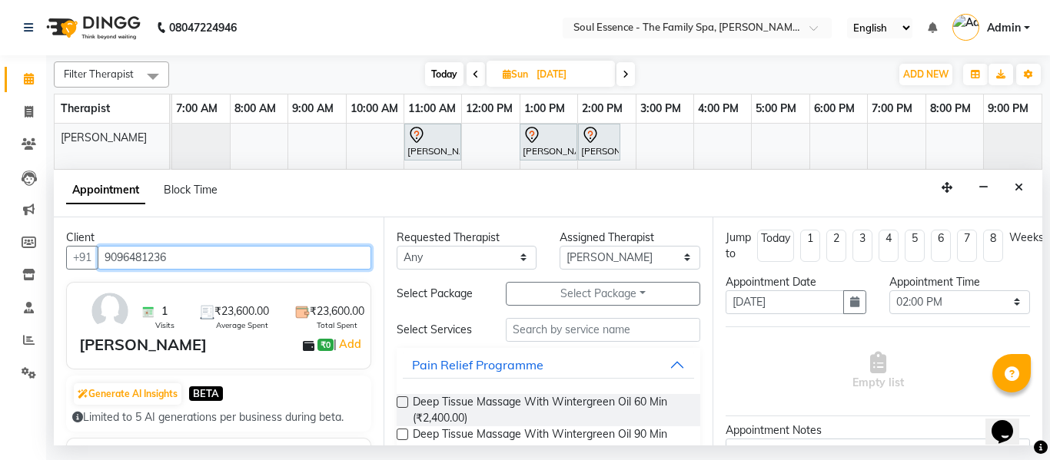
type input "9096481236"
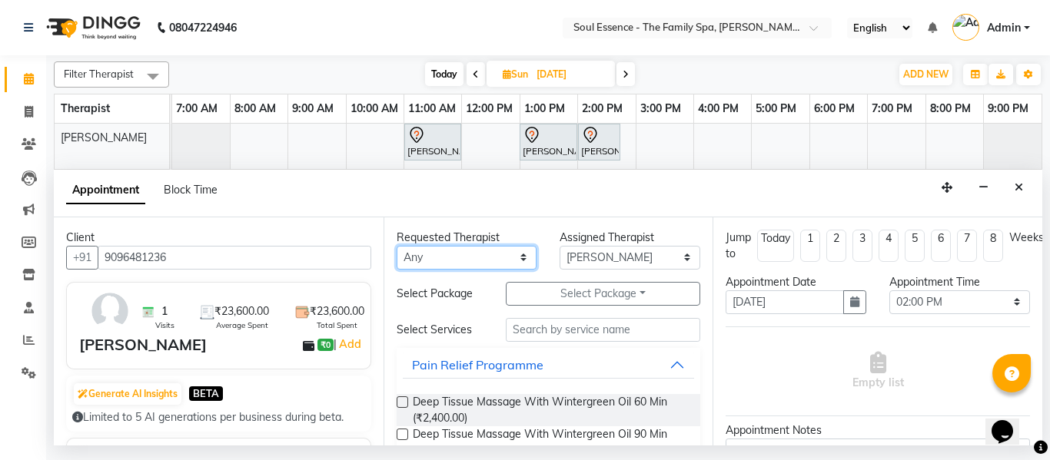
click at [400, 259] on select "Any Deval Gauri Thorath Nitin Poonam pradyumna Surma" at bounding box center [466, 258] width 141 height 24
click at [396, 246] on select "Any Deval Gauri Thorath Nitin Poonam pradyumna Surma" at bounding box center [466, 258] width 141 height 24
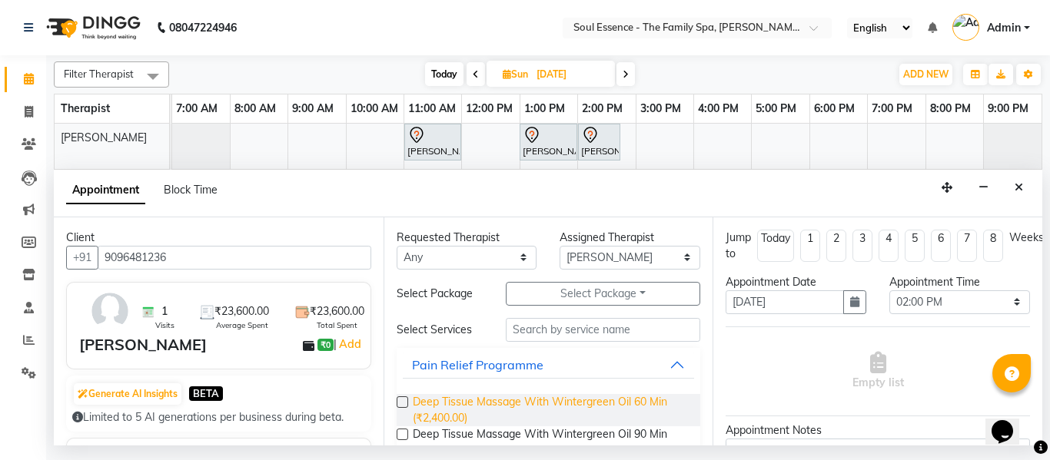
click at [446, 402] on span "Deep Tissue Massage With Wintergreen Oil 60 Min (₹2,400.00)" at bounding box center [551, 410] width 276 height 32
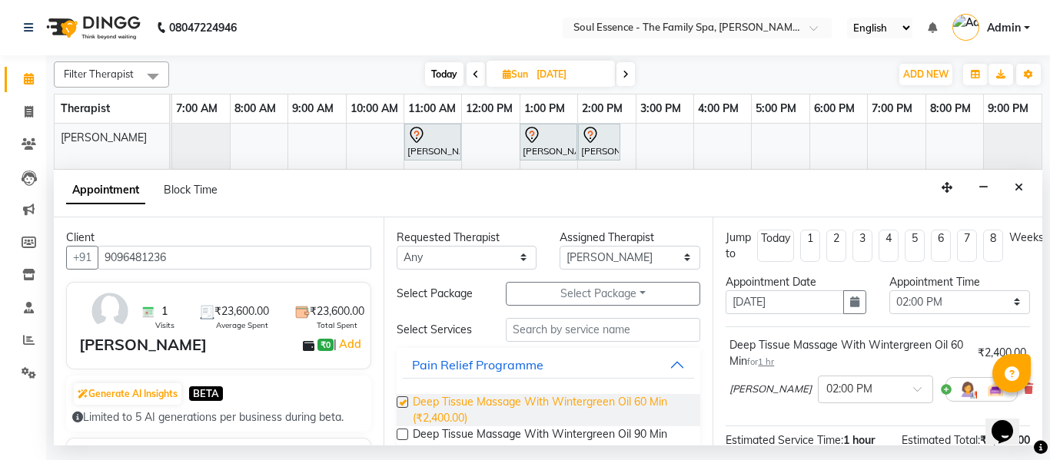
checkbox input "false"
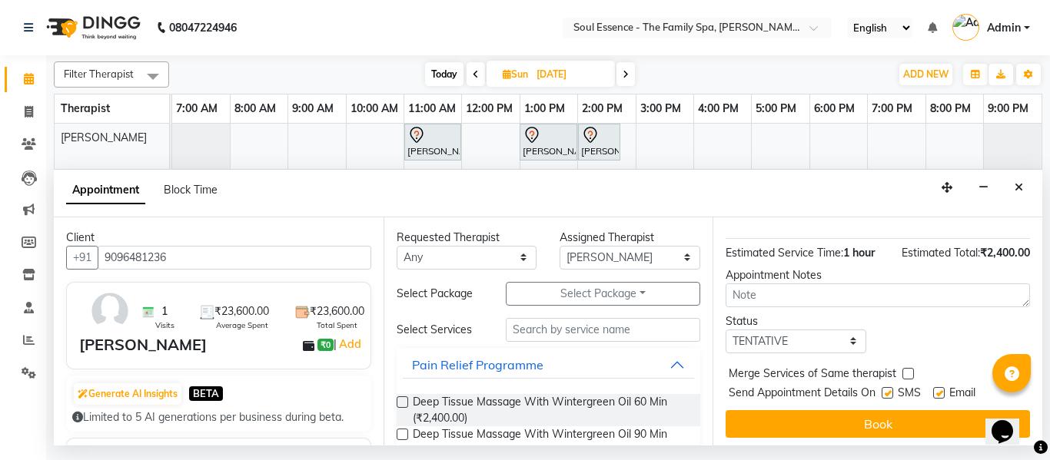
scroll to position [206, 0]
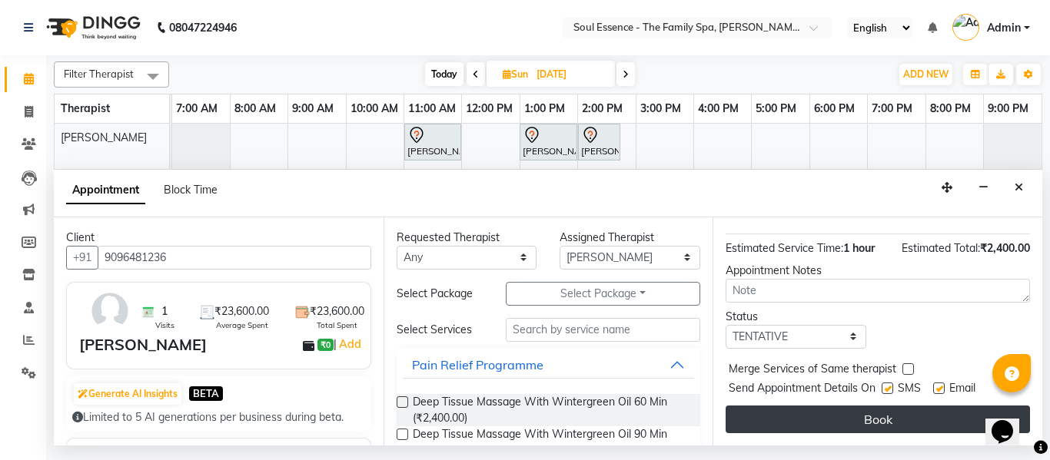
click at [874, 416] on button "Book" at bounding box center [877, 420] width 304 height 28
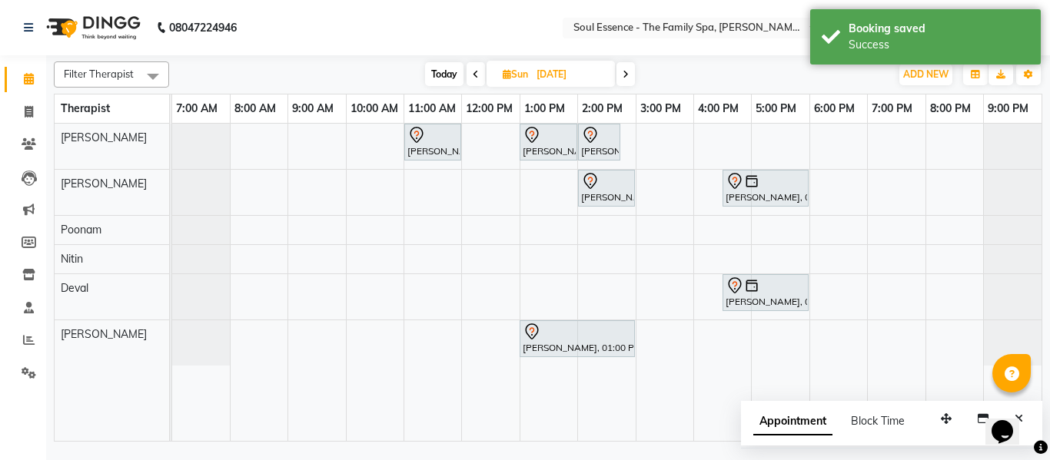
click at [599, 262] on div "Swapna Joglekar, 11:00 AM-12:00 PM, Deep Tissue Massage With Wintergreen Oil 60…" at bounding box center [606, 282] width 869 height 317
select select "70213"
select select "tentative"
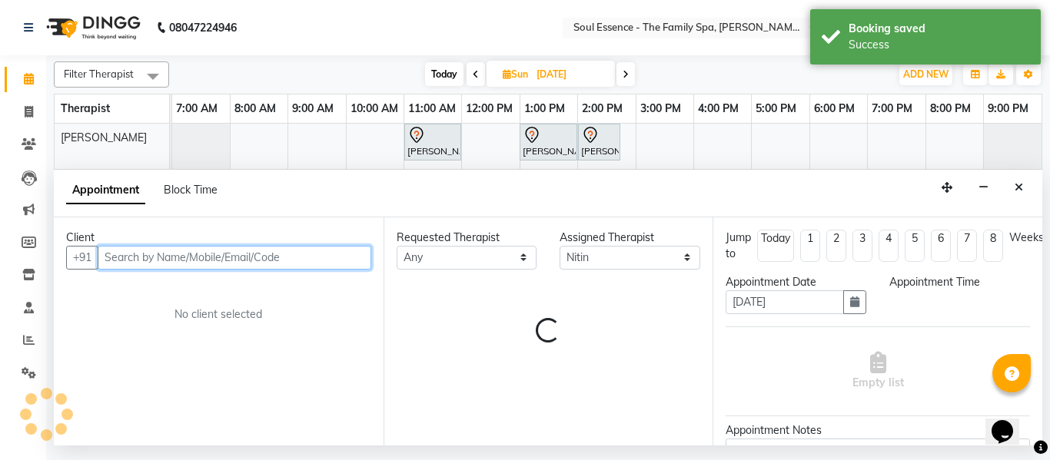
select select "840"
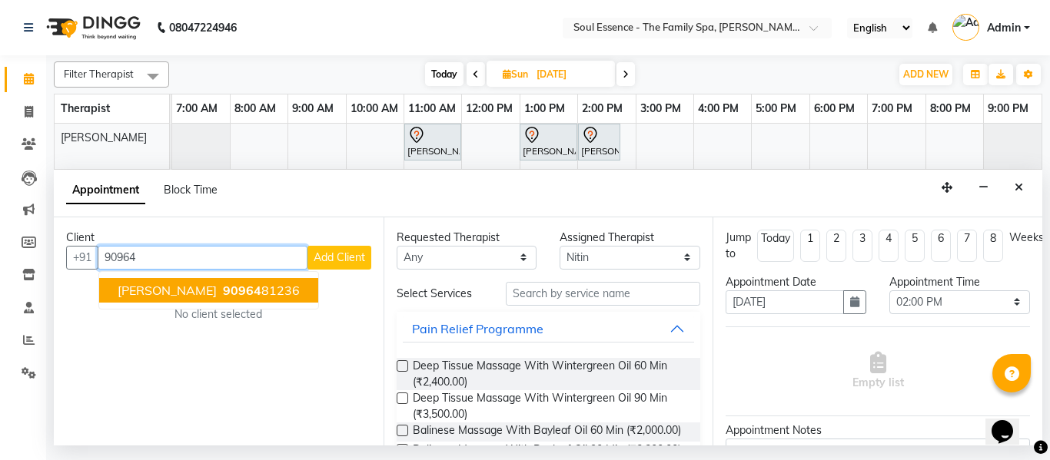
drag, startPoint x: 139, startPoint y: 290, endPoint x: 179, endPoint y: 303, distance: 42.0
click at [140, 292] on span "Tejashri Mulye" at bounding box center [167, 290] width 99 height 15
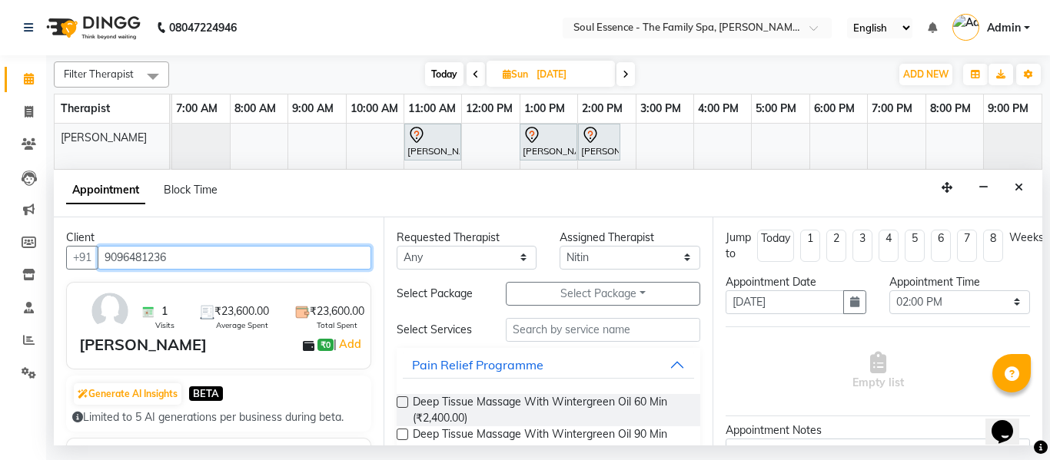
type input "9096481236"
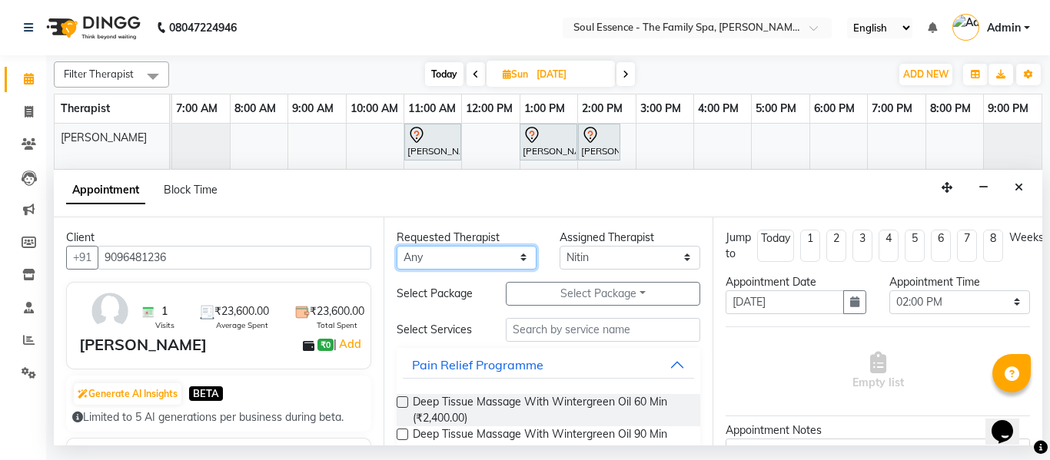
click at [415, 251] on select "Any Deval Gauri Thorath Nitin Poonam pradyumna Surma" at bounding box center [466, 258] width 141 height 24
click at [396, 246] on select "Any Deval Gauri Thorath Nitin Poonam pradyumna Surma" at bounding box center [466, 258] width 141 height 24
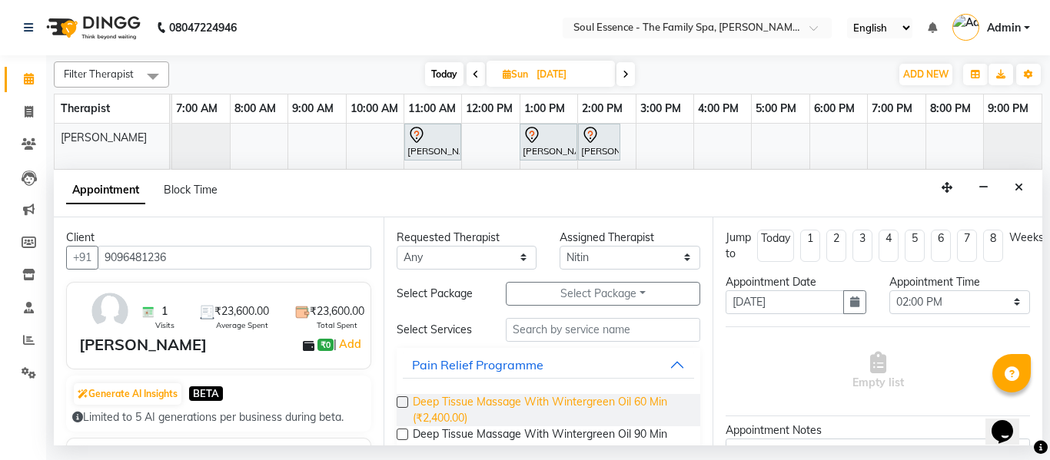
click at [433, 402] on span "Deep Tissue Massage With Wintergreen Oil 60 Min (₹2,400.00)" at bounding box center [551, 410] width 276 height 32
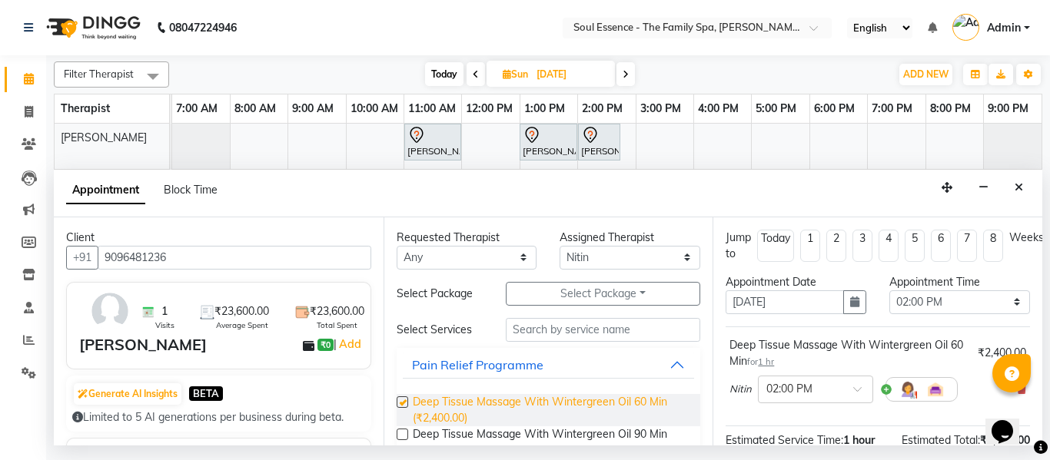
checkbox input "false"
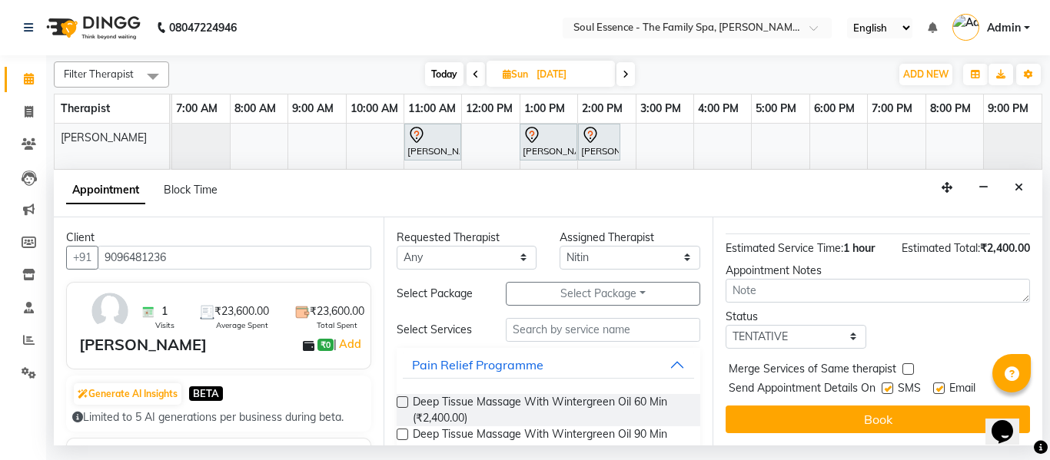
scroll to position [204, 0]
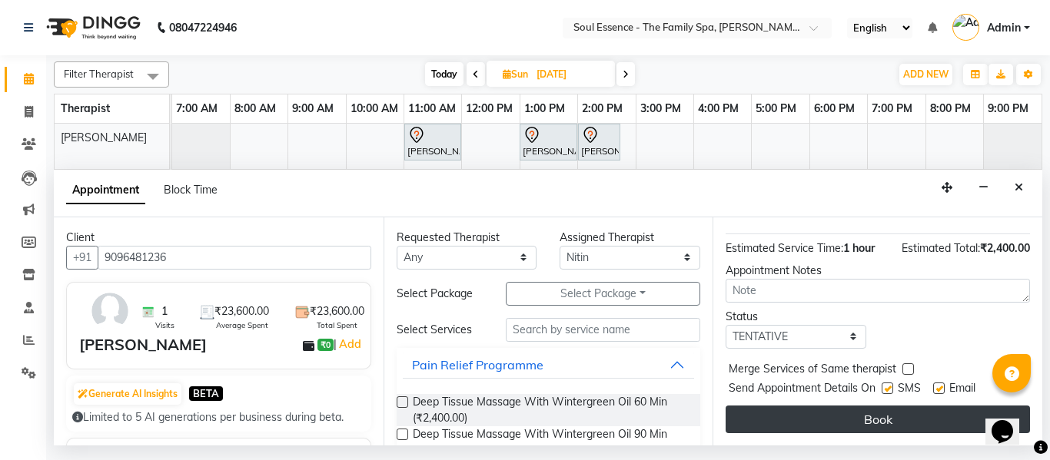
click at [806, 413] on button "Book" at bounding box center [877, 420] width 304 height 28
